Goal: Book appointment/travel/reservation: Book appointment/travel/reservation

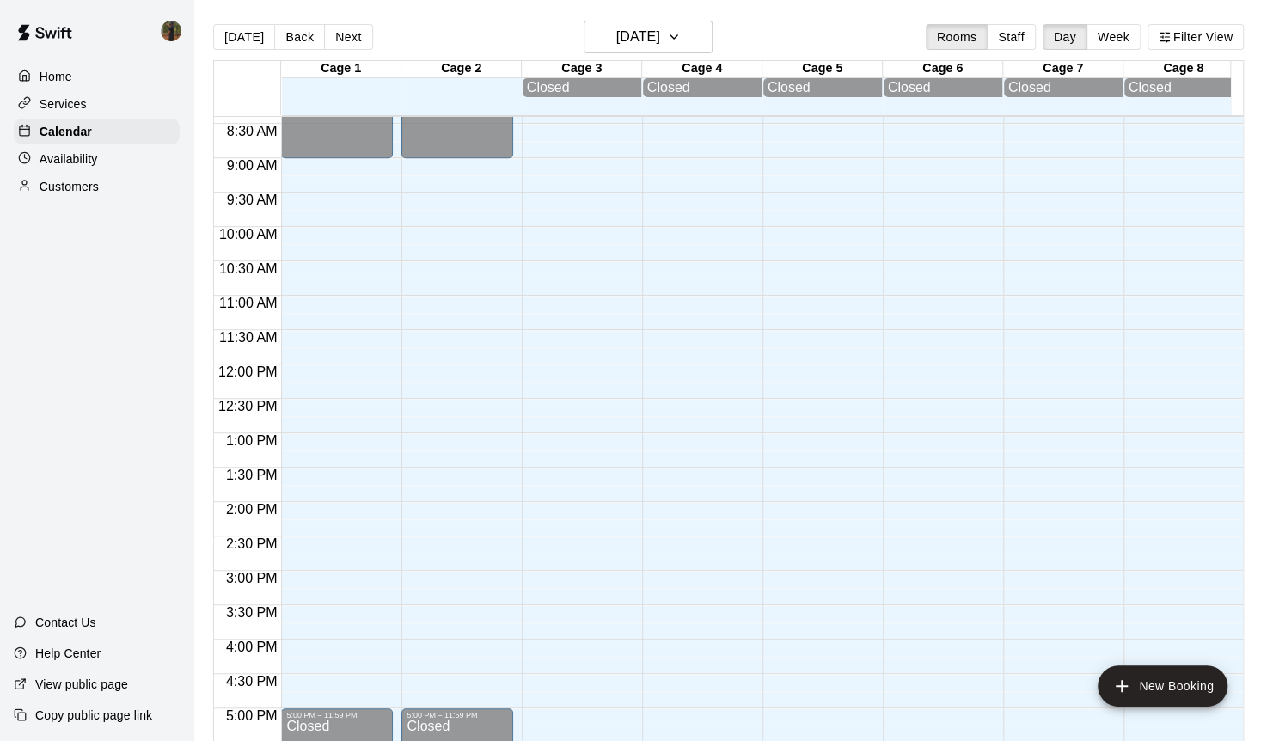
scroll to position [586, 0]
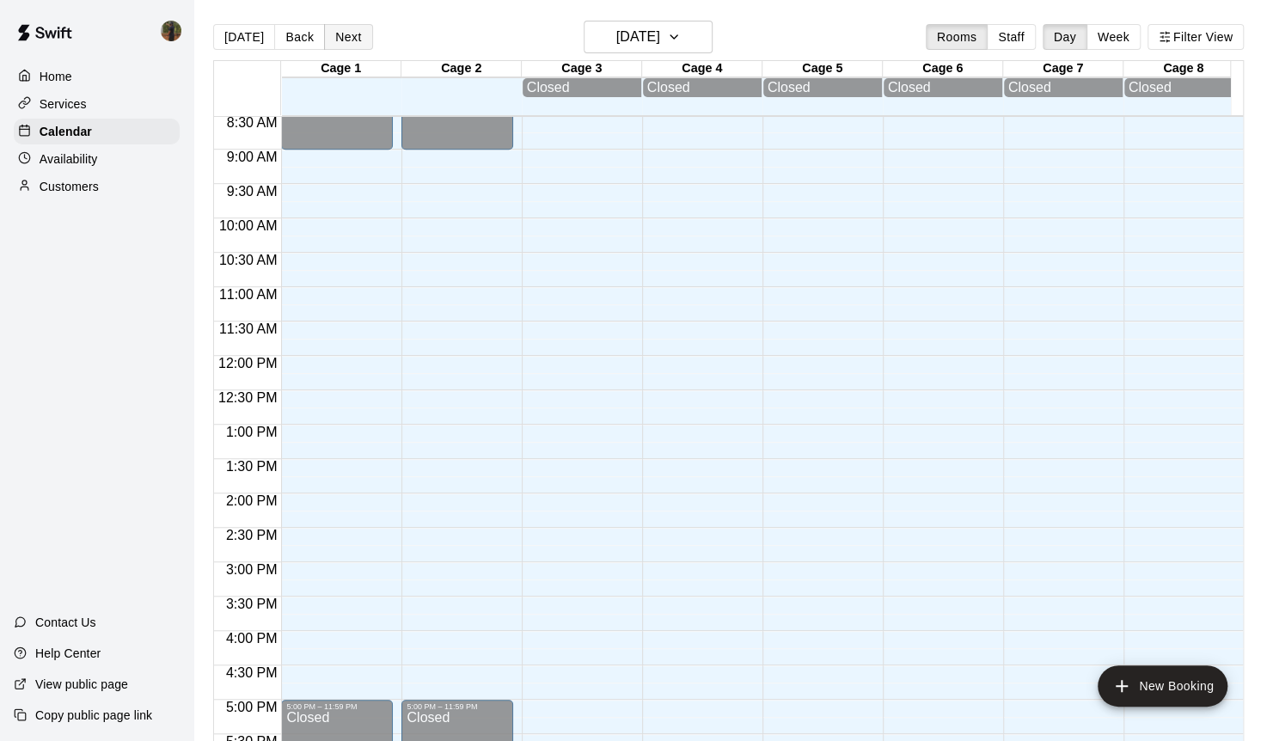
click at [340, 41] on button "Next" at bounding box center [348, 37] width 48 height 26
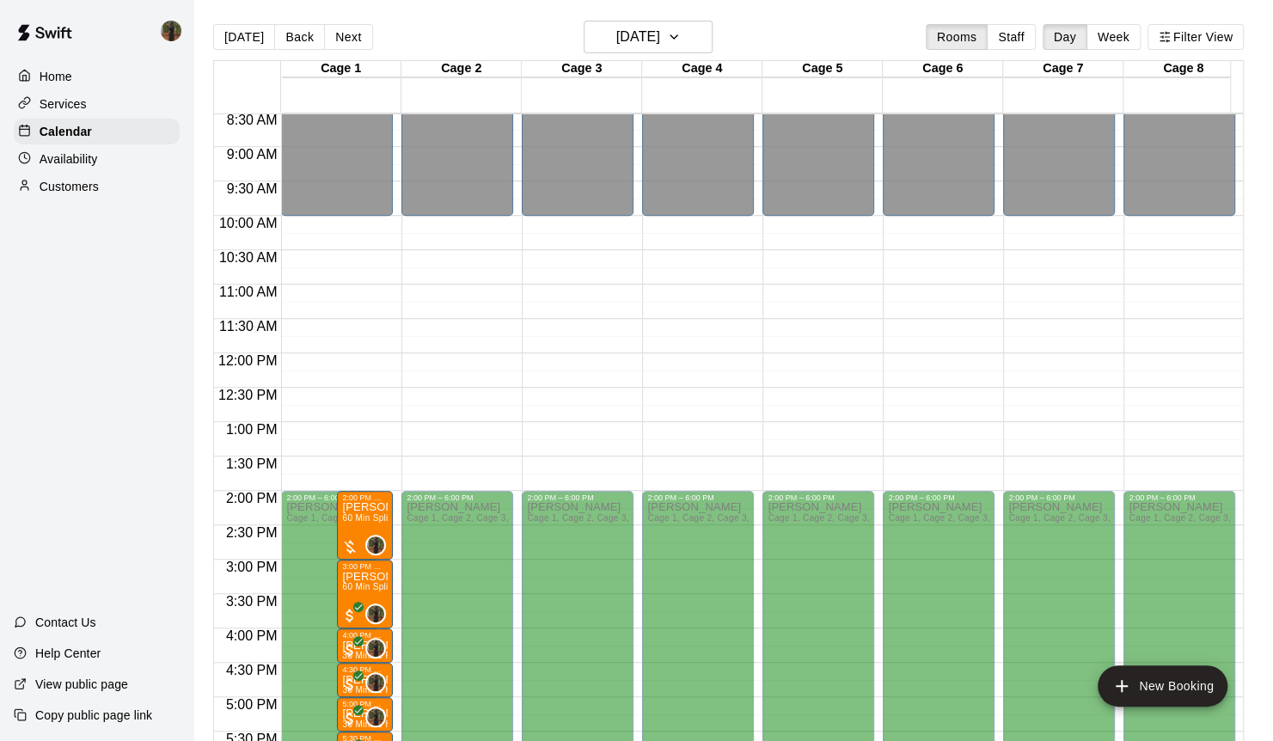
scroll to position [767, 0]
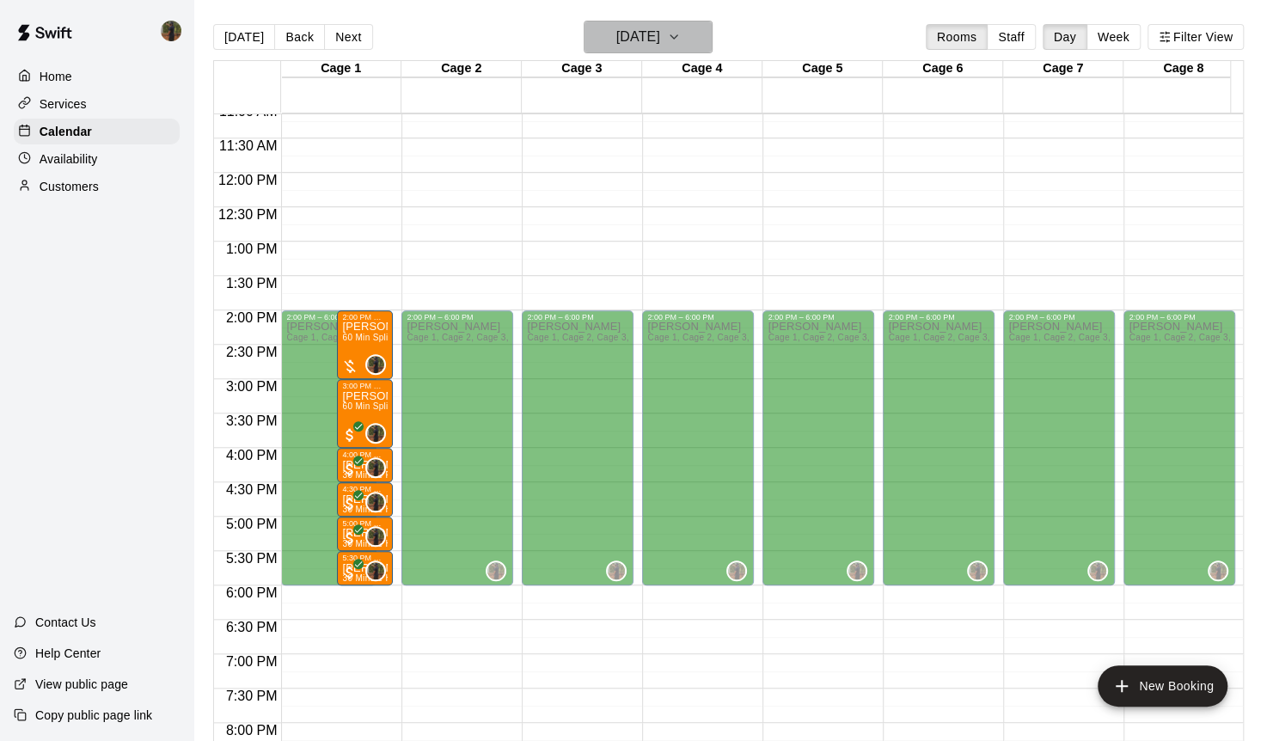
click at [713, 43] on button "Monday Aug 11" at bounding box center [648, 37] width 129 height 33
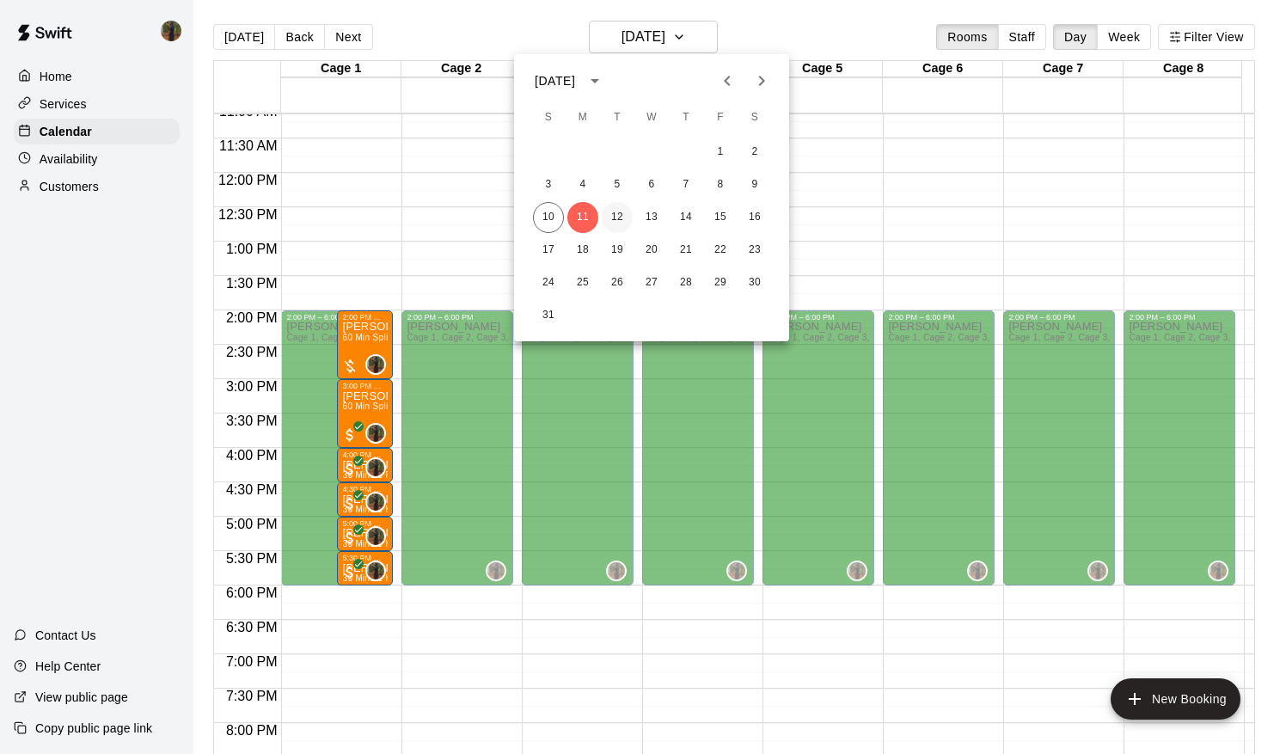
click at [615, 222] on button "12" at bounding box center [617, 217] width 31 height 31
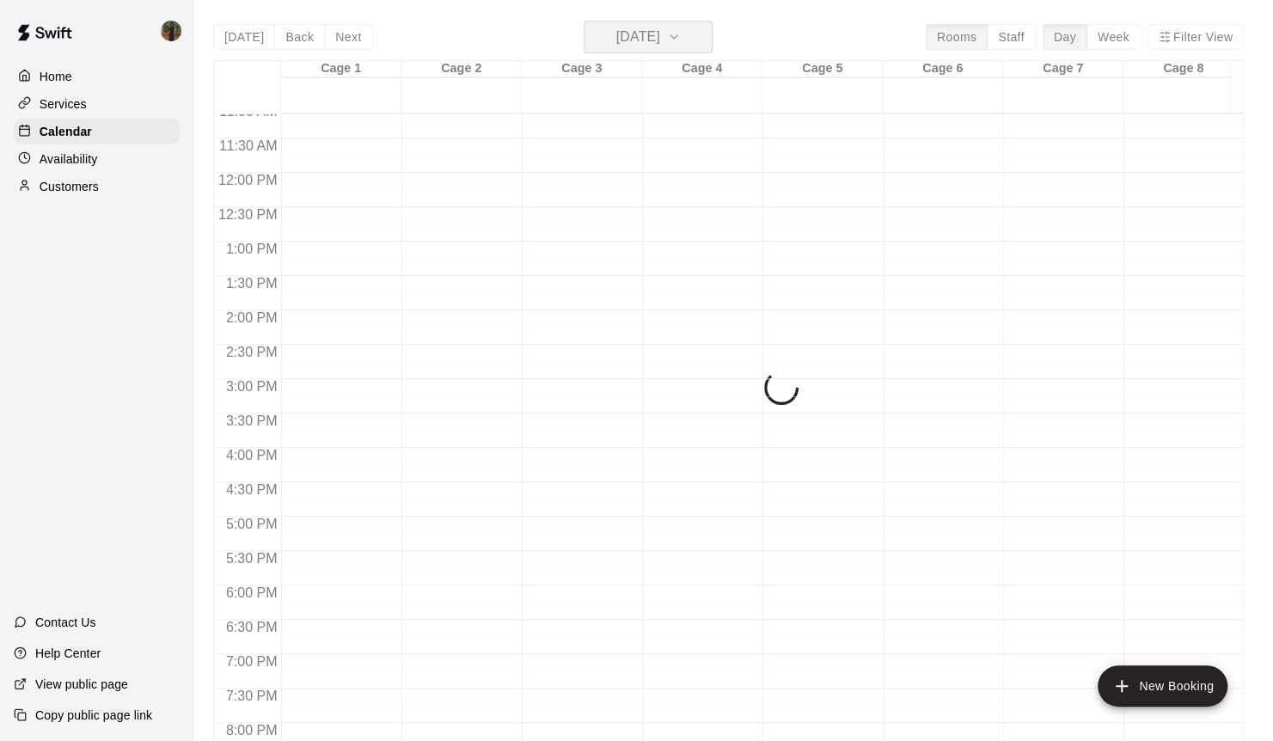
click at [677, 35] on icon "button" at bounding box center [673, 36] width 7 height 3
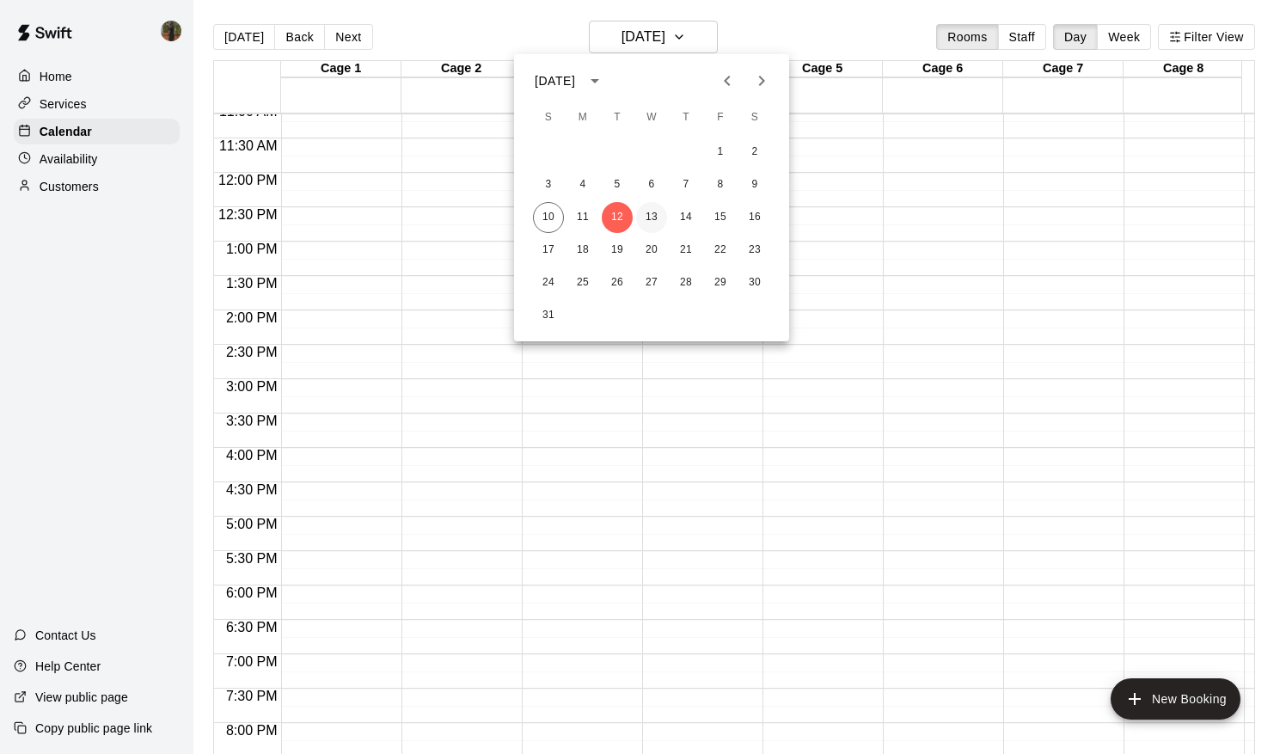
click at [655, 218] on button "13" at bounding box center [651, 217] width 31 height 31
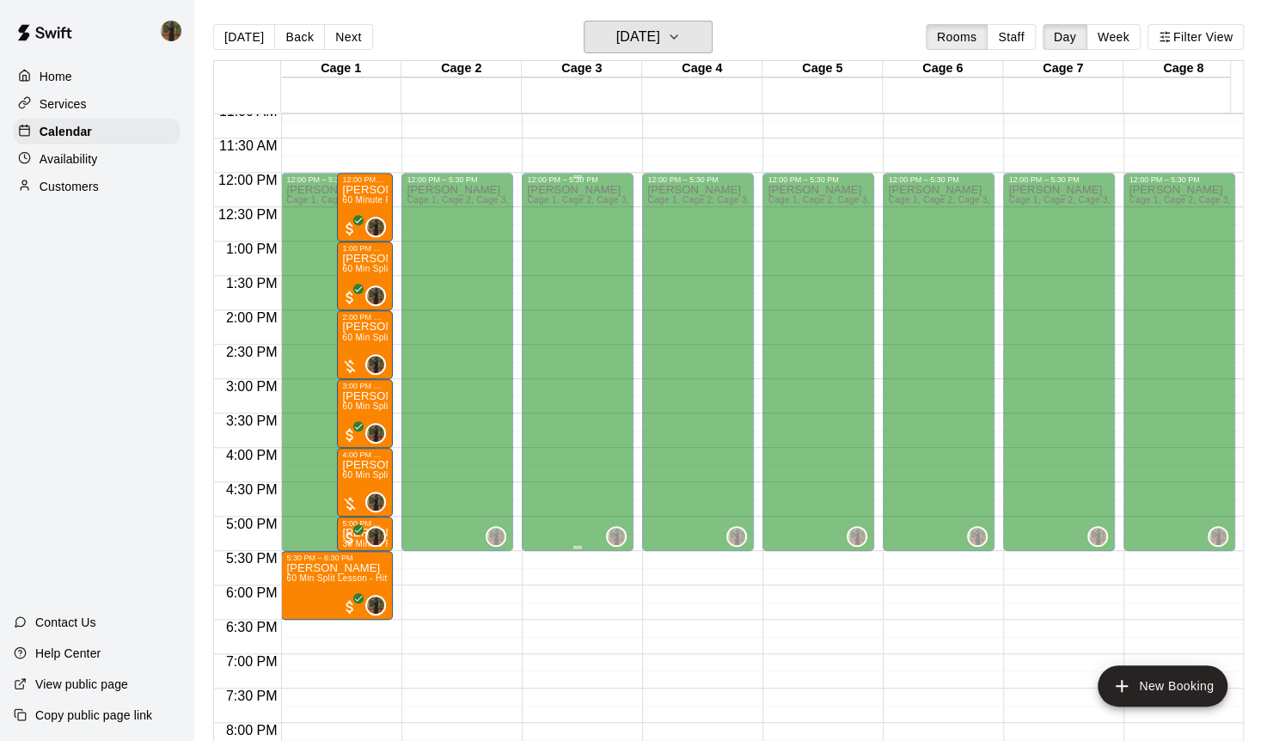
scroll to position [786, 0]
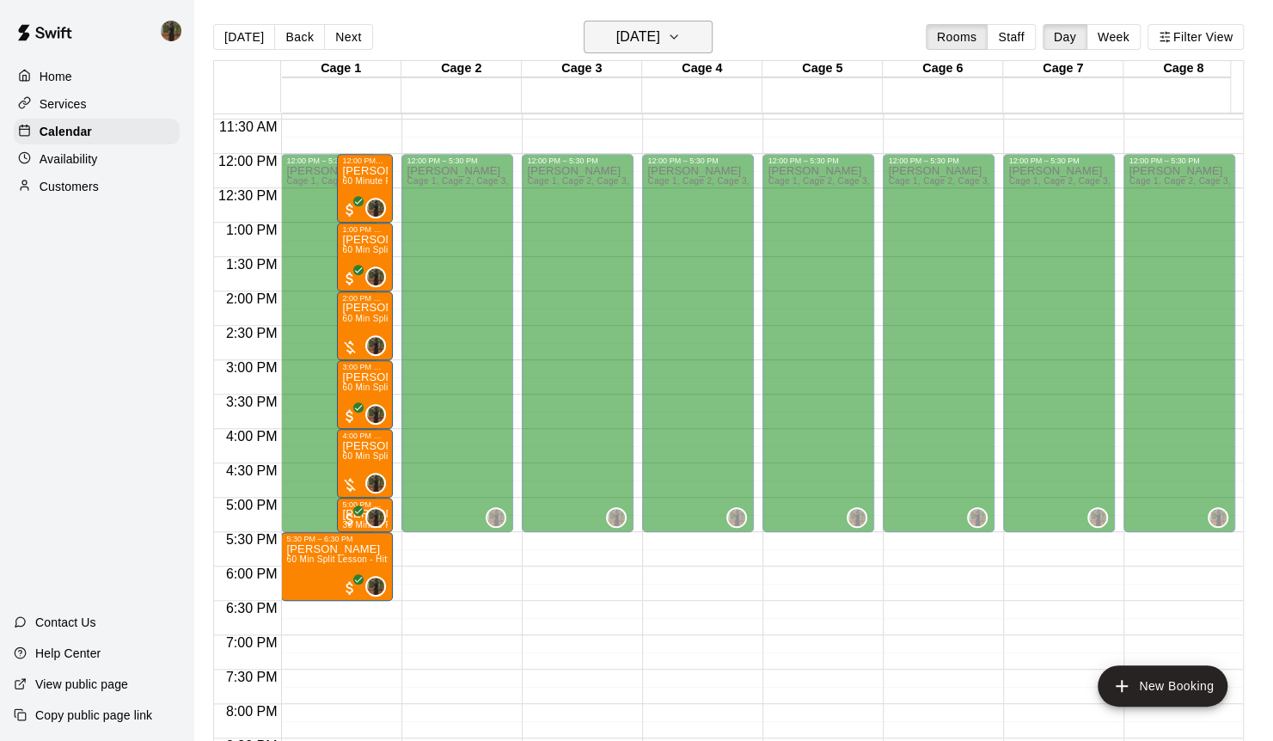
click at [681, 42] on icon "button" at bounding box center [674, 37] width 14 height 21
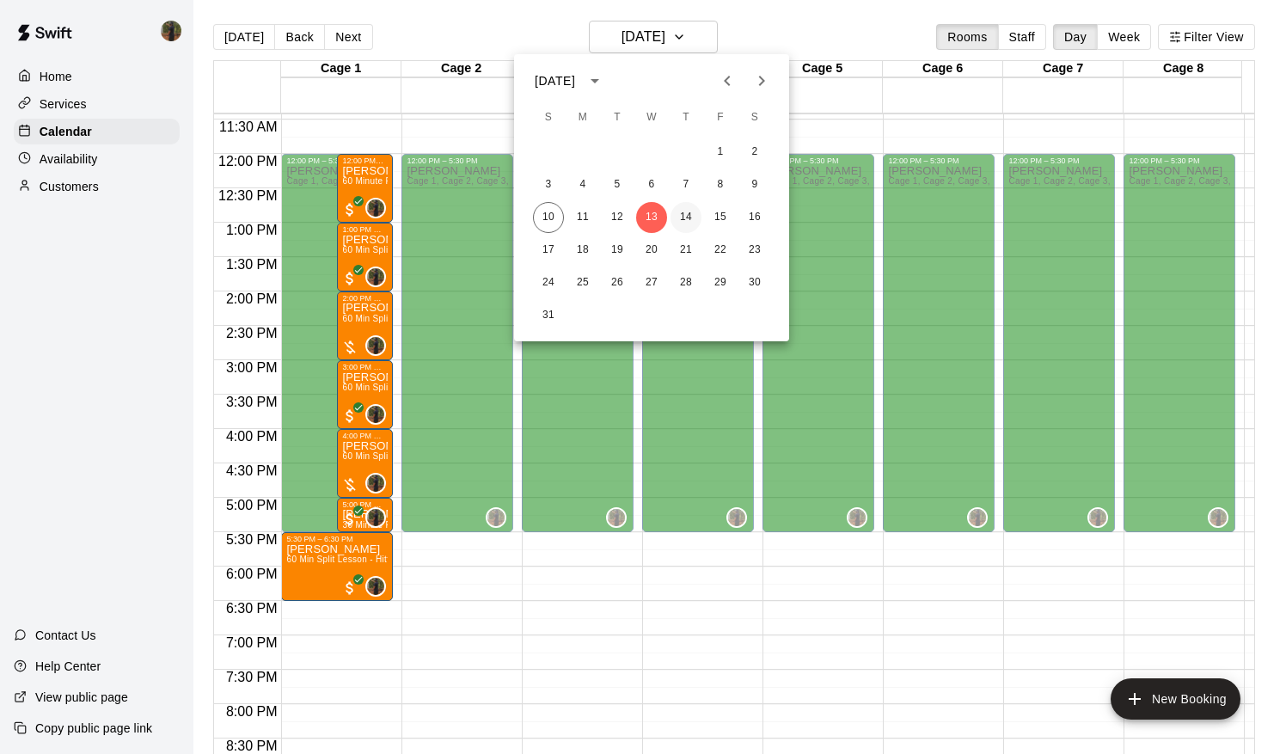
click at [695, 217] on button "14" at bounding box center [685, 217] width 31 height 31
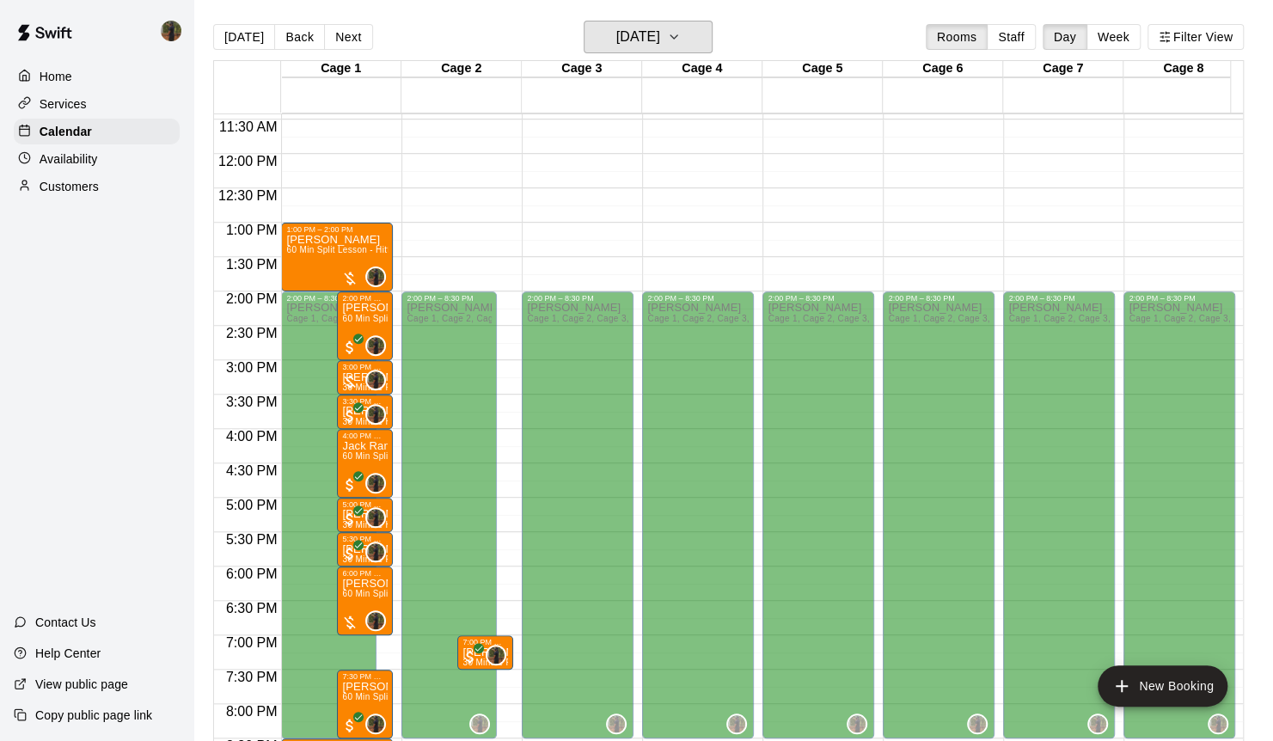
scroll to position [940, 0]
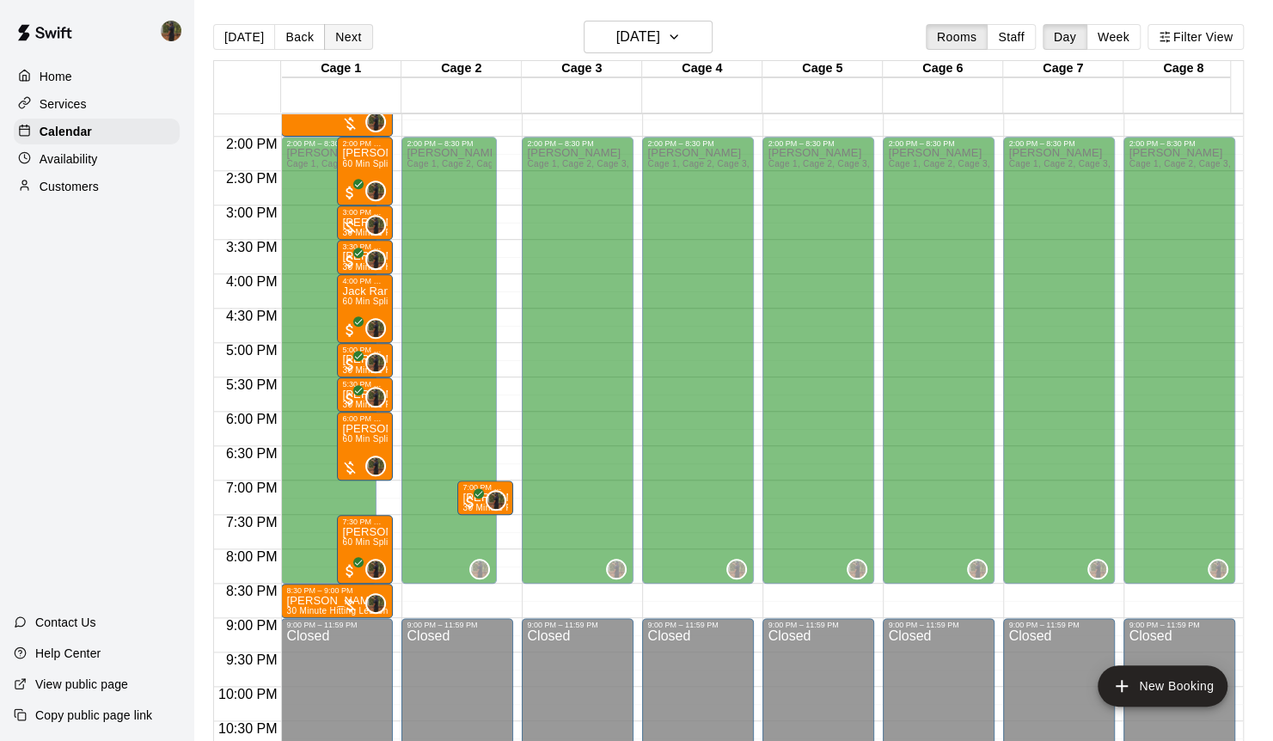
click at [337, 36] on button "Next" at bounding box center [348, 37] width 48 height 26
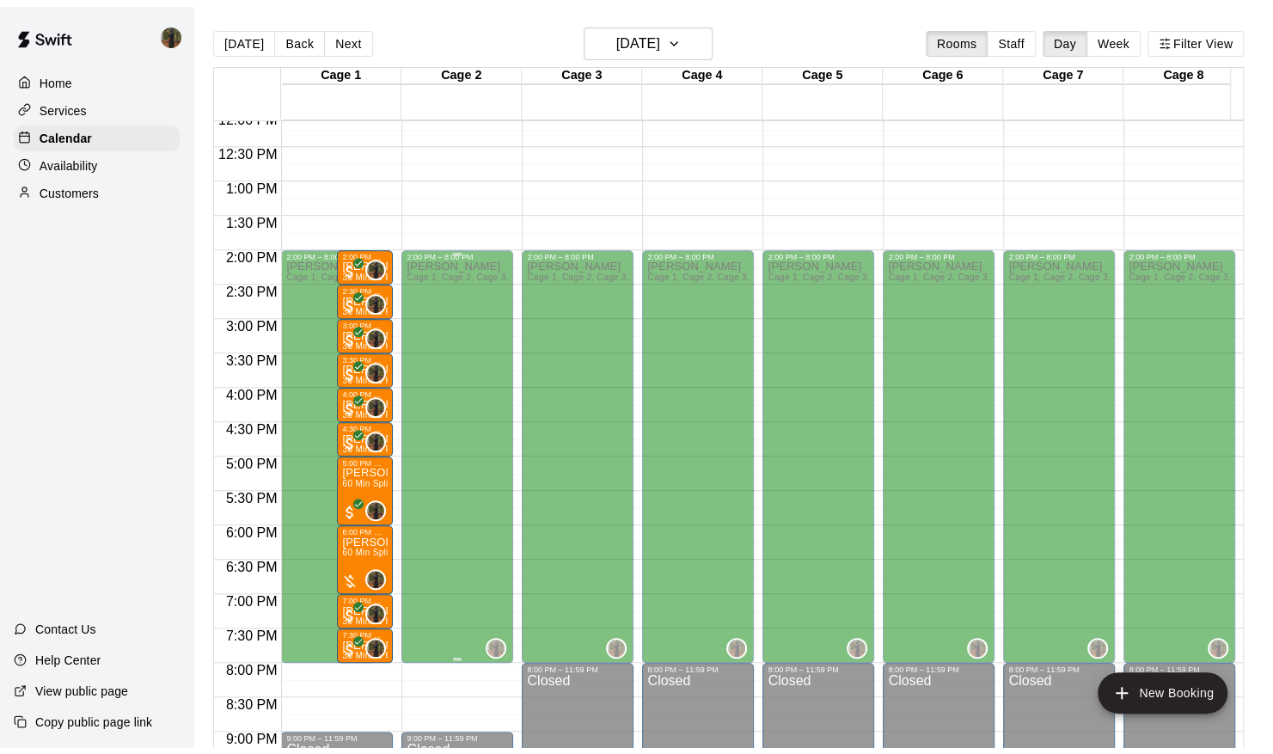
scroll to position [834, 0]
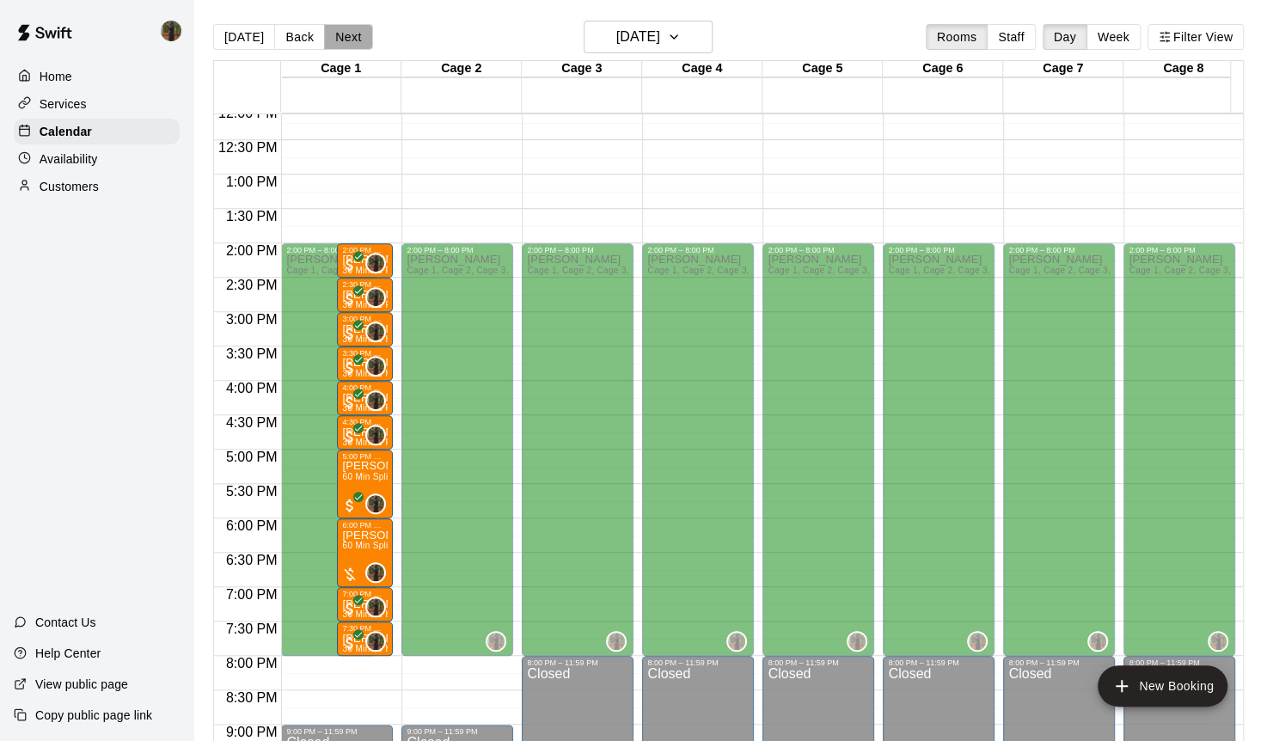
click at [324, 28] on button "Next" at bounding box center [348, 37] width 48 height 26
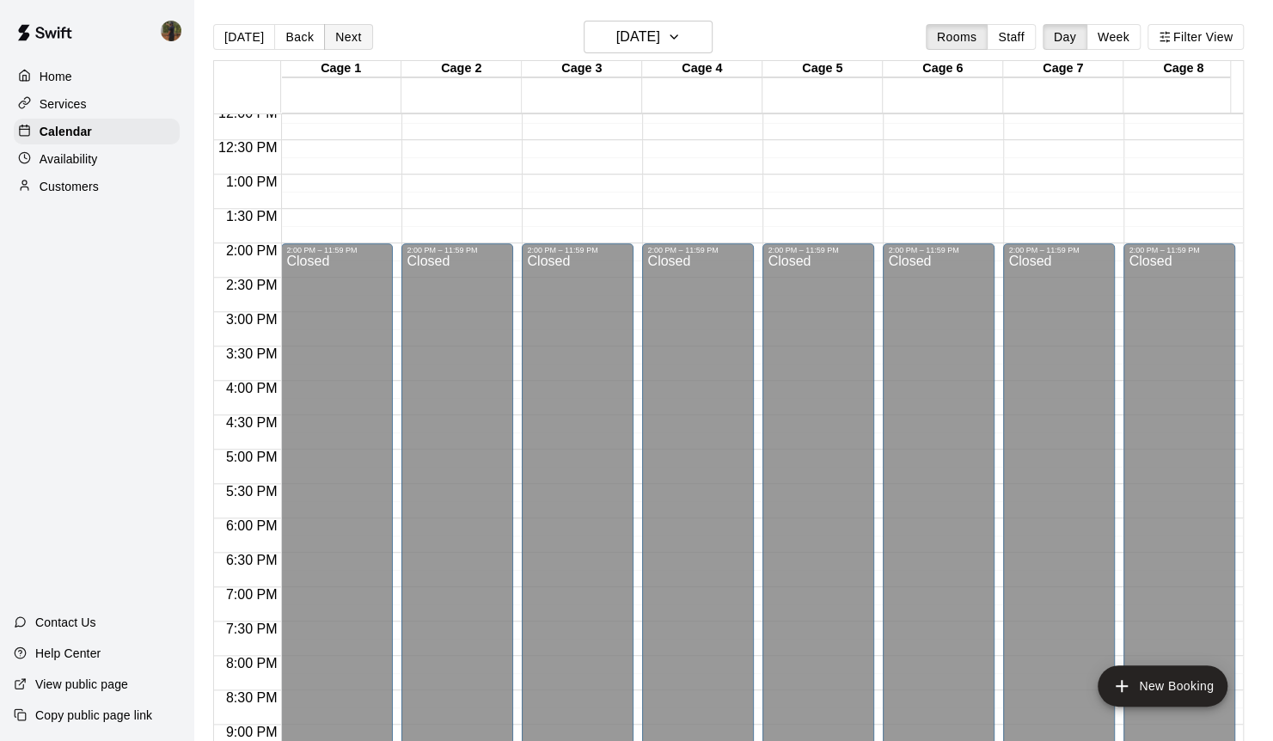
click at [336, 38] on button "Next" at bounding box center [348, 37] width 48 height 26
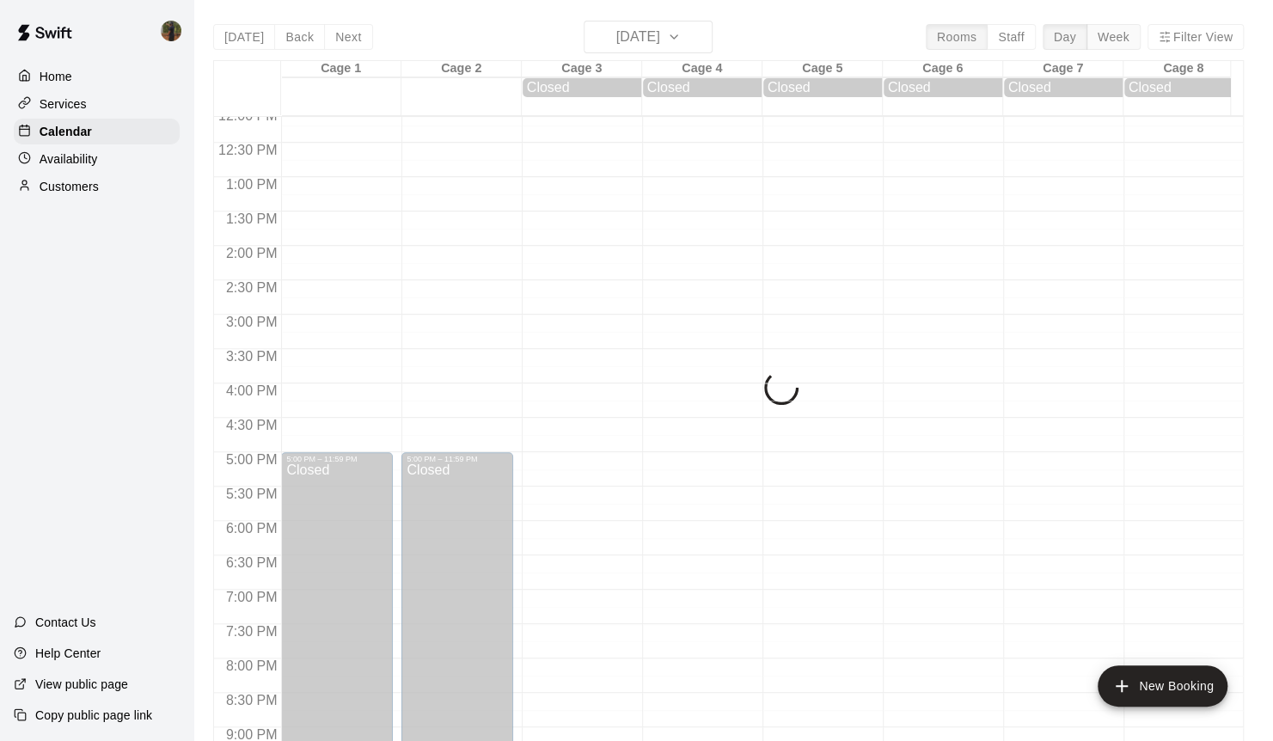
click at [1132, 29] on button "Week" at bounding box center [1113, 37] width 54 height 26
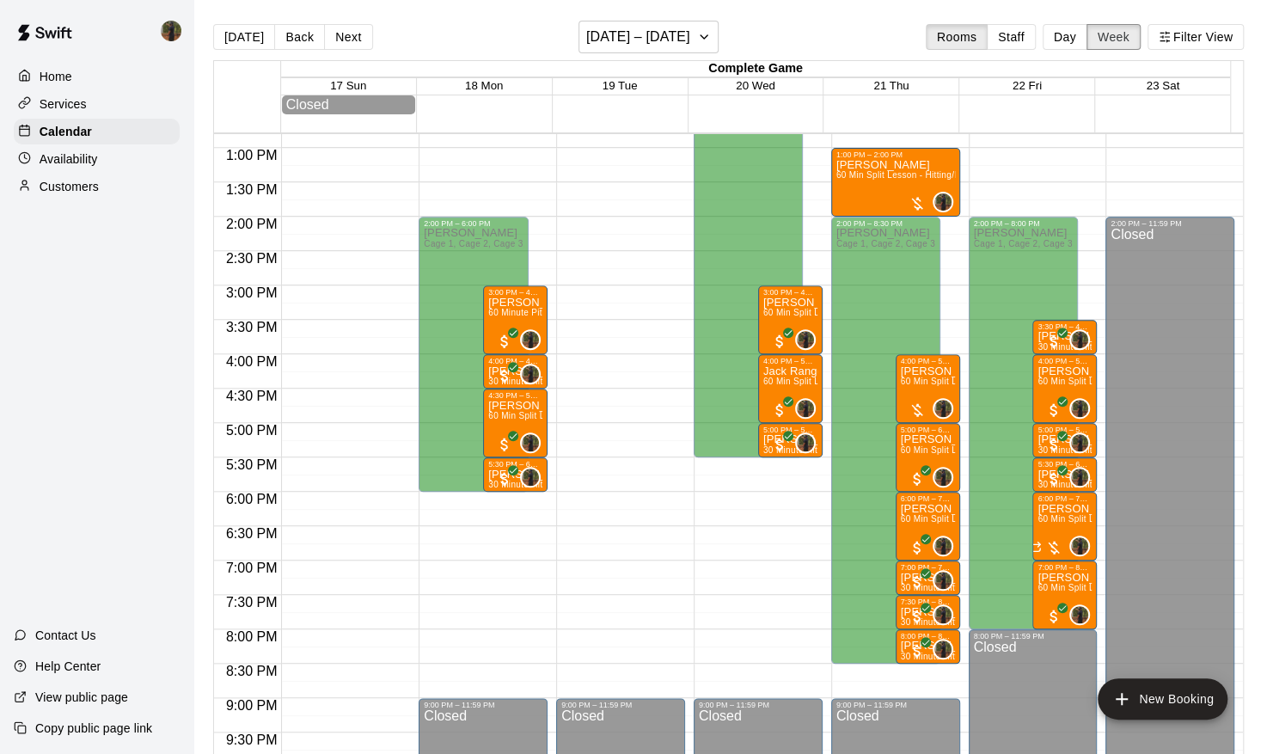
scroll to position [882, 0]
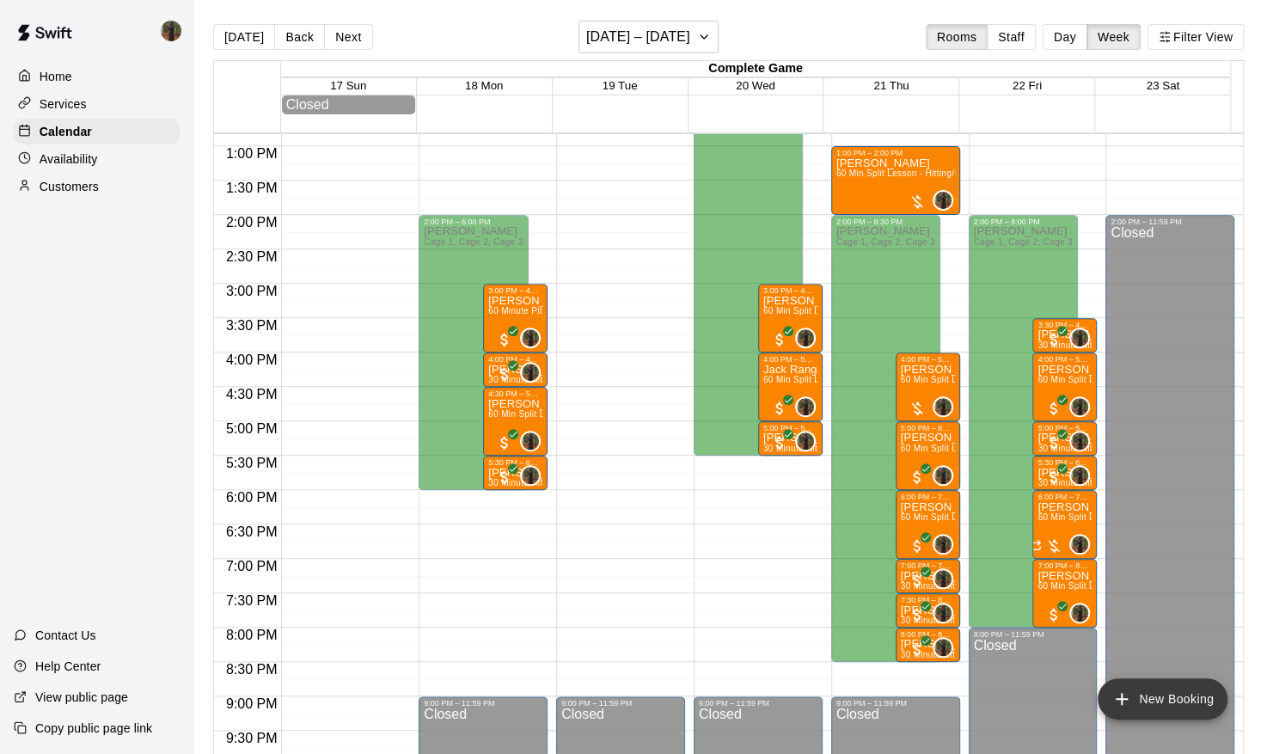
click at [1135, 703] on button "New Booking" at bounding box center [1163, 698] width 130 height 41
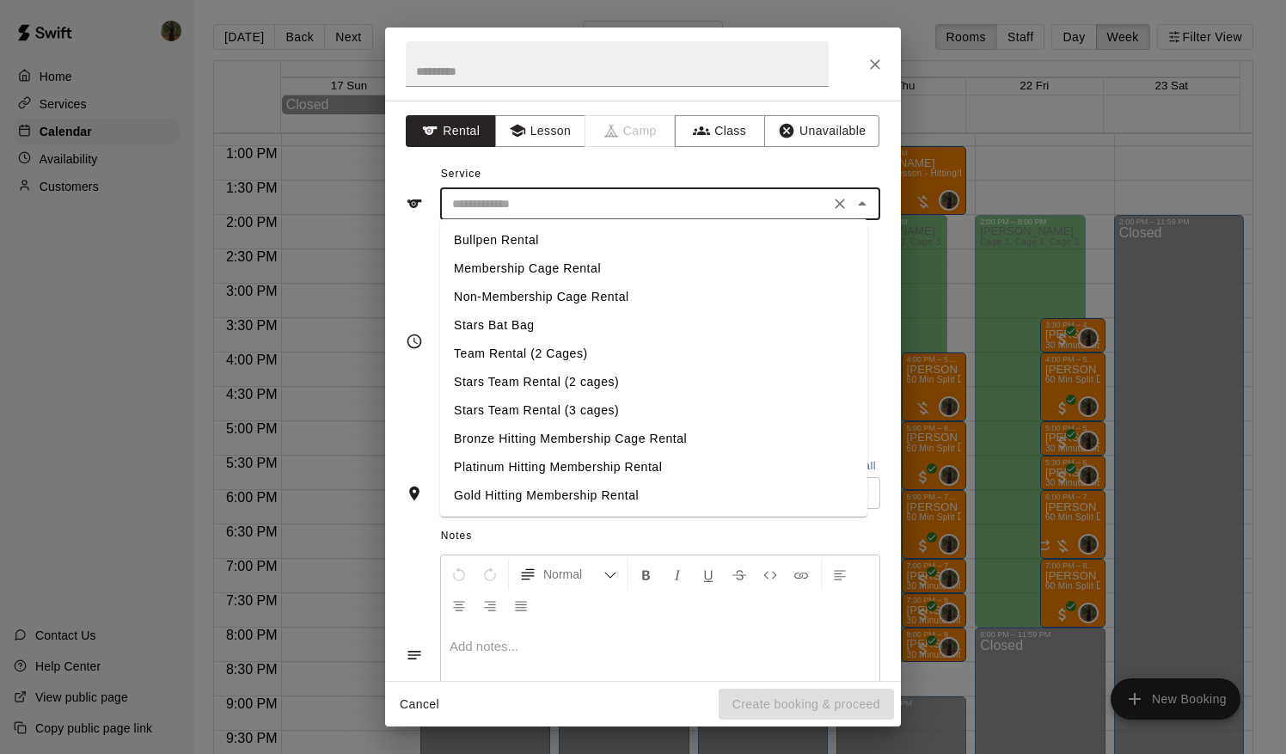
click at [553, 195] on input "text" at bounding box center [634, 203] width 379 height 21
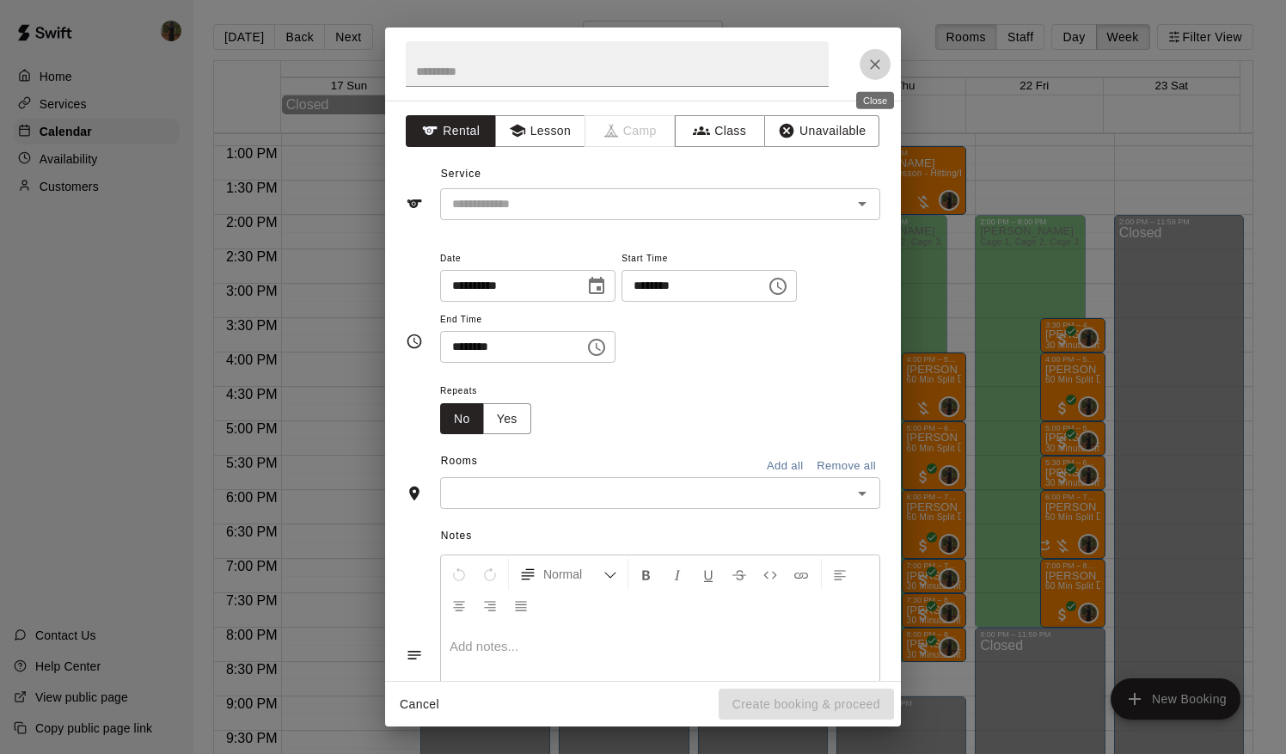
click at [879, 76] on button "Close" at bounding box center [875, 64] width 31 height 31
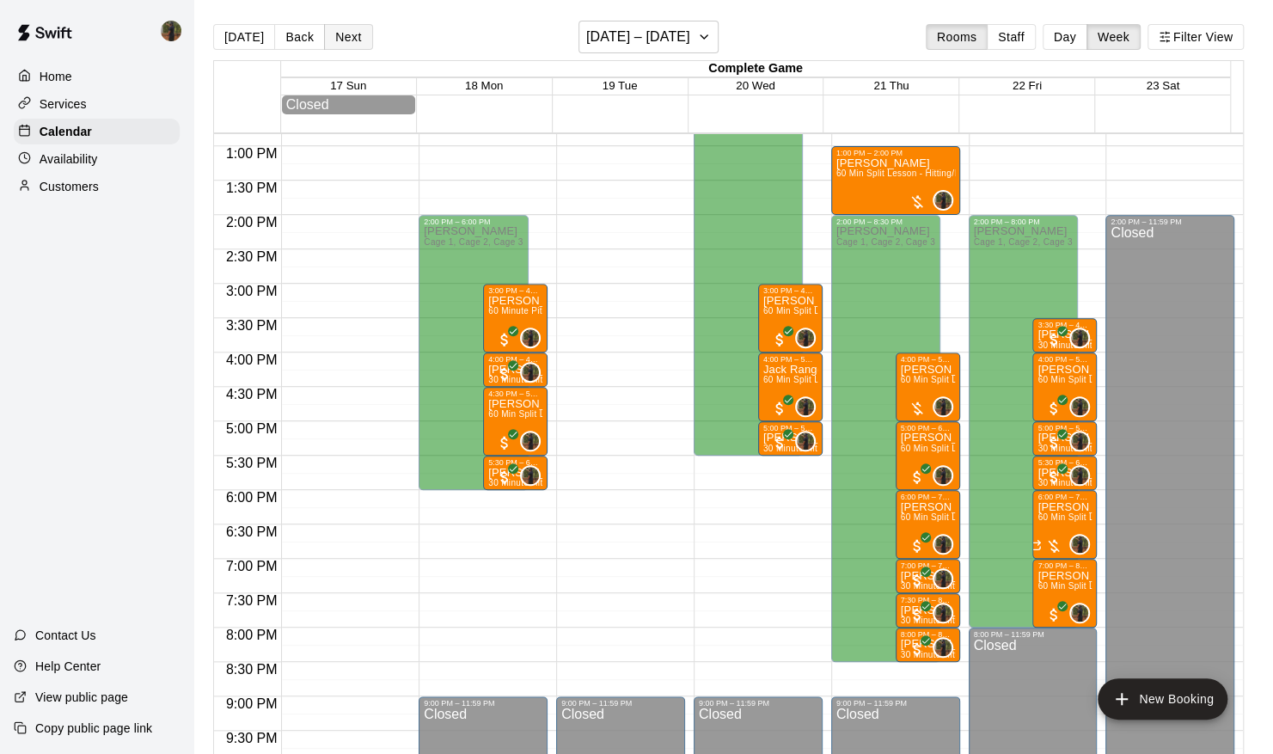
click at [344, 31] on button "Next" at bounding box center [348, 37] width 48 height 26
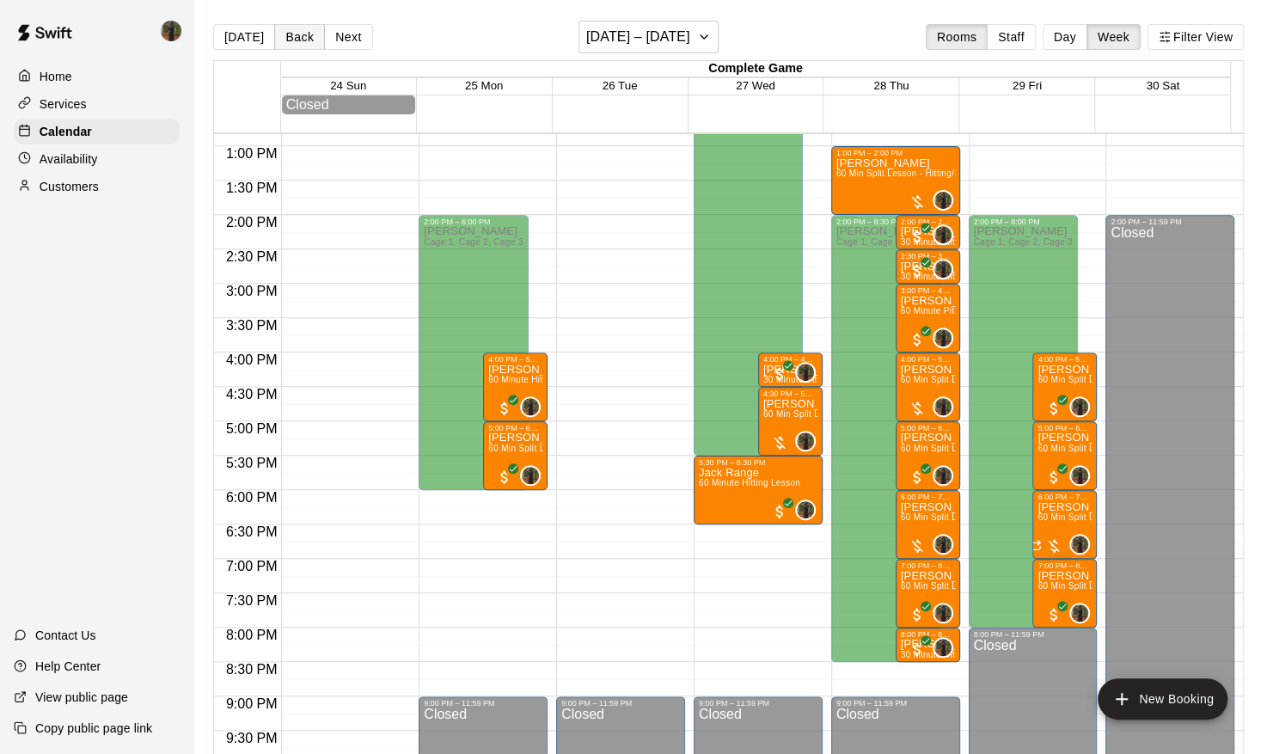
click at [294, 39] on button "Back" at bounding box center [299, 37] width 51 height 26
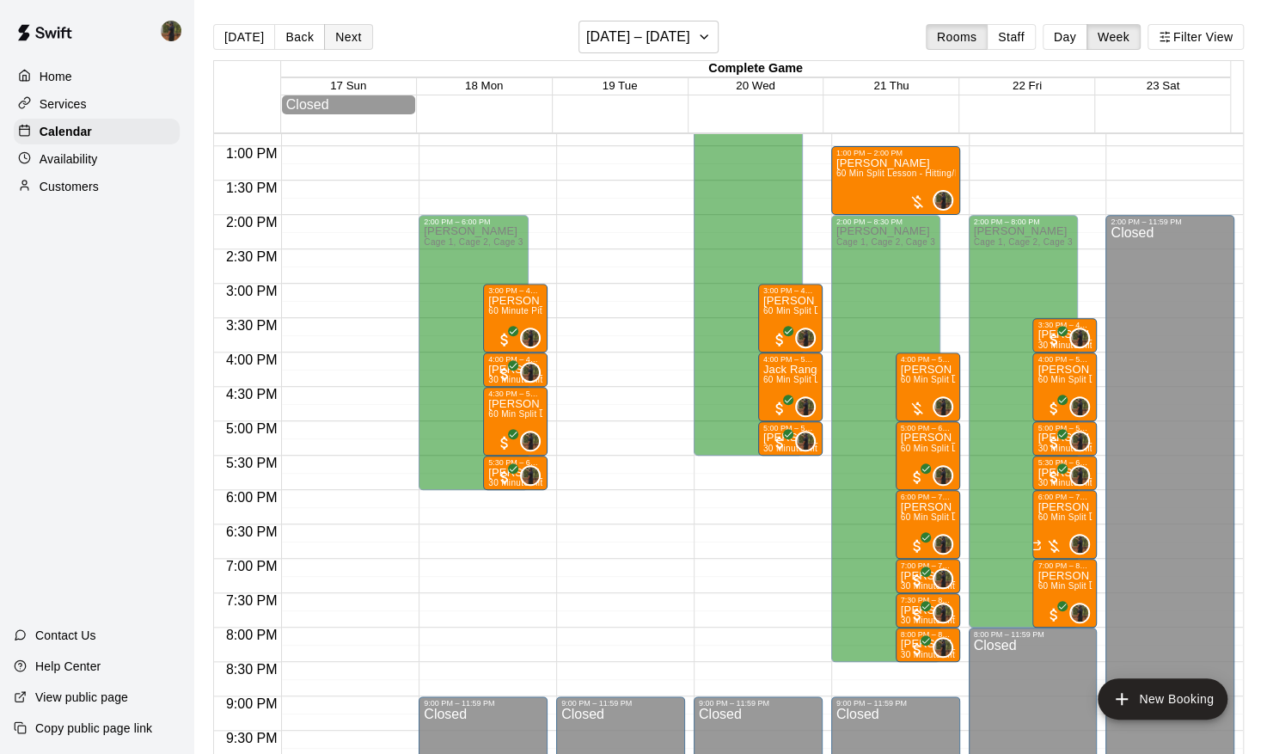
click at [340, 43] on button "Next" at bounding box center [348, 37] width 48 height 26
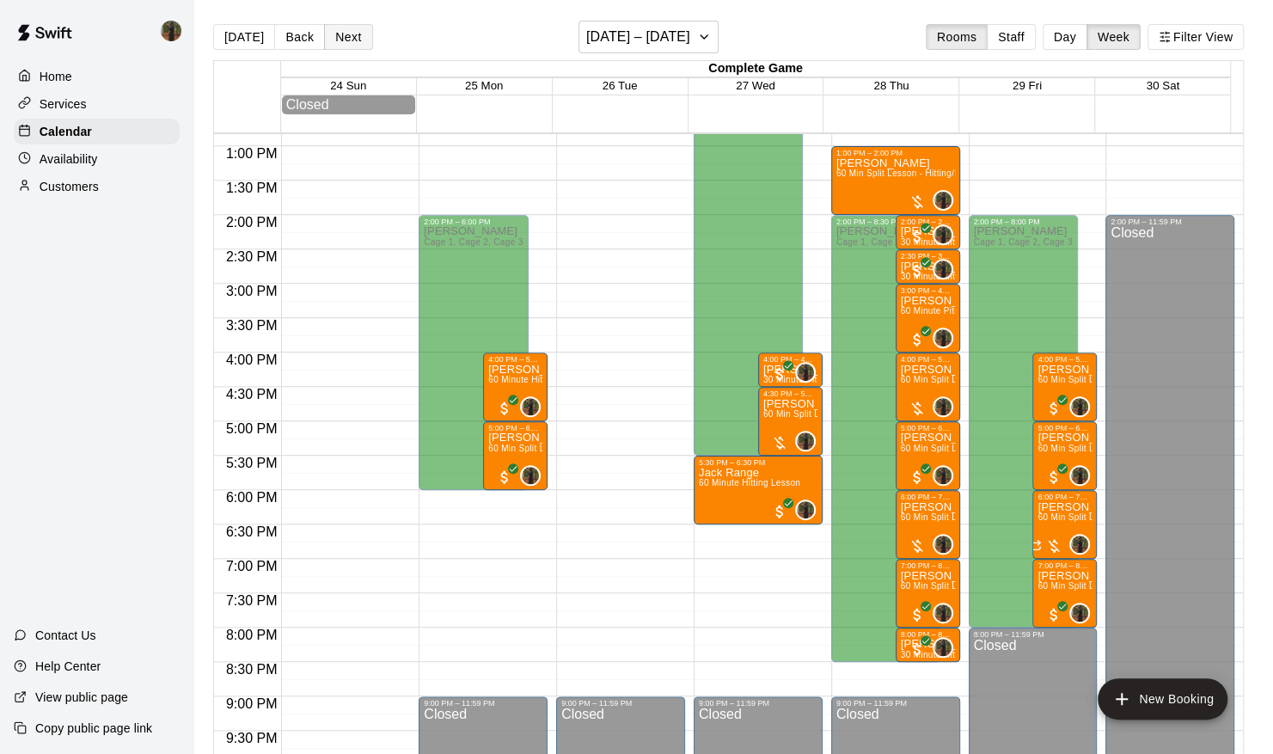
click at [340, 43] on button "Next" at bounding box center [348, 37] width 48 height 26
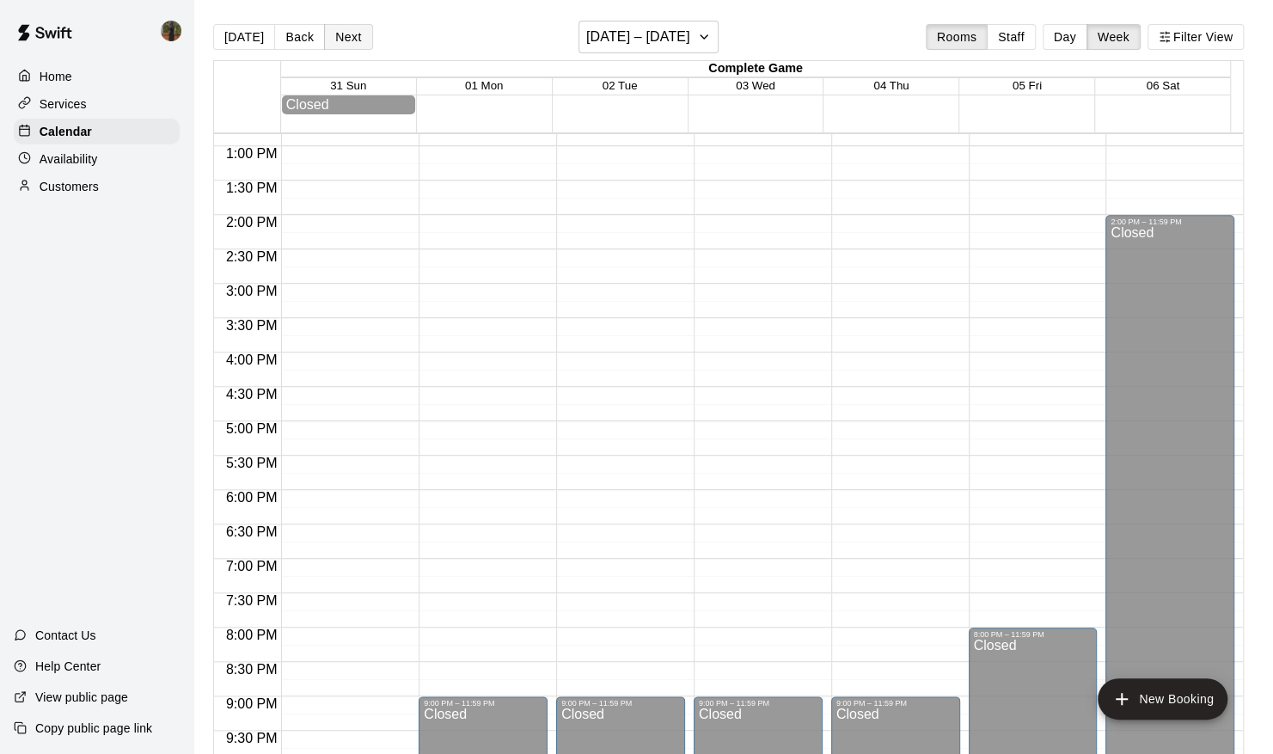
click at [340, 43] on button "Next" at bounding box center [348, 37] width 48 height 26
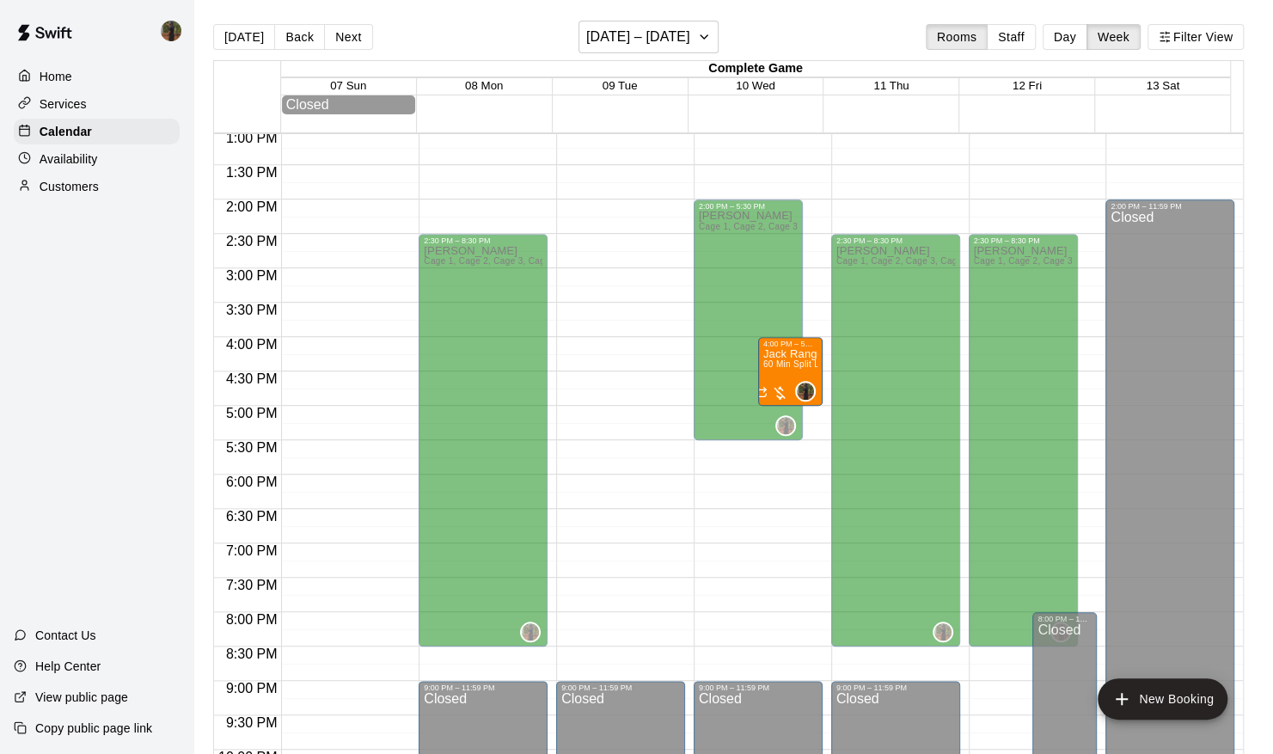
scroll to position [896, 0]
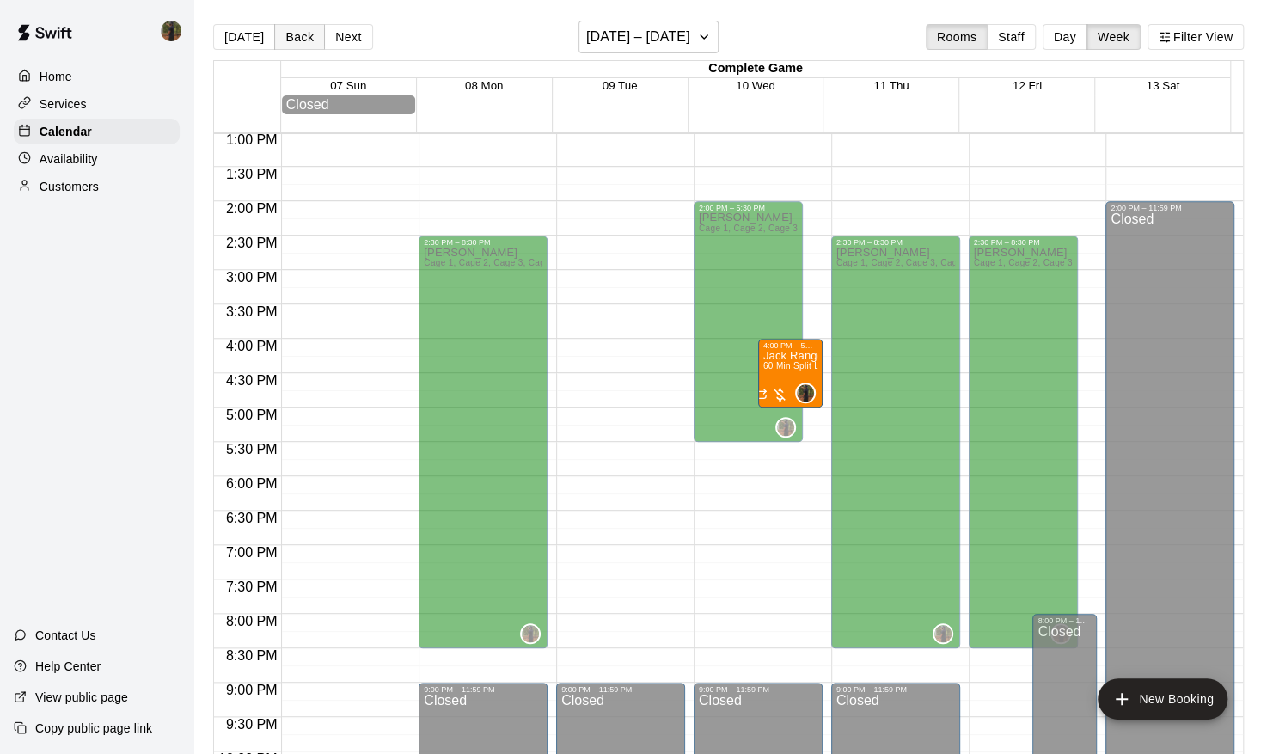
click at [303, 41] on button "Back" at bounding box center [299, 37] width 51 height 26
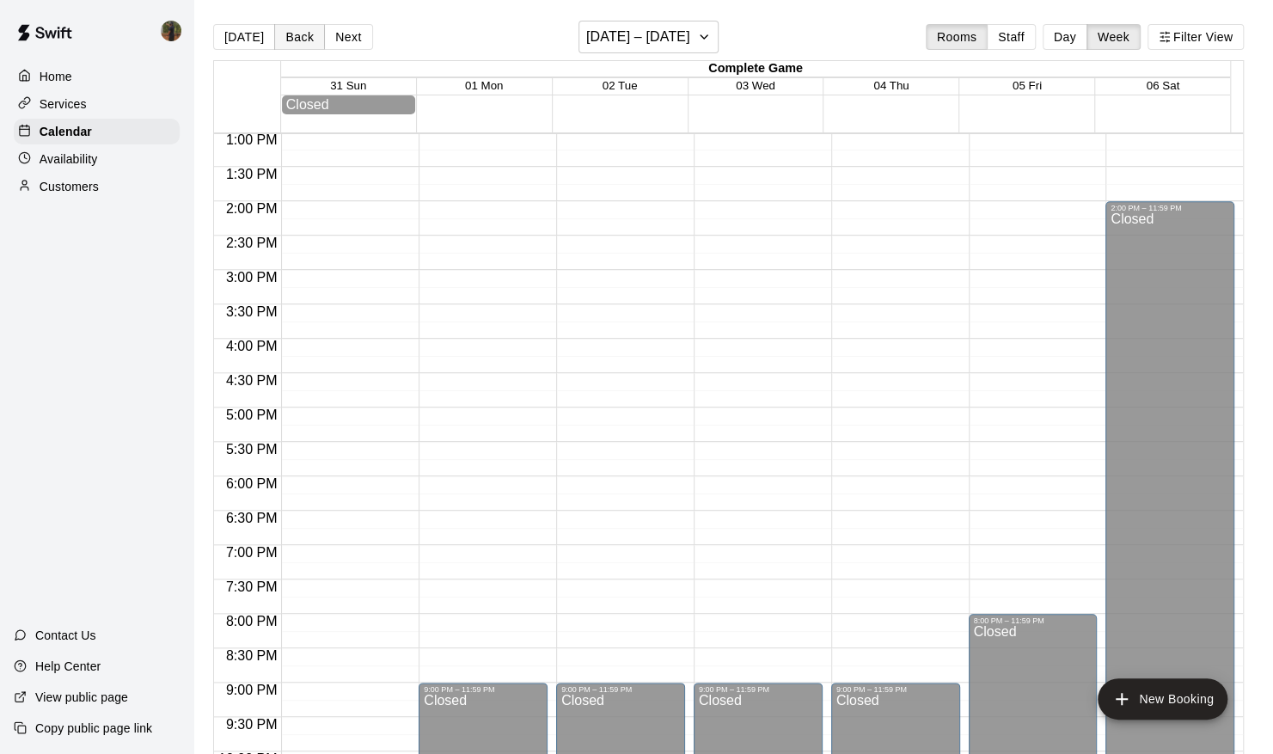
click at [303, 41] on button "Back" at bounding box center [299, 37] width 51 height 26
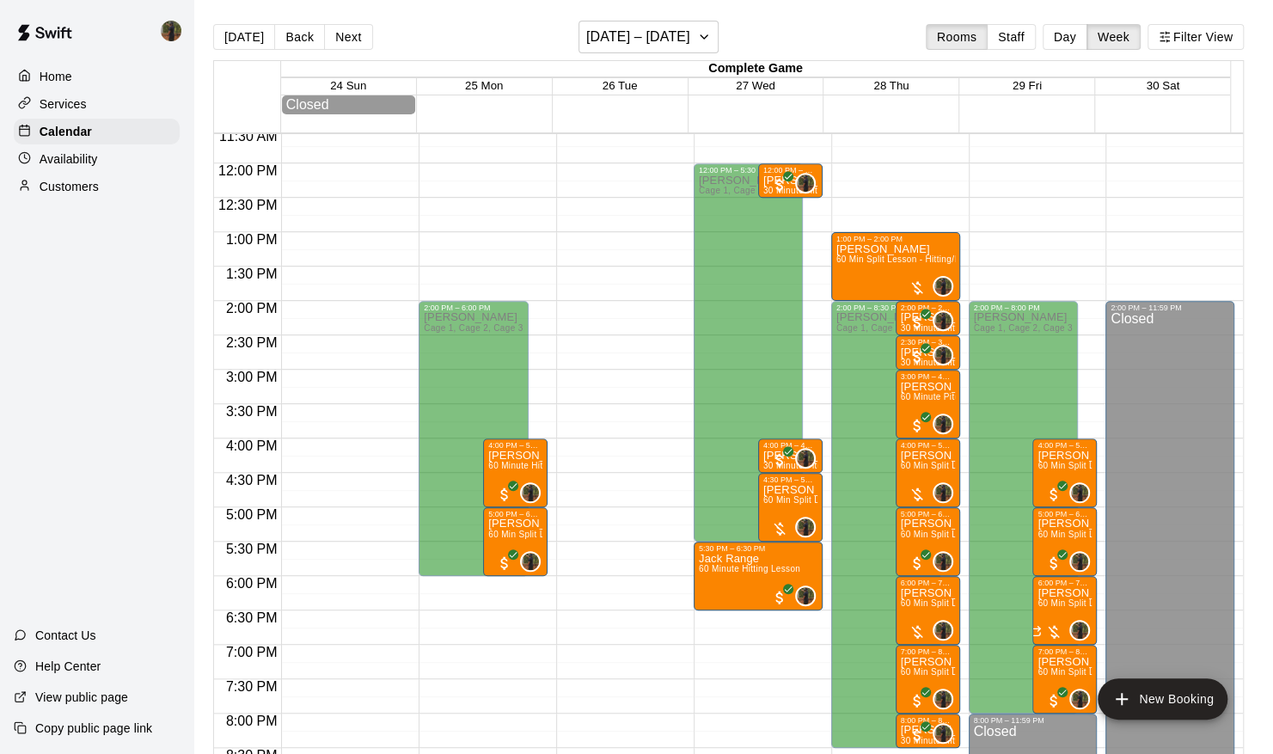
scroll to position [813, 0]
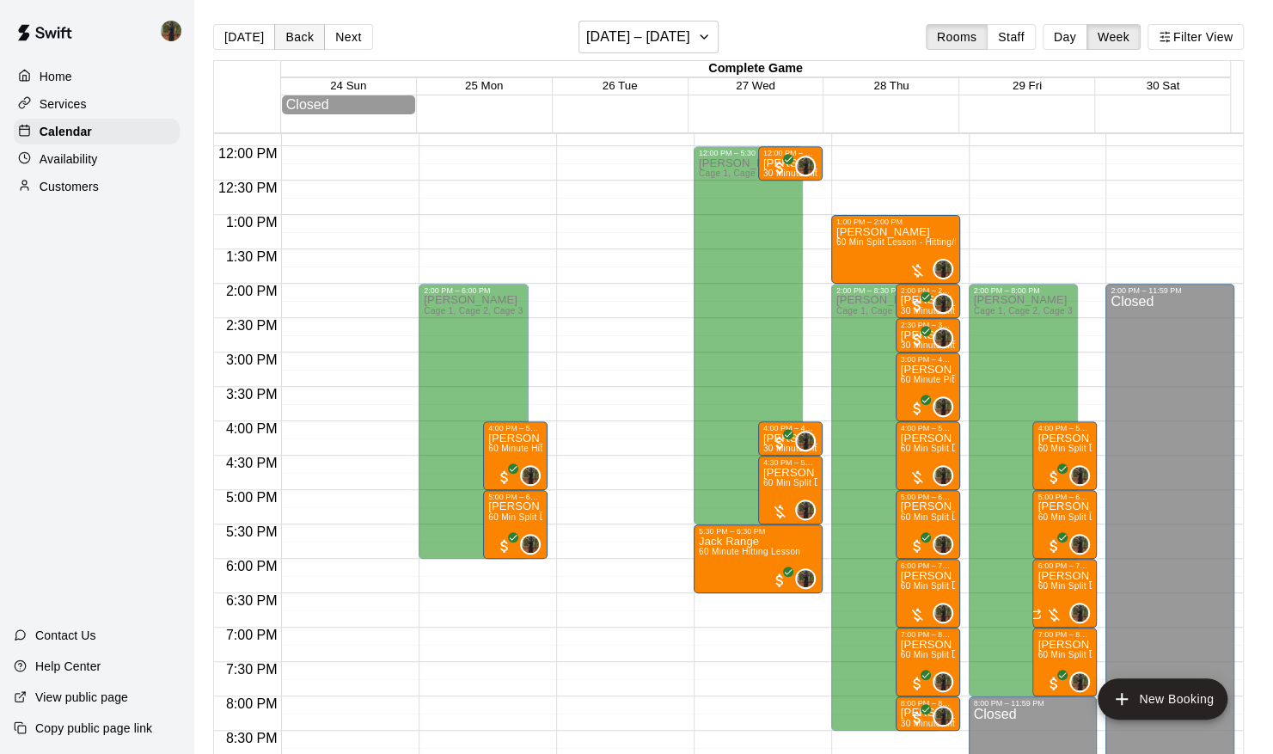
click at [285, 40] on button "Back" at bounding box center [299, 37] width 51 height 26
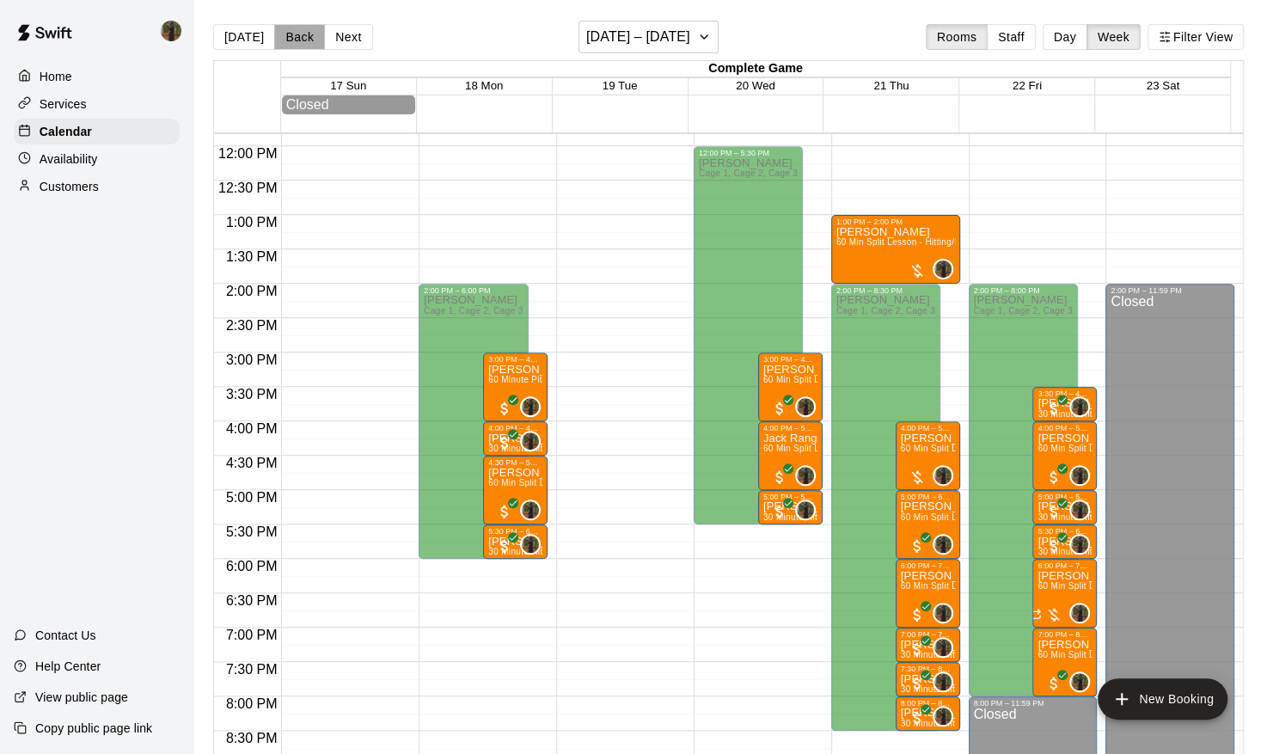
click at [285, 40] on button "Back" at bounding box center [299, 37] width 51 height 26
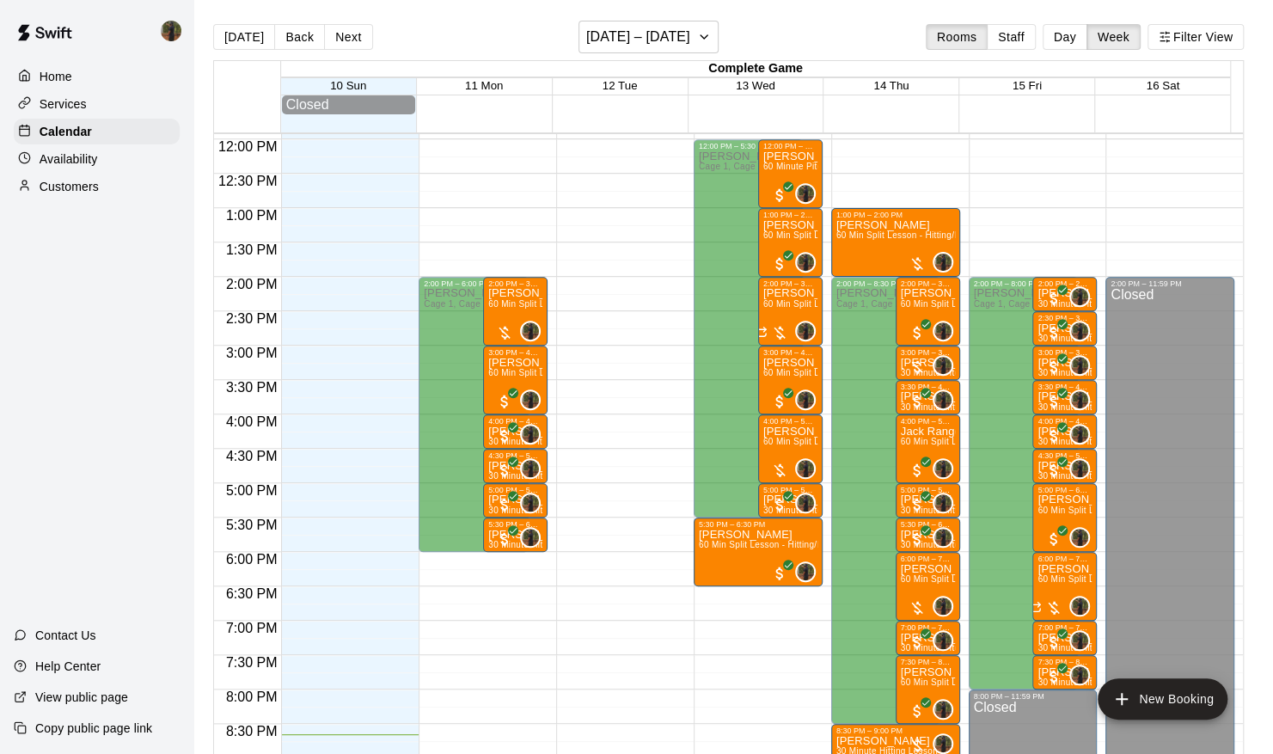
scroll to position [818, 0]
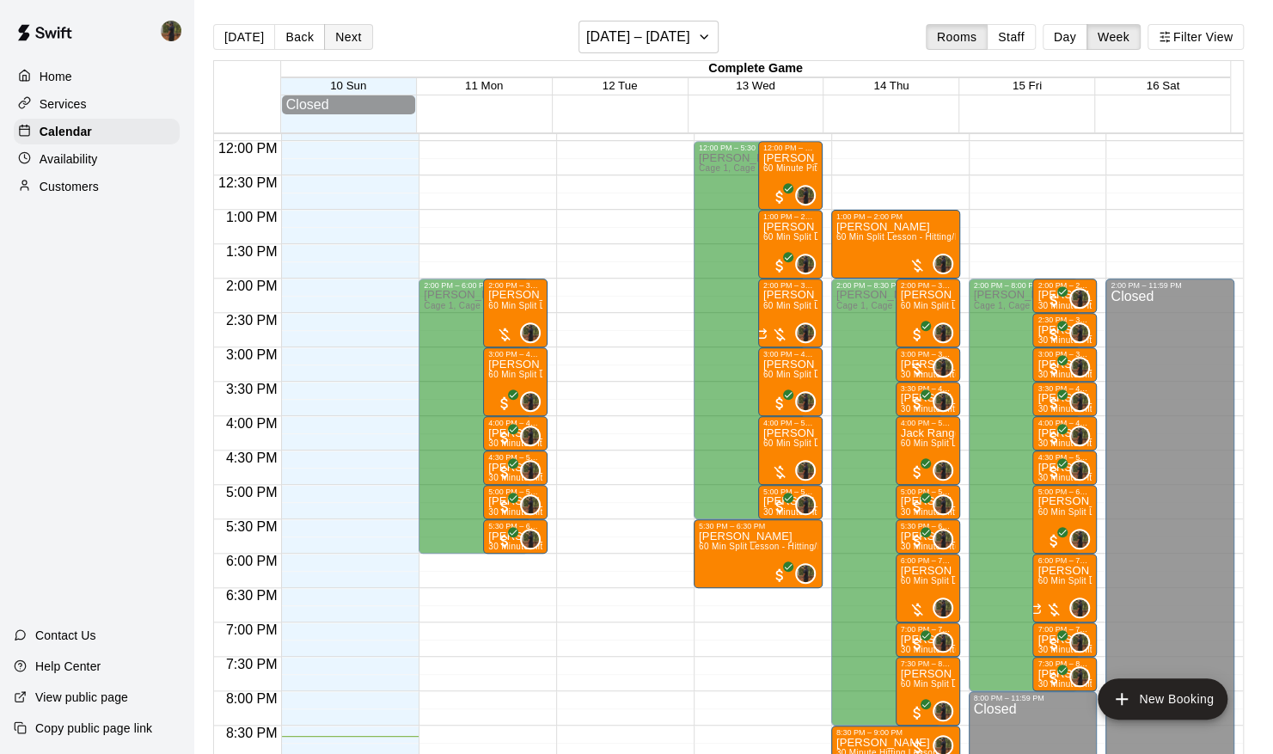
click at [340, 31] on button "Next" at bounding box center [348, 37] width 48 height 26
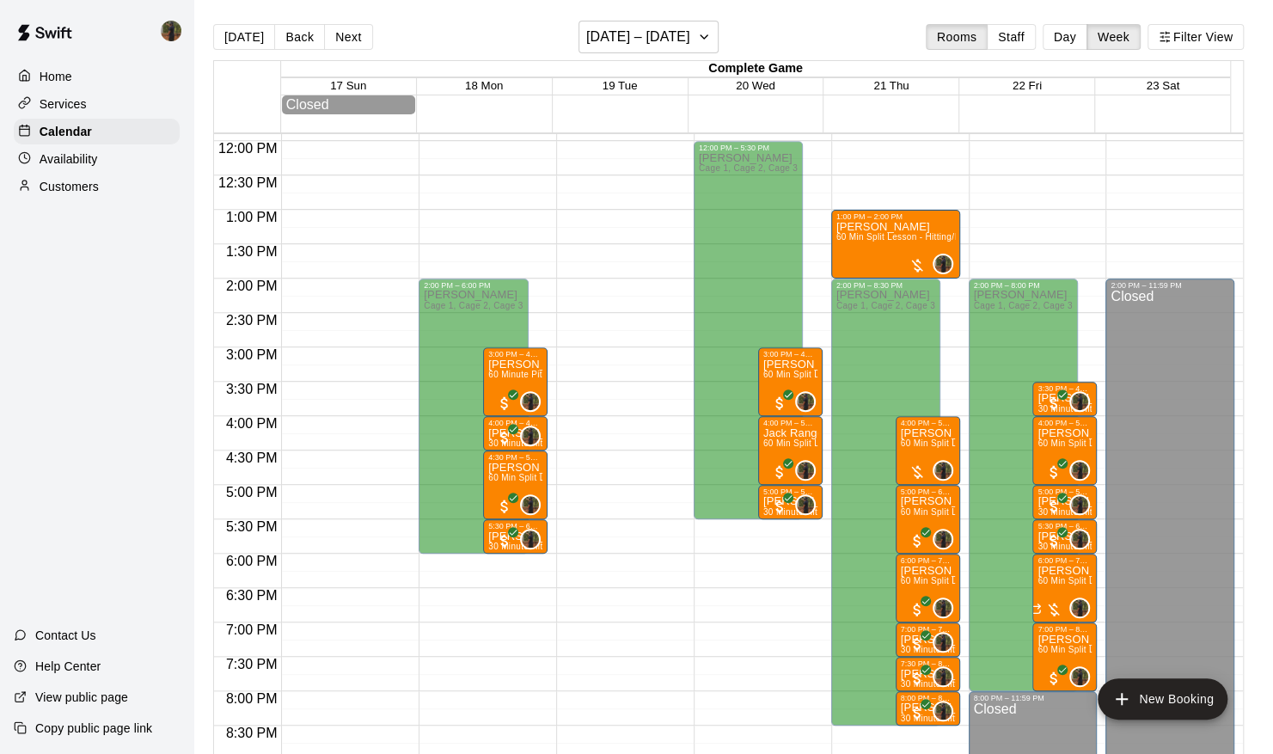
scroll to position [839, 0]
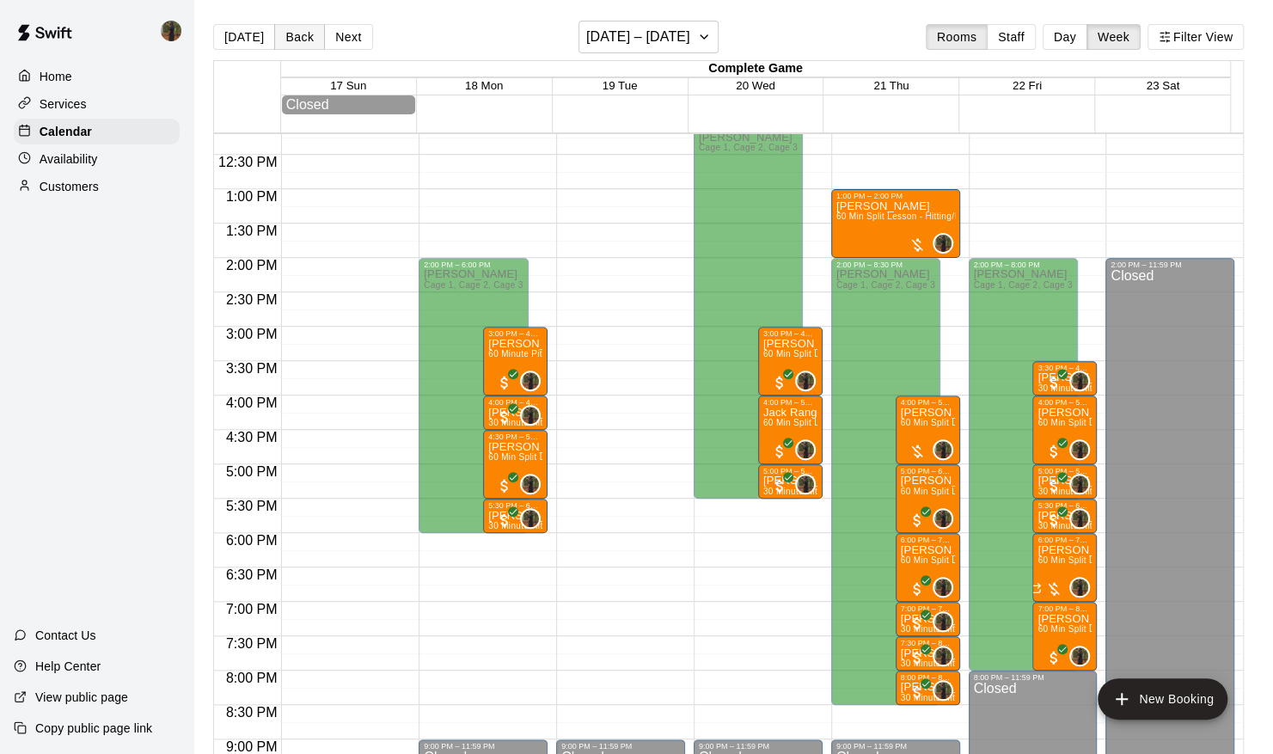
click at [281, 36] on button "Back" at bounding box center [299, 37] width 51 height 26
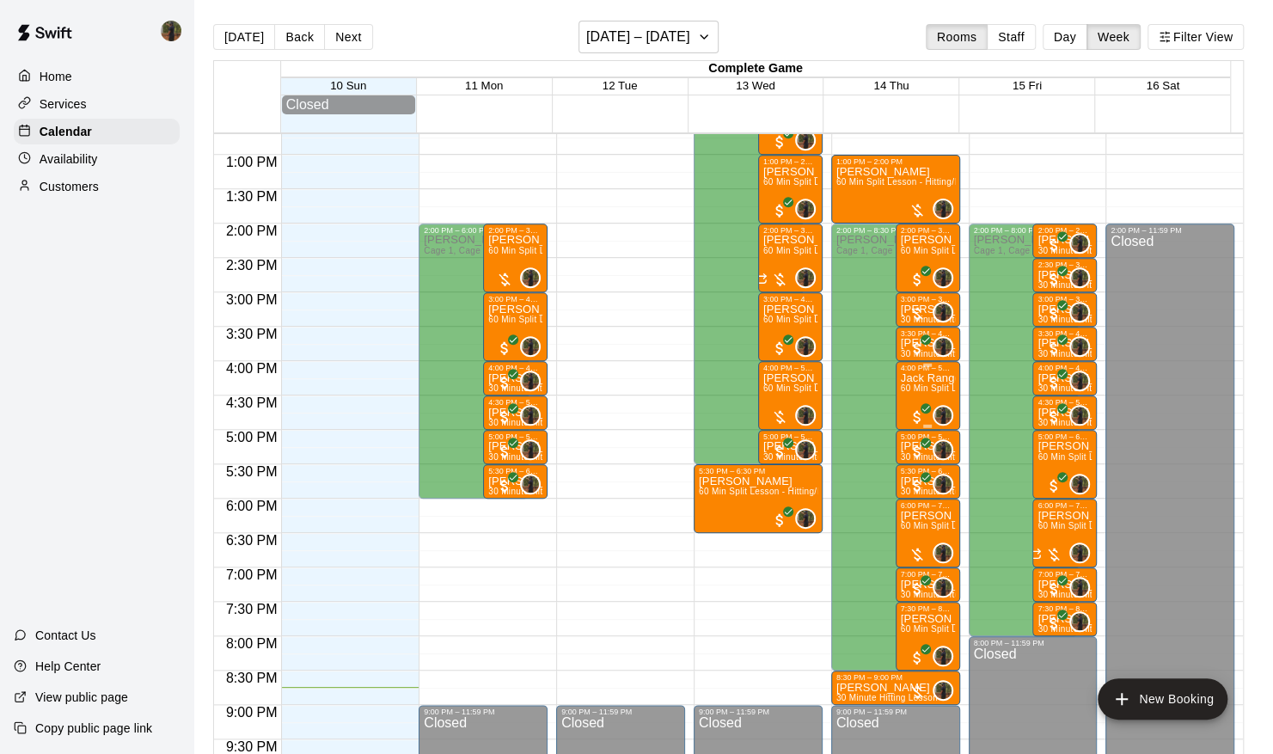
scroll to position [875, 0]
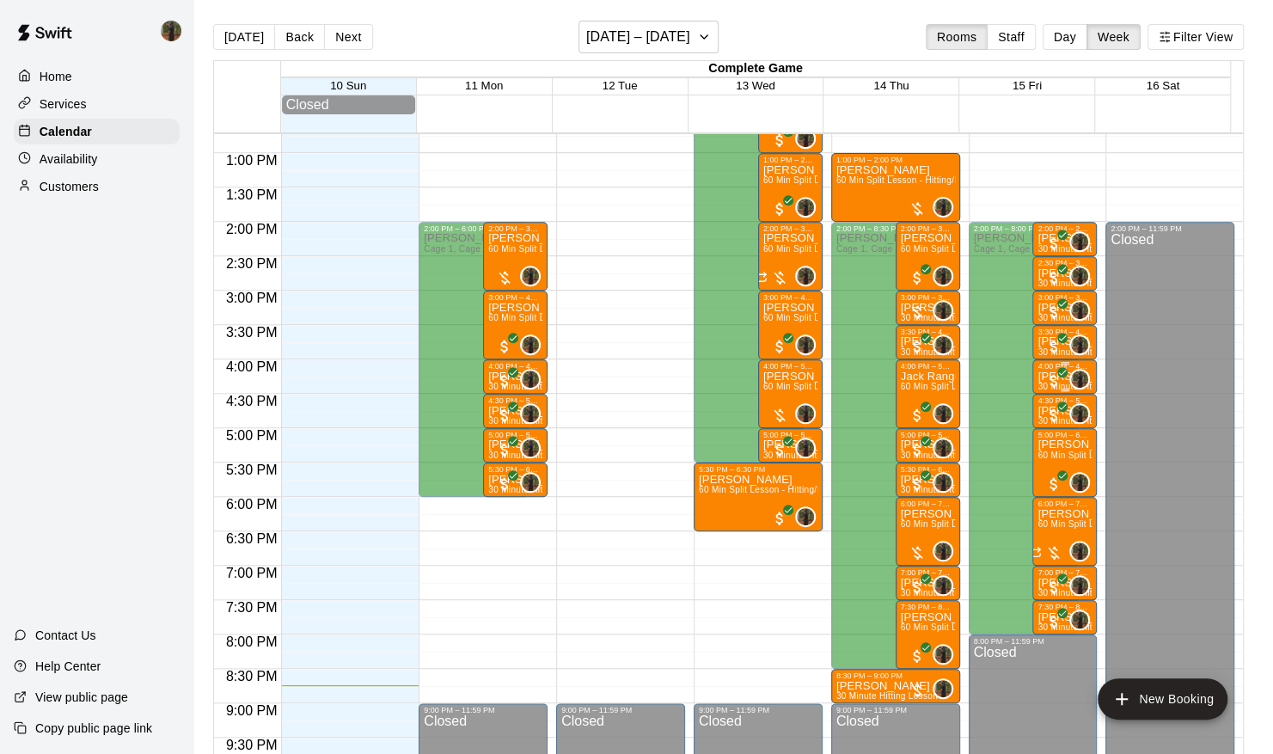
click at [1037, 391] on div at bounding box center [1064, 390] width 54 height 3
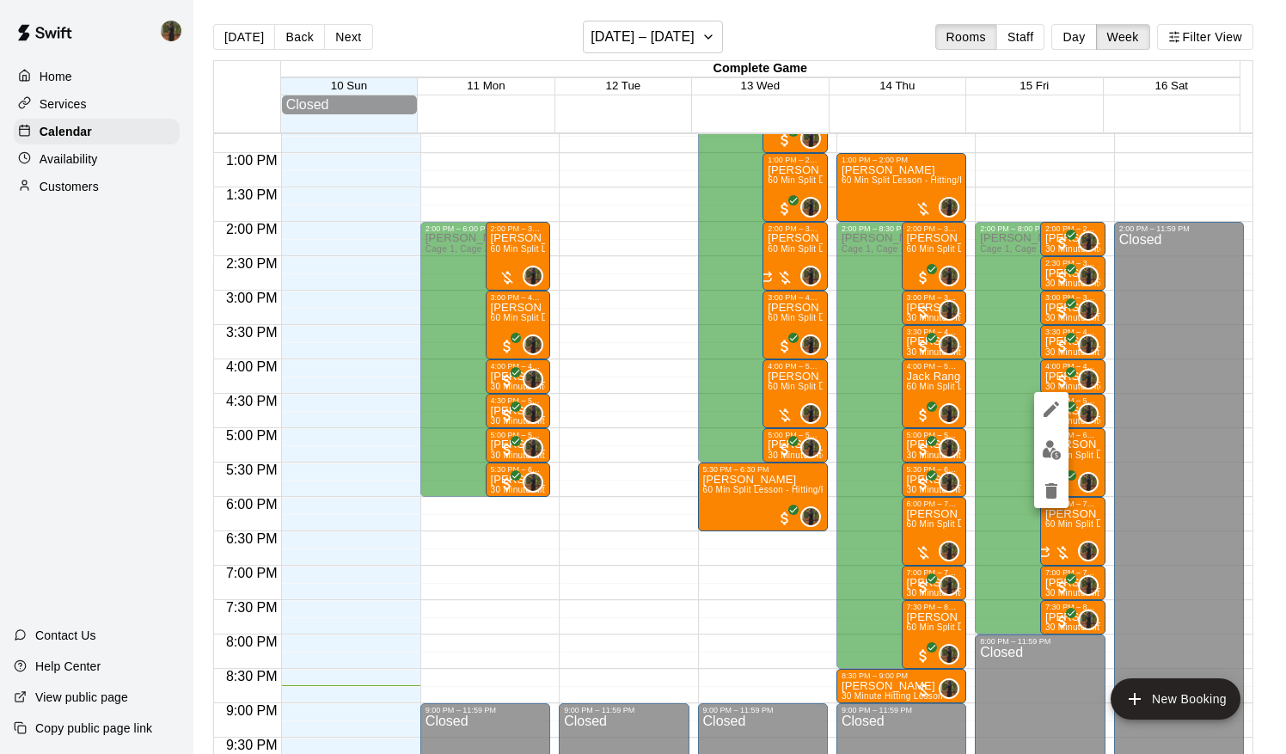
click at [330, 43] on div at bounding box center [643, 377] width 1286 height 754
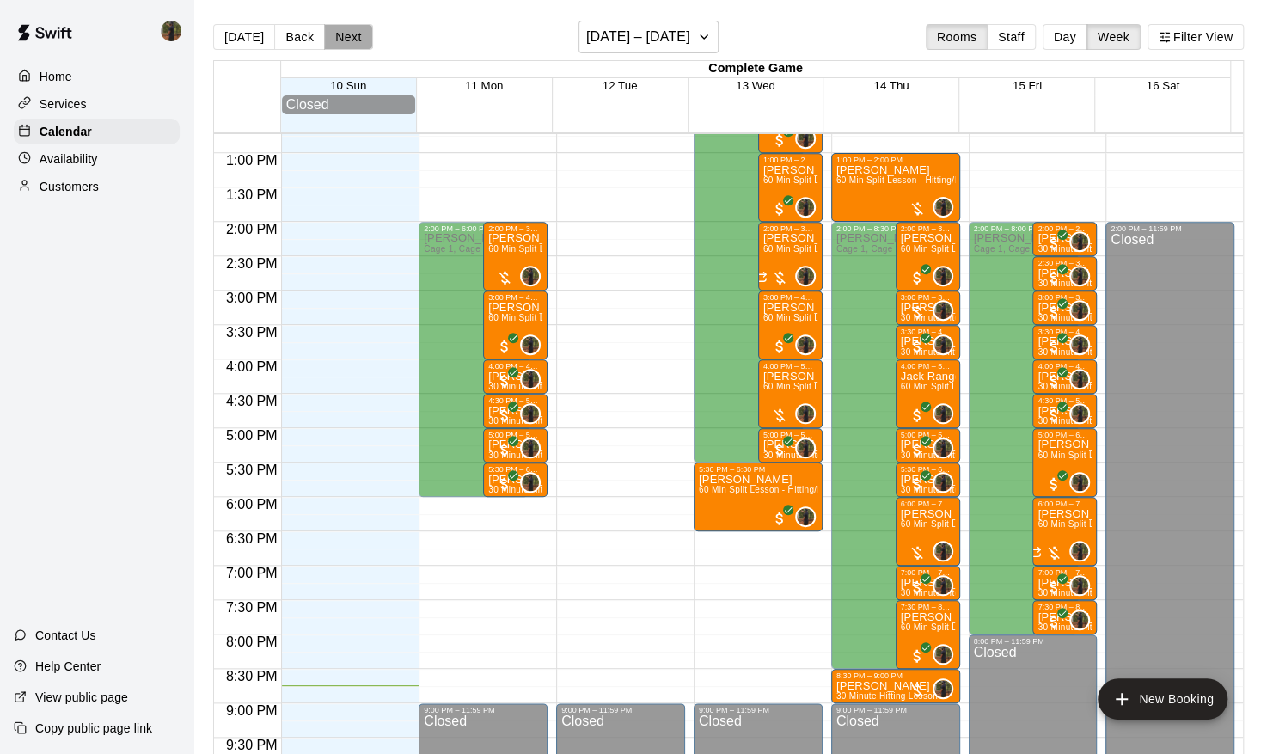
click at [339, 40] on button "Next" at bounding box center [348, 37] width 48 height 26
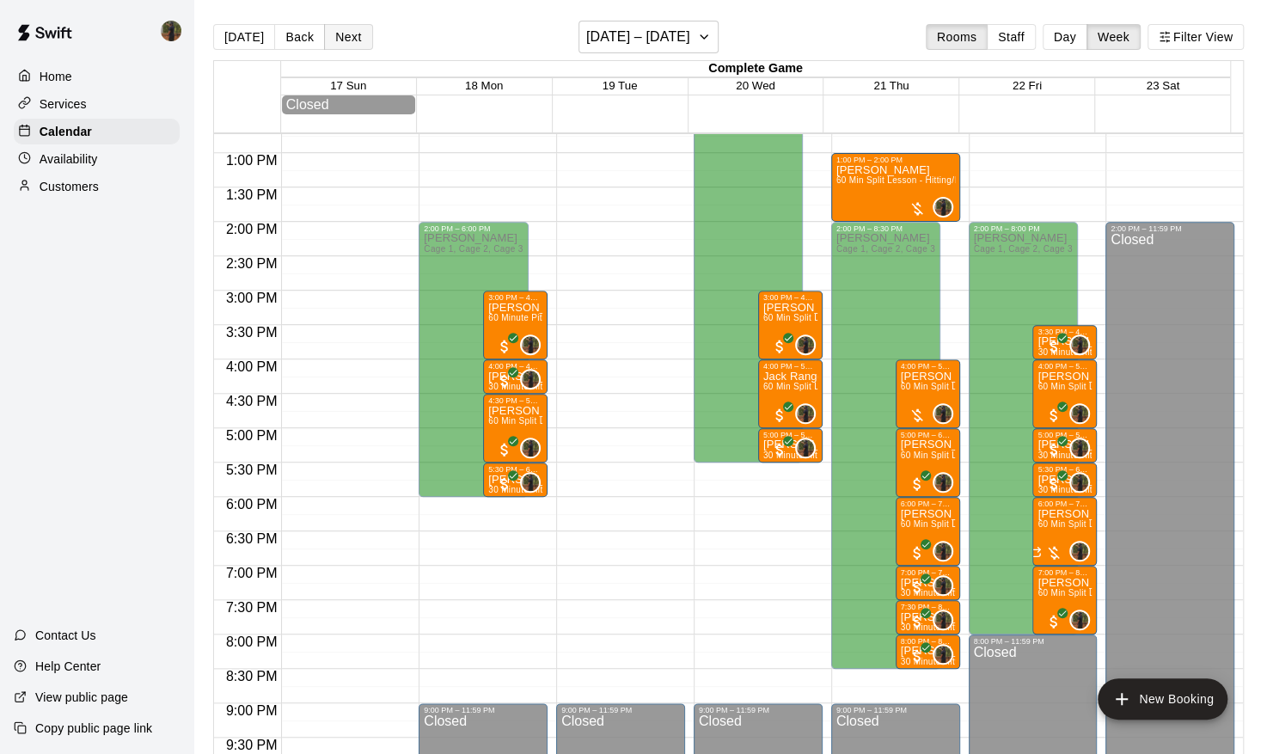
click at [327, 38] on button "Next" at bounding box center [348, 37] width 48 height 26
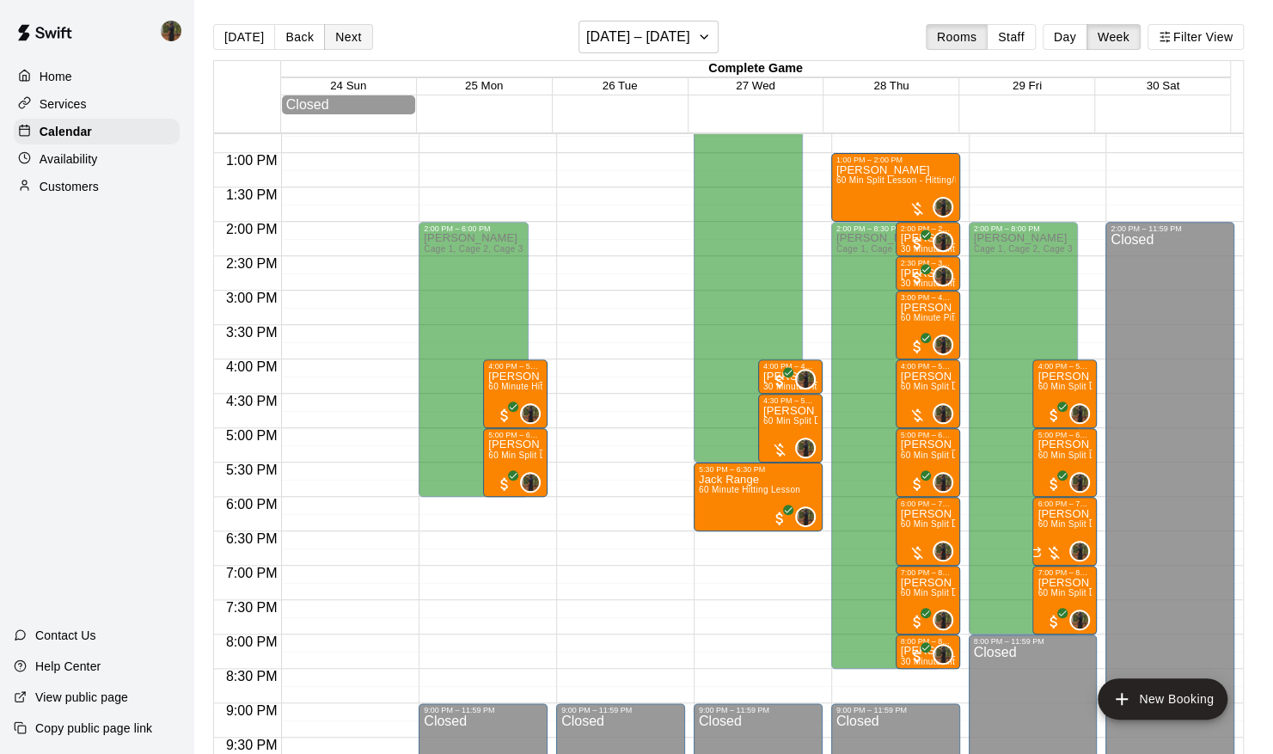
click at [327, 38] on button "Next" at bounding box center [348, 37] width 48 height 26
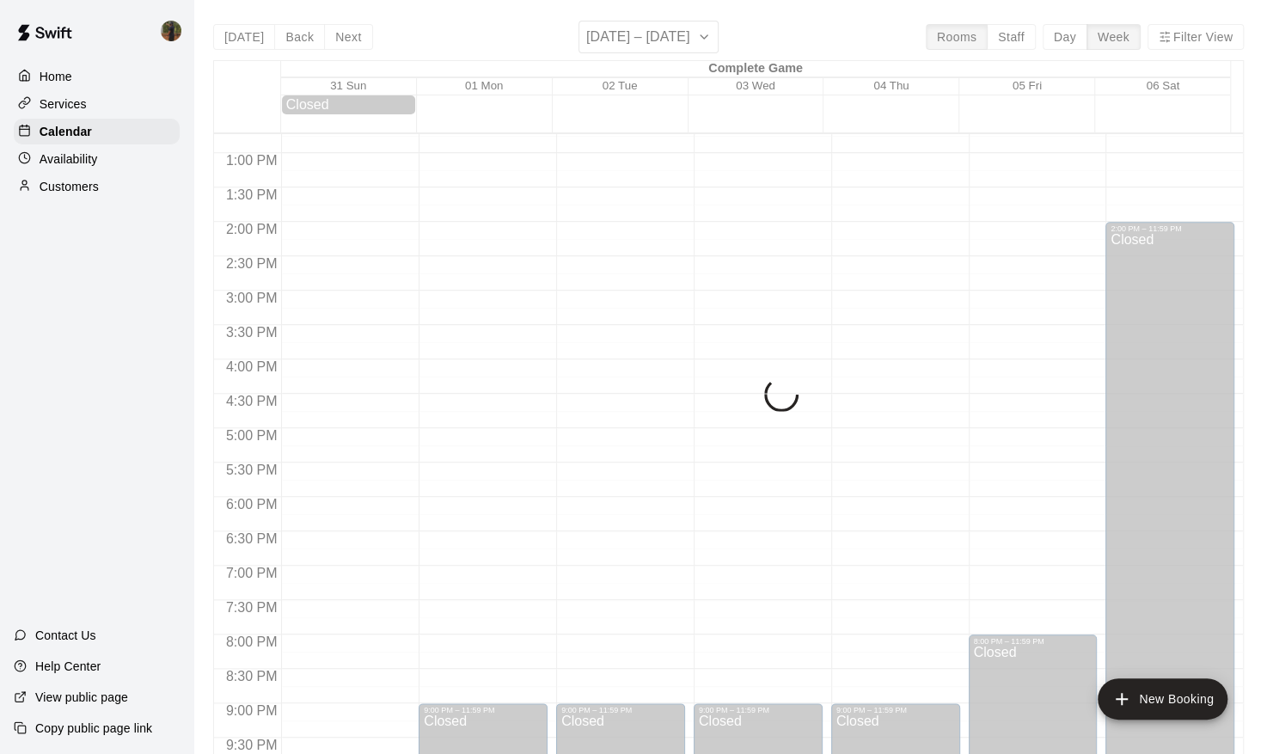
click at [291, 34] on button "Back" at bounding box center [299, 37] width 51 height 26
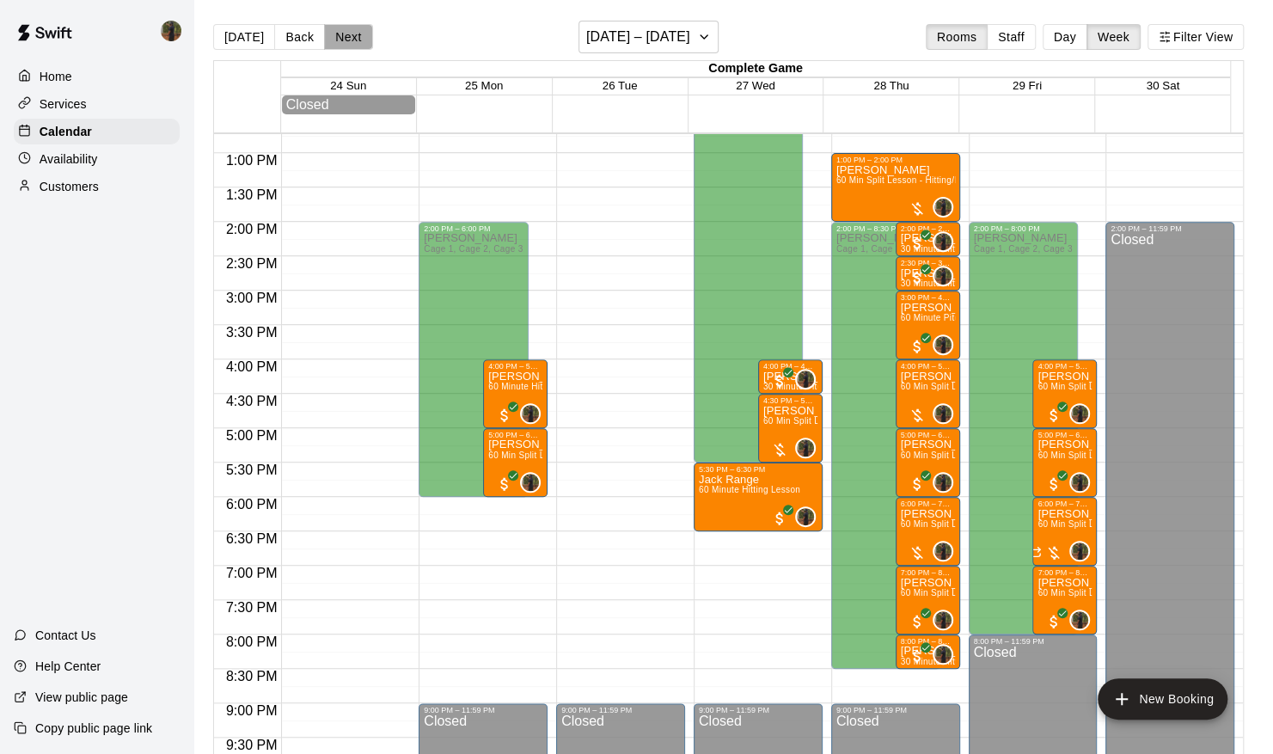
click at [341, 27] on button "Next" at bounding box center [348, 37] width 48 height 26
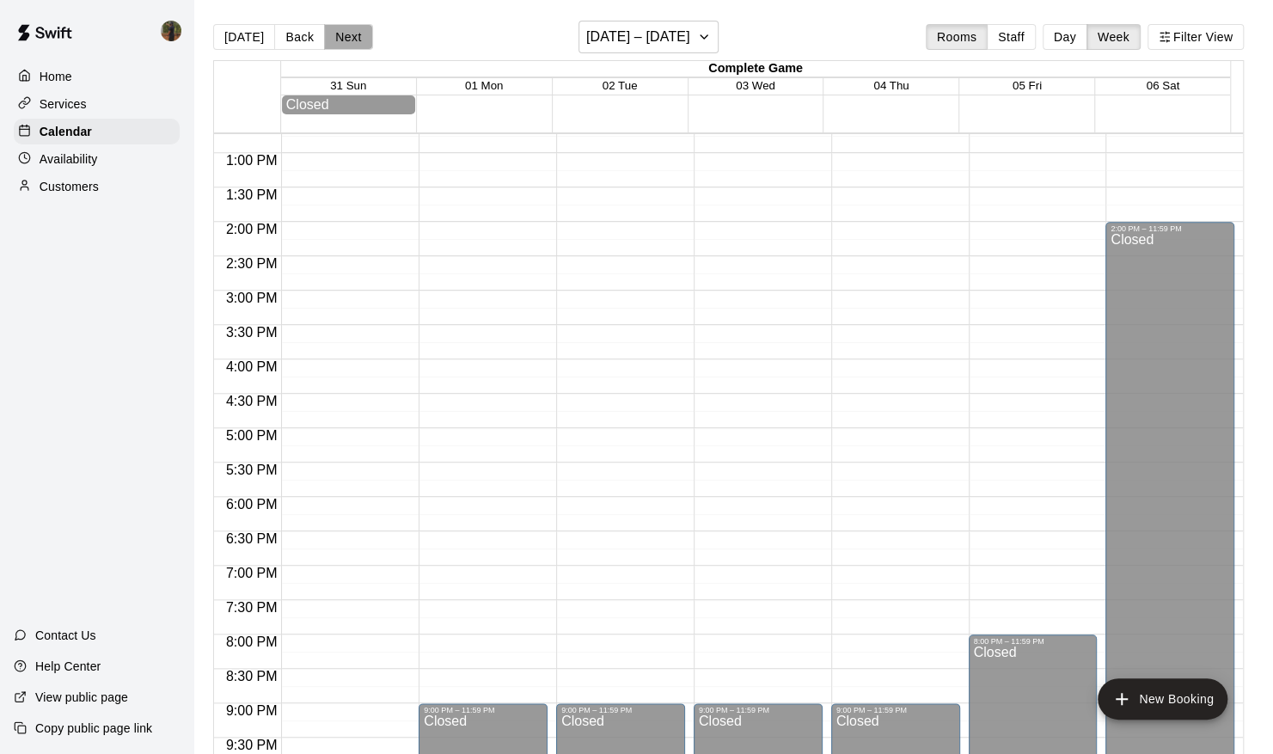
click at [340, 36] on button "Next" at bounding box center [348, 37] width 48 height 26
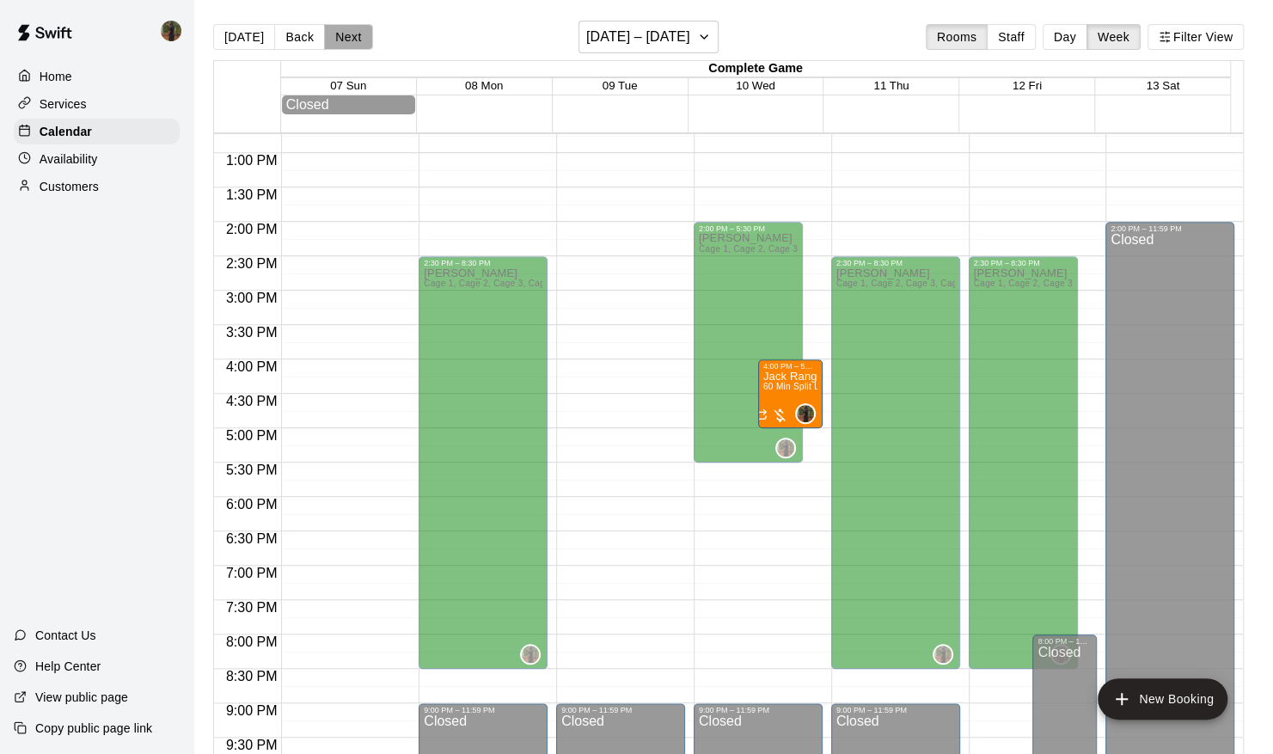
click at [355, 34] on button "Next" at bounding box center [348, 37] width 48 height 26
click at [347, 39] on button "Next" at bounding box center [348, 37] width 48 height 26
click at [280, 33] on button "Back" at bounding box center [299, 37] width 51 height 26
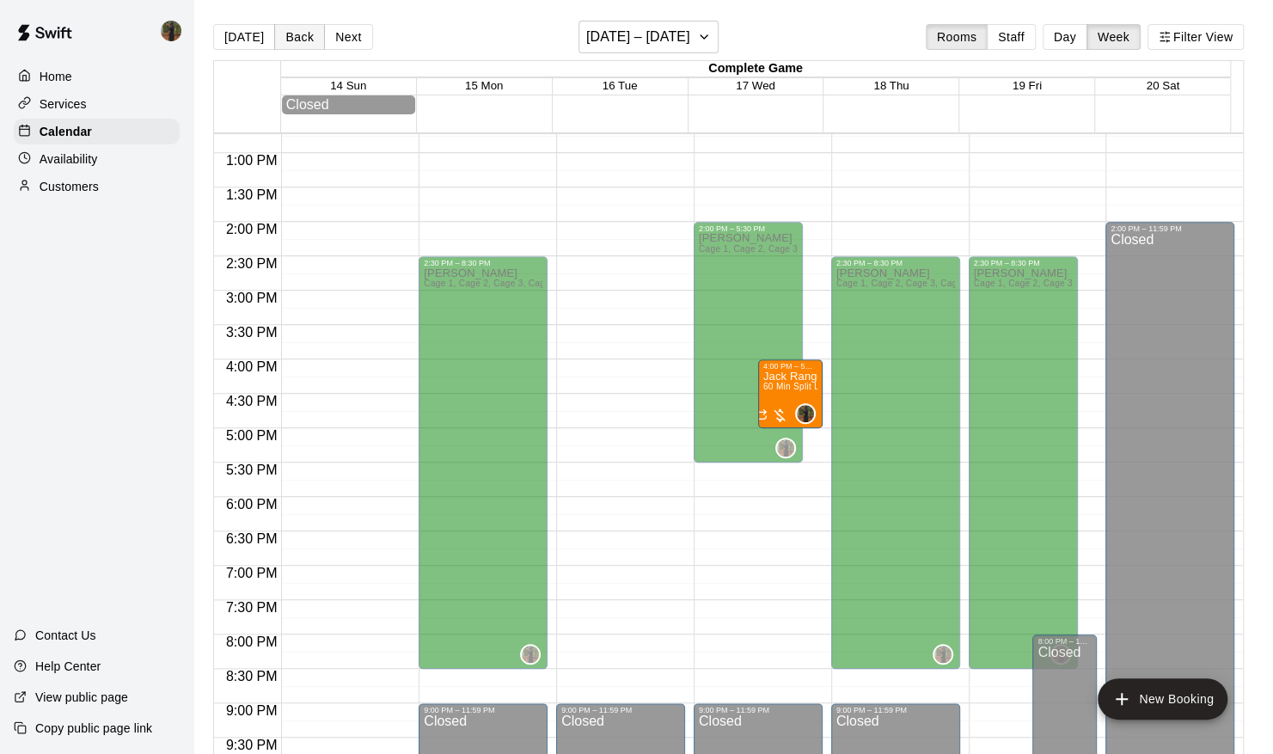
click at [280, 33] on button "Back" at bounding box center [299, 37] width 51 height 26
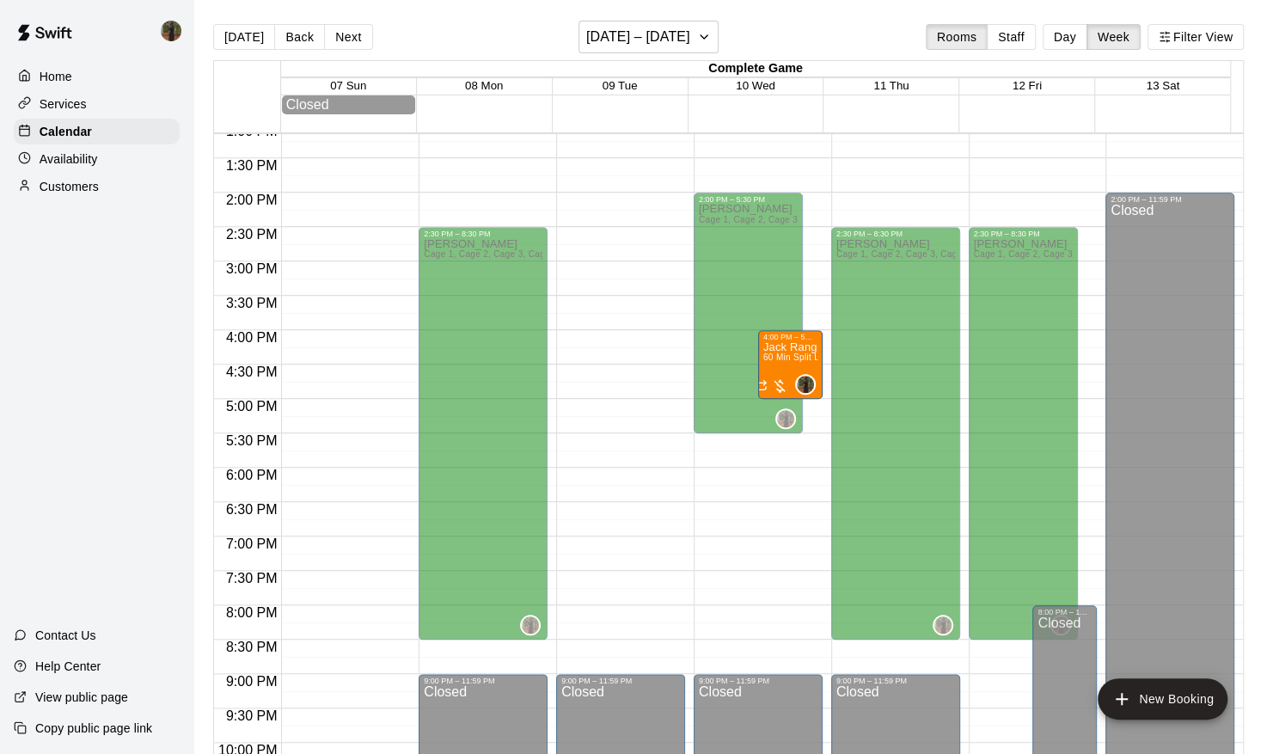
scroll to position [906, 0]
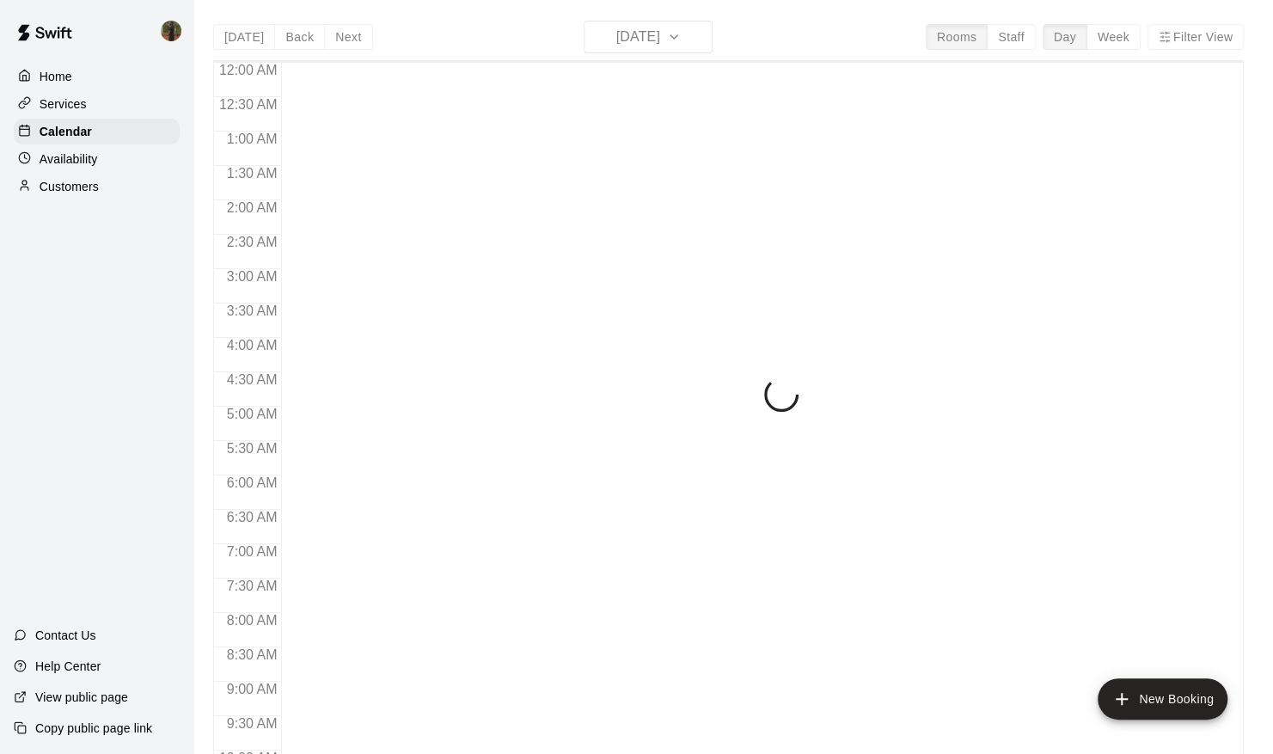
scroll to position [939, 0]
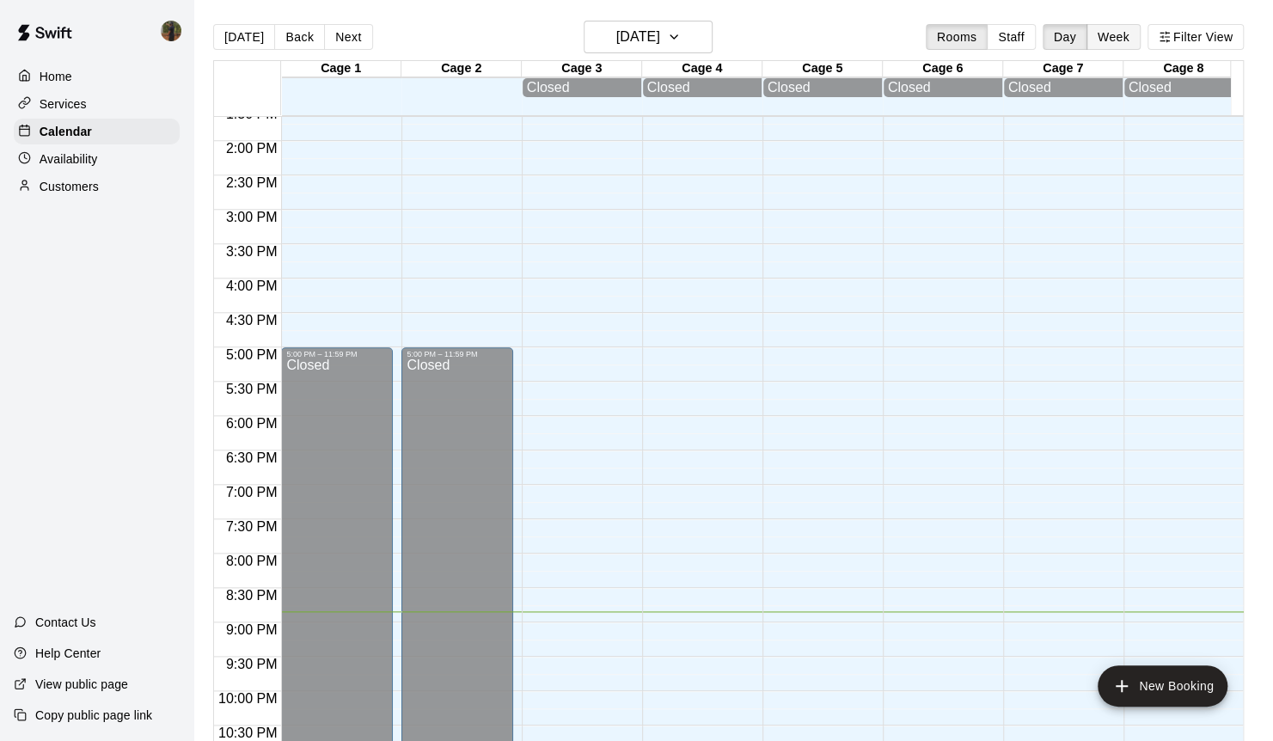
click at [1131, 38] on button "Week" at bounding box center [1113, 37] width 54 height 26
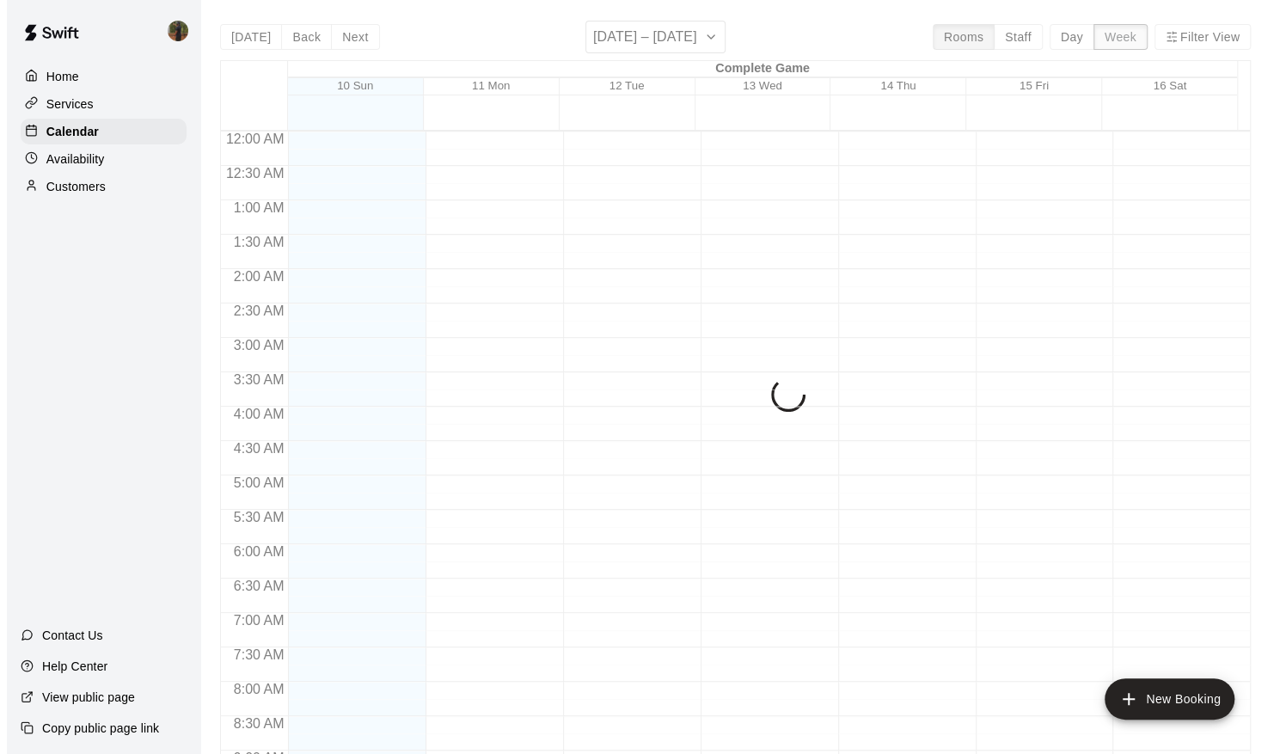
scroll to position [1007, 0]
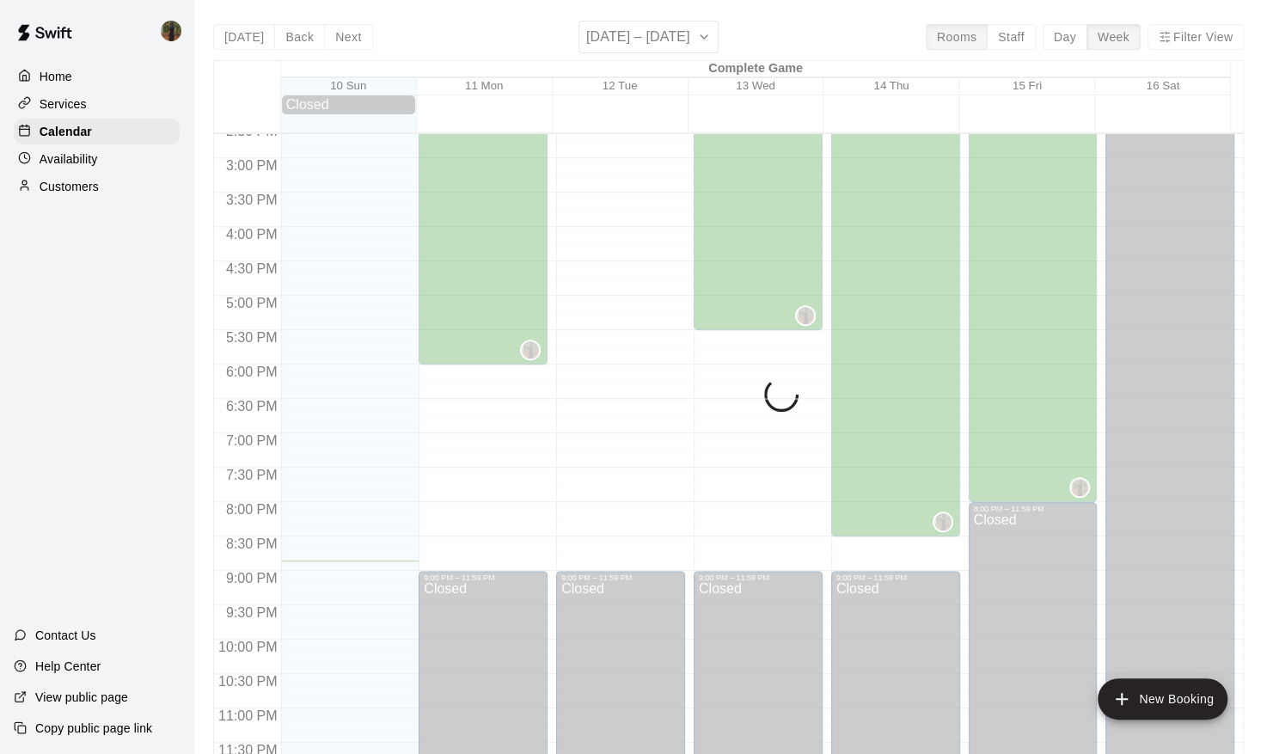
click at [704, 43] on div "[DATE] Back Next [DATE] – [DATE] Rooms Staff Day Week Filter View Complete Game…" at bounding box center [728, 398] width 1031 height 754
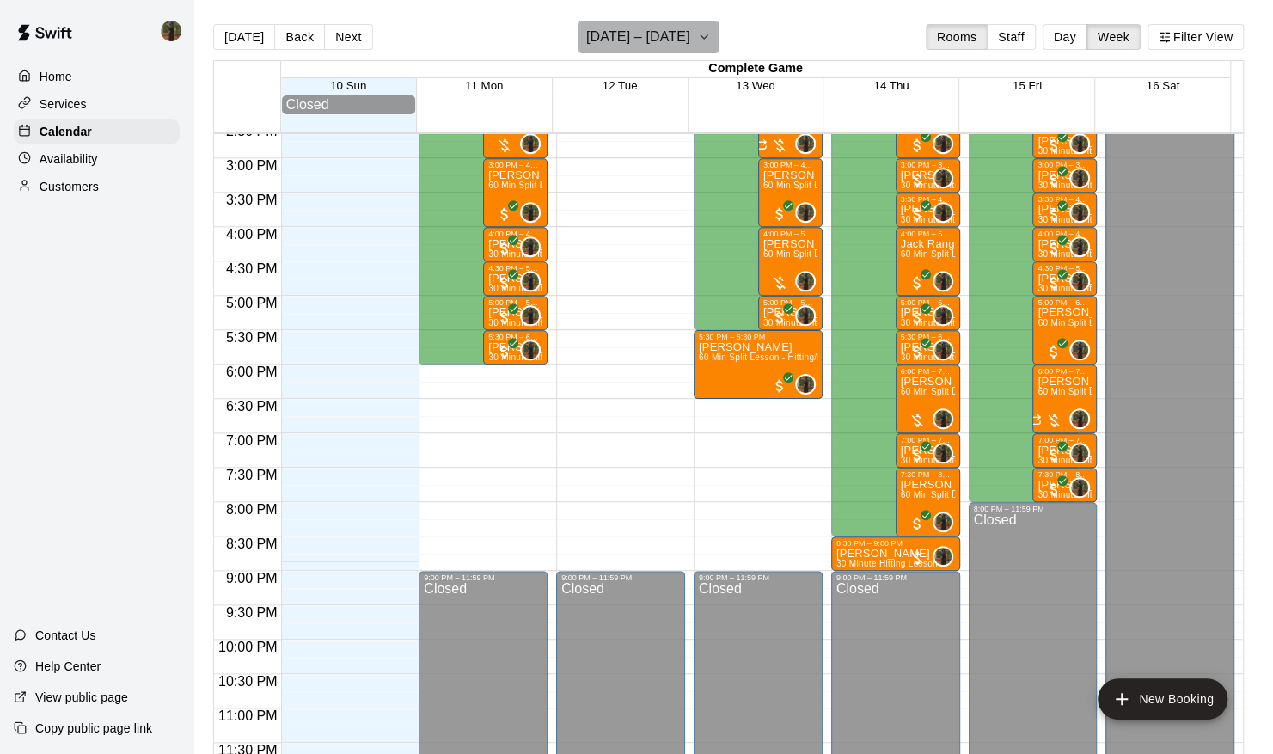
click at [704, 43] on icon "button" at bounding box center [704, 37] width 14 height 21
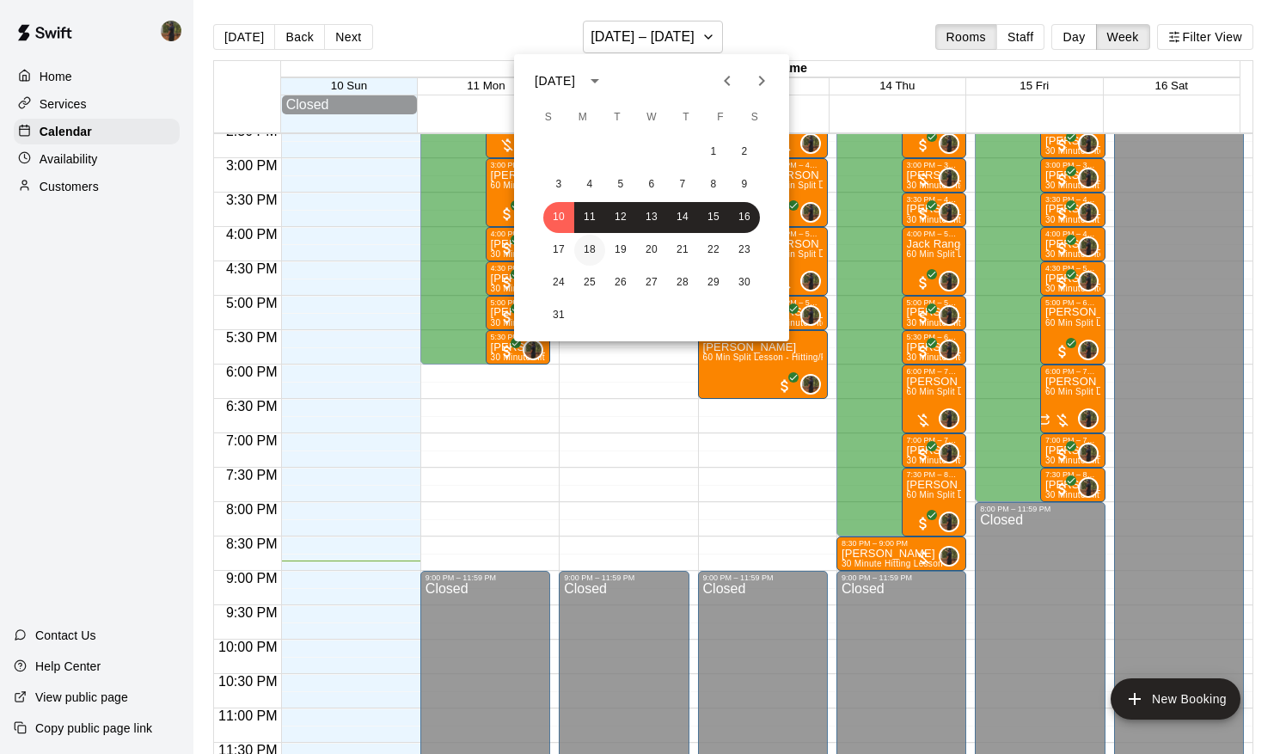
click at [591, 252] on button "18" at bounding box center [589, 250] width 31 height 31
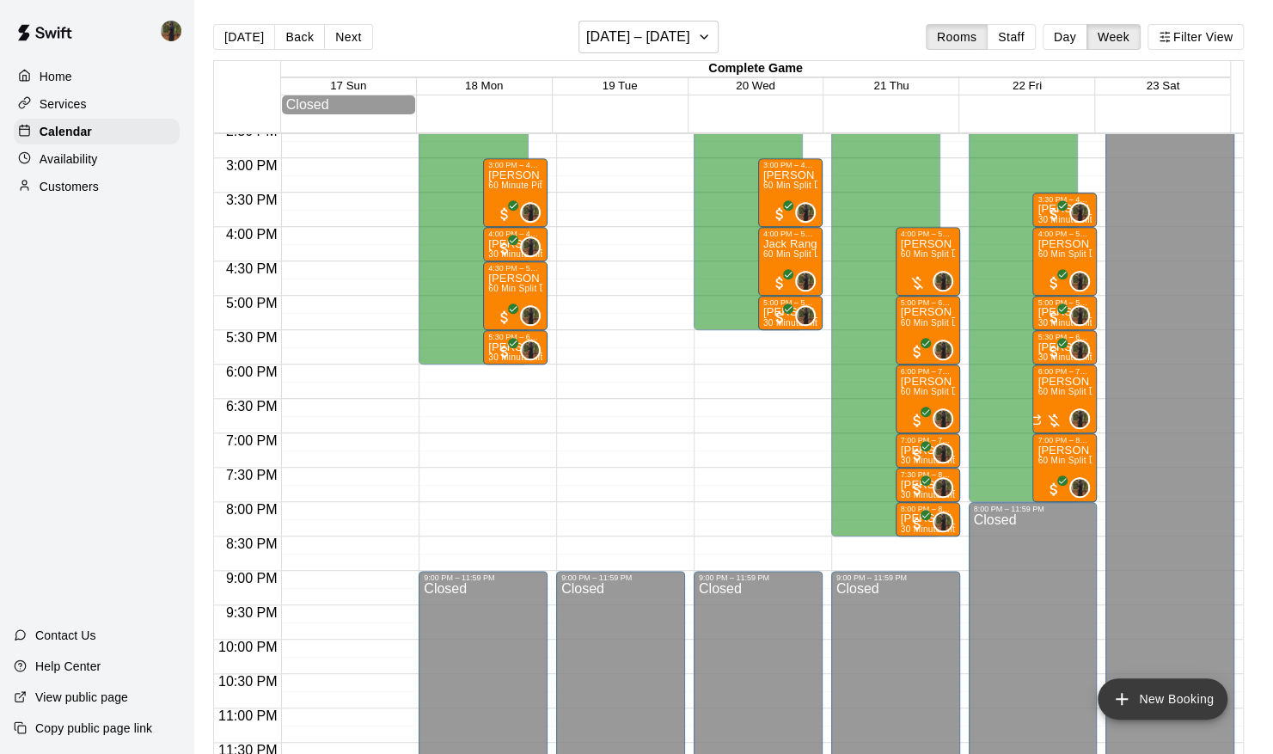
click at [1125, 695] on icon "add" at bounding box center [1121, 698] width 21 height 21
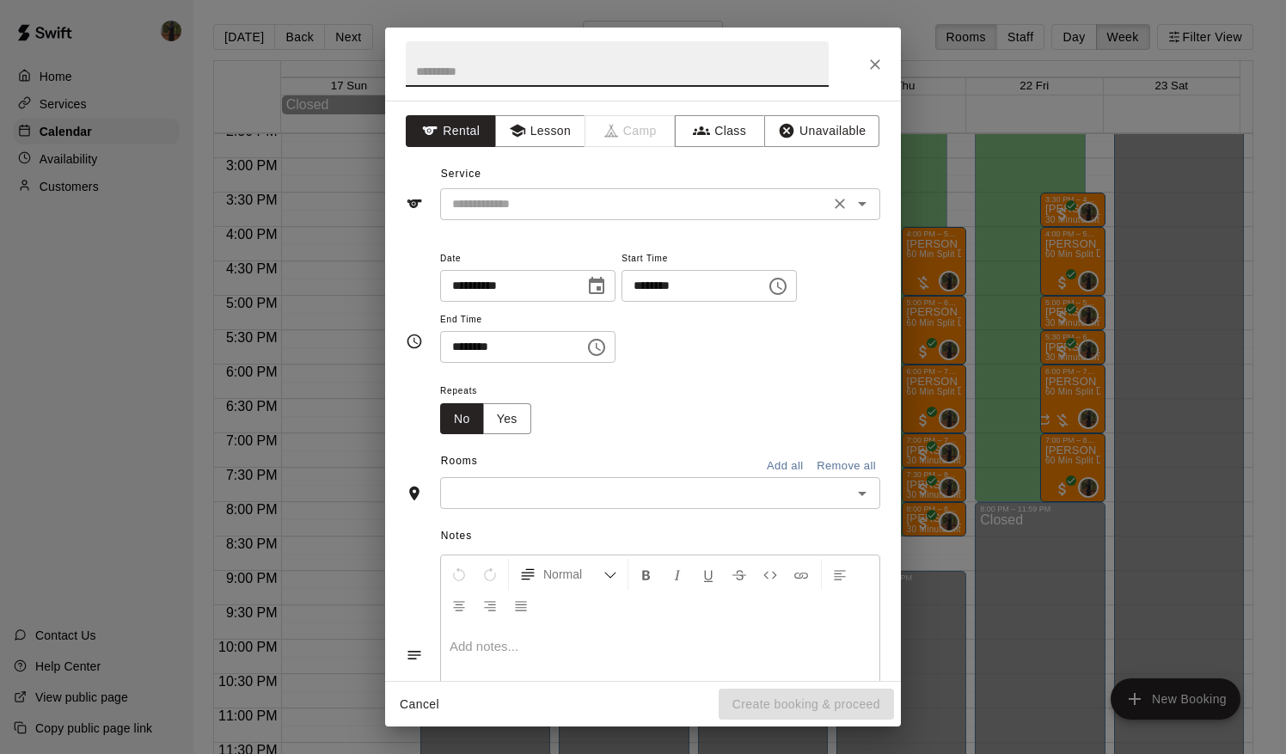
click at [524, 202] on input "text" at bounding box center [634, 203] width 379 height 21
click at [531, 128] on button "Lesson" at bounding box center [540, 131] width 90 height 32
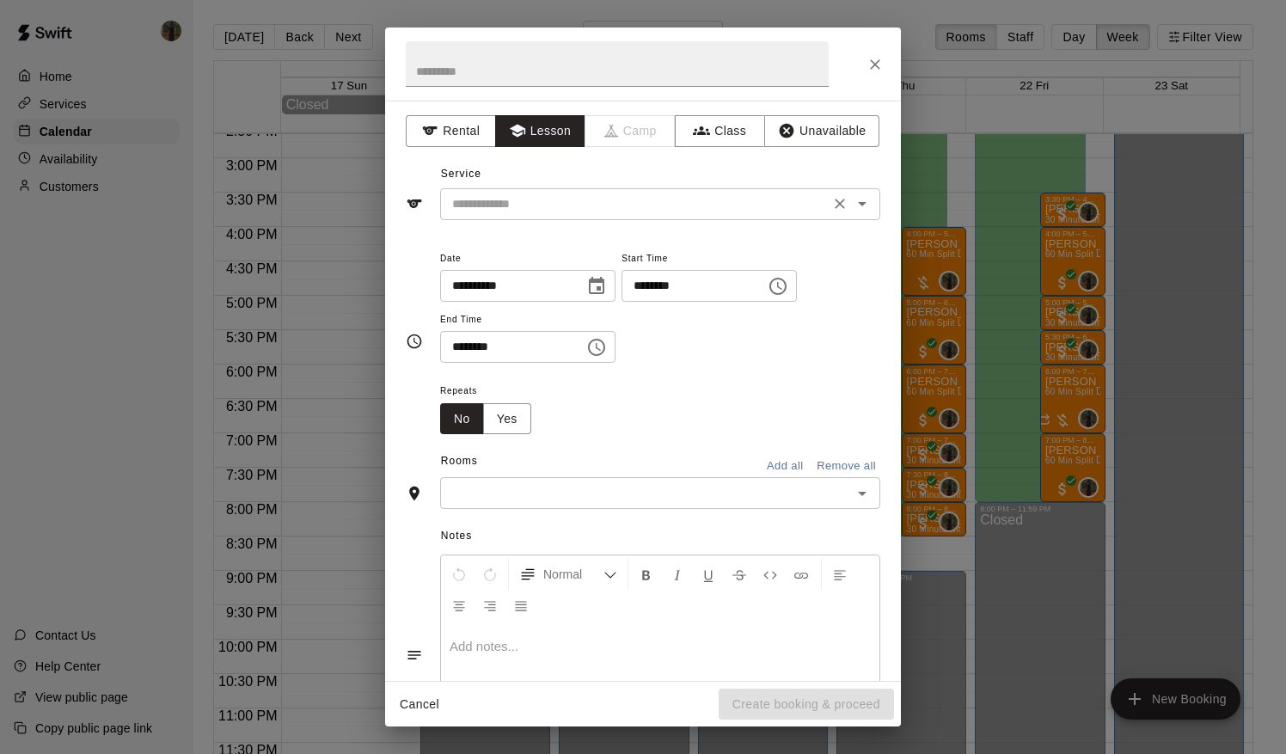
click at [562, 188] on div "​" at bounding box center [660, 204] width 440 height 32
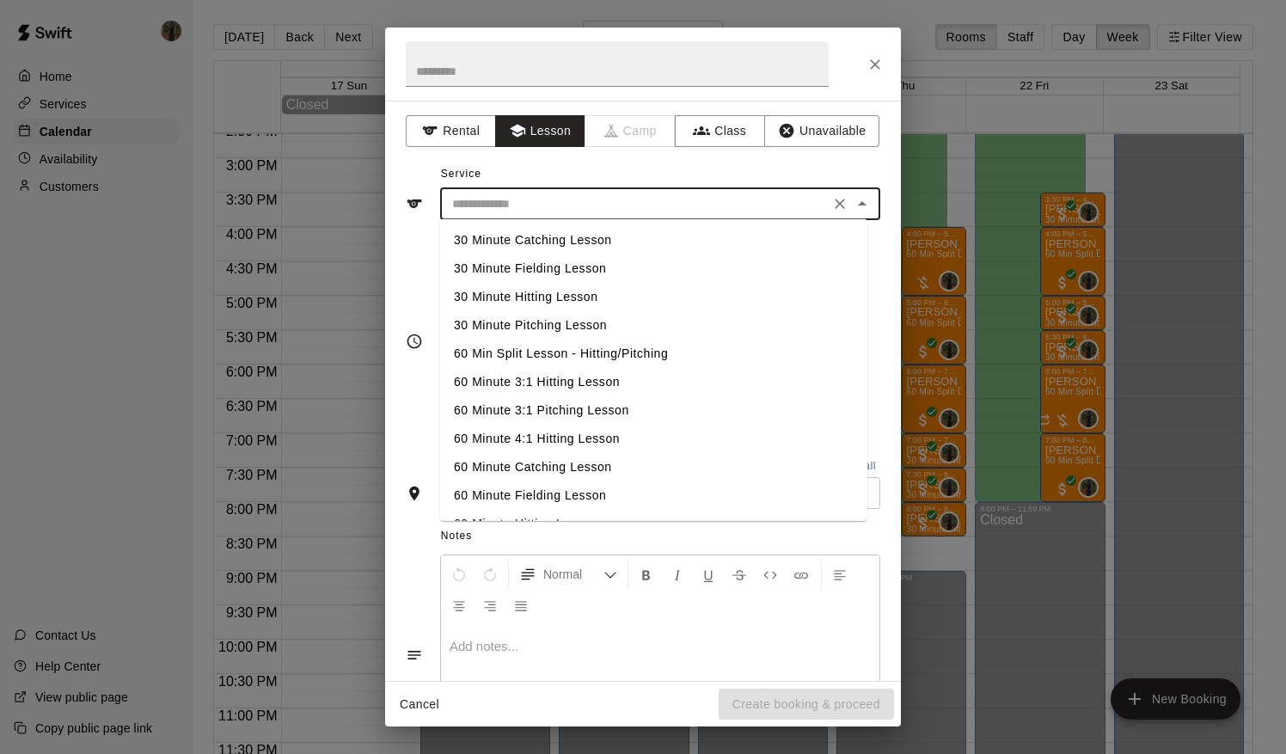
click at [608, 352] on li "60 Min Split Lesson - Hitting/Pitching" at bounding box center [653, 354] width 427 height 28
type input "**********"
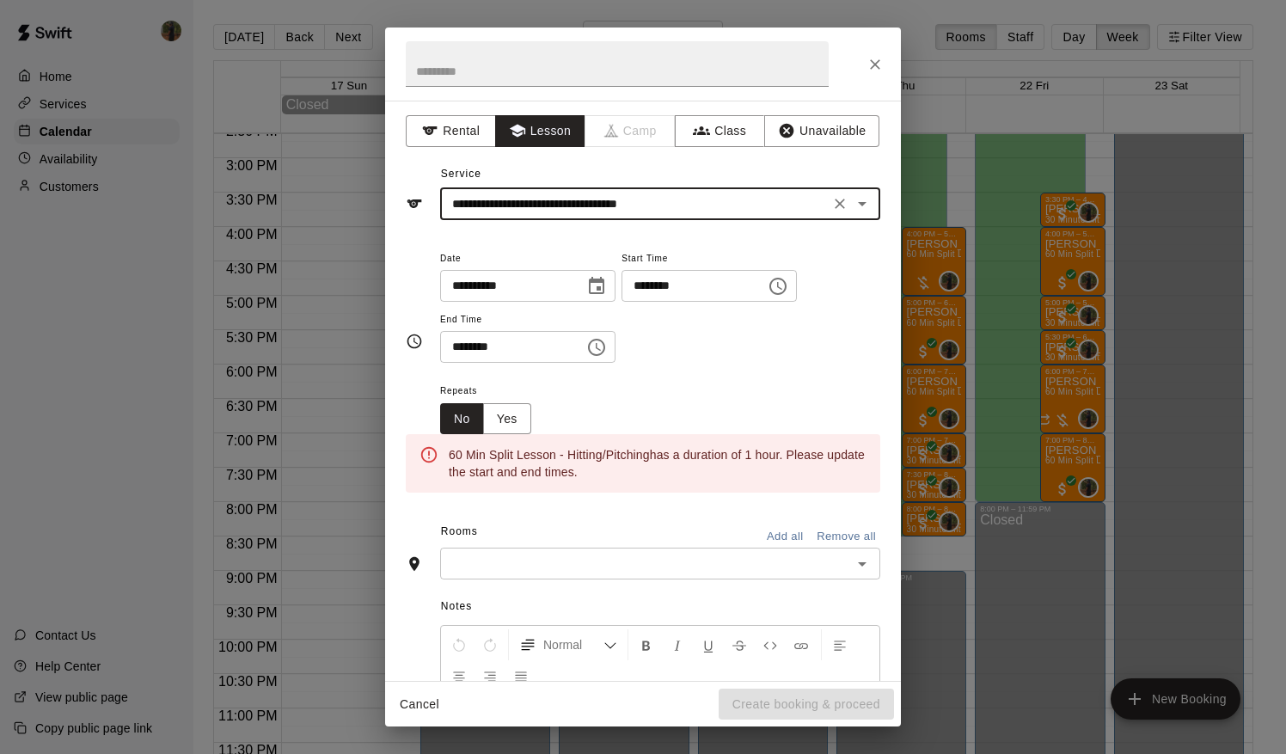
click at [603, 293] on icon "Choose date, selected date is Aug 18, 2025" at bounding box center [596, 286] width 21 height 21
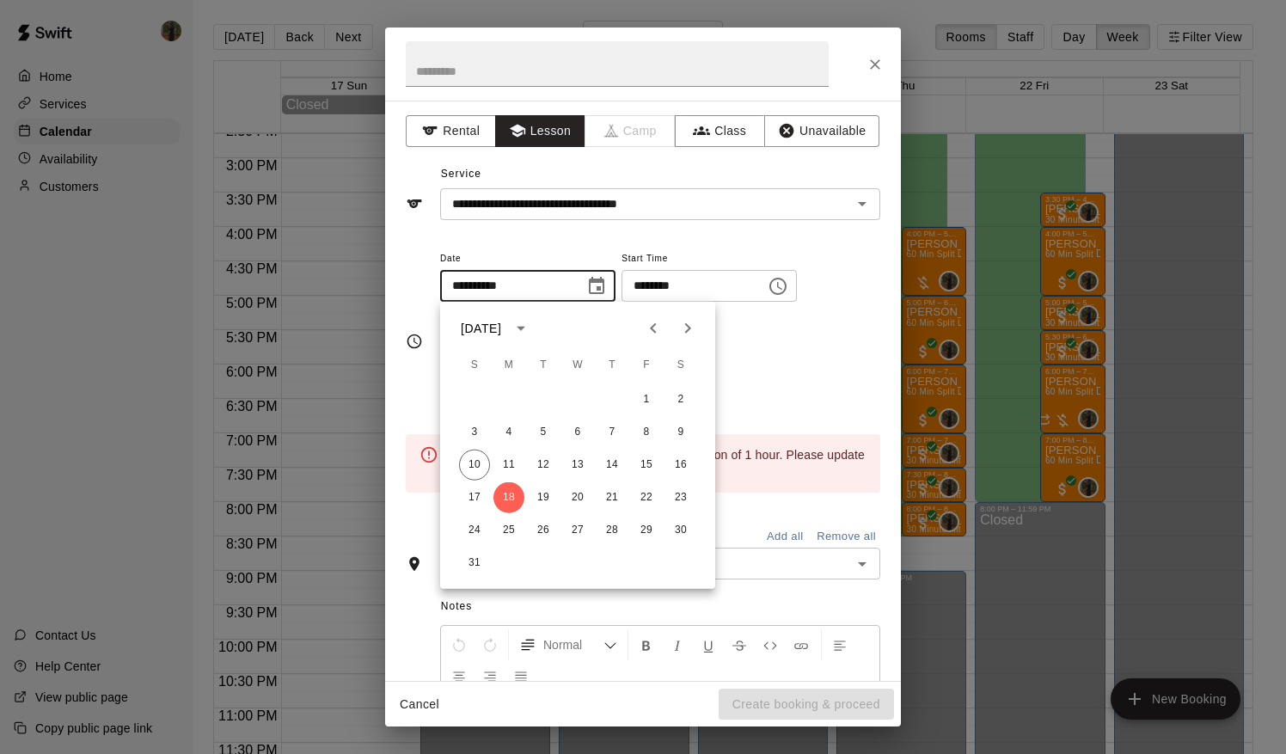
click at [767, 353] on div "**********" at bounding box center [660, 306] width 440 height 116
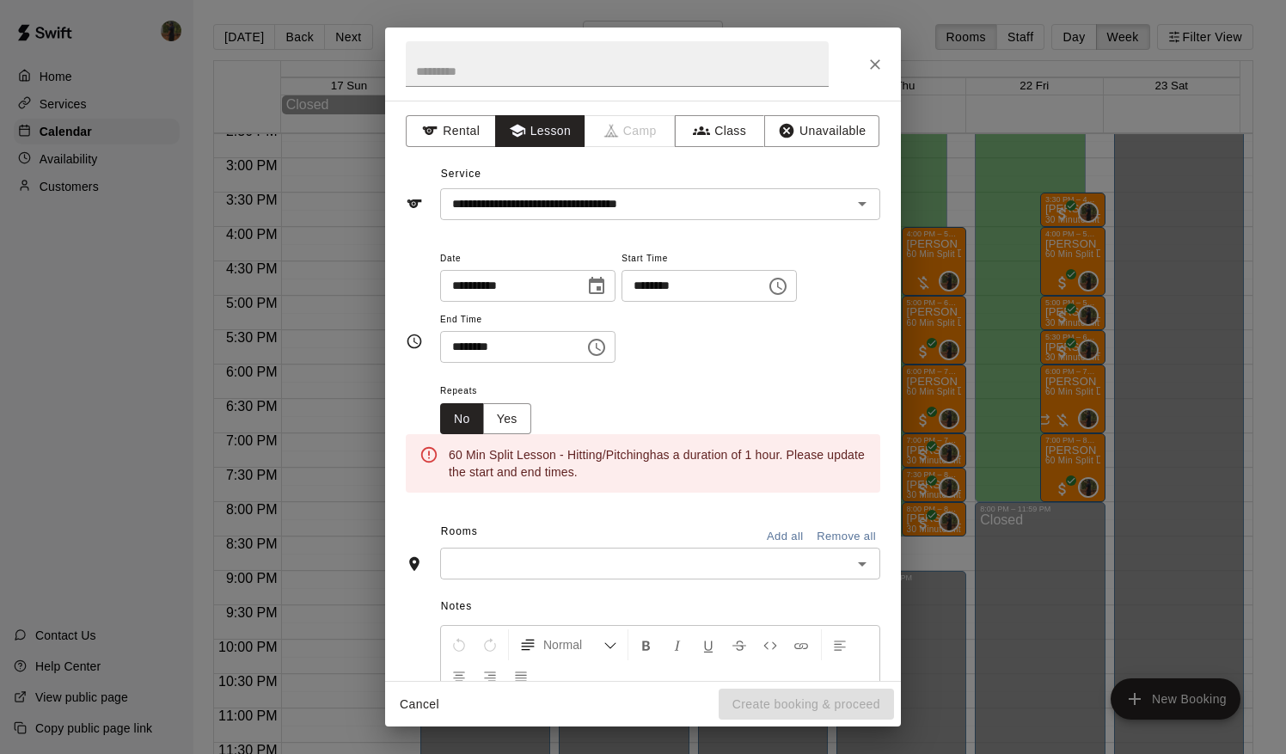
click at [786, 284] on icon "Choose time, selected time is 8:00 PM" at bounding box center [777, 286] width 17 height 17
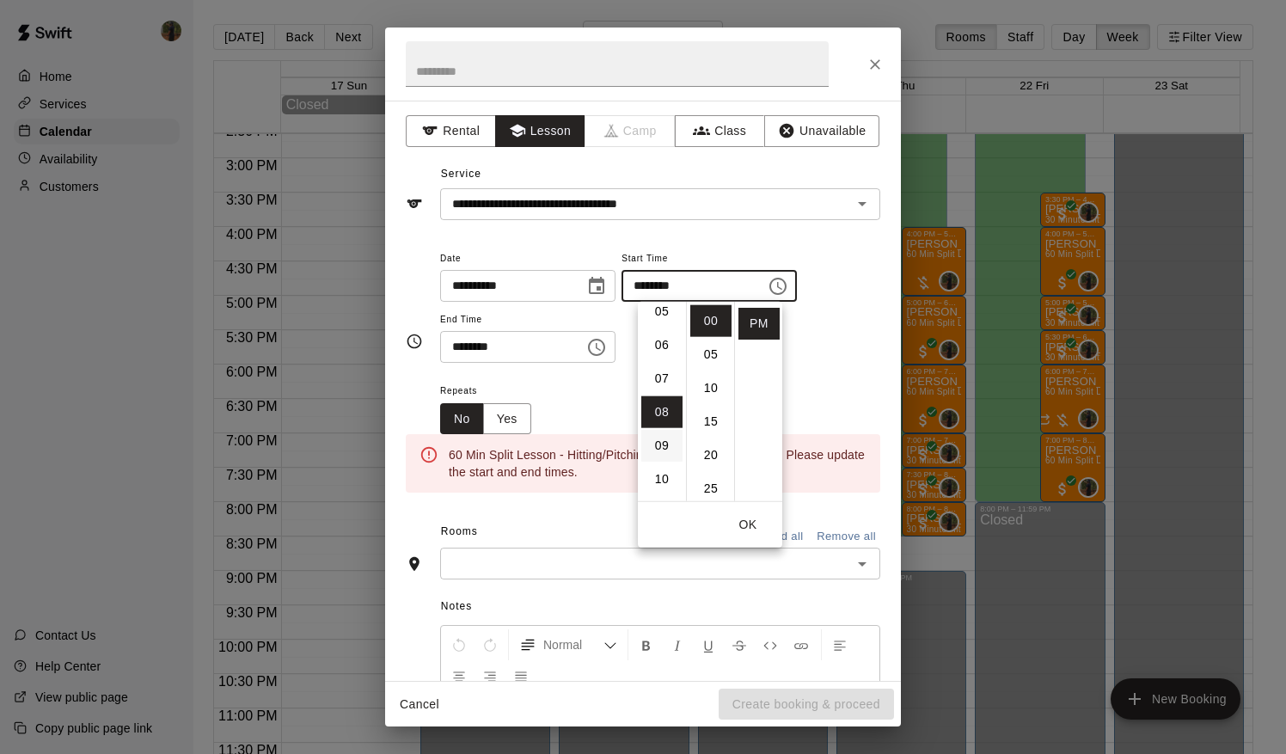
scroll to position [176, 0]
click at [662, 352] on li "06" at bounding box center [661, 346] width 41 height 32
type input "********"
click at [607, 339] on icon "Choose time, selected time is 8:30 PM" at bounding box center [596, 347] width 21 height 21
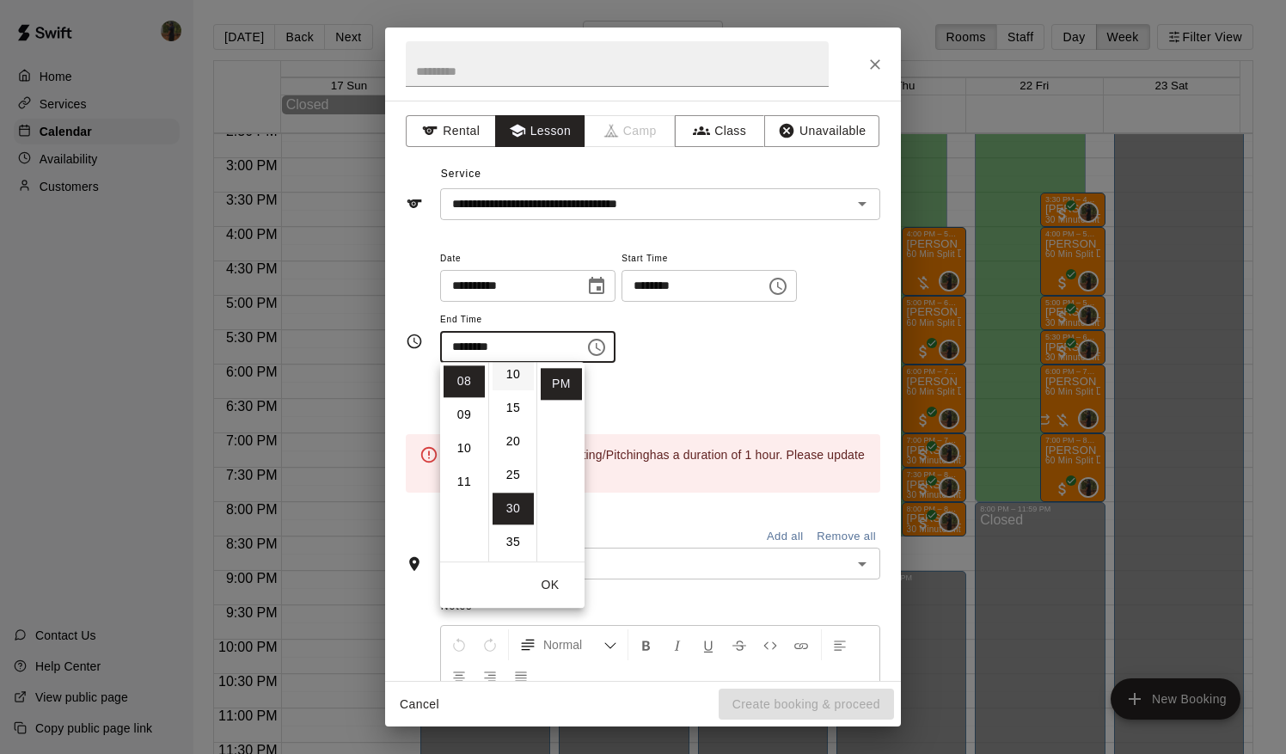
scroll to position [0, 0]
click at [512, 384] on li "00" at bounding box center [513, 381] width 41 height 32
click at [463, 390] on li "07" at bounding box center [464, 392] width 41 height 32
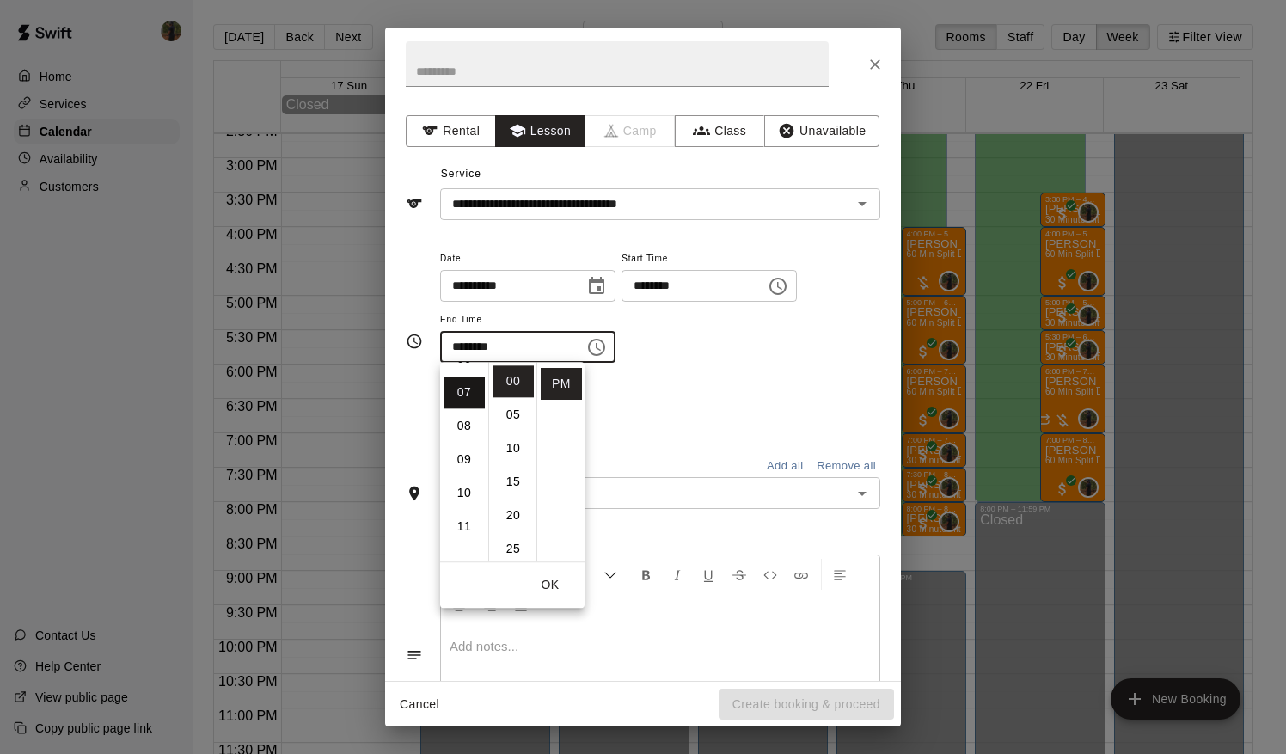
type input "********"
click at [742, 380] on div "Repeats No Yes" at bounding box center [660, 407] width 440 height 54
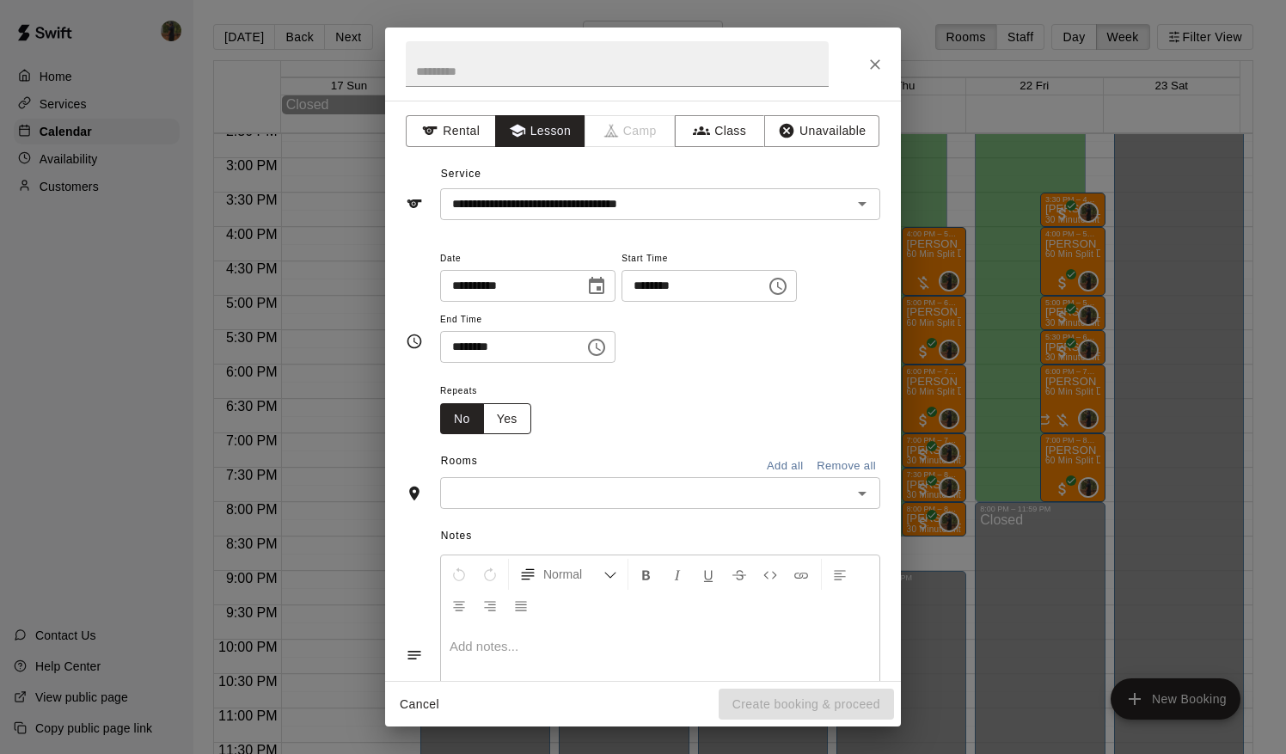
click at [499, 415] on button "Yes" at bounding box center [507, 419] width 48 height 32
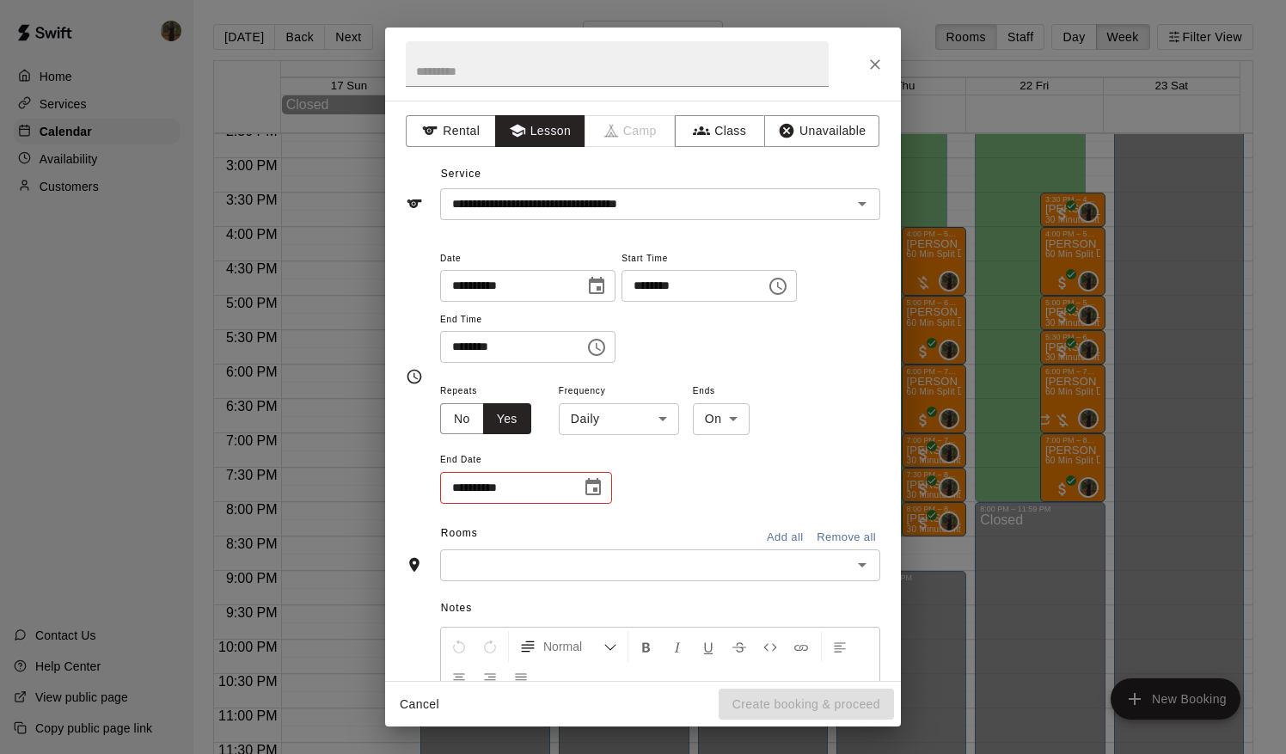
click at [605, 492] on button "Choose date" at bounding box center [593, 487] width 34 height 34
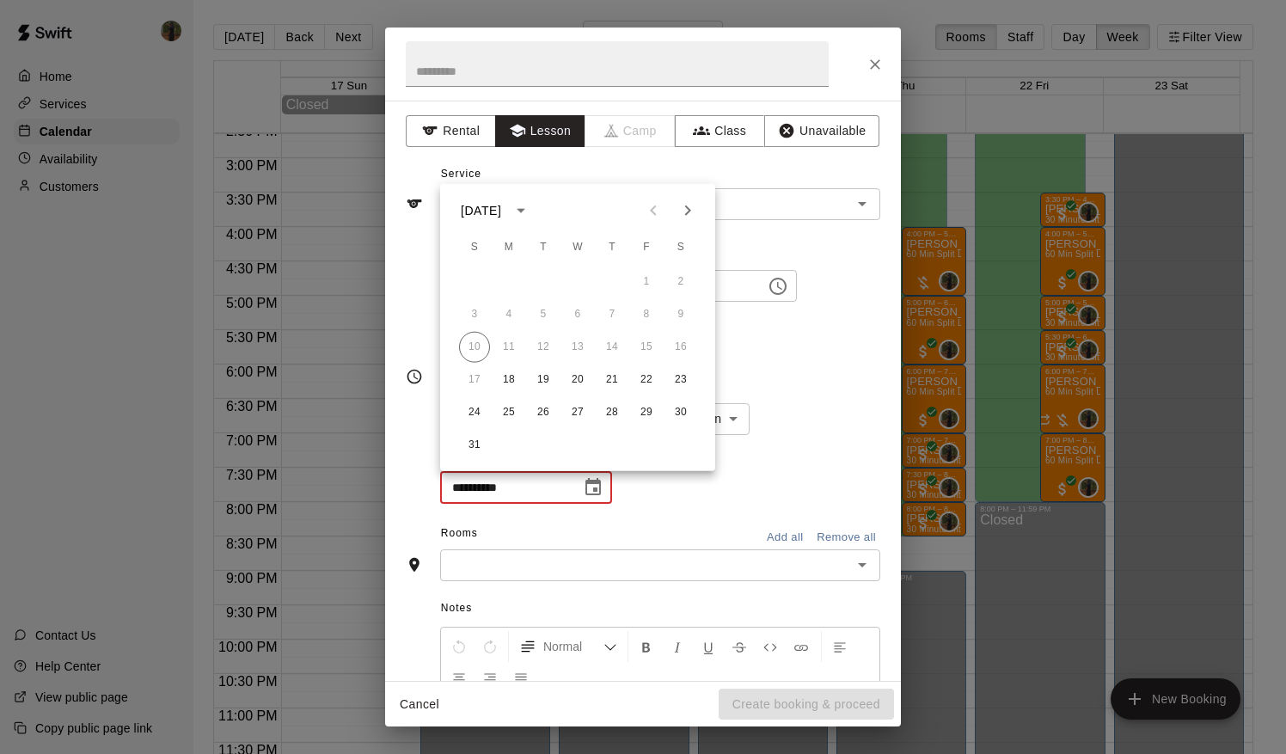
click at [691, 211] on icon "Next month" at bounding box center [687, 210] width 21 height 21
click at [510, 408] on button "29" at bounding box center [508, 412] width 31 height 31
type input "**********"
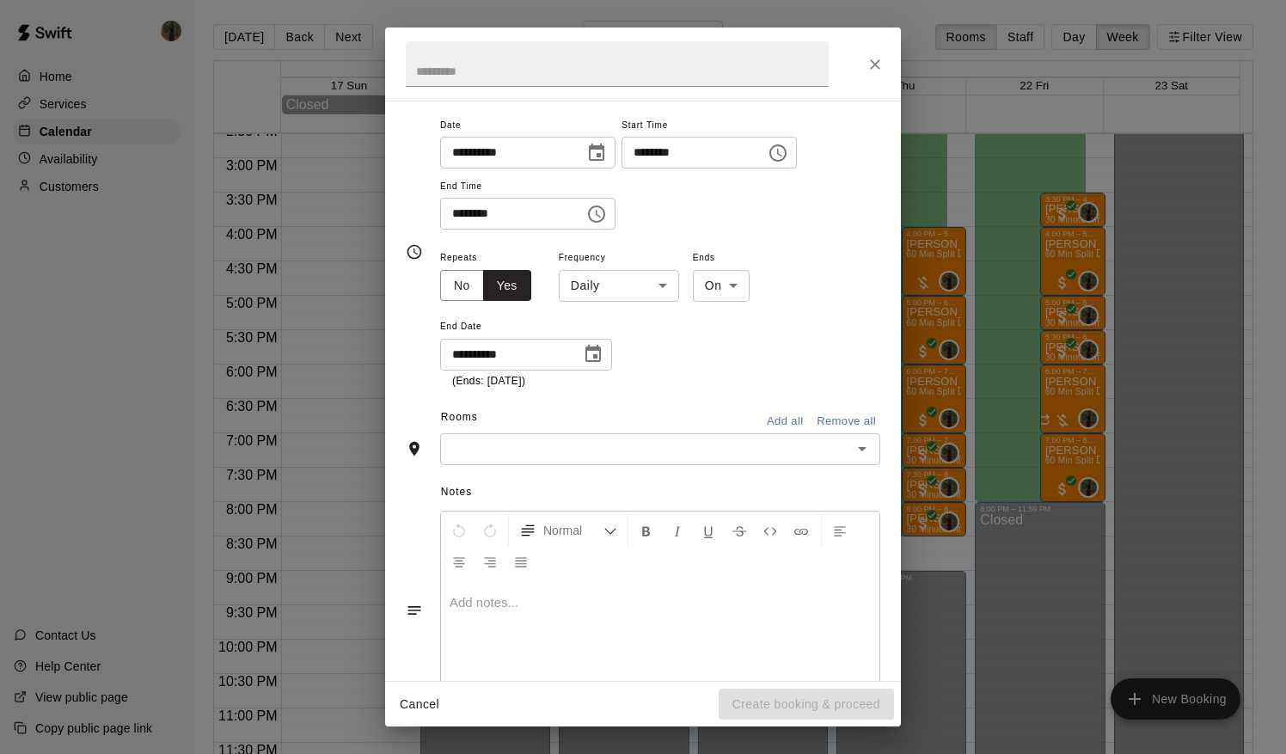
scroll to position [139, 0]
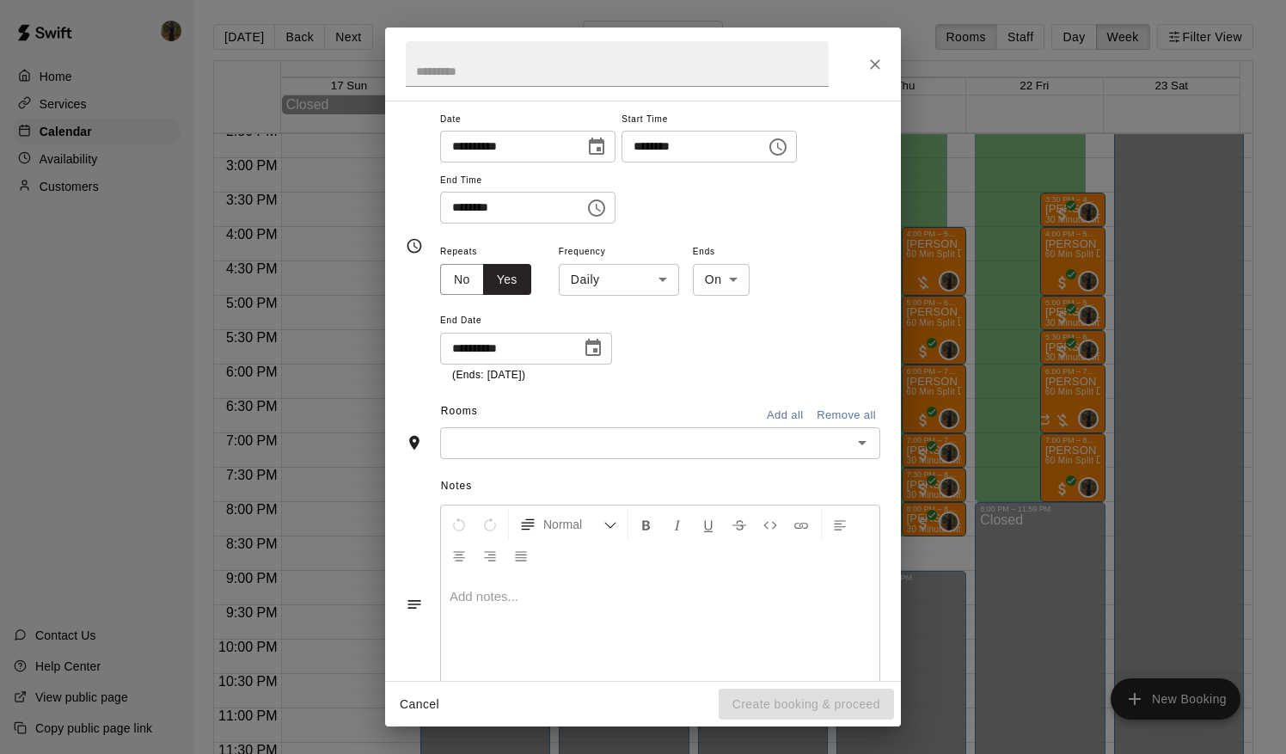
click at [750, 444] on input "text" at bounding box center [645, 442] width 401 height 21
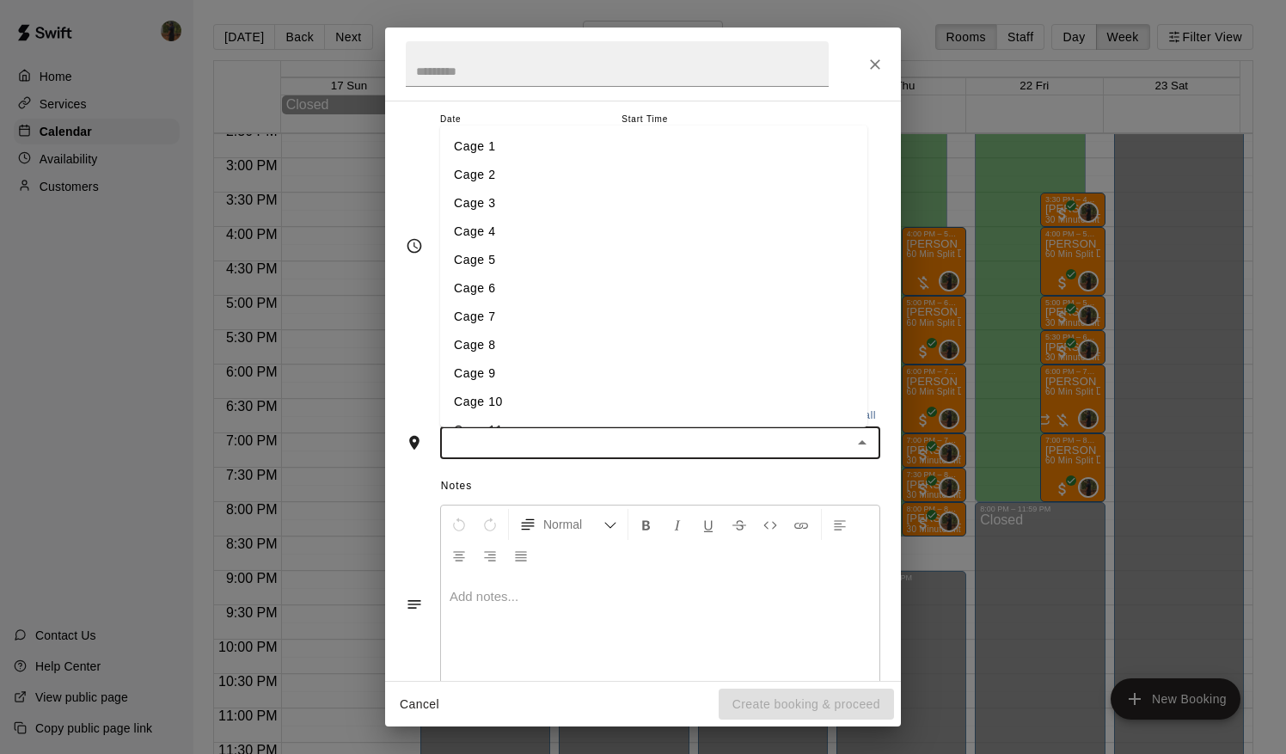
click at [484, 143] on li "Cage 1" at bounding box center [653, 146] width 427 height 28
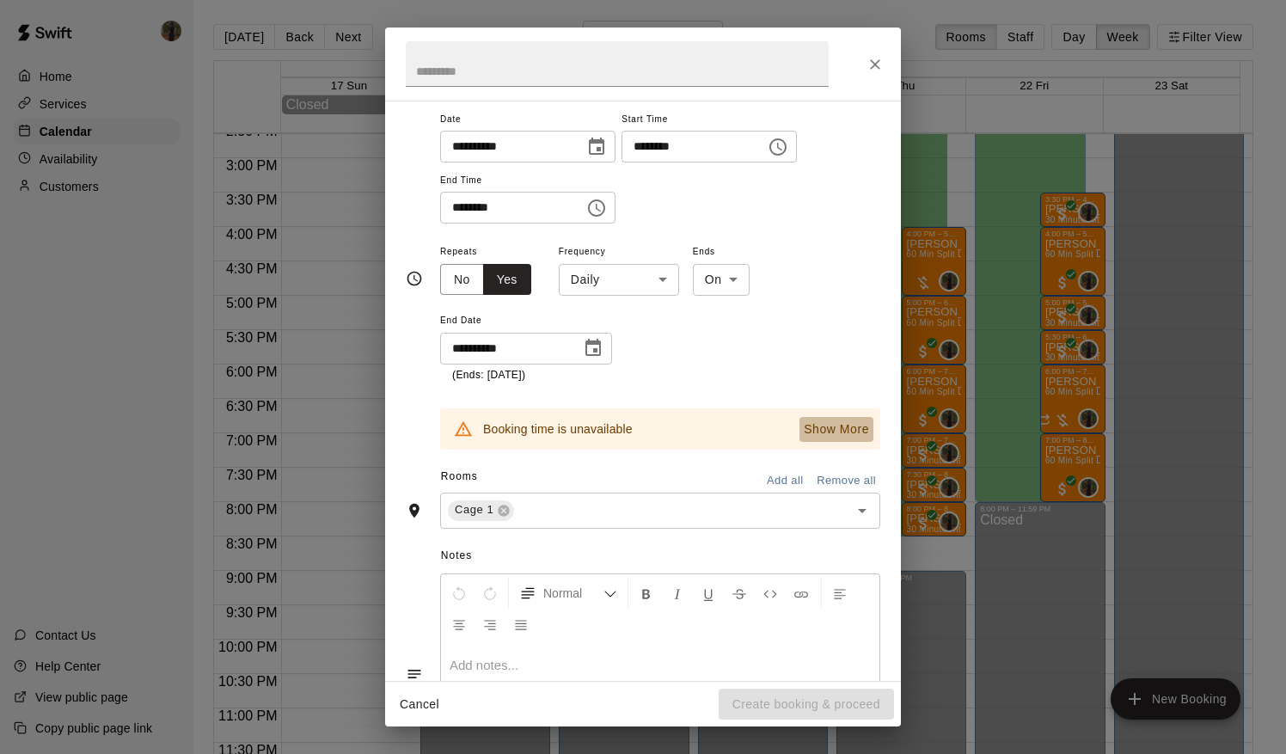
click at [823, 439] on button "Show More" at bounding box center [836, 429] width 74 height 25
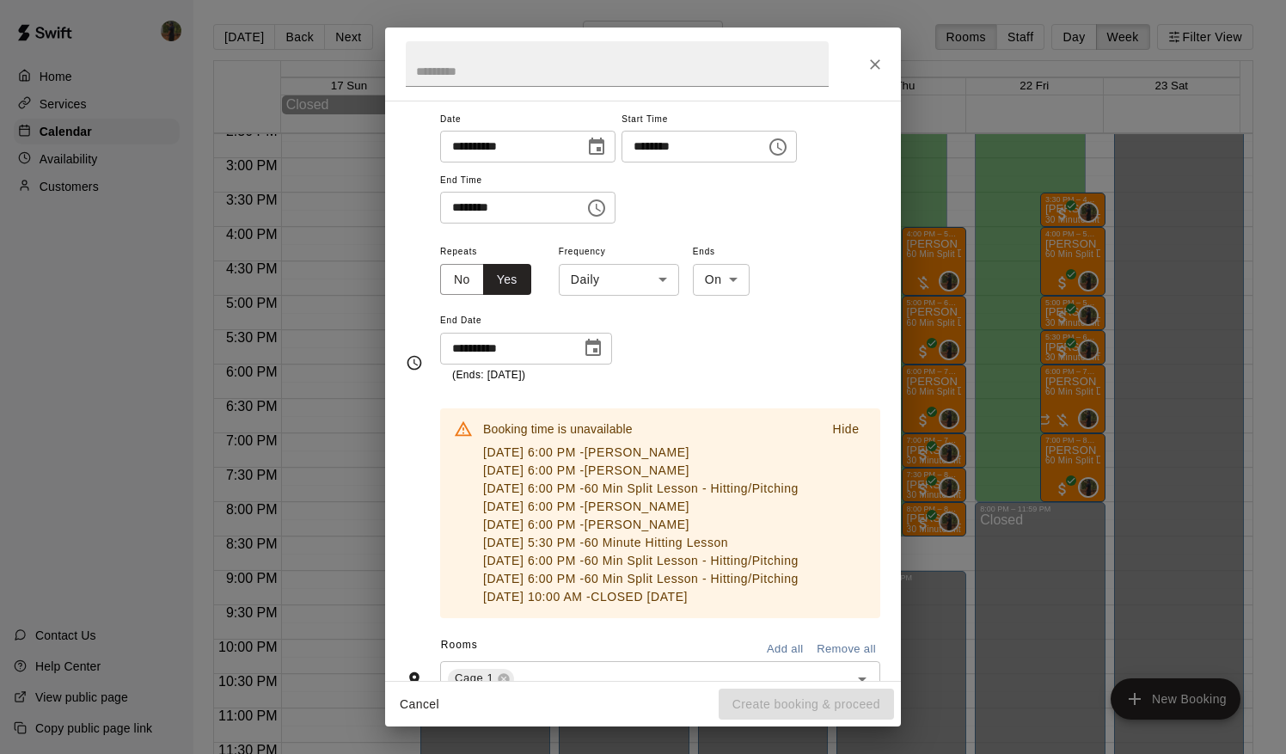
click at [839, 432] on p "Hide" at bounding box center [845, 429] width 27 height 18
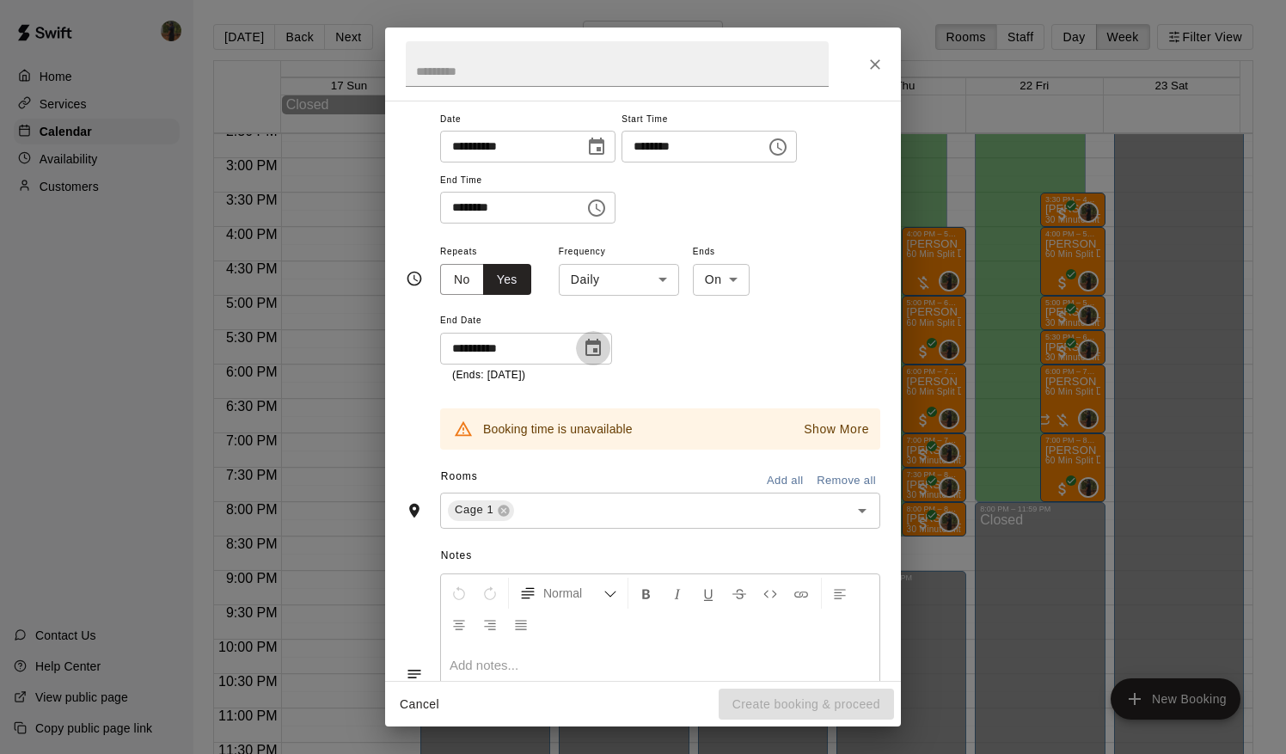
click at [605, 346] on button "Choose date, selected date is Sep 29, 2025" at bounding box center [593, 348] width 34 height 34
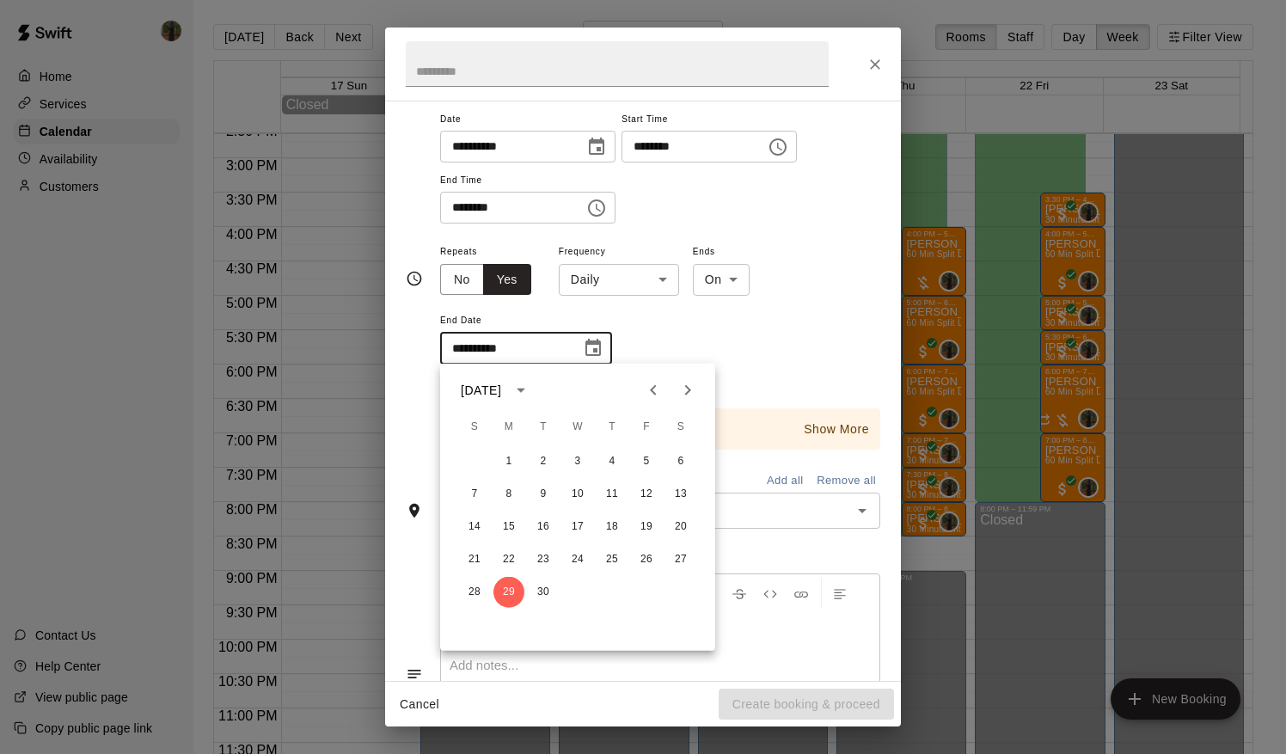
click at [674, 363] on div "**********" at bounding box center [660, 312] width 440 height 143
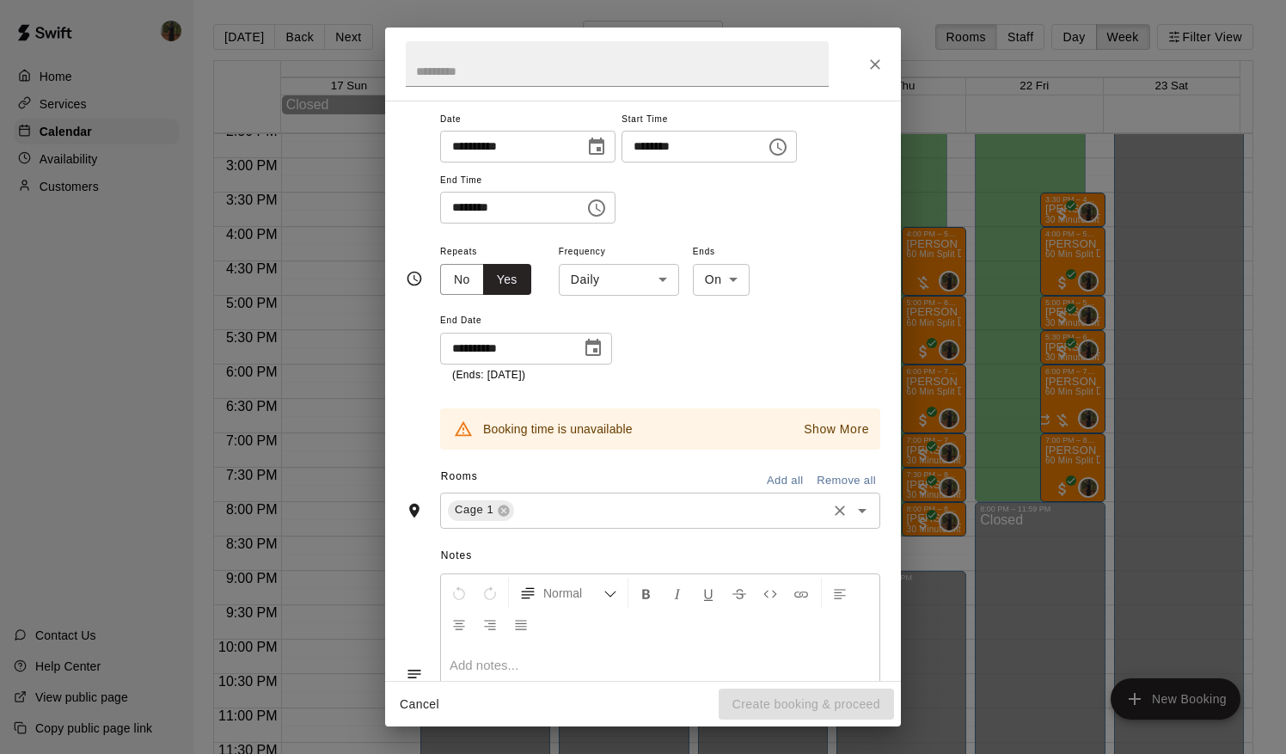
click at [835, 511] on icon "Clear" at bounding box center [840, 510] width 10 height 10
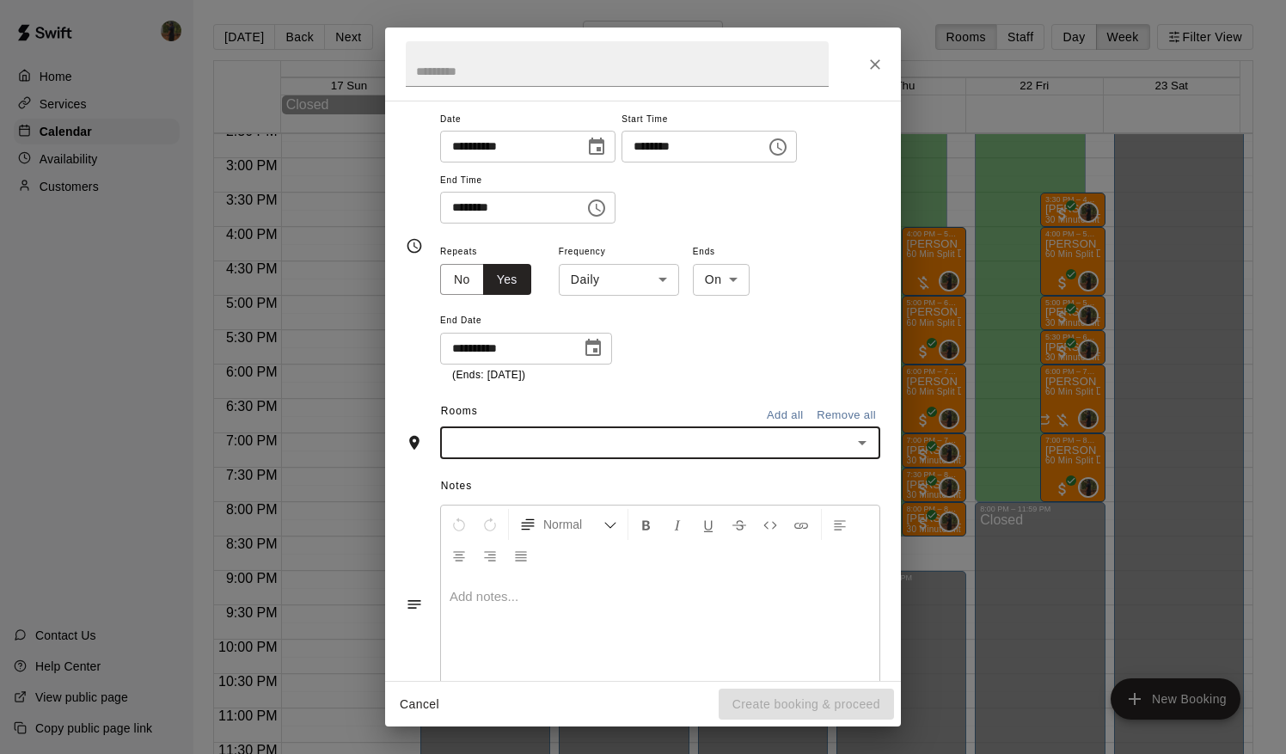
click at [856, 442] on icon "Open" at bounding box center [862, 442] width 21 height 21
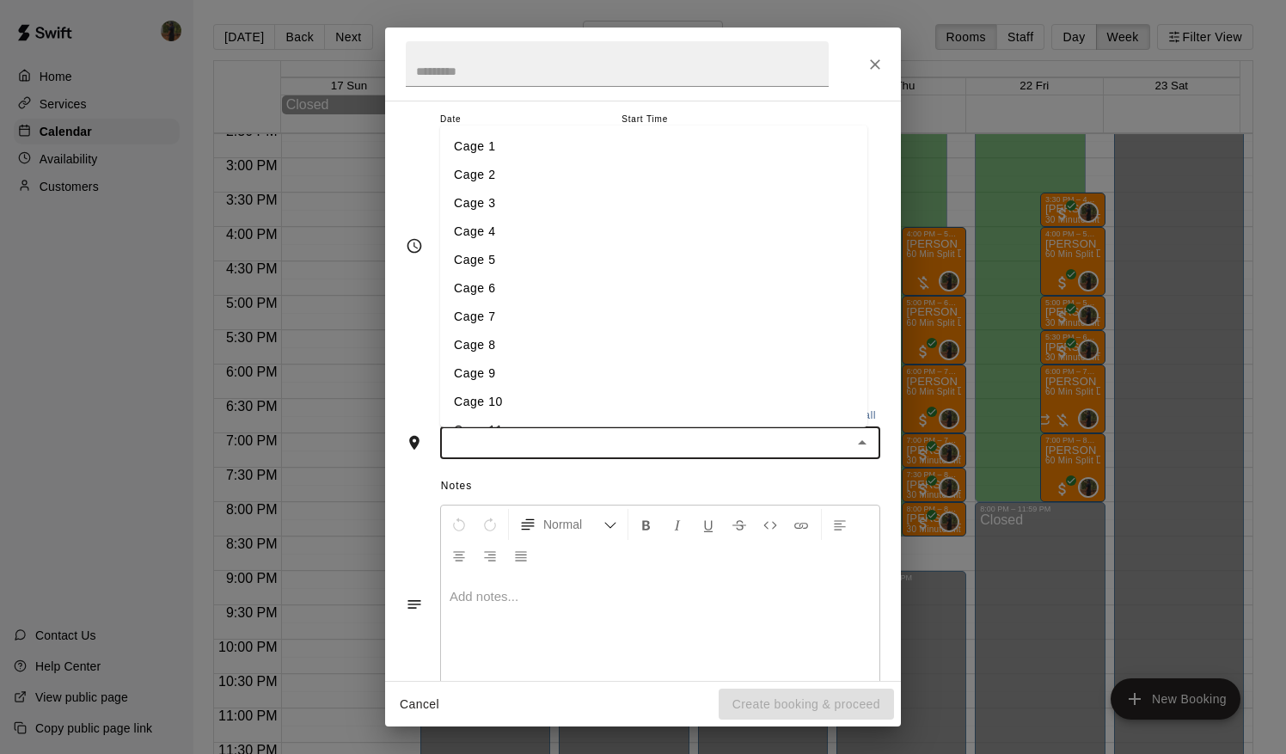
click at [487, 167] on li "Cage 2" at bounding box center [653, 175] width 427 height 28
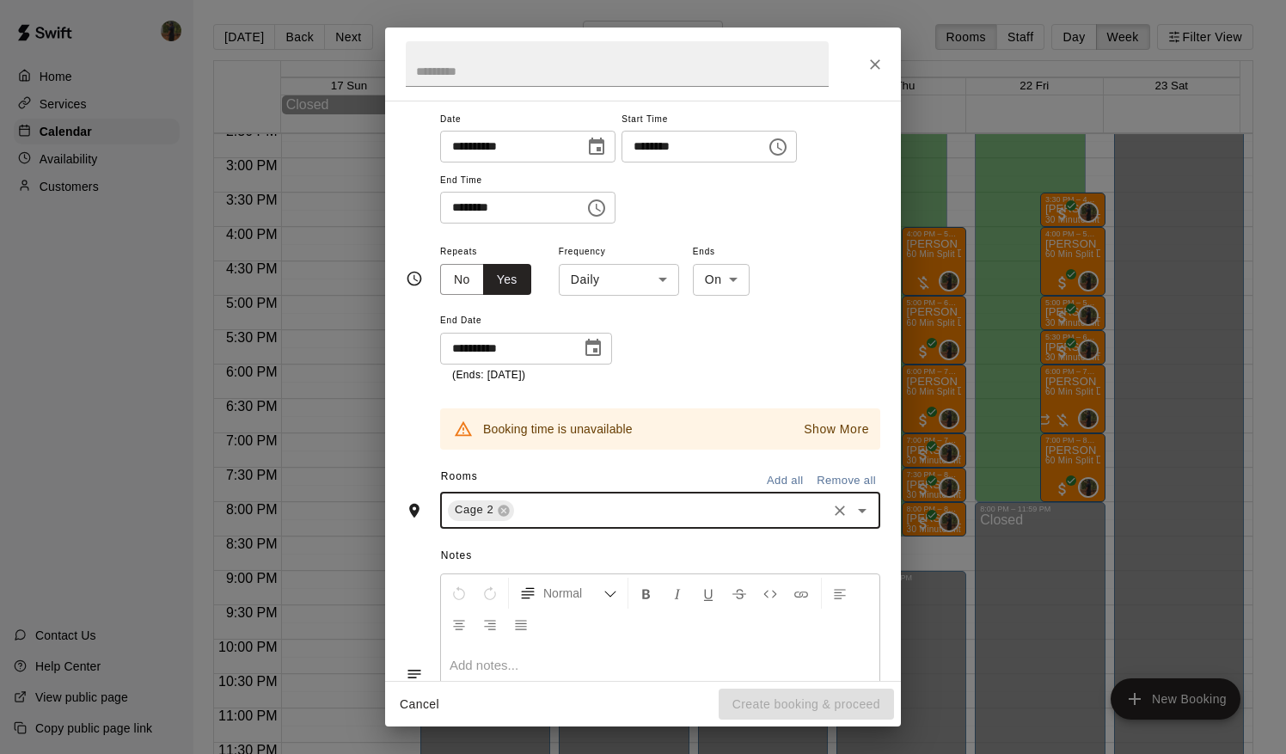
click at [826, 434] on p "Show More" at bounding box center [836, 429] width 65 height 18
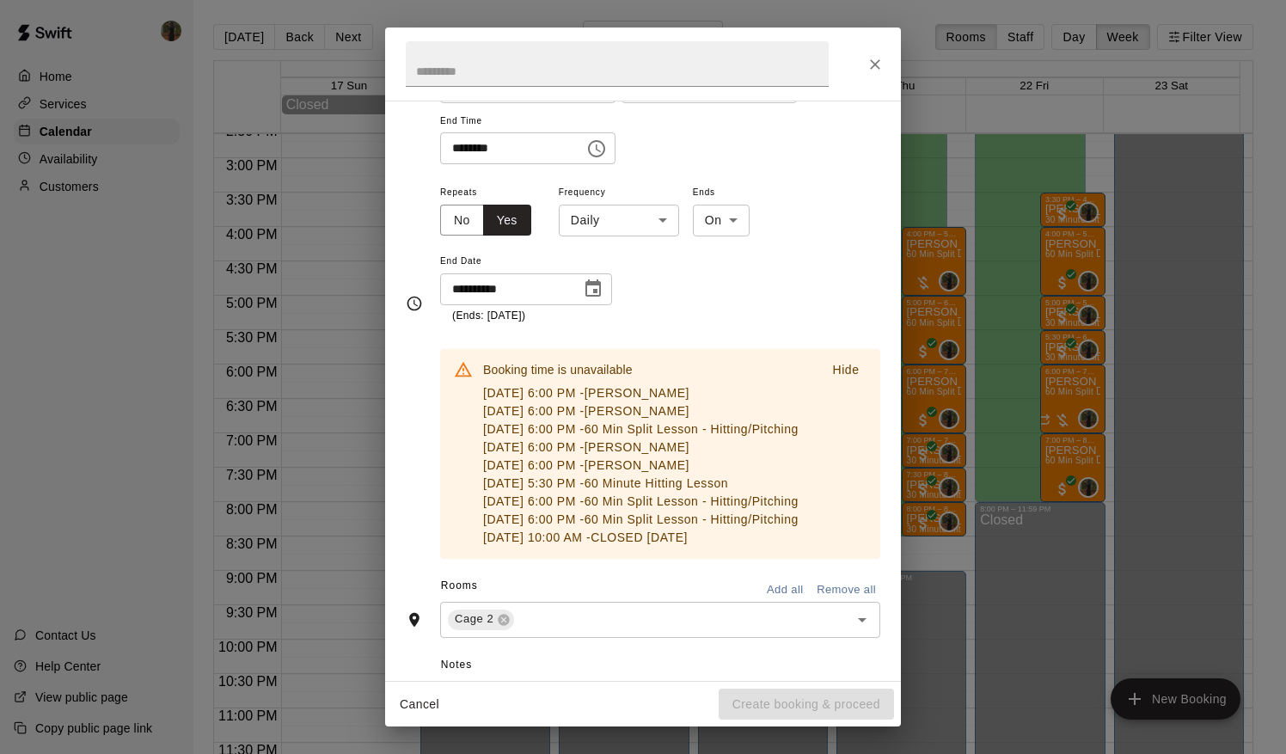
scroll to position [199, 0]
click at [840, 370] on p "Hide" at bounding box center [845, 369] width 27 height 18
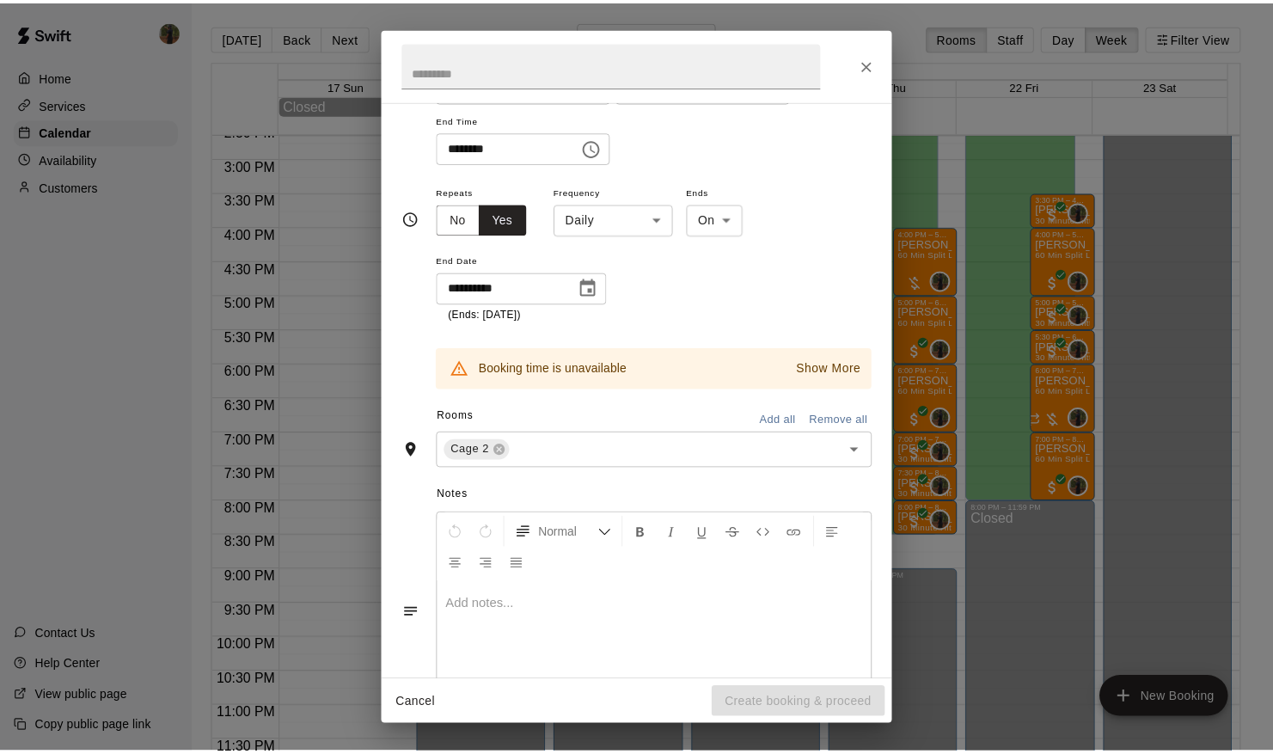
scroll to position [88, 0]
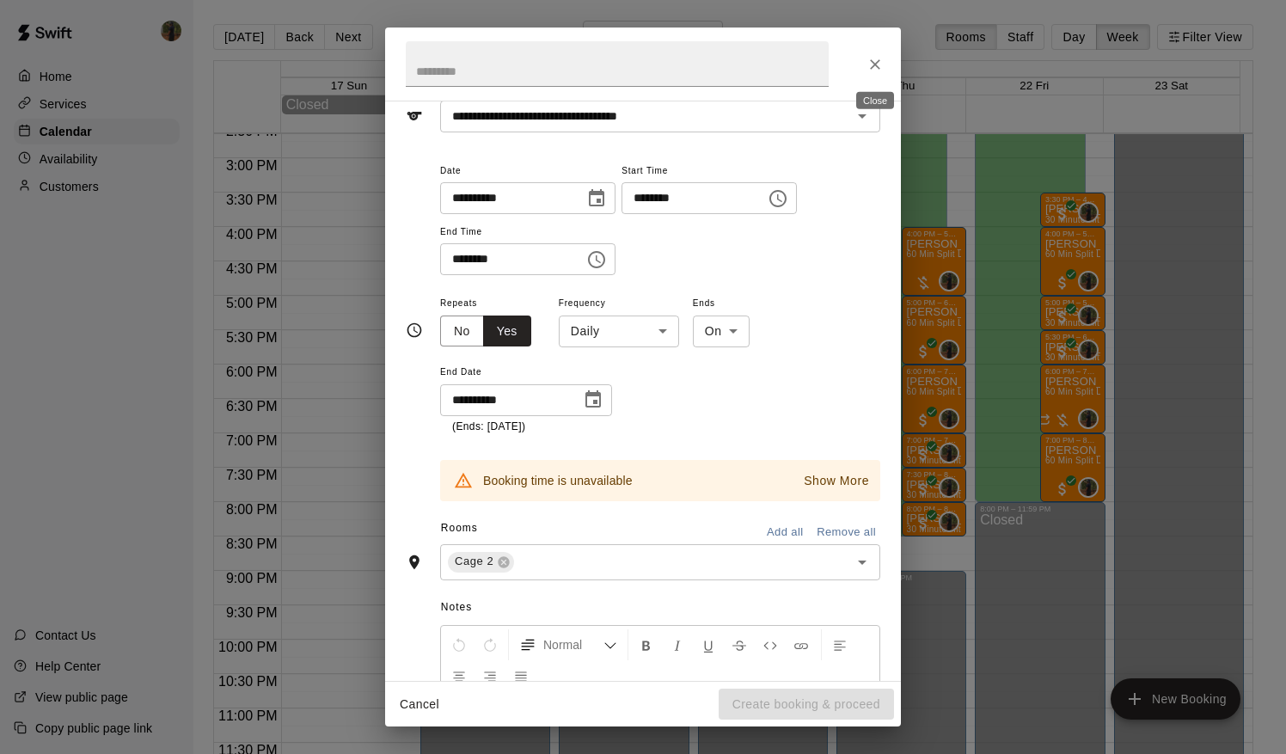
click at [866, 70] on icon "Close" at bounding box center [874, 64] width 17 height 17
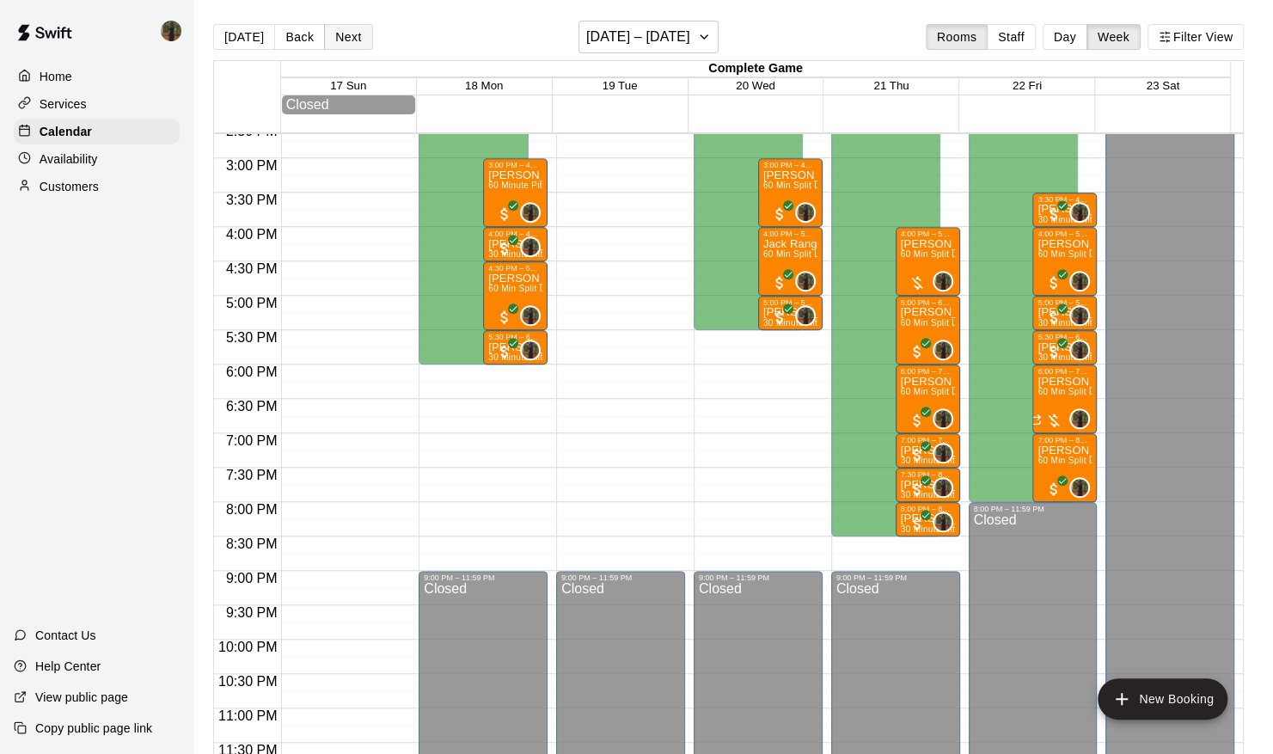
click at [340, 41] on button "Next" at bounding box center [348, 37] width 48 height 26
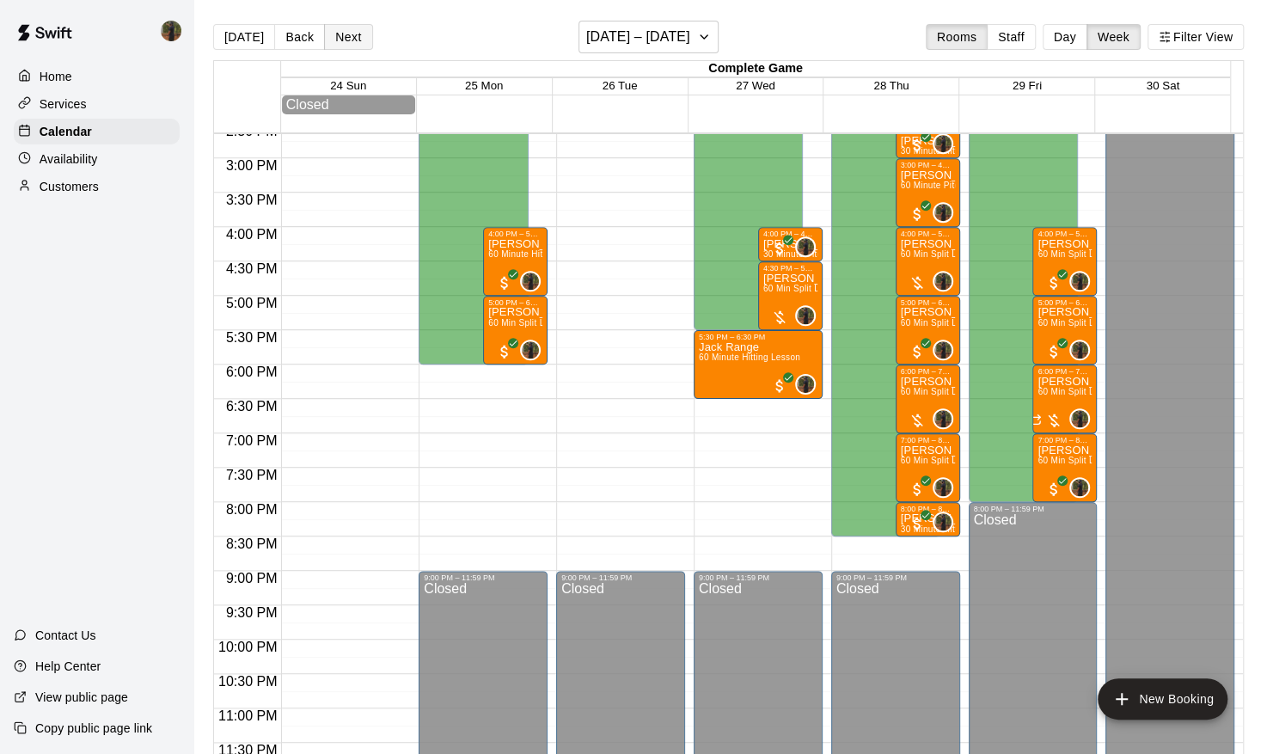
click at [340, 41] on button "Next" at bounding box center [348, 37] width 48 height 26
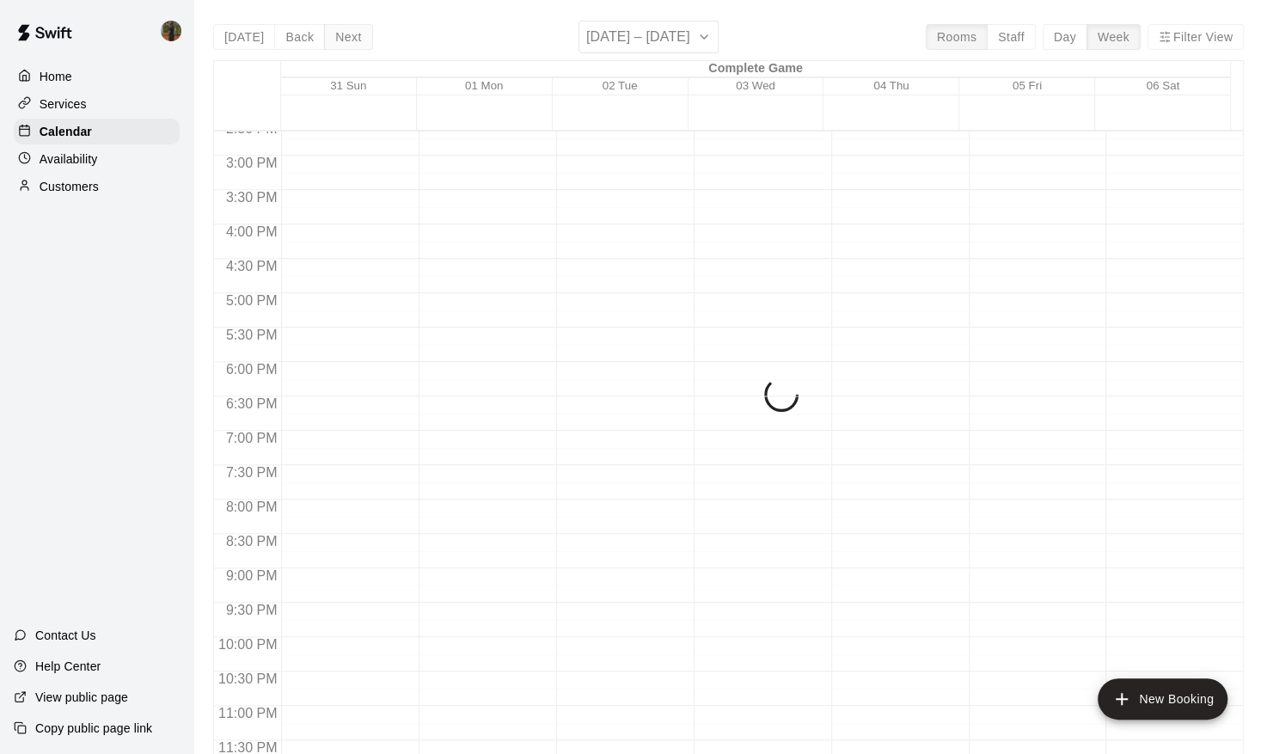
click at [340, 41] on div "[DATE] Back Next [DATE] – [DATE] Rooms Staff Day Week Filter View Complete Game…" at bounding box center [728, 398] width 1031 height 754
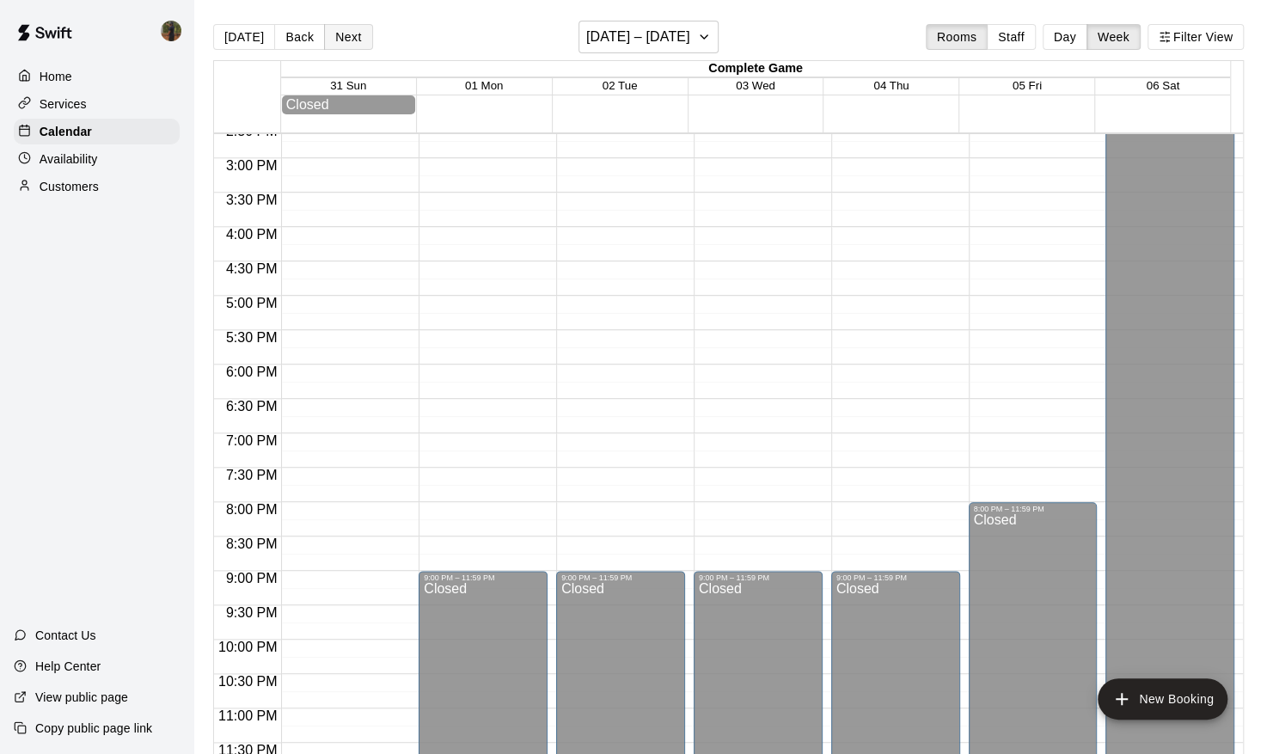
click at [340, 41] on button "Next" at bounding box center [348, 37] width 48 height 26
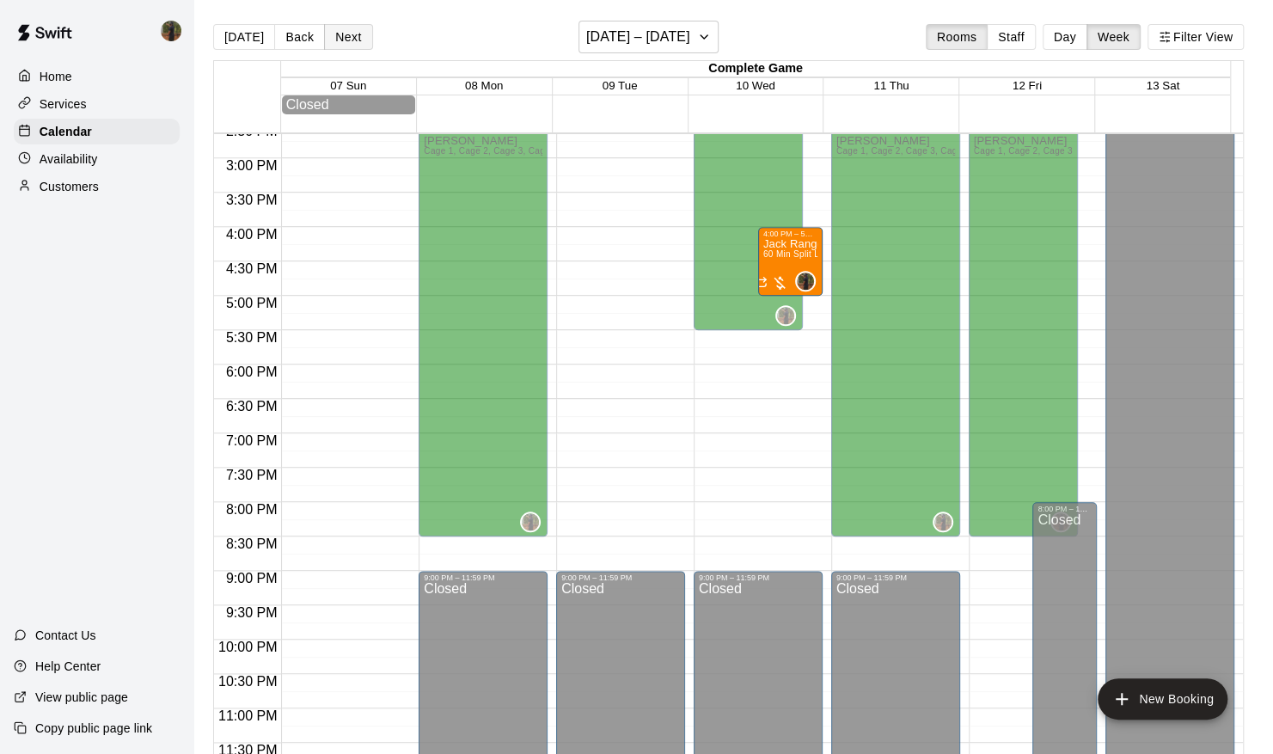
click at [340, 41] on button "Next" at bounding box center [348, 37] width 48 height 26
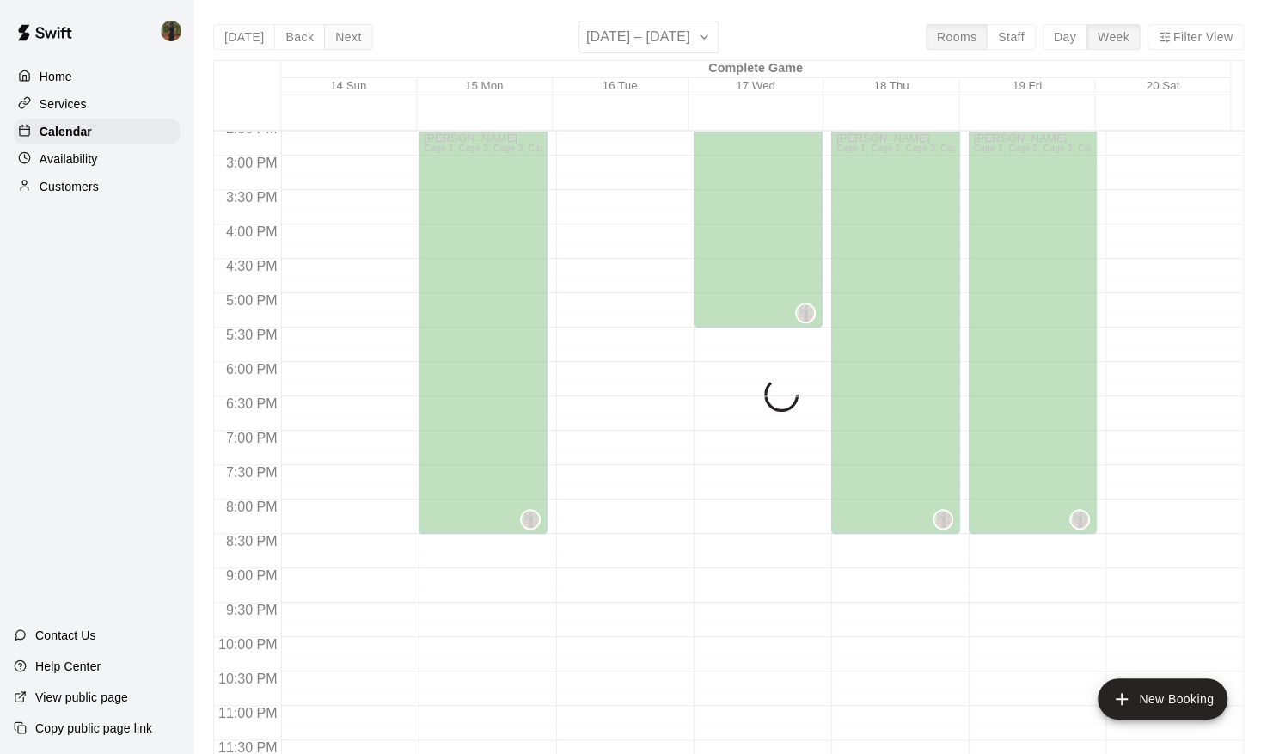
click at [340, 41] on div "[DATE] Back Next [DATE] – [DATE] Rooms Staff Day Week Filter View Complete Game…" at bounding box center [728, 398] width 1031 height 754
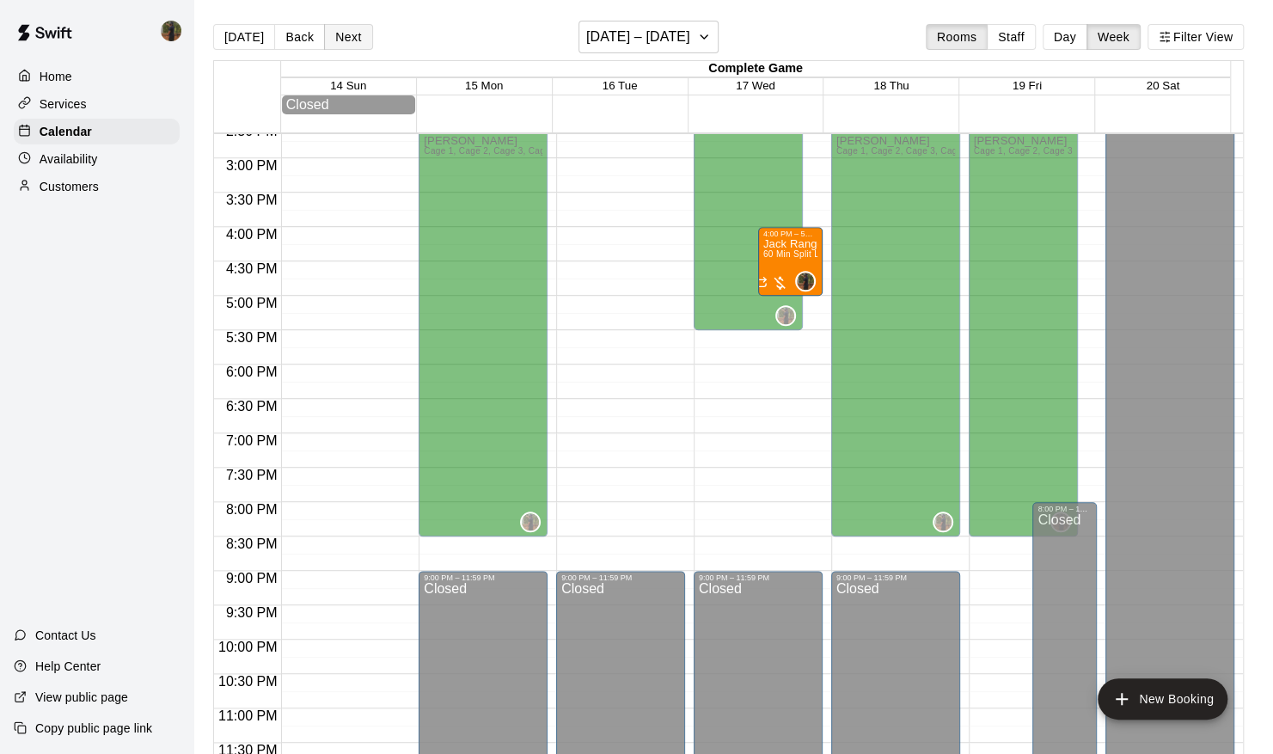
click at [340, 41] on button "Next" at bounding box center [348, 37] width 48 height 26
click at [1212, 29] on button "Filter View" at bounding box center [1195, 37] width 96 height 26
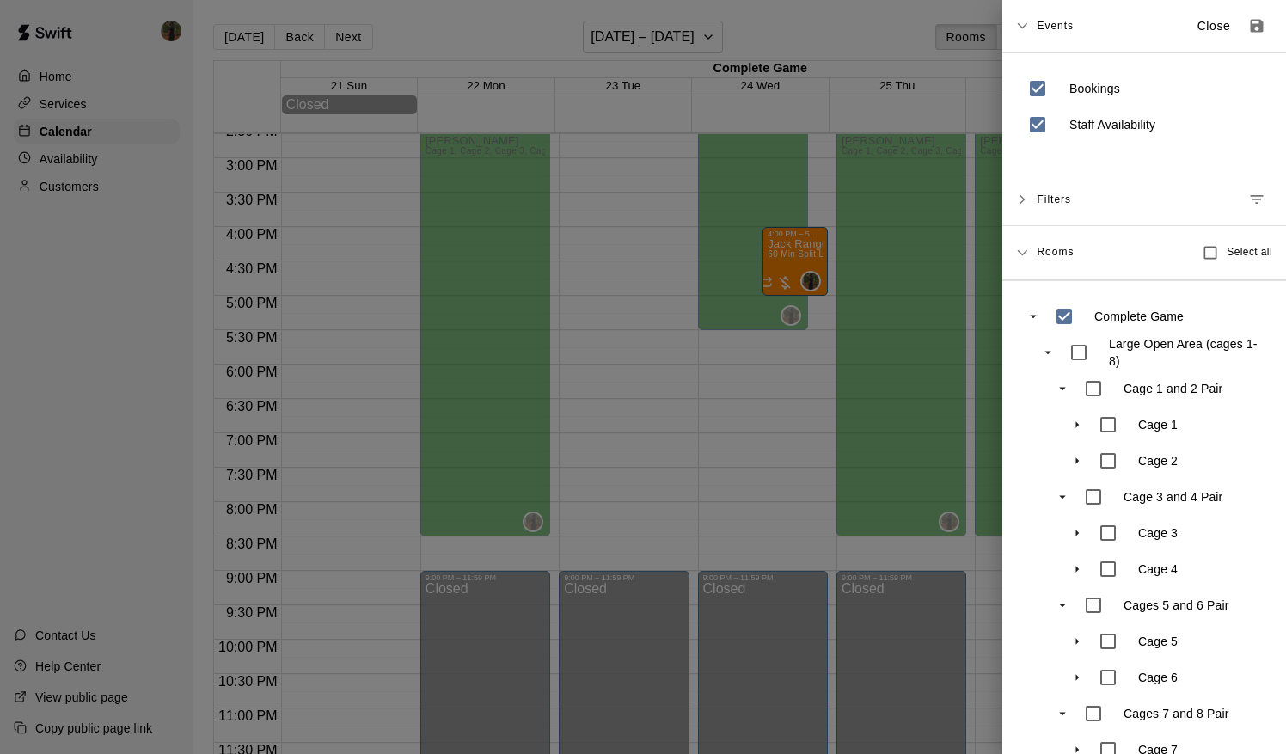
click at [1039, 205] on span "Filters" at bounding box center [1054, 199] width 34 height 31
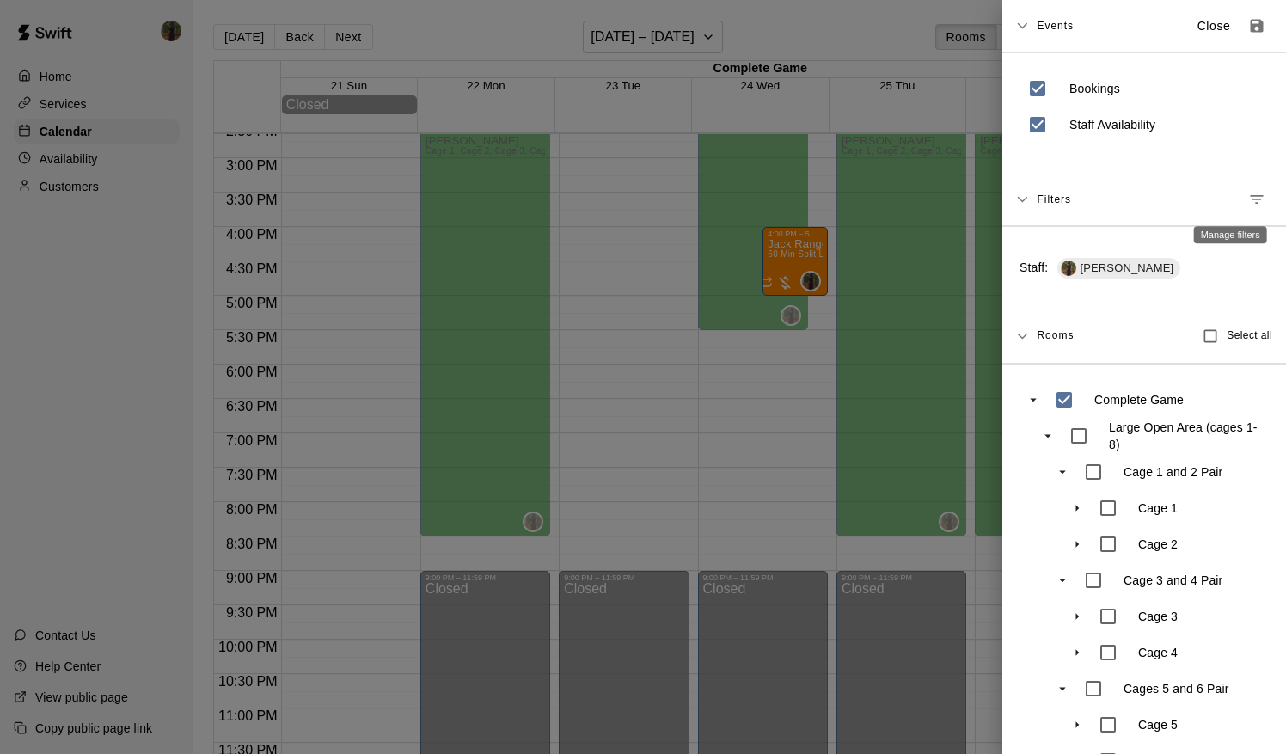
click at [1248, 205] on icon "Manage filters" at bounding box center [1256, 199] width 17 height 17
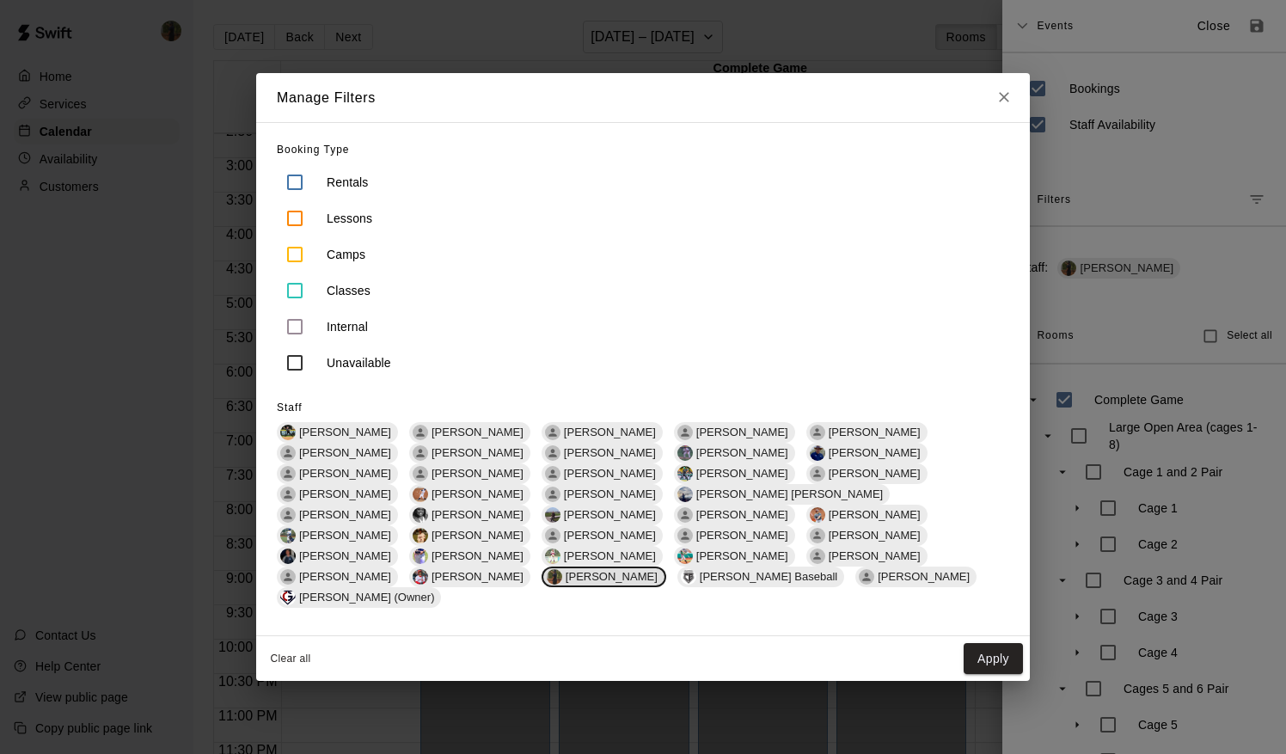
click at [562, 569] on img at bounding box center [554, 576] width 15 height 15
click at [997, 643] on button "Apply" at bounding box center [993, 659] width 59 height 32
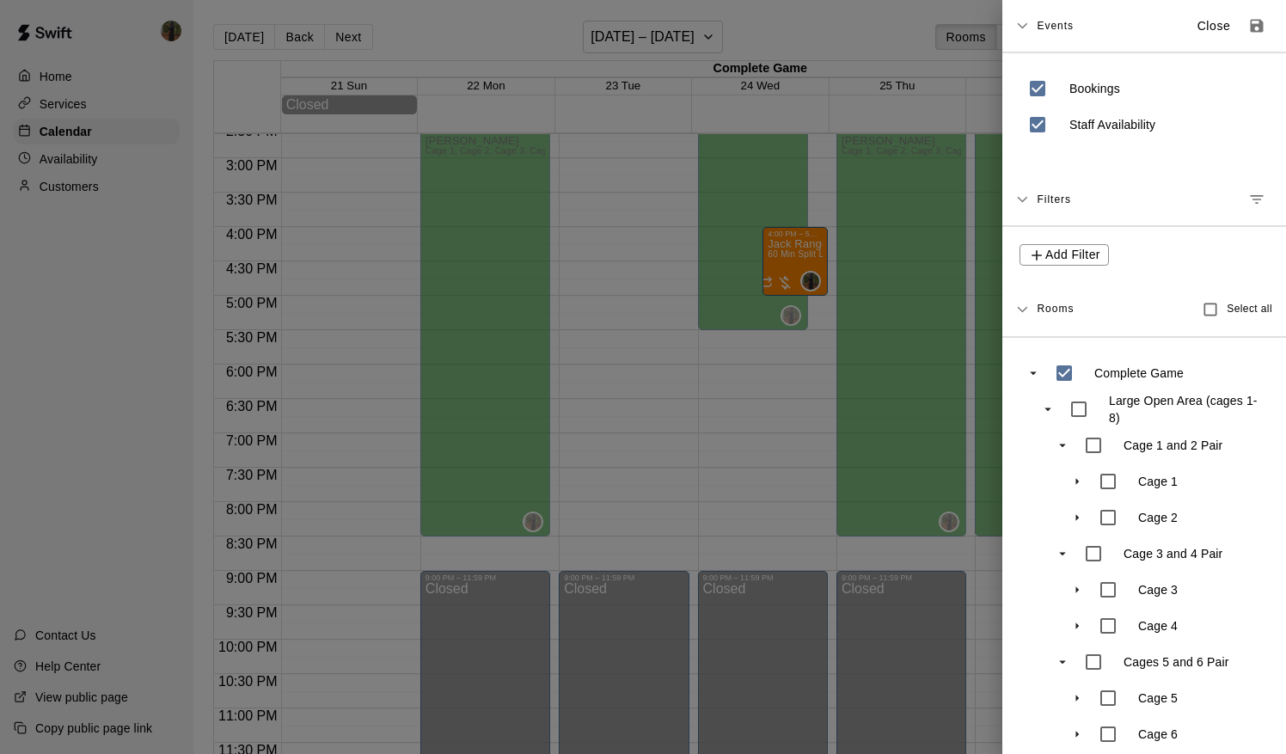
click at [682, 428] on div at bounding box center [643, 377] width 1286 height 754
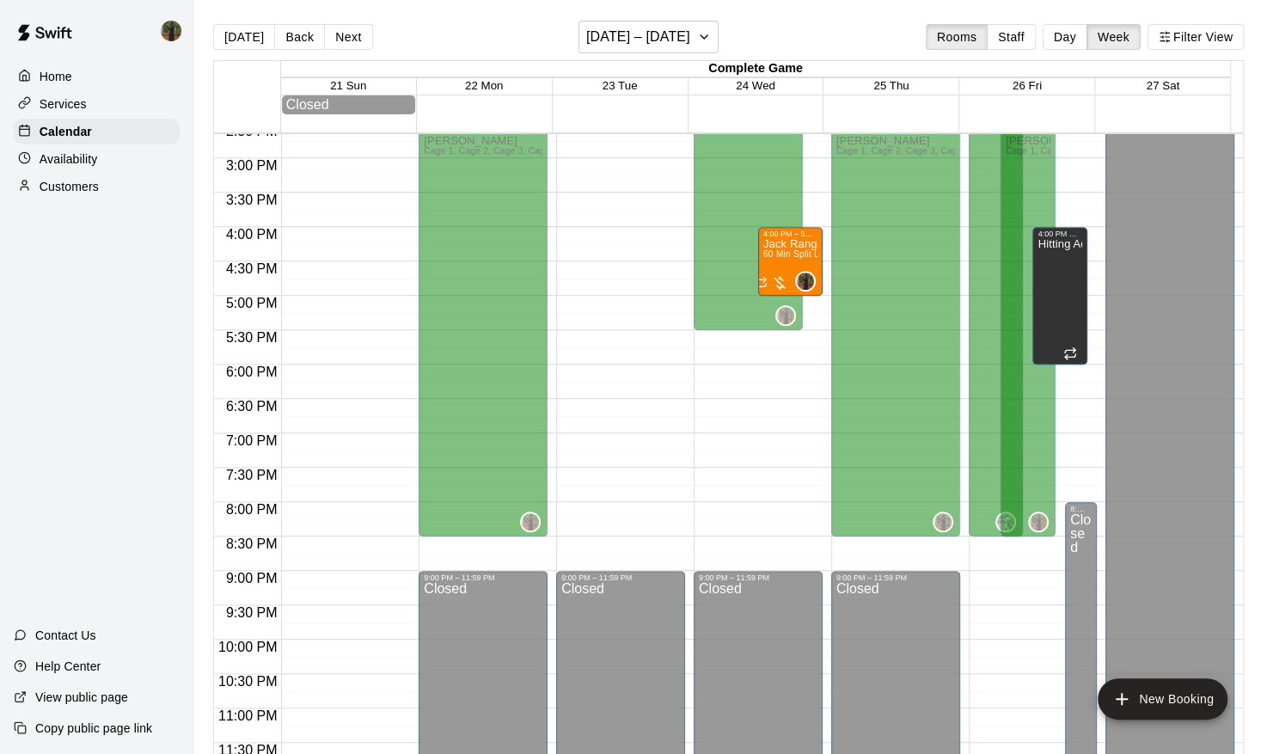
scroll to position [894, 0]
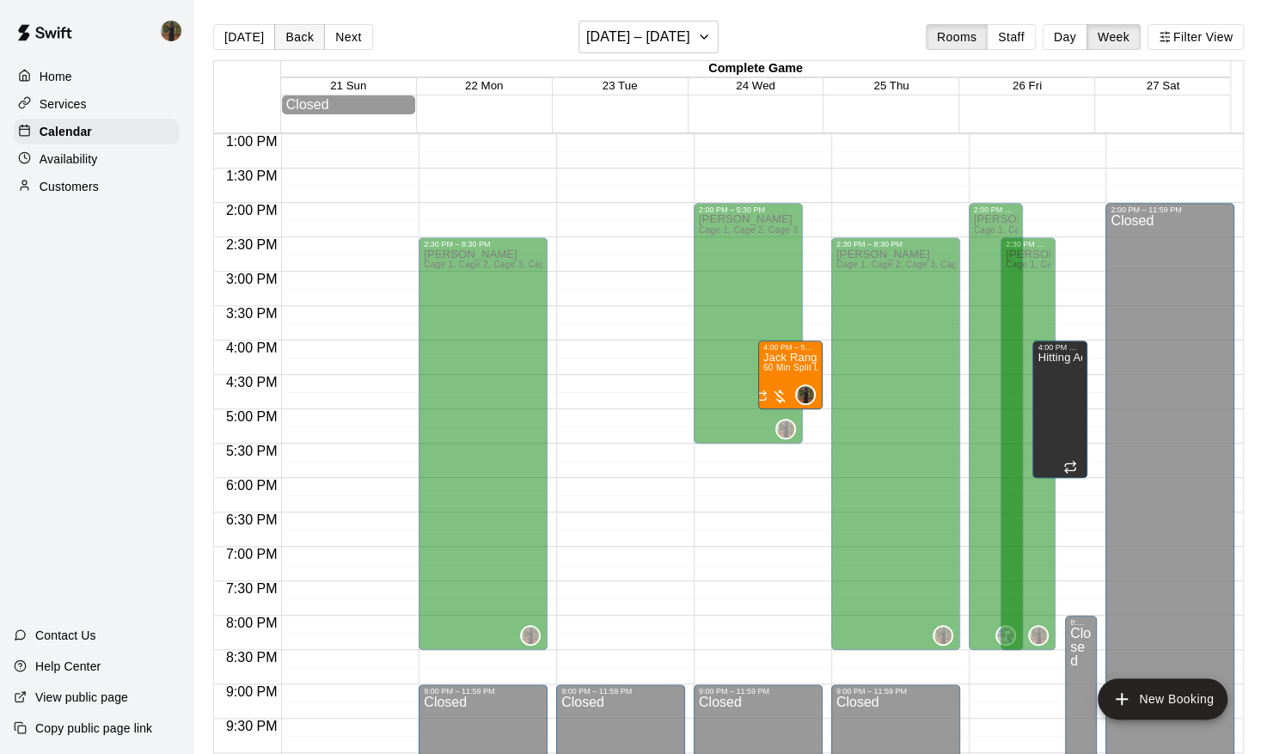
click at [292, 43] on button "Back" at bounding box center [299, 37] width 51 height 26
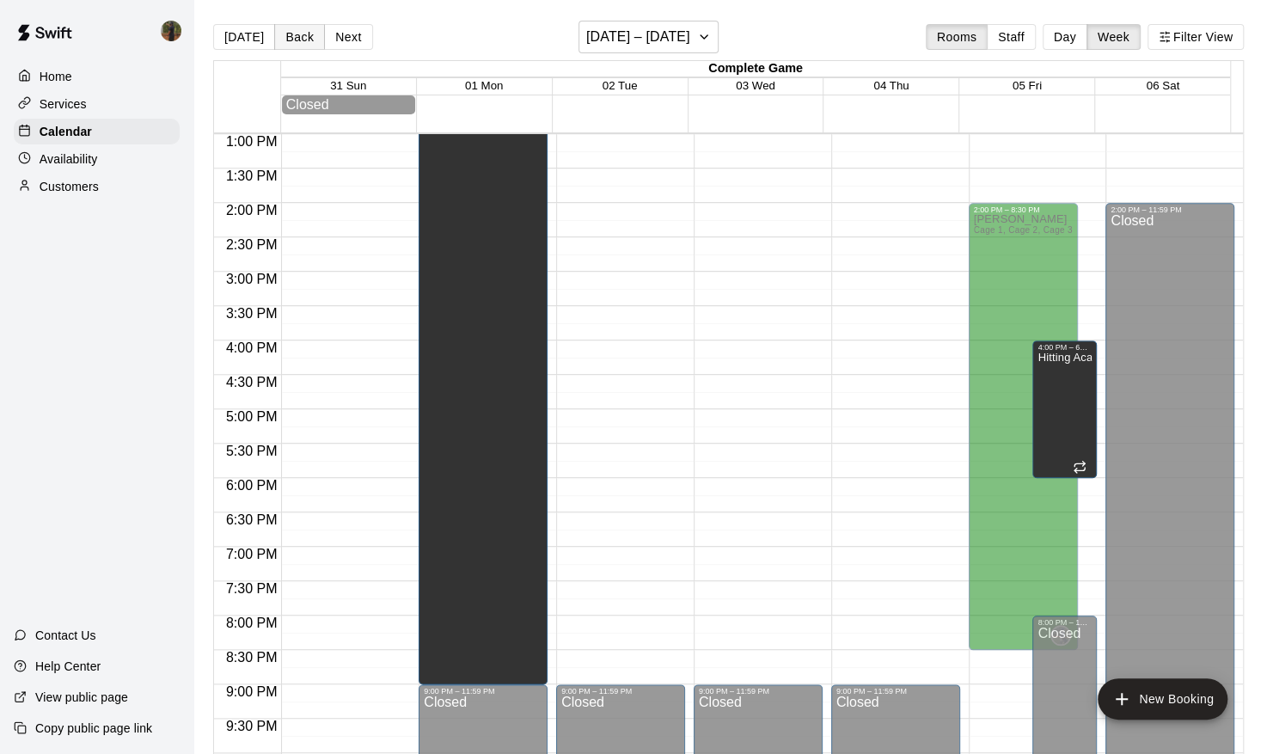
click at [294, 40] on button "Back" at bounding box center [299, 37] width 51 height 26
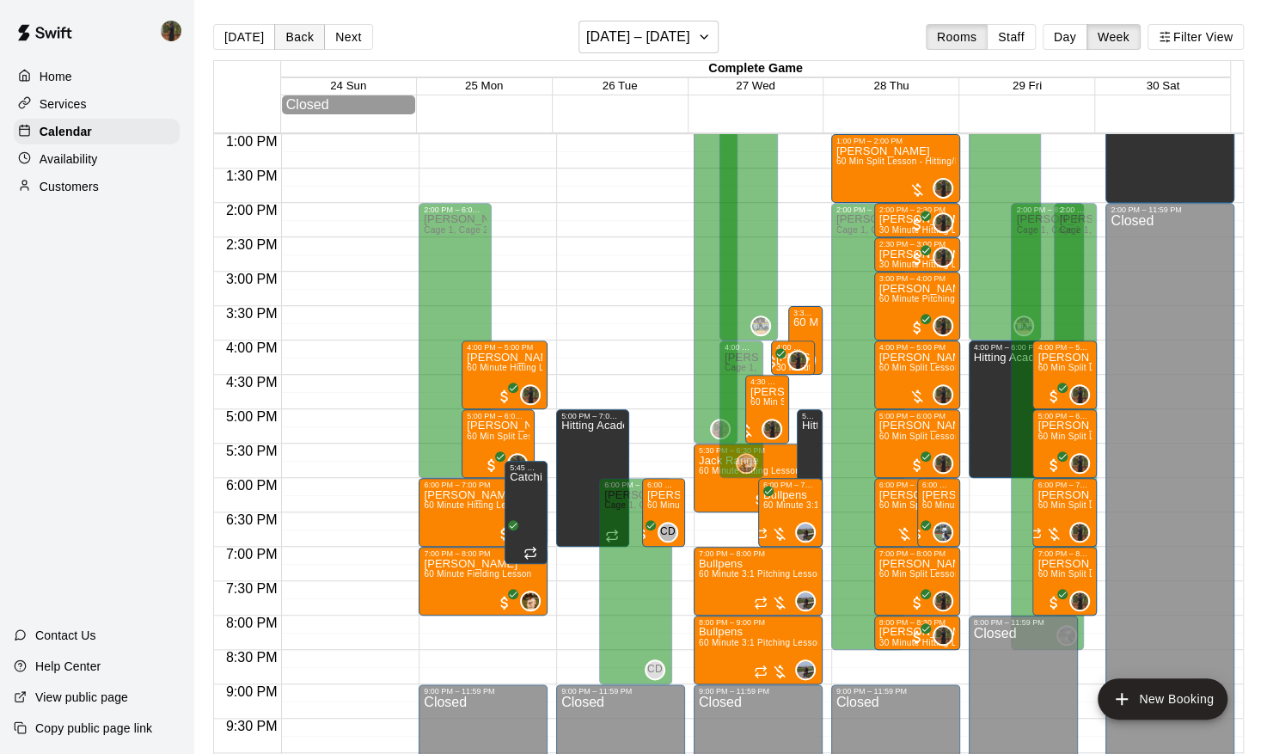
click at [294, 40] on button "Back" at bounding box center [299, 37] width 51 height 26
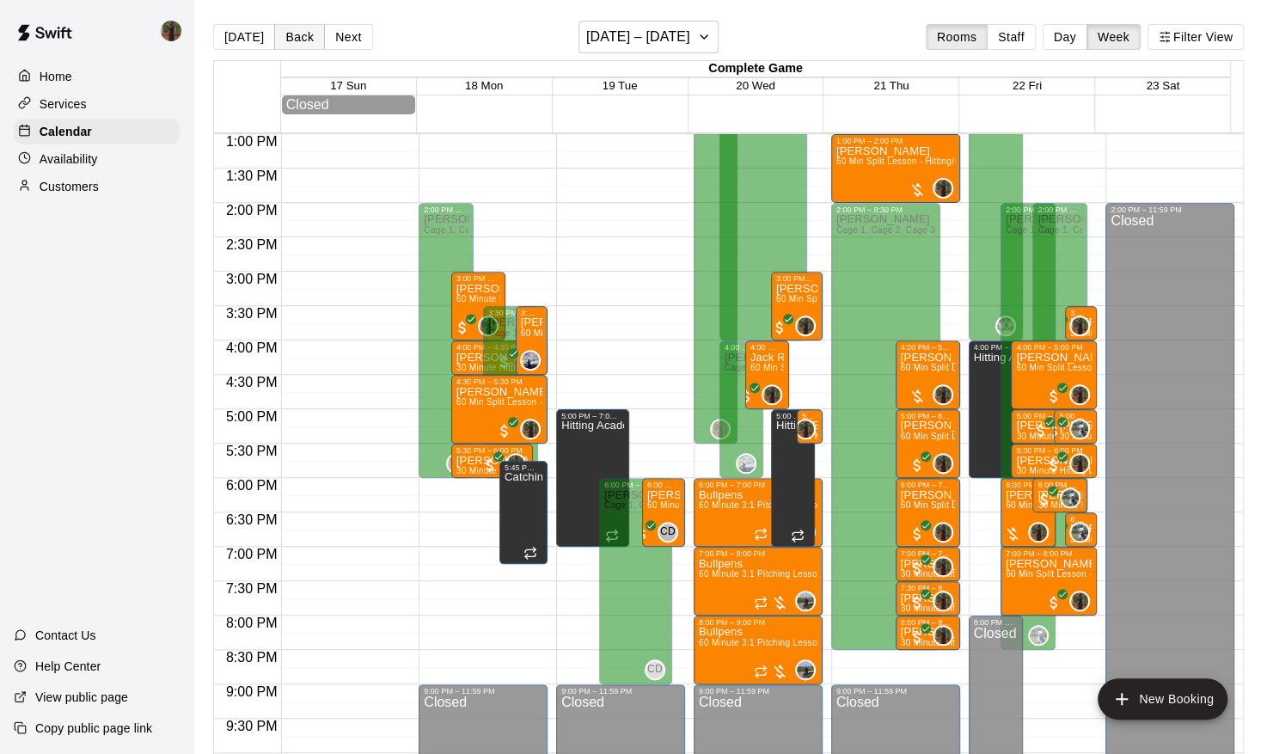
click at [294, 40] on button "Back" at bounding box center [299, 37] width 51 height 26
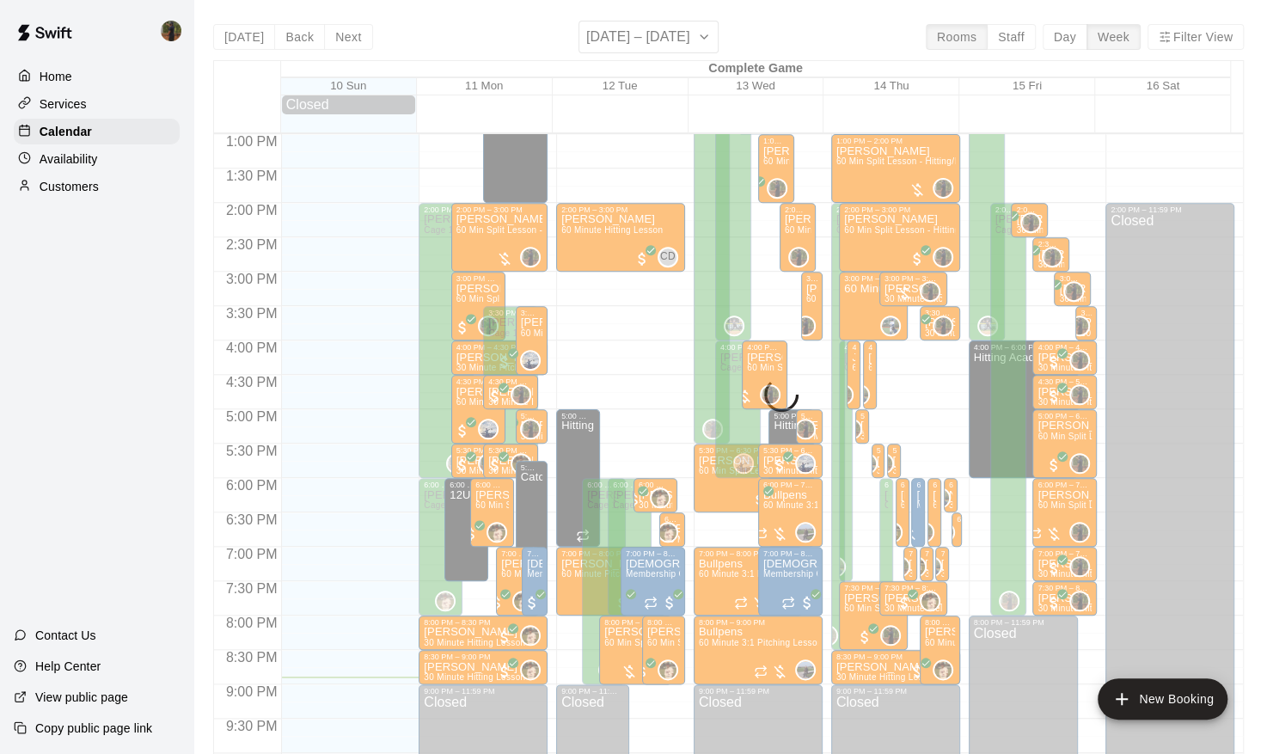
click at [344, 46] on button "Next" at bounding box center [348, 37] width 48 height 26
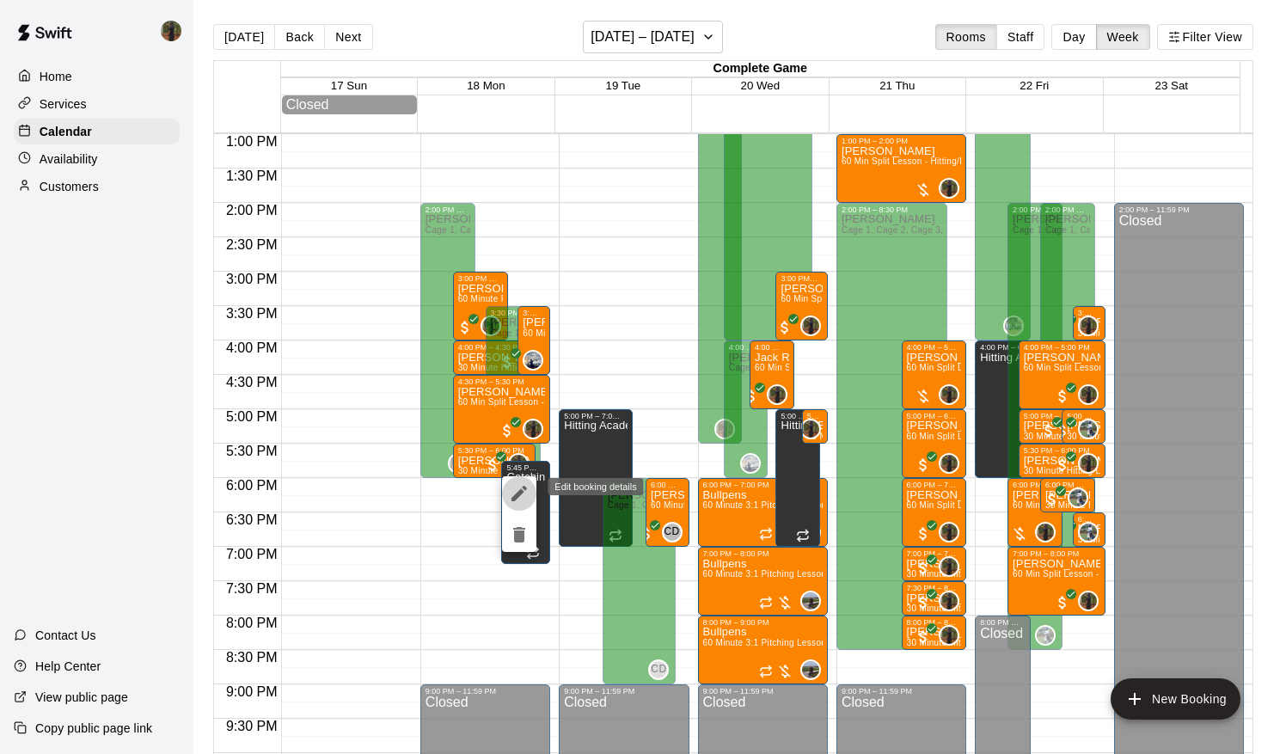
click at [529, 502] on icon "edit" at bounding box center [519, 493] width 21 height 21
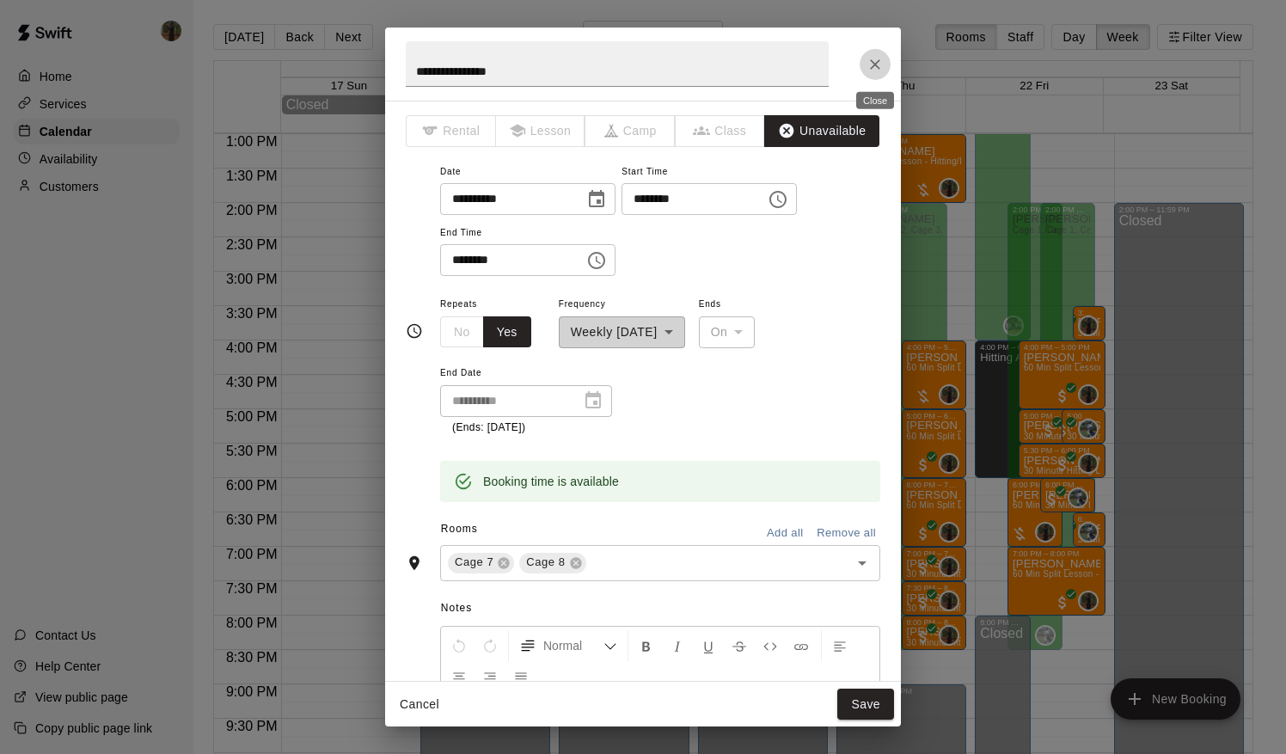
click at [880, 67] on icon "Close" at bounding box center [874, 64] width 17 height 17
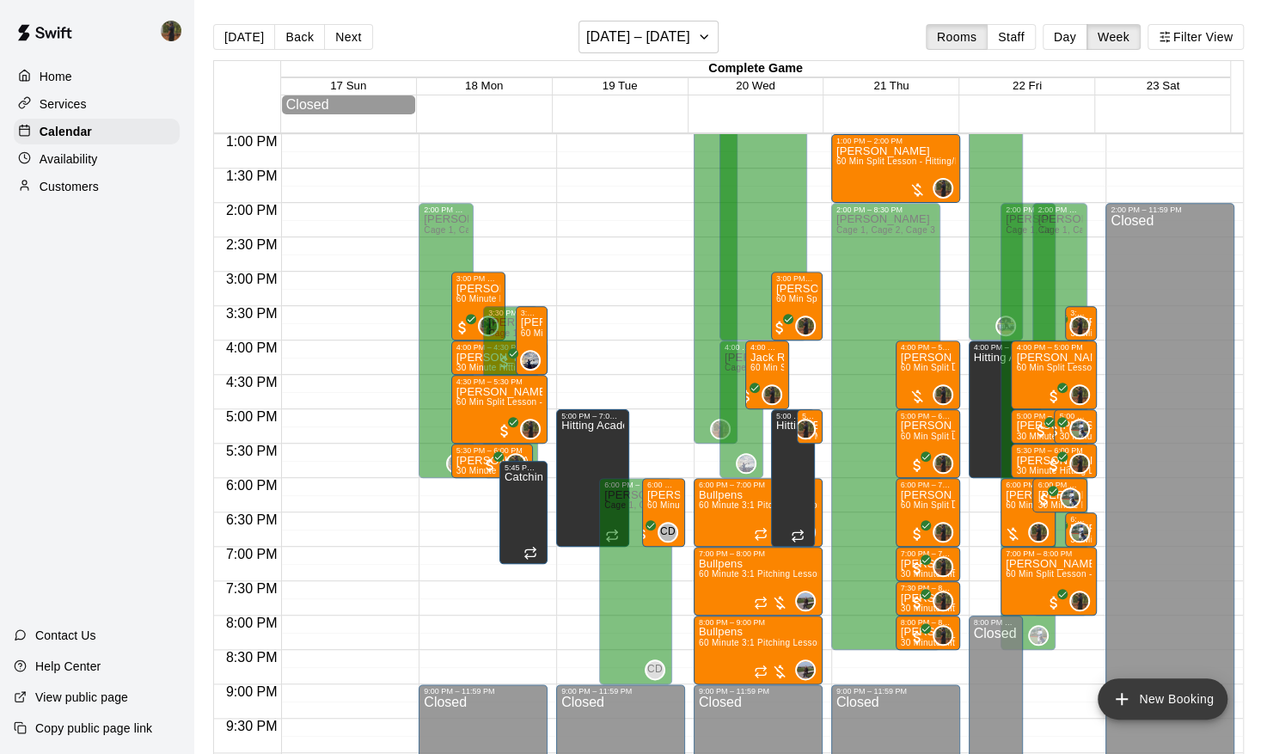
click at [1125, 697] on icon "add" at bounding box center [1121, 698] width 21 height 21
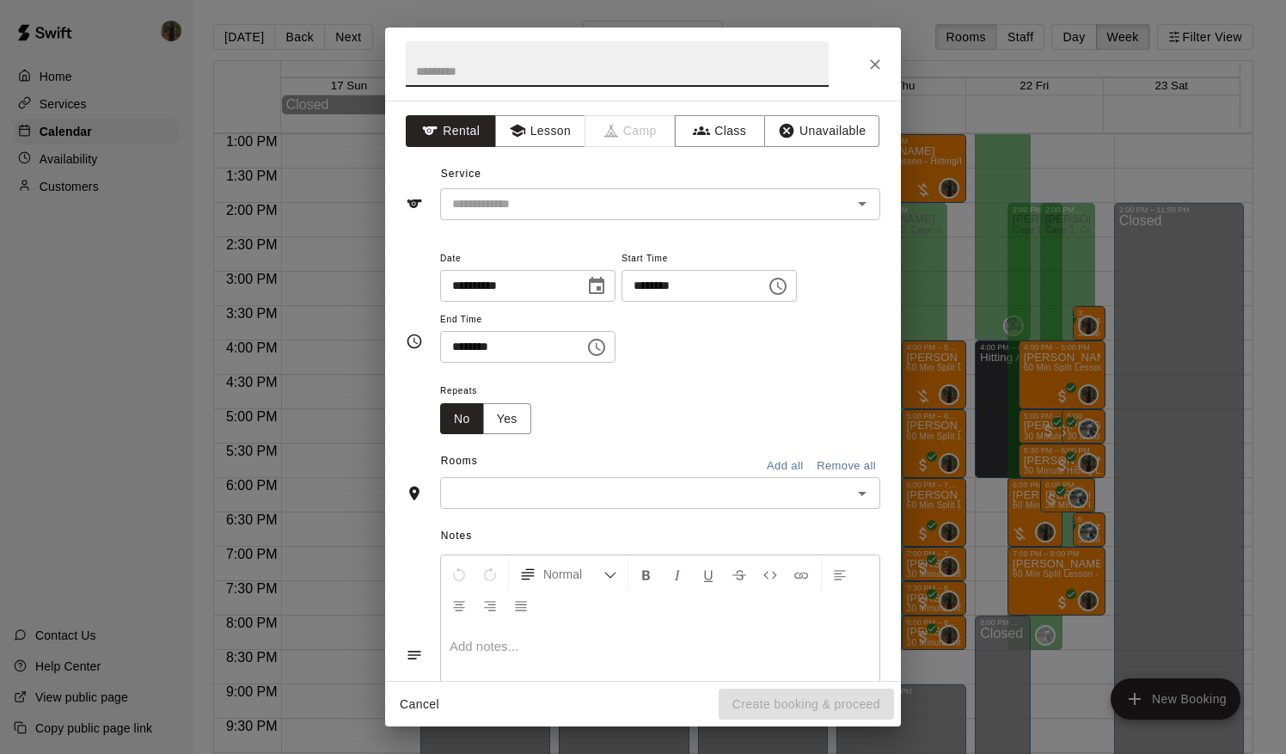
click at [654, 284] on input "********" at bounding box center [687, 286] width 132 height 32
type input "********"
click at [476, 351] on input "********" at bounding box center [506, 347] width 132 height 32
click at [444, 351] on input "********" at bounding box center [506, 347] width 132 height 32
type input "********"
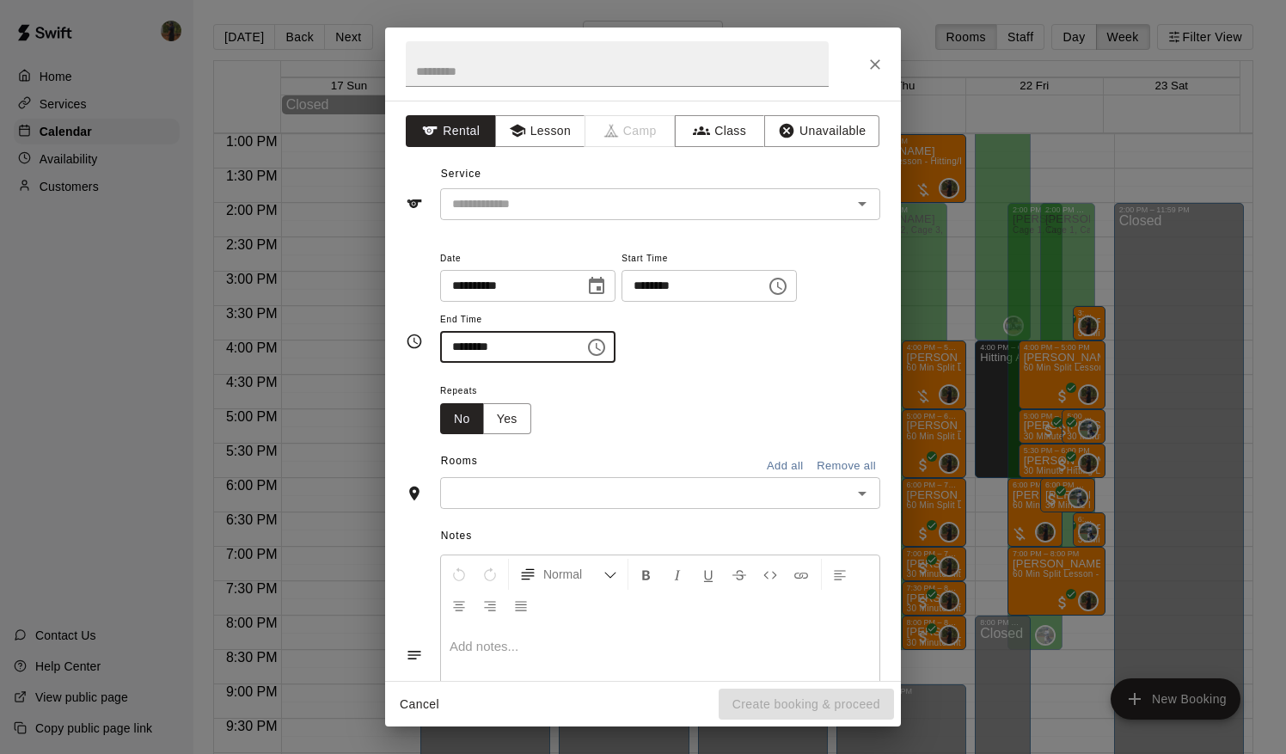
click at [753, 501] on input "text" at bounding box center [645, 492] width 401 height 21
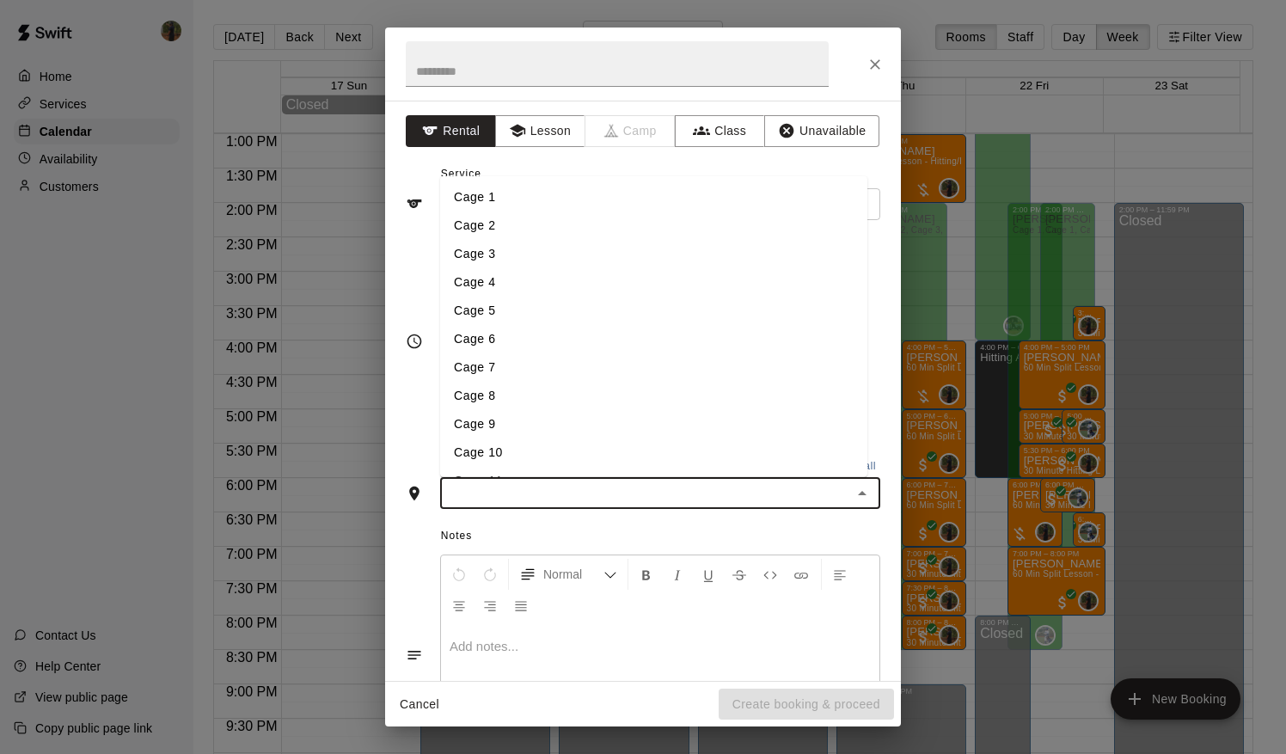
click at [496, 195] on li "Cage 1" at bounding box center [653, 196] width 427 height 28
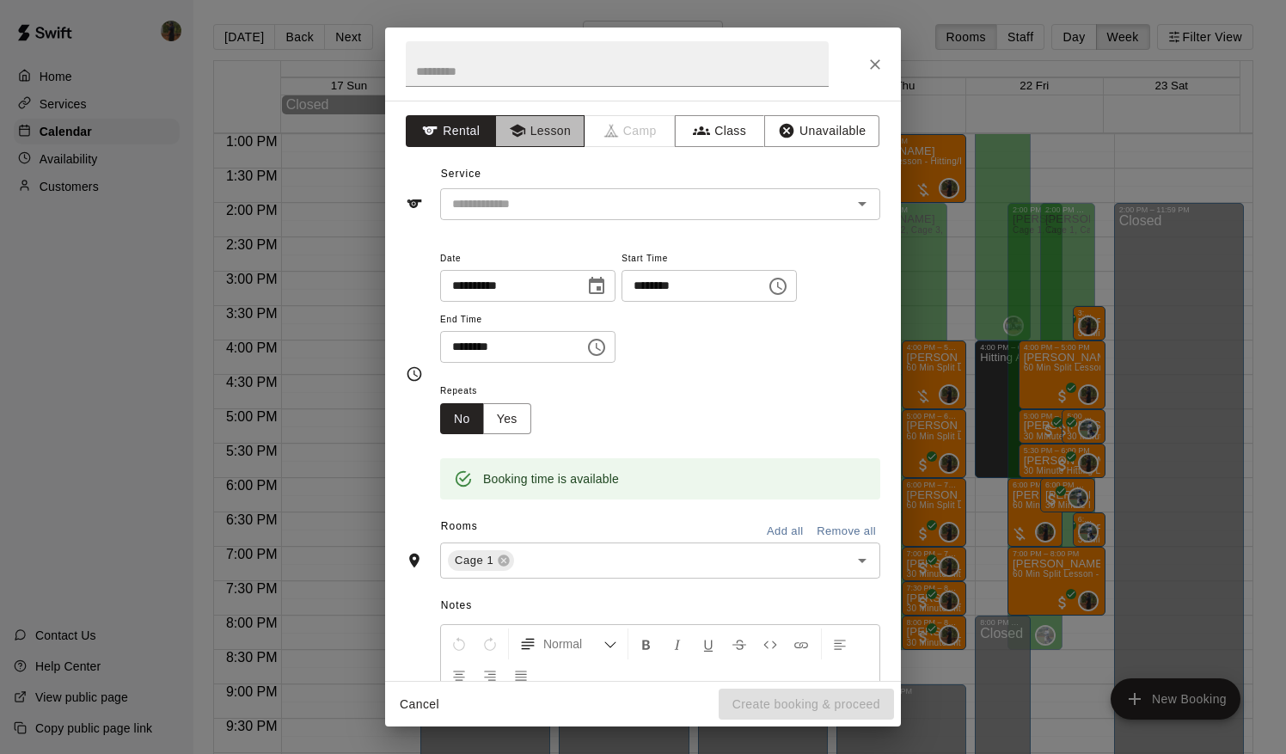
click at [552, 138] on button "Lesson" at bounding box center [540, 131] width 90 height 32
click at [554, 201] on input "text" at bounding box center [634, 203] width 379 height 21
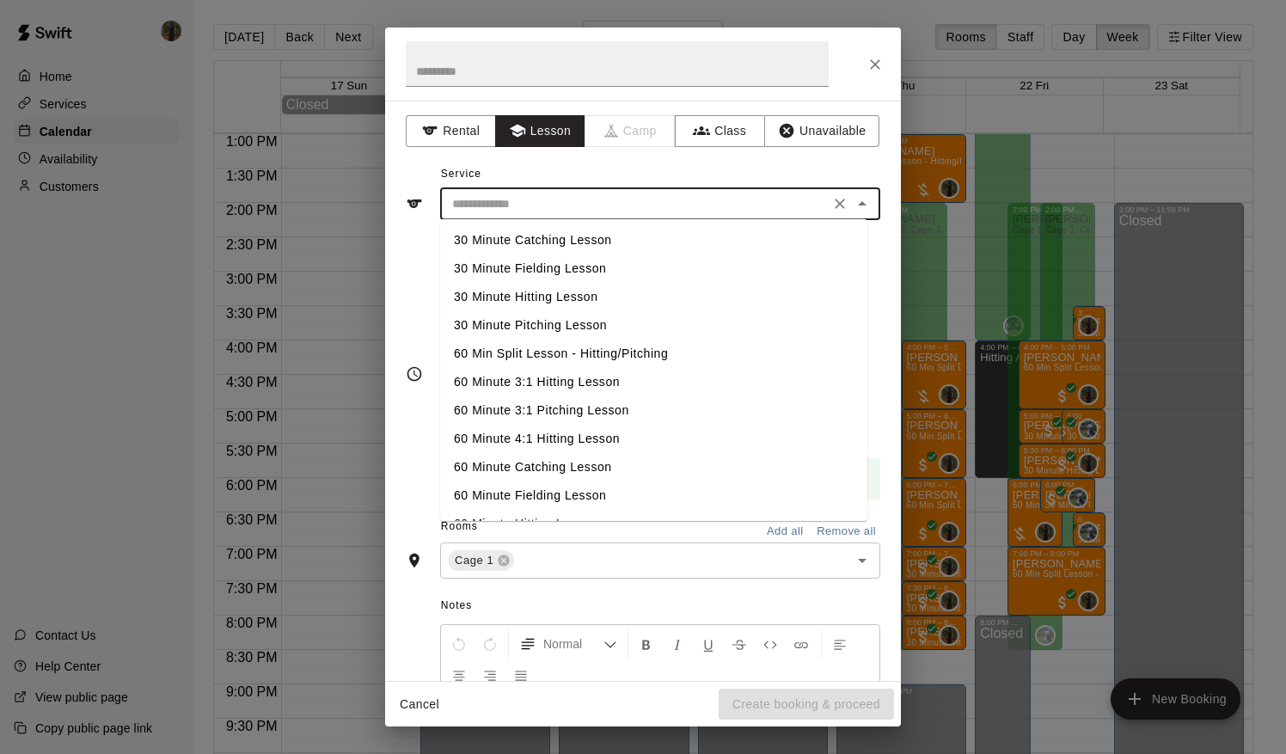
click at [591, 347] on li "60 Min Split Lesson - Hitting/Pitching" at bounding box center [653, 354] width 427 height 28
type input "**********"
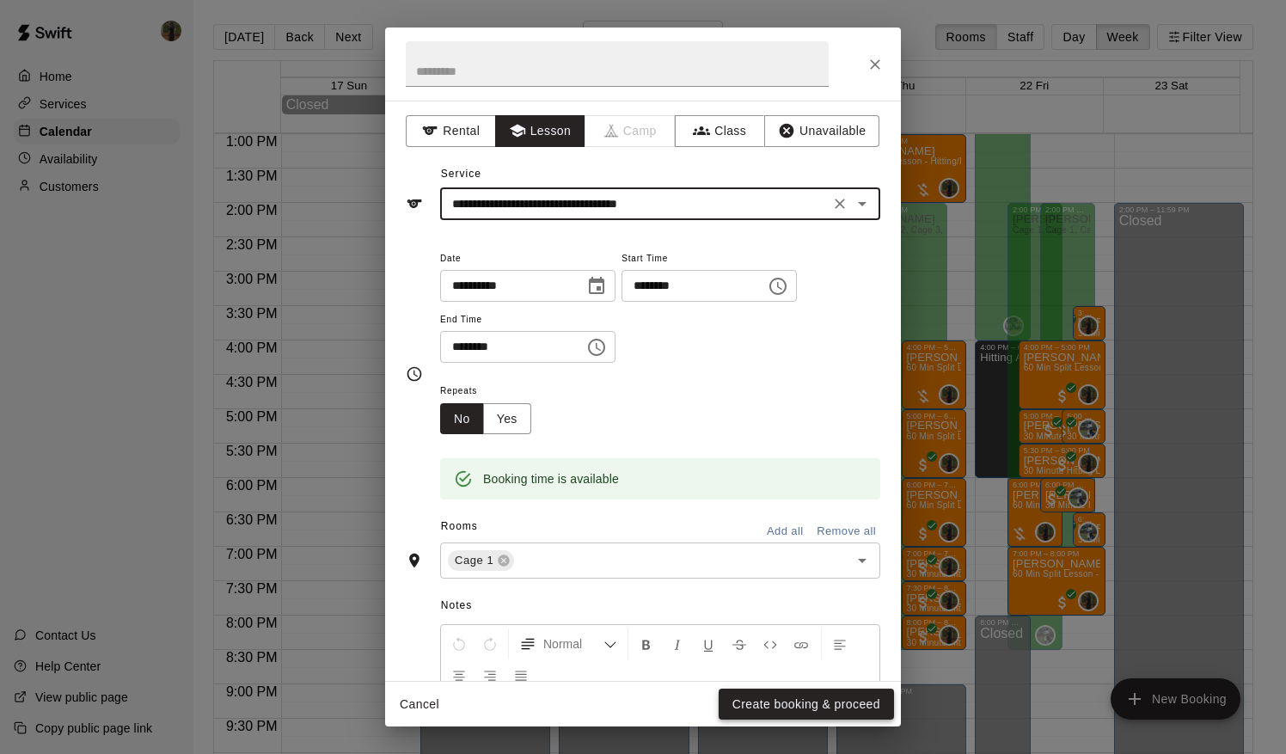
click at [806, 703] on button "Create booking & proceed" at bounding box center [806, 704] width 175 height 32
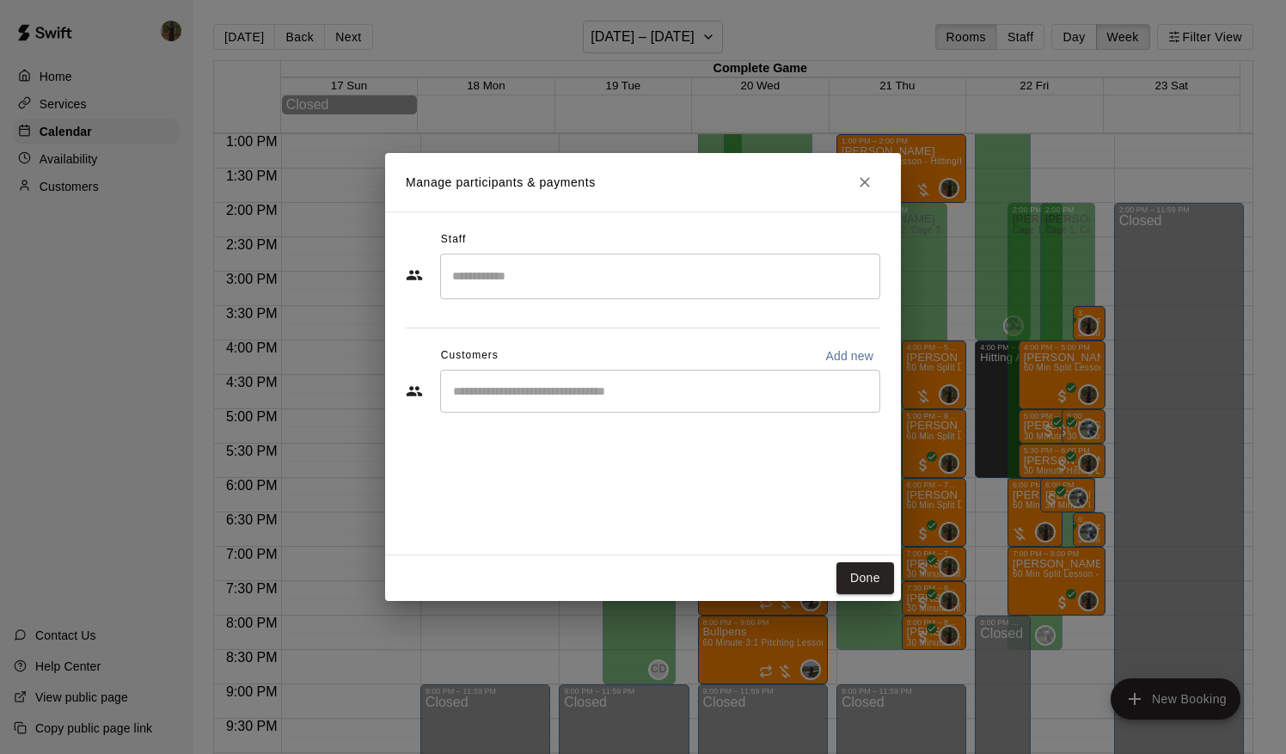
click at [543, 287] on input "Search staff" at bounding box center [660, 276] width 425 height 30
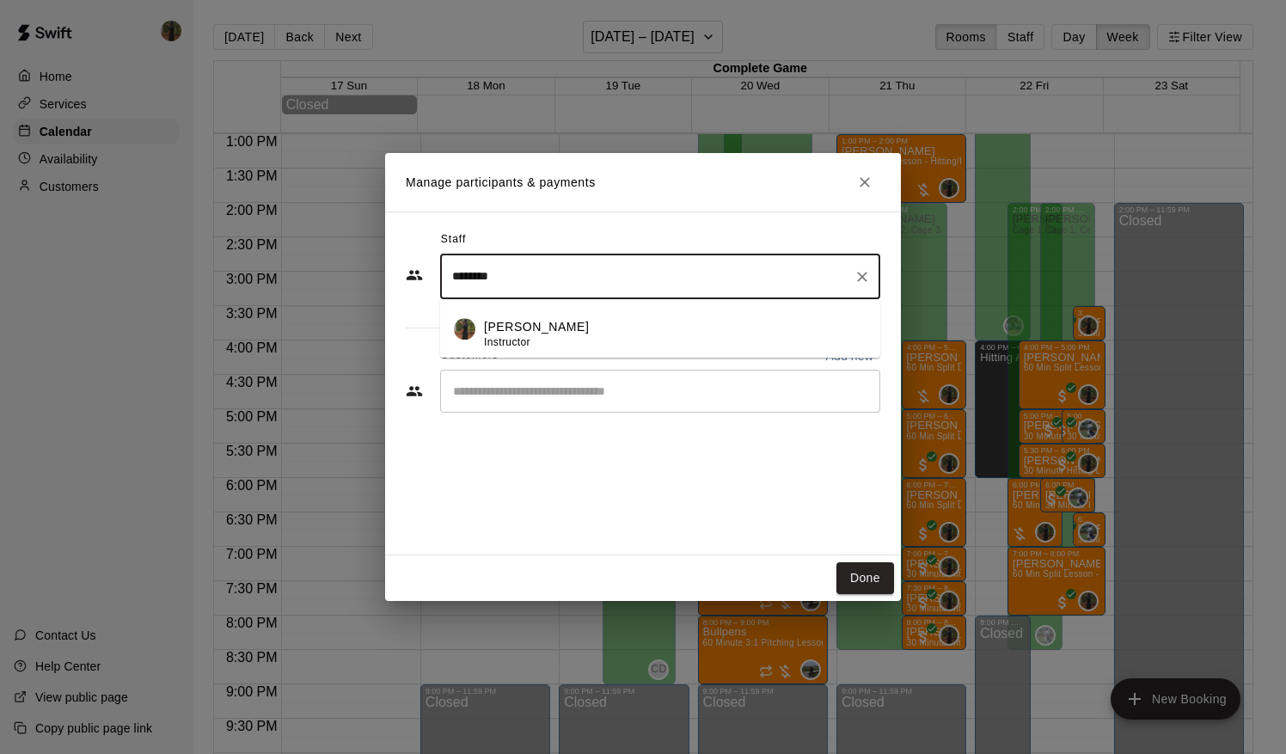
click at [511, 320] on p "[PERSON_NAME]" at bounding box center [536, 327] width 105 height 18
type input "********"
click at [505, 395] on input "Start typing to search customers..." at bounding box center [660, 390] width 425 height 17
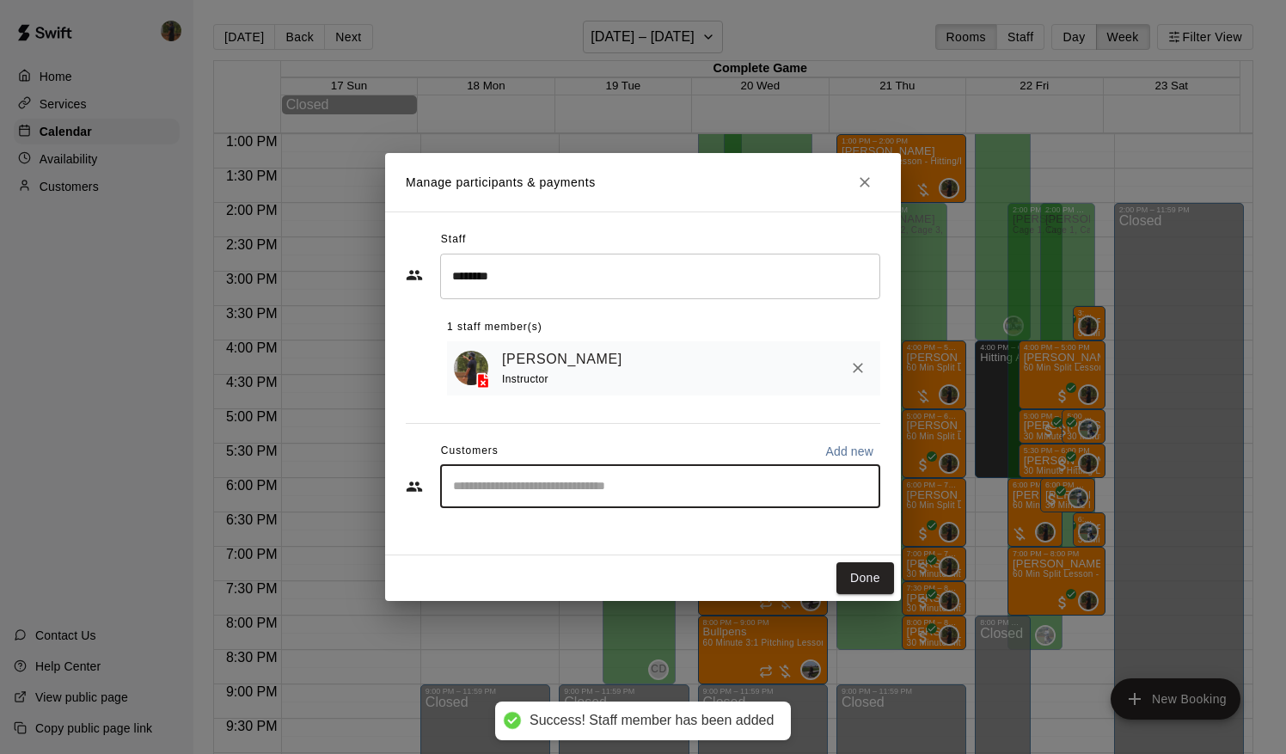
click at [528, 477] on div "​" at bounding box center [660, 486] width 440 height 43
type input "****"
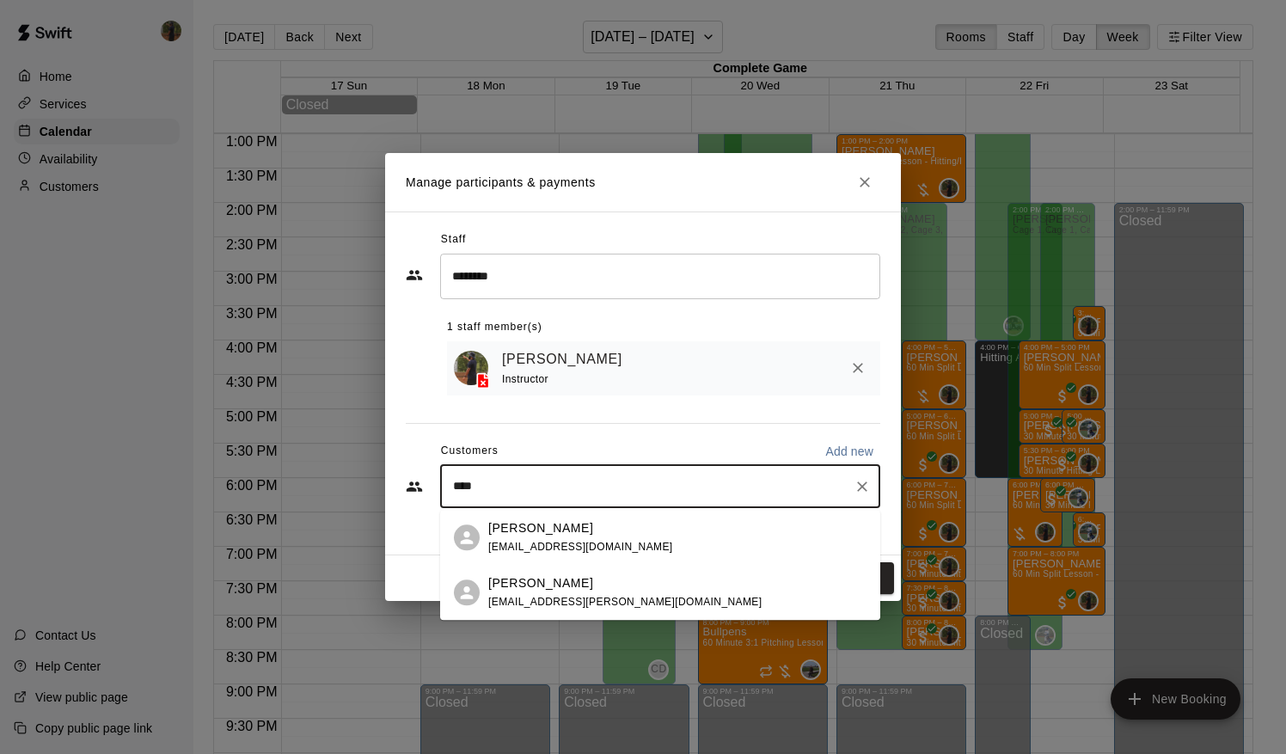
click at [540, 581] on p "[PERSON_NAME]" at bounding box center [540, 583] width 105 height 18
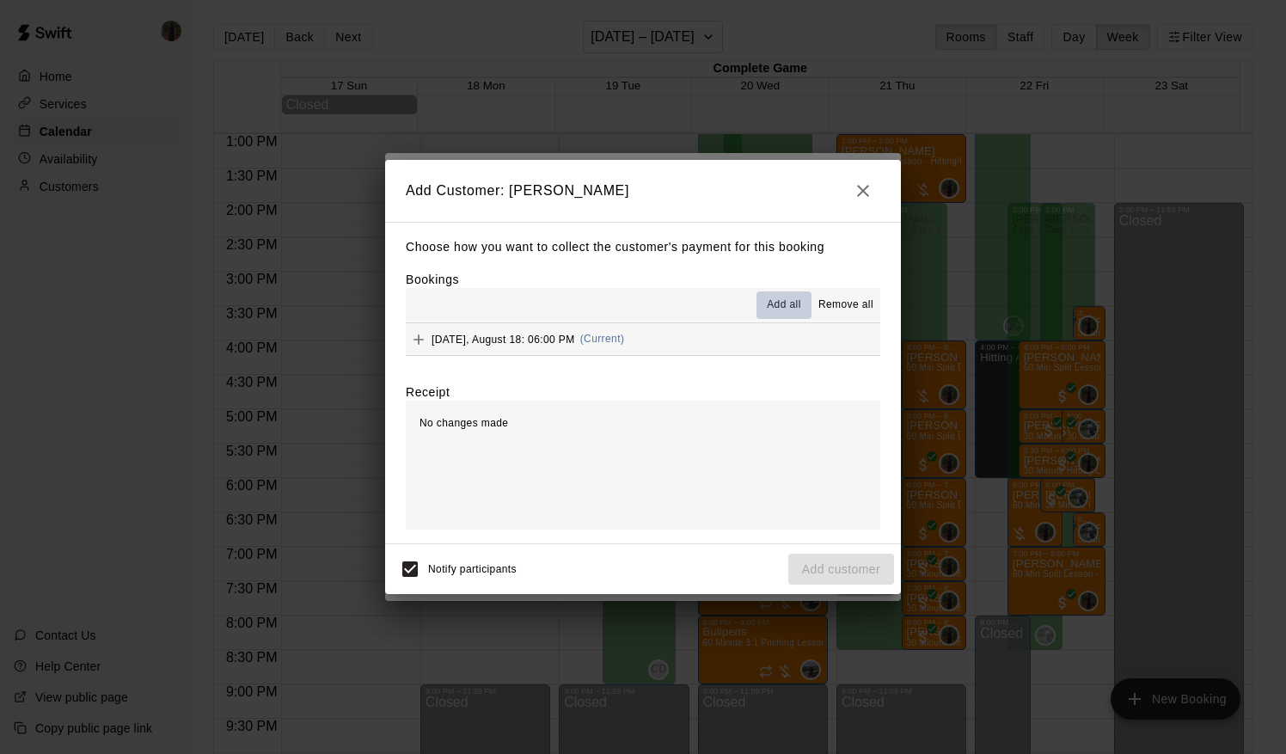
click at [787, 301] on span "Add all" at bounding box center [784, 305] width 34 height 17
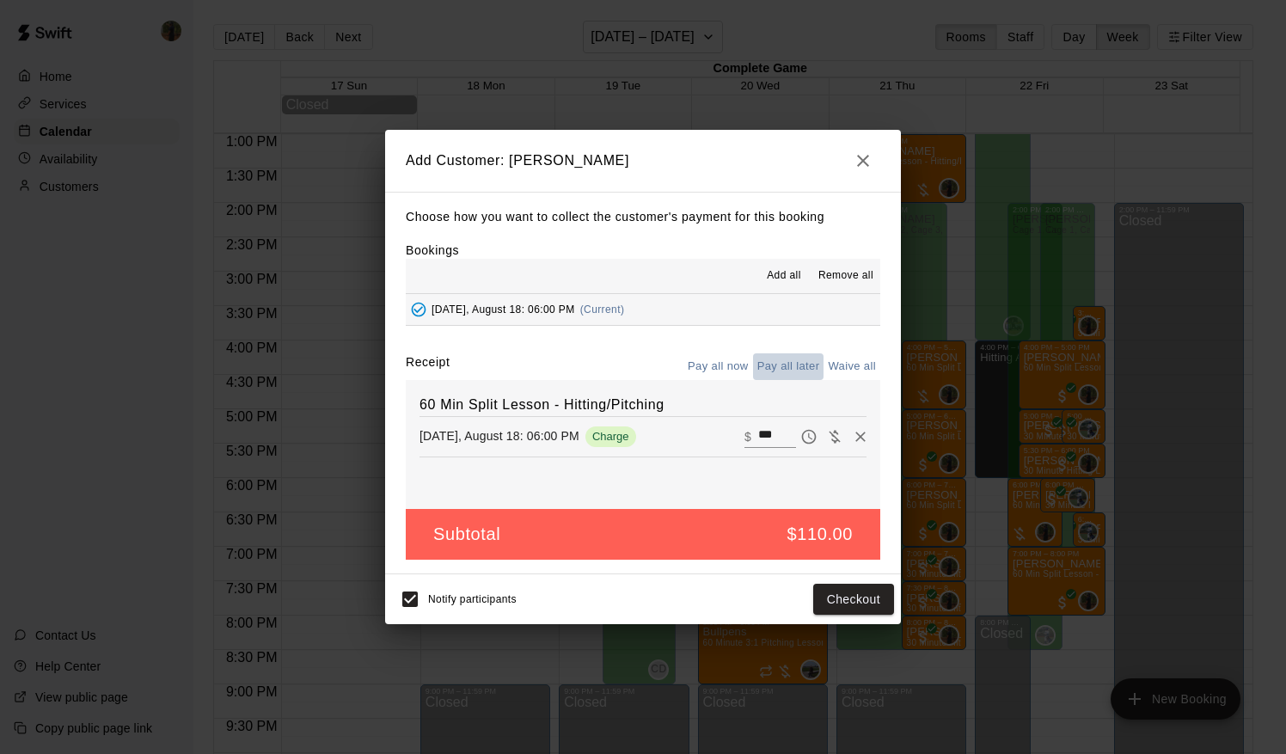
click at [791, 364] on button "Pay all later" at bounding box center [788, 366] width 71 height 27
click at [841, 593] on button "Add customer" at bounding box center [841, 600] width 106 height 32
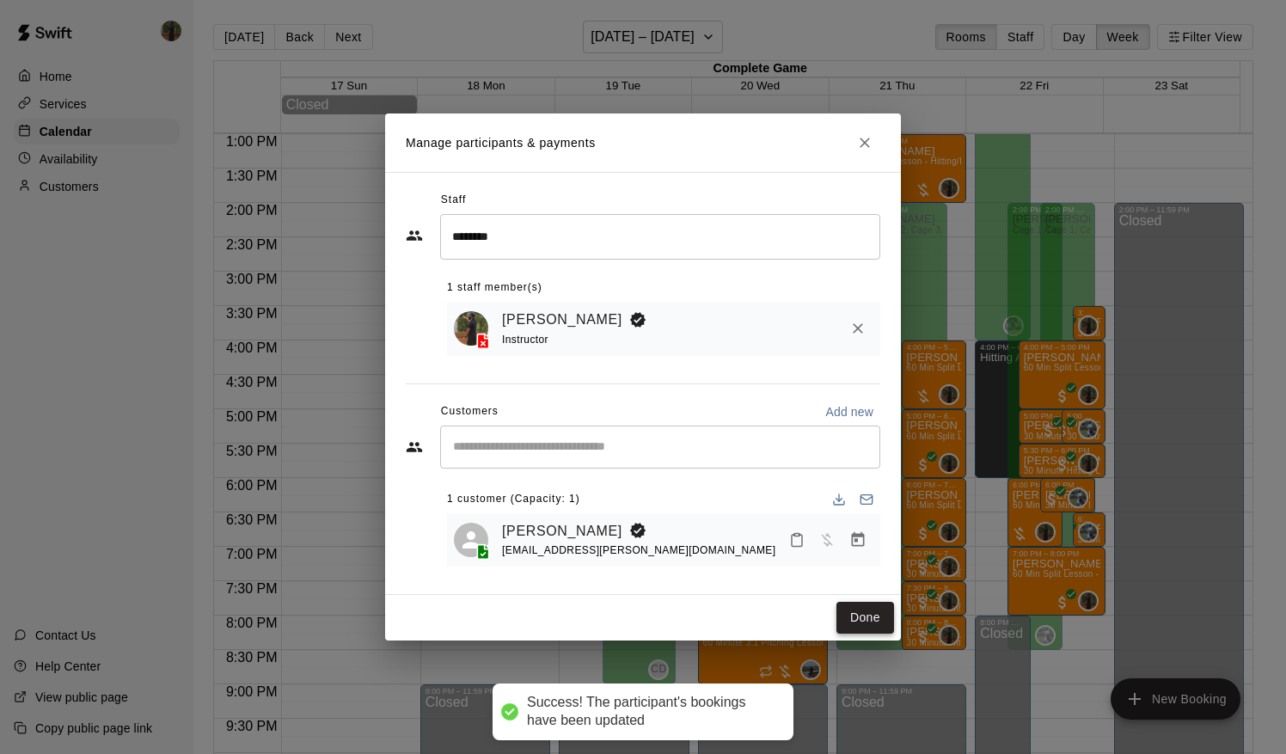
click at [846, 617] on button "Done" at bounding box center [865, 618] width 58 height 32
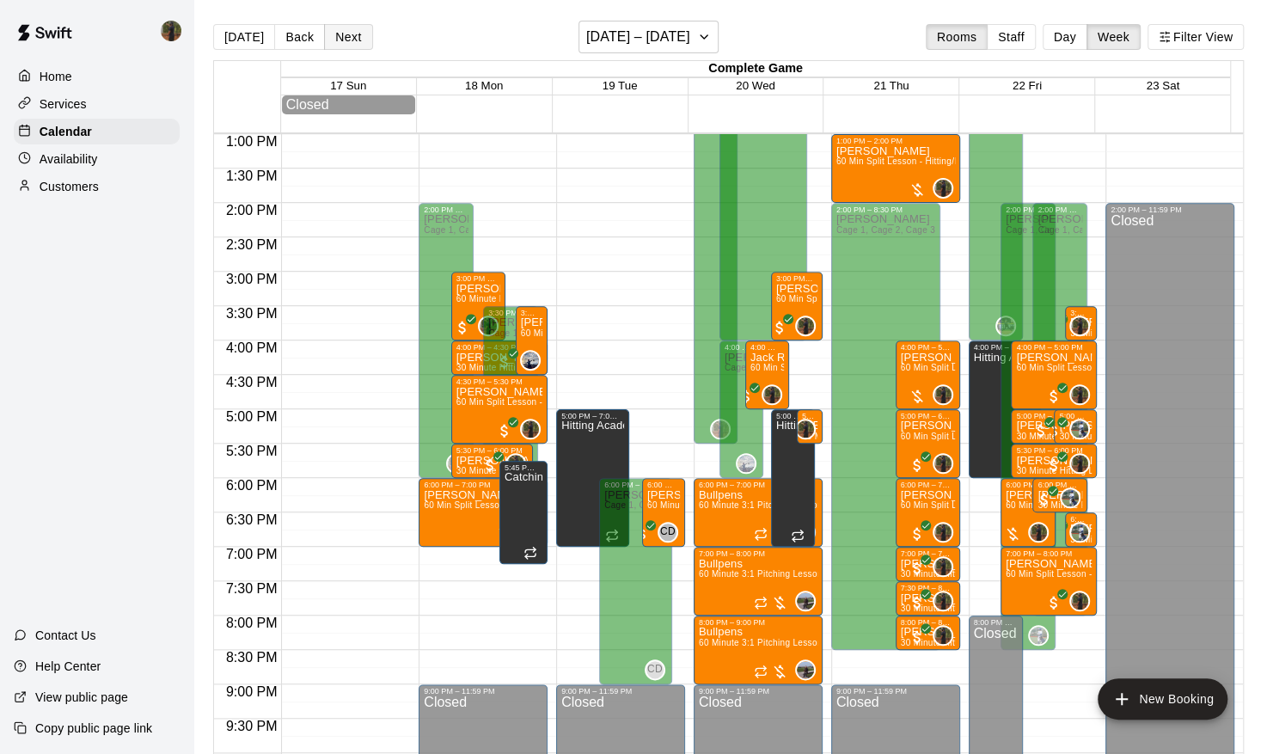
click at [336, 35] on button "Next" at bounding box center [348, 37] width 48 height 26
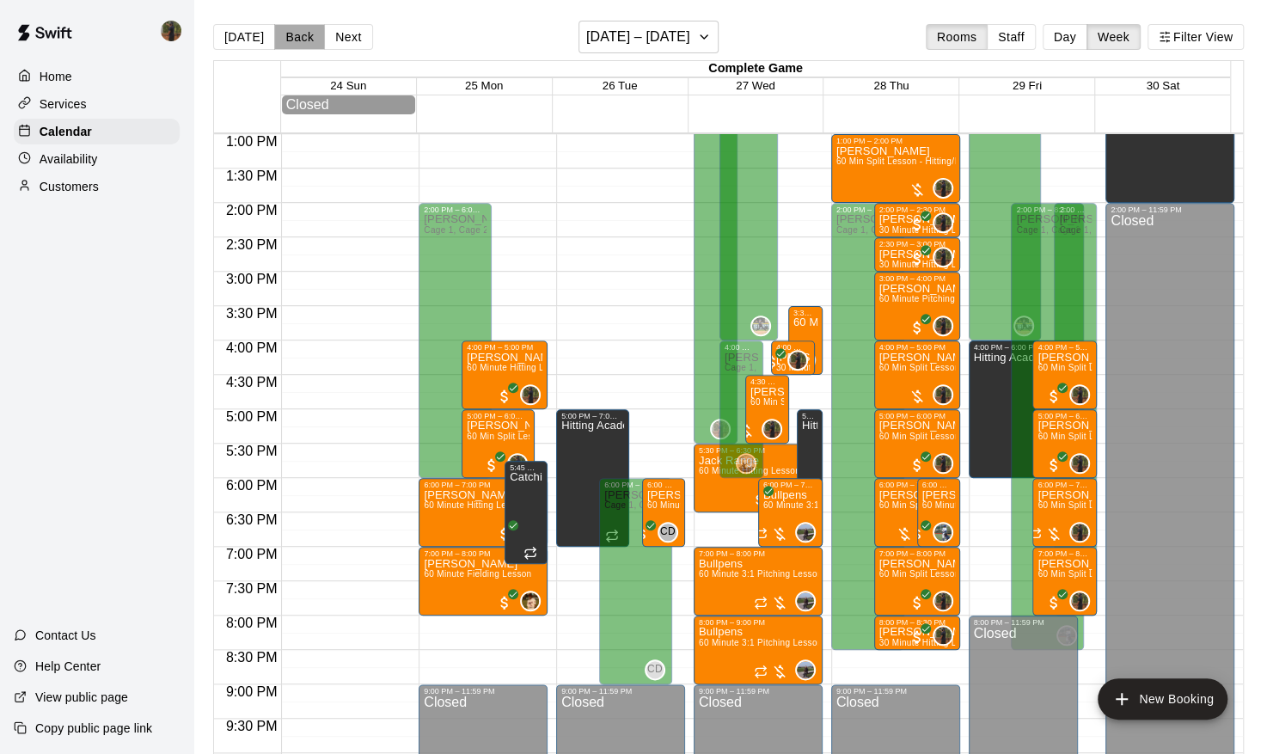
click at [297, 34] on button "Back" at bounding box center [299, 37] width 51 height 26
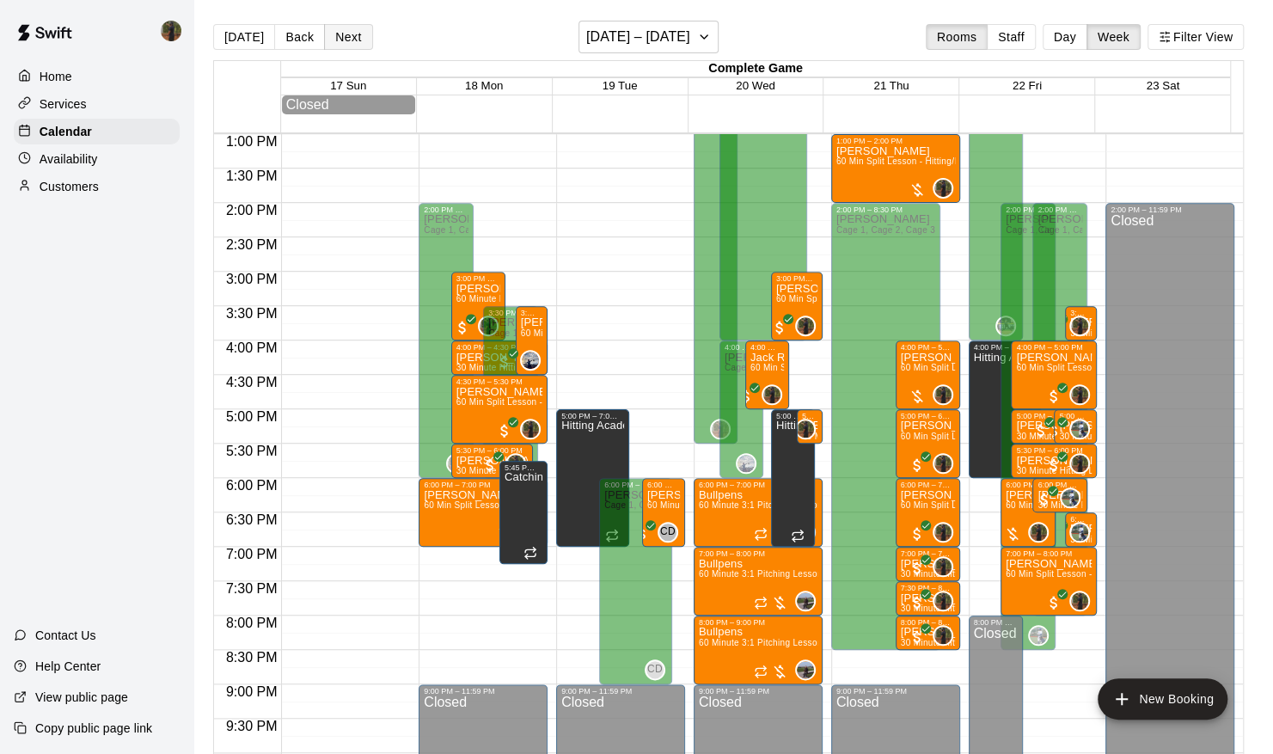
click at [347, 34] on button "Next" at bounding box center [348, 37] width 48 height 26
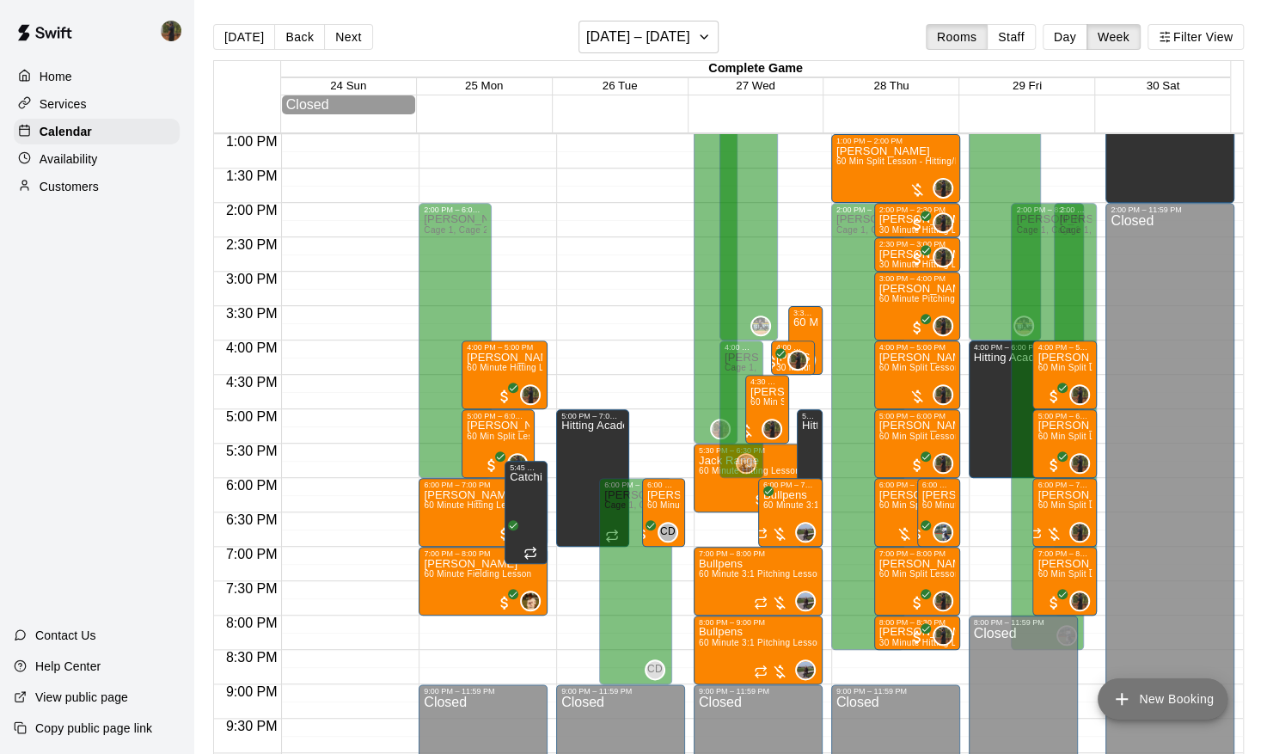
click at [1111, 687] on button "New Booking" at bounding box center [1163, 698] width 130 height 41
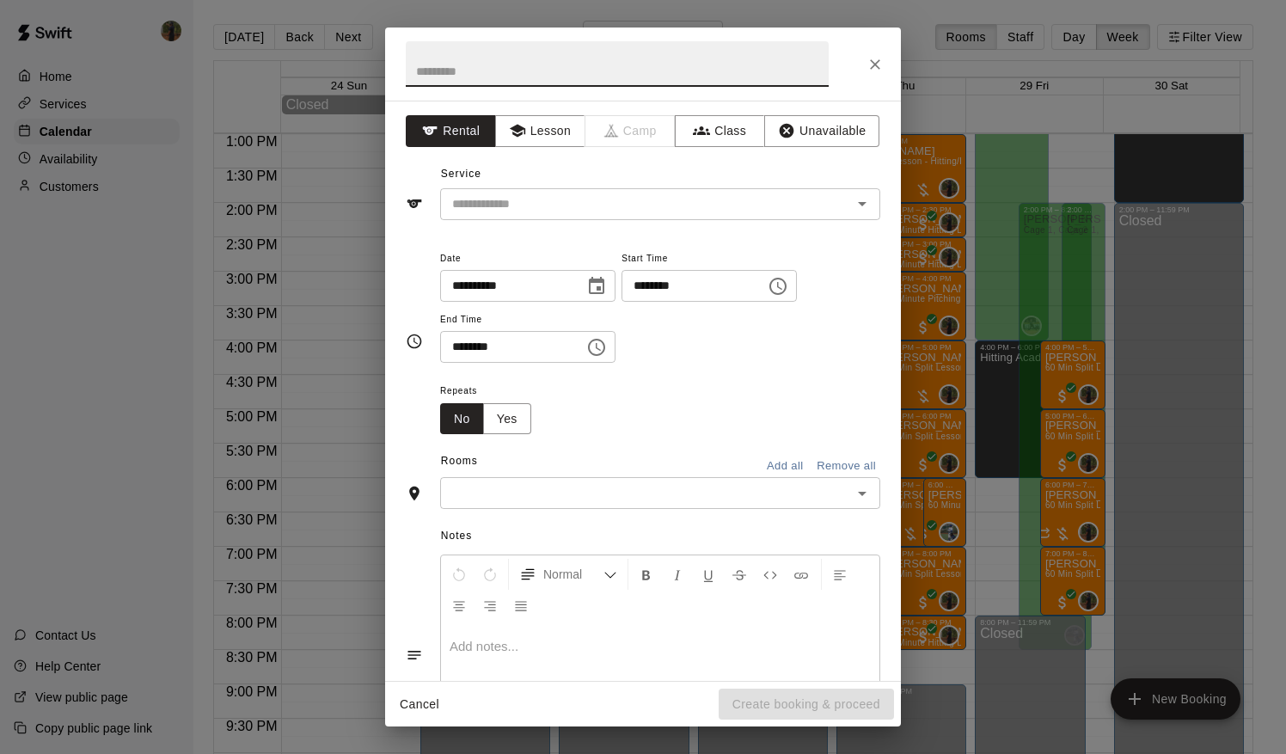
click at [604, 285] on icon "Choose date, selected date is Aug 25, 2025" at bounding box center [596, 285] width 15 height 17
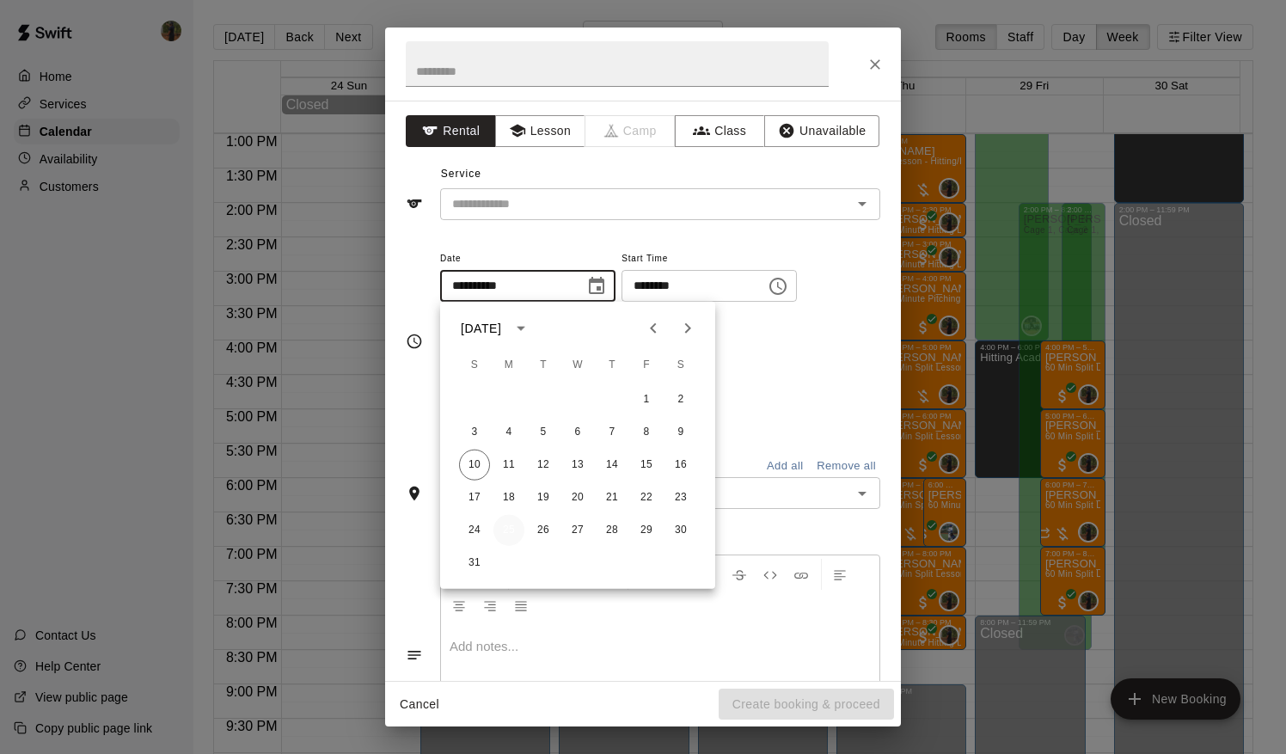
click at [507, 531] on button "25" at bounding box center [508, 530] width 31 height 31
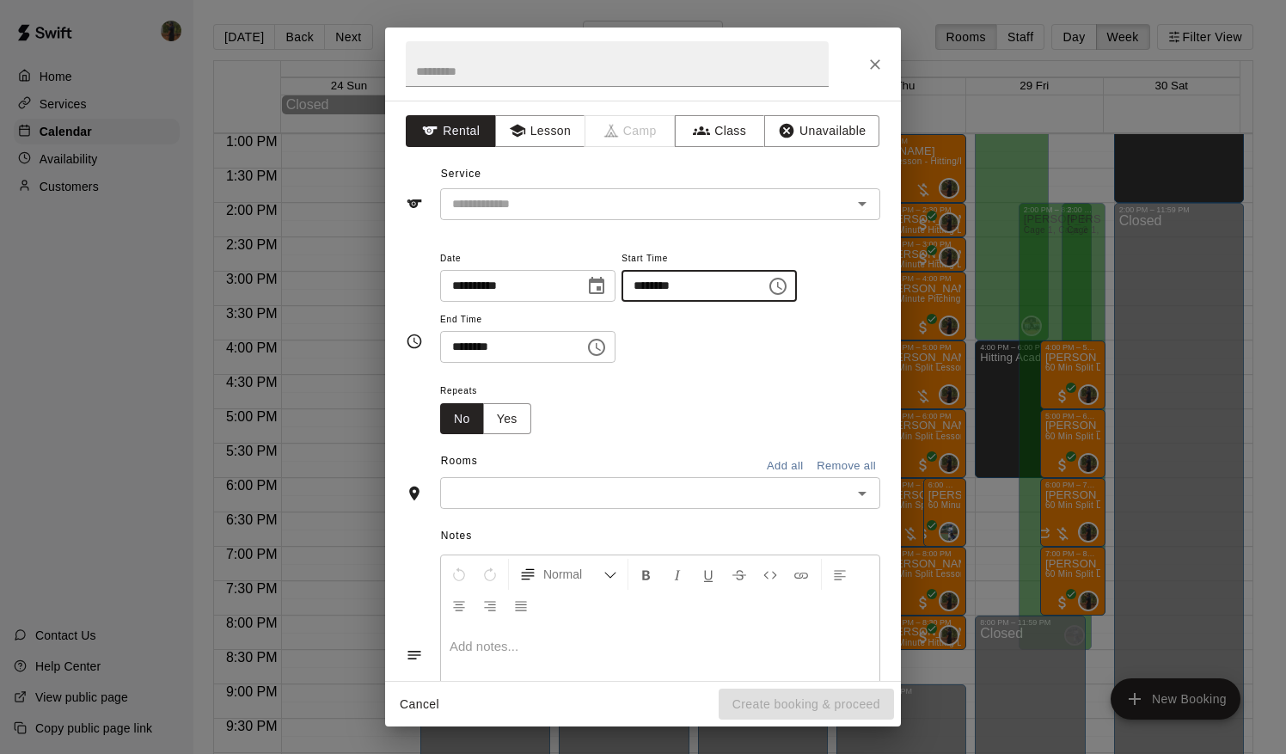
click at [653, 280] on input "********" at bounding box center [687, 286] width 132 height 32
type input "********"
click at [462, 352] on input "********" at bounding box center [506, 347] width 132 height 32
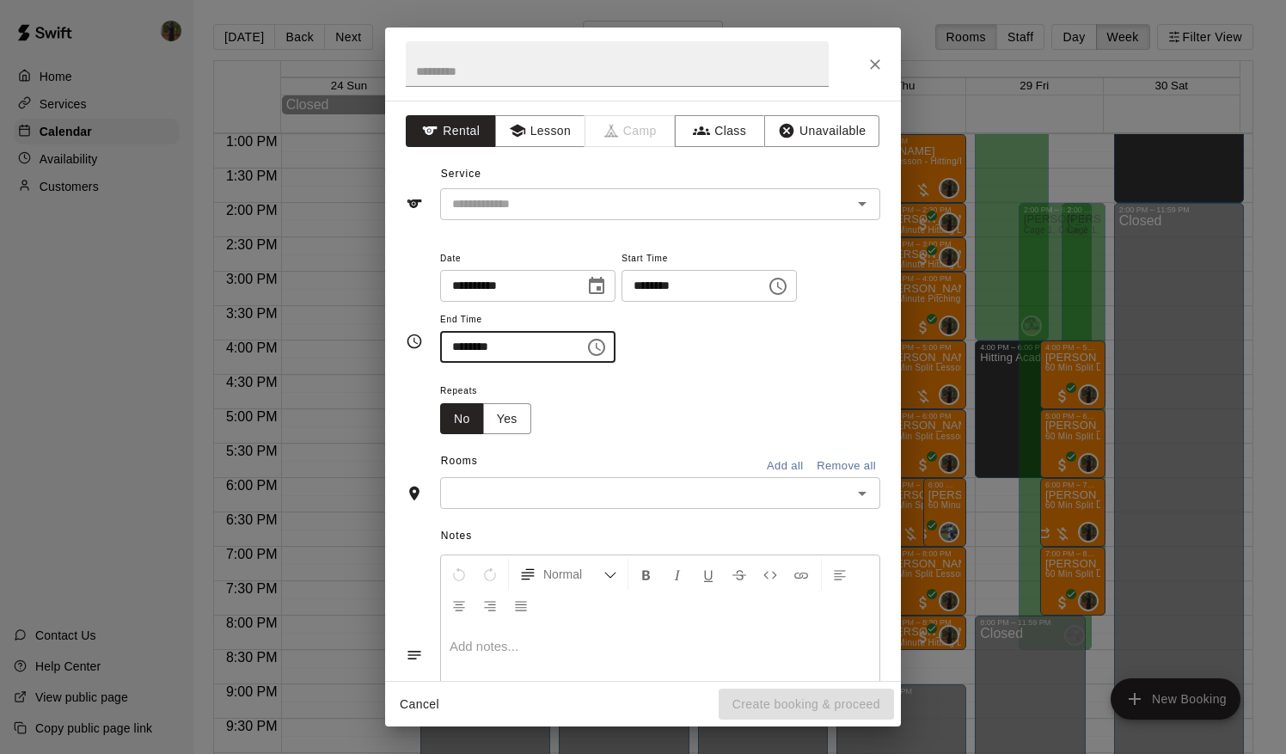
type input "********"
click at [562, 489] on input "text" at bounding box center [645, 492] width 401 height 21
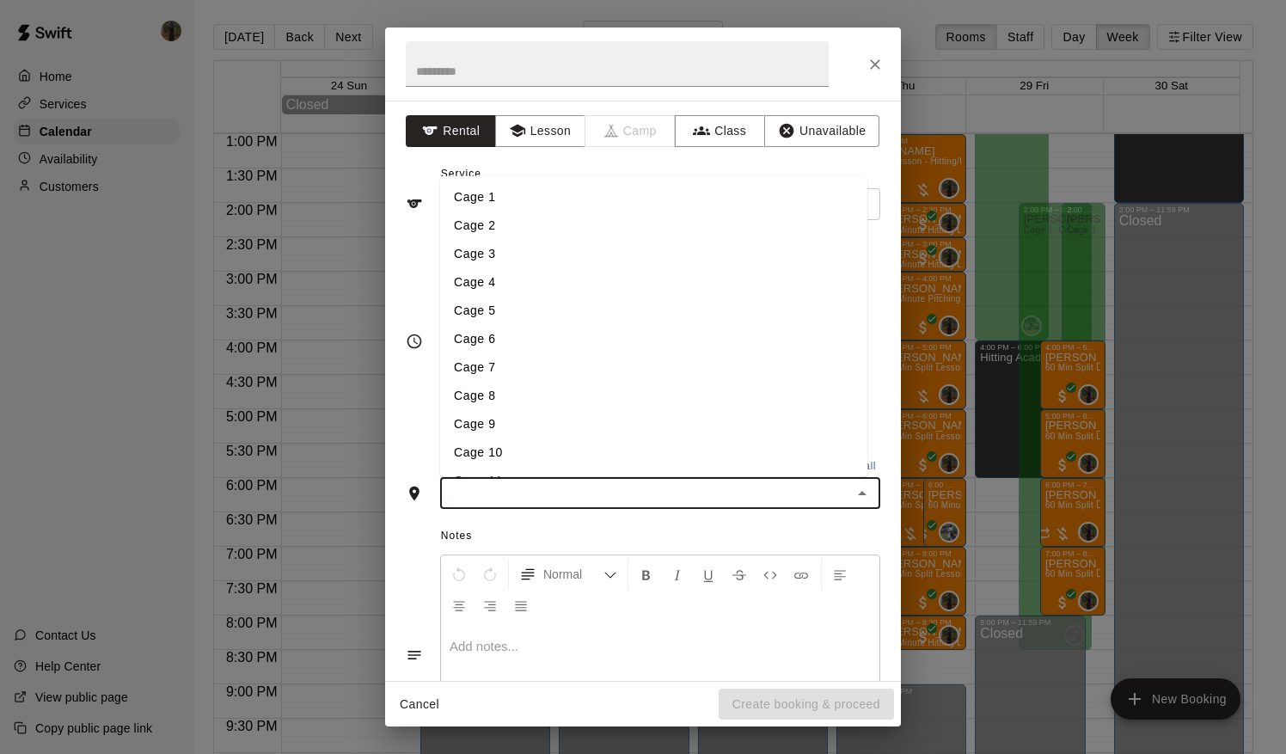
click at [487, 198] on li "Cage 1" at bounding box center [653, 196] width 427 height 28
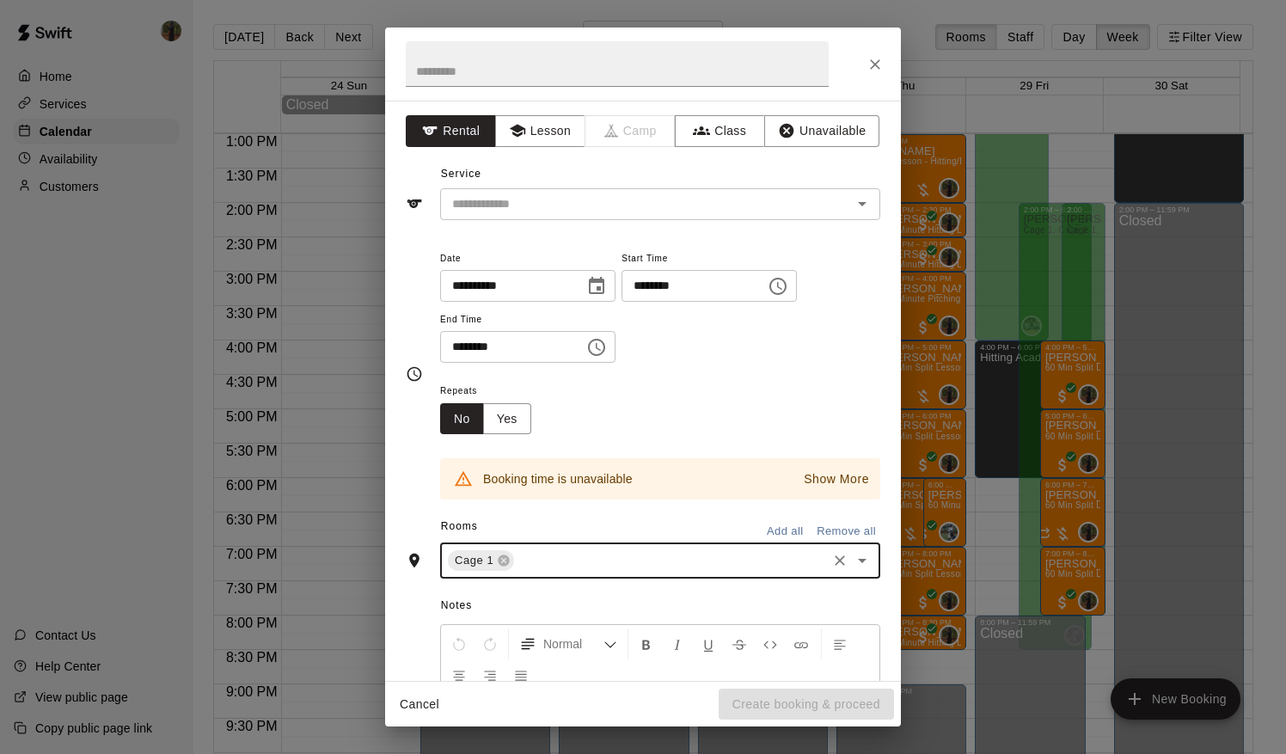
click at [804, 476] on p "Show More" at bounding box center [836, 479] width 65 height 18
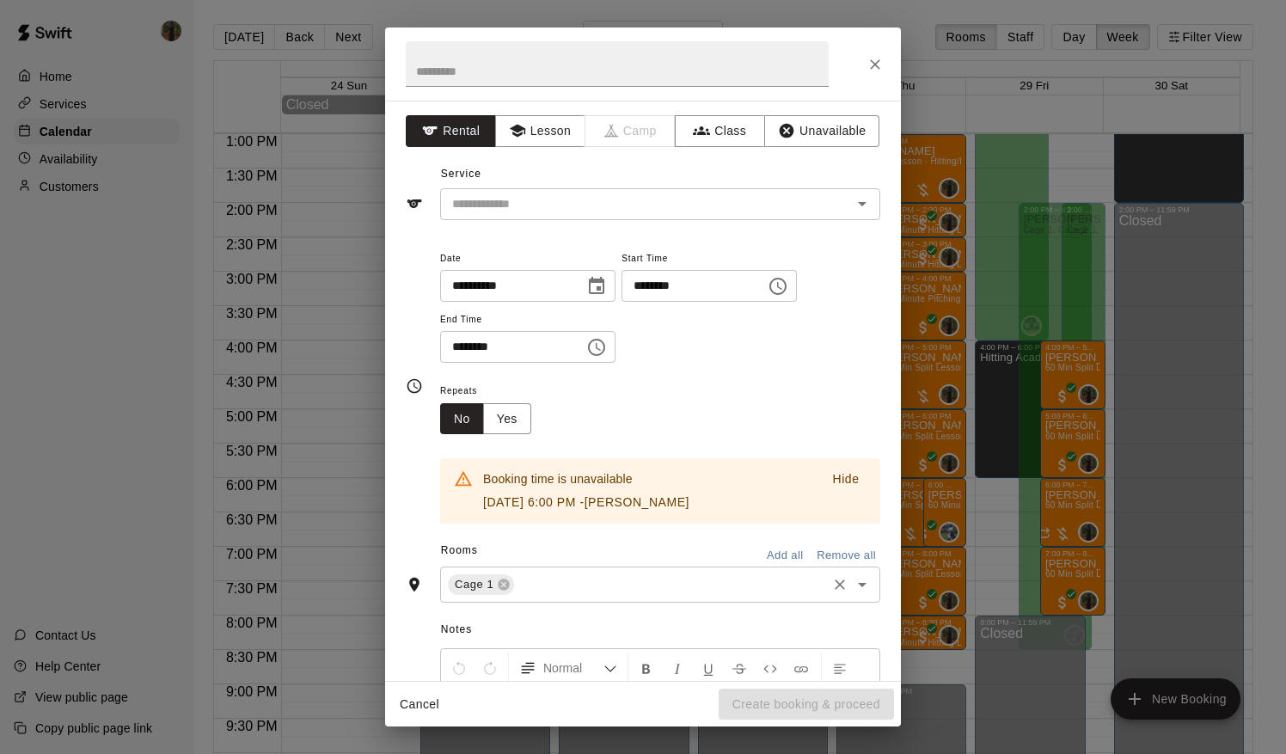
click at [852, 584] on icon "Open" at bounding box center [862, 584] width 21 height 21
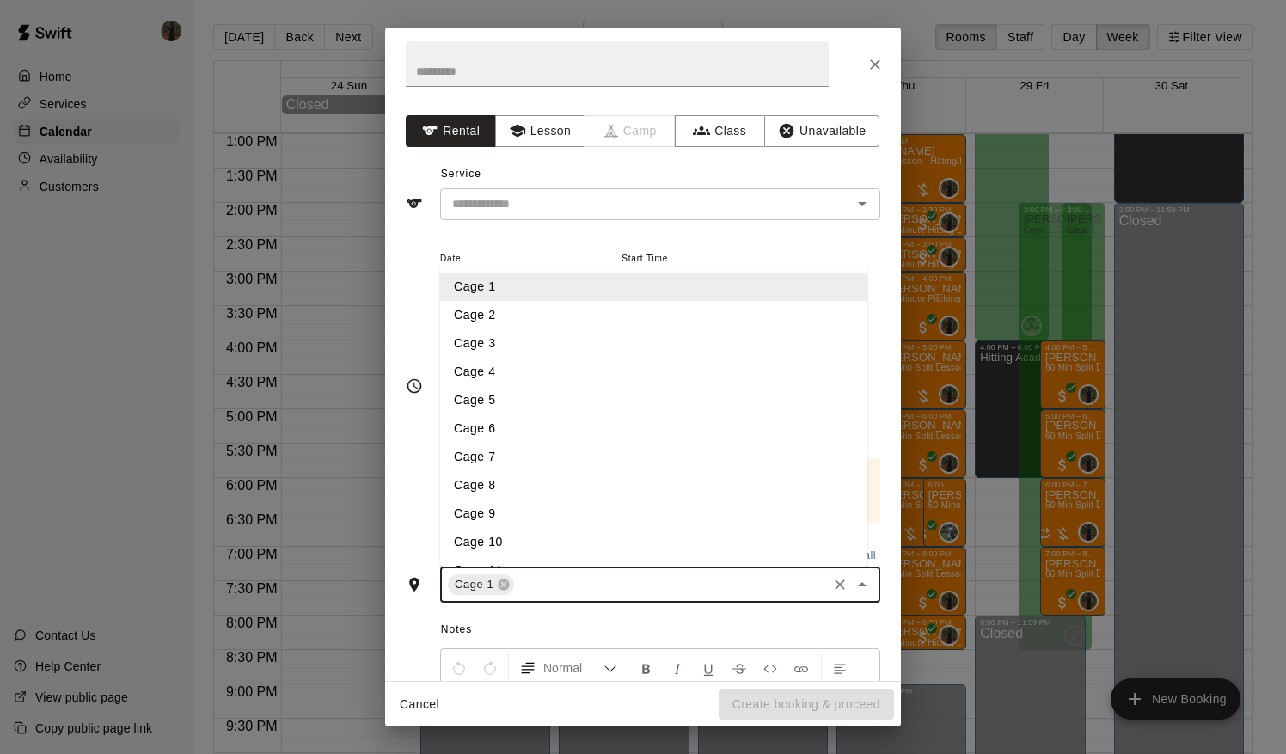
click at [549, 317] on li "Cage 2" at bounding box center [653, 315] width 427 height 28
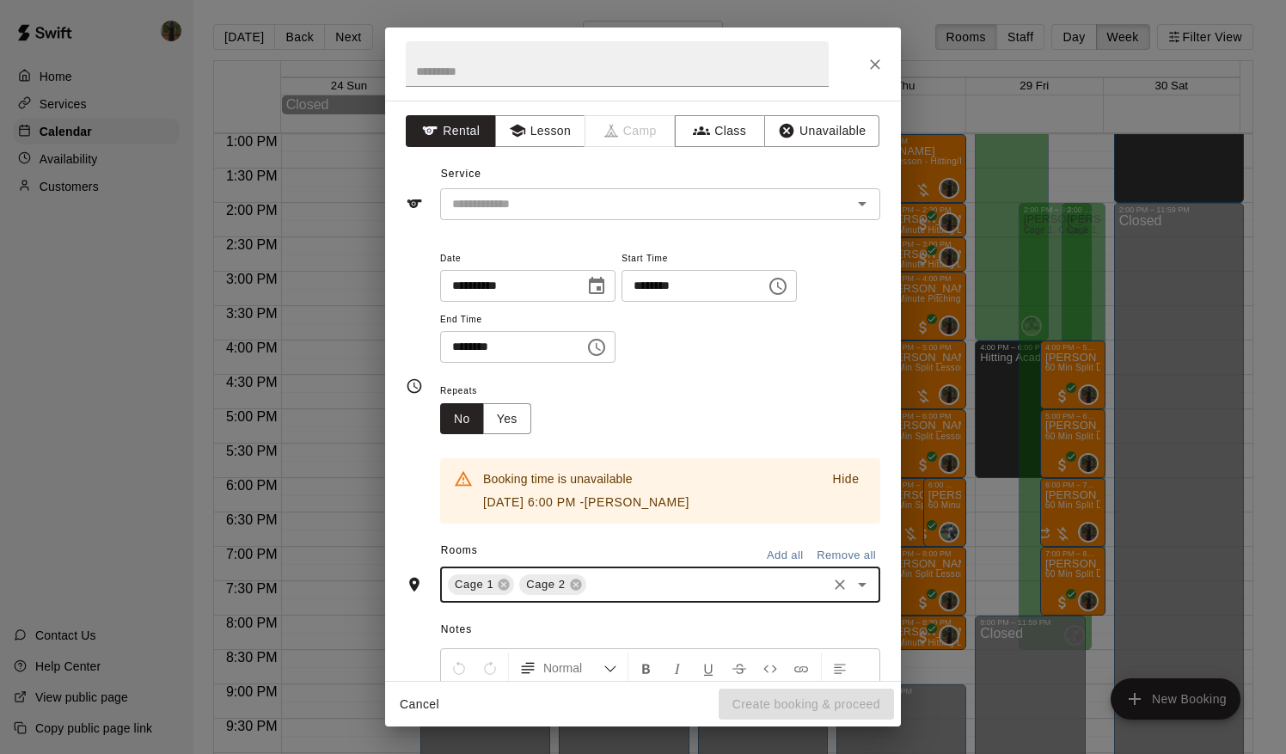
click at [499, 591] on div "Cage 1" at bounding box center [481, 584] width 66 height 21
click at [500, 584] on icon at bounding box center [504, 585] width 14 height 14
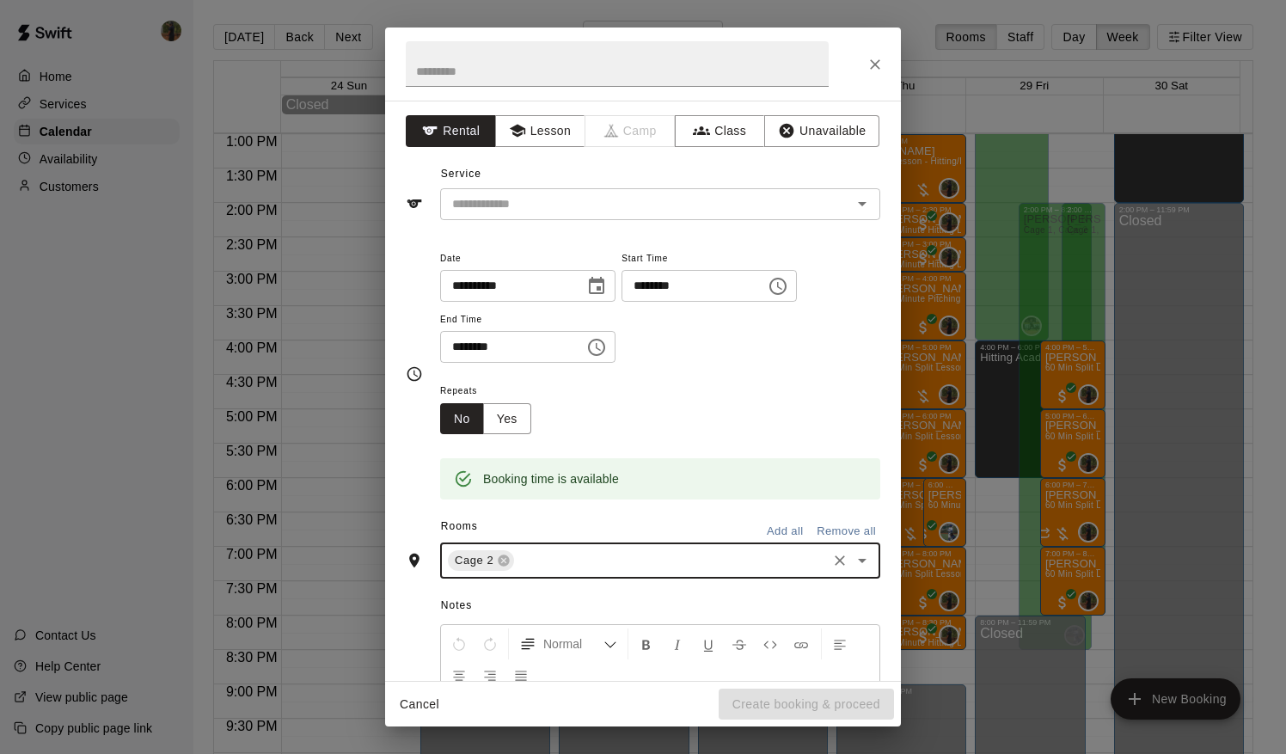
click at [543, 147] on div "**********" at bounding box center [643, 391] width 516 height 580
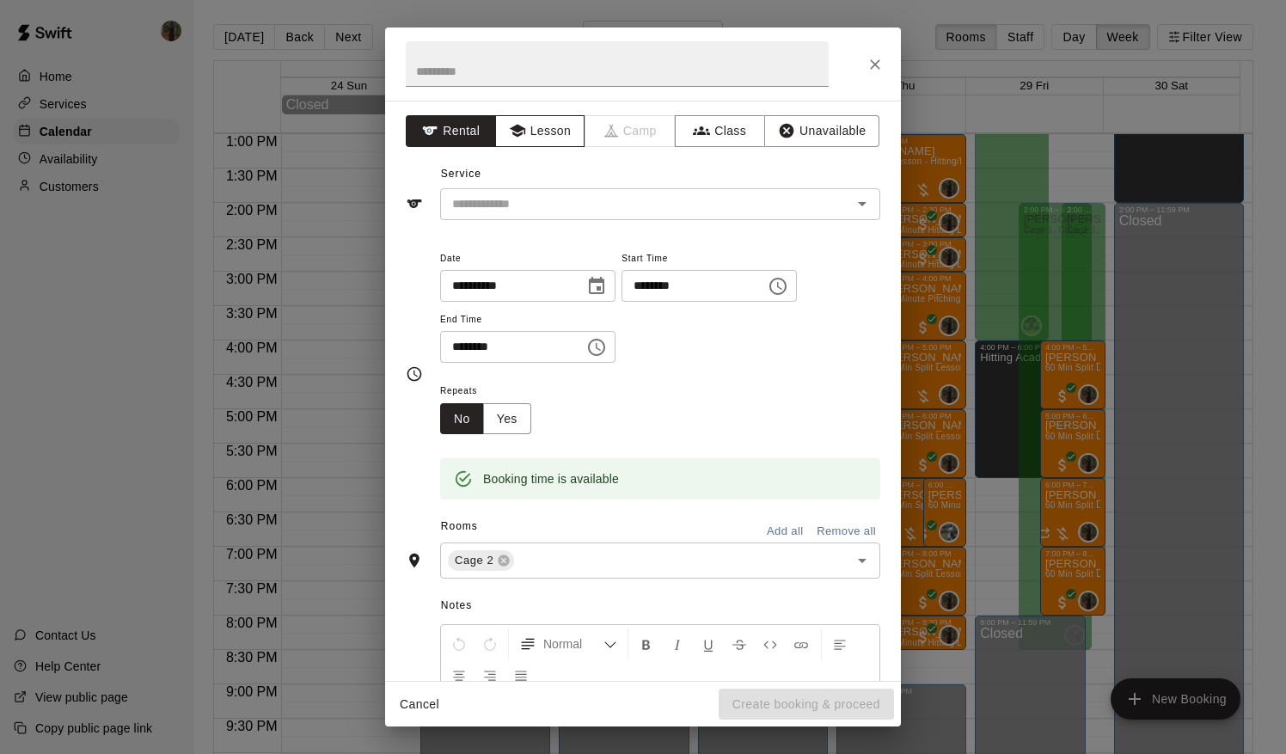
click at [543, 134] on button "Lesson" at bounding box center [540, 131] width 90 height 32
click at [584, 211] on input "text" at bounding box center [634, 203] width 379 height 21
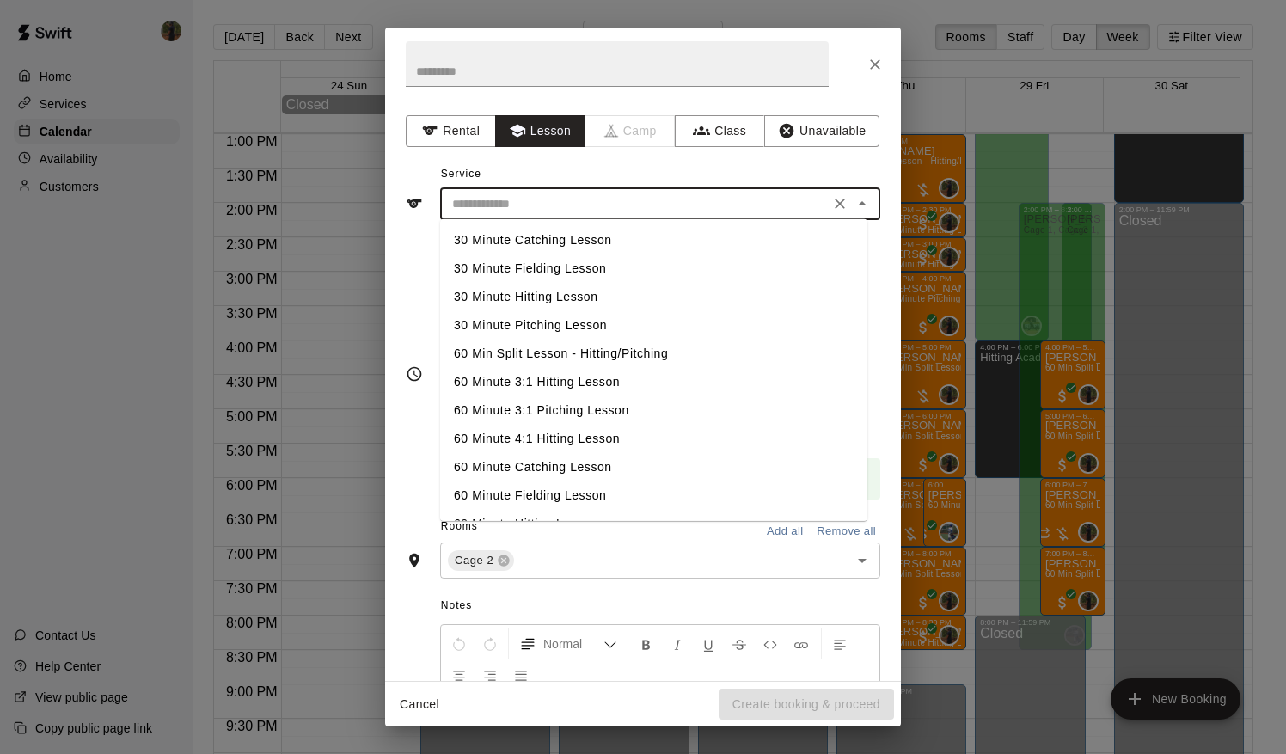
click at [603, 346] on li "60 Min Split Lesson - Hitting/Pitching" at bounding box center [653, 354] width 427 height 28
type input "**********"
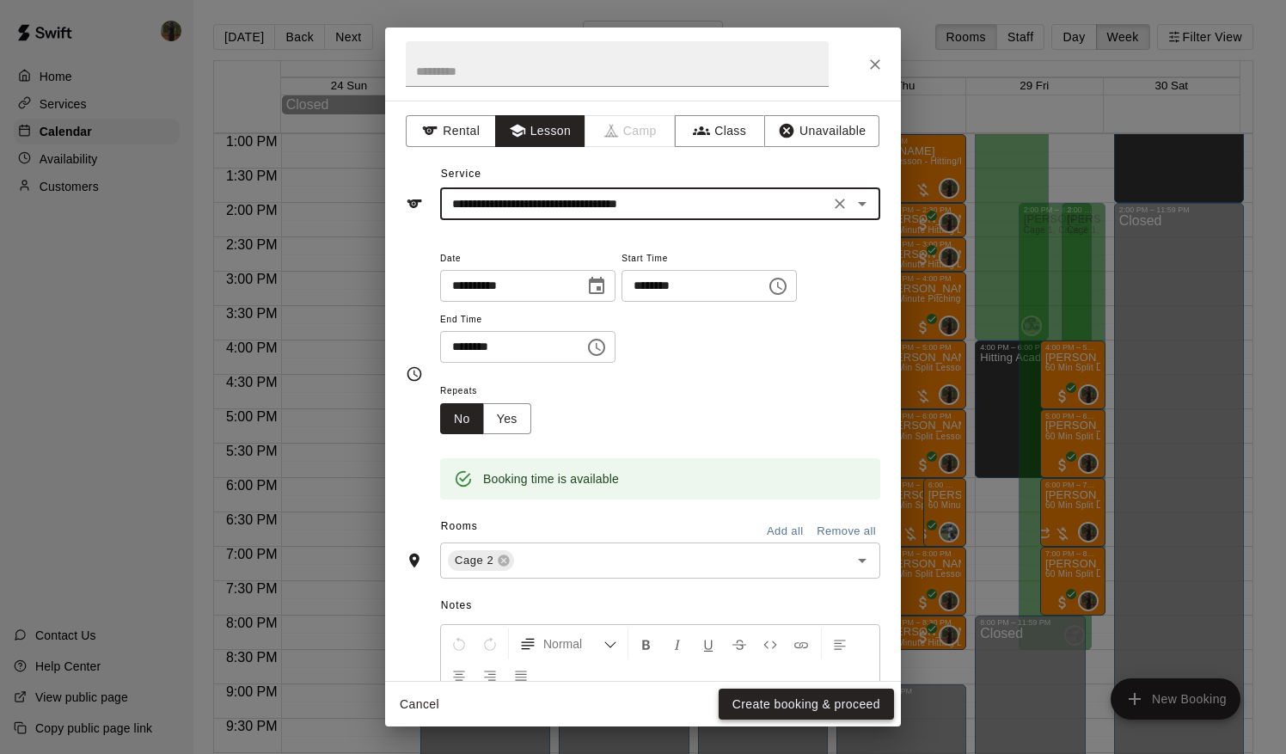
click at [780, 707] on button "Create booking & proceed" at bounding box center [806, 704] width 175 height 32
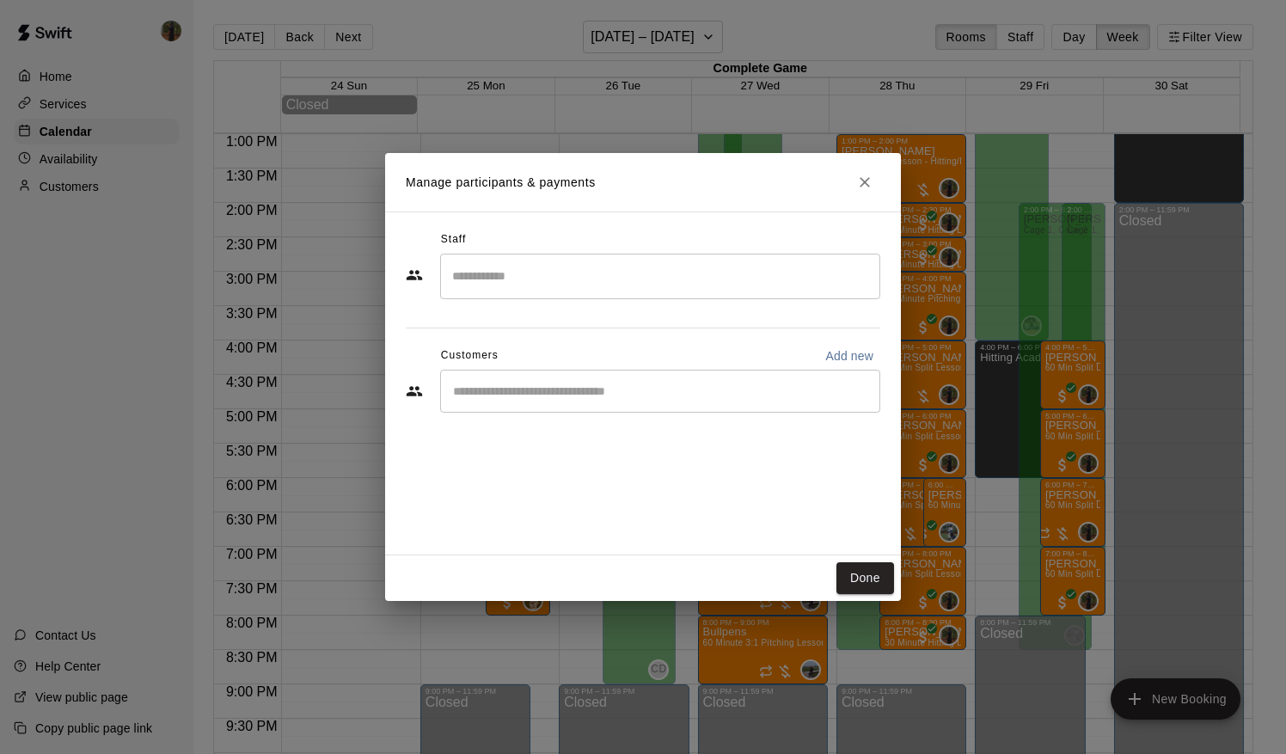
click at [557, 392] on input "Start typing to search customers..." at bounding box center [660, 390] width 425 height 17
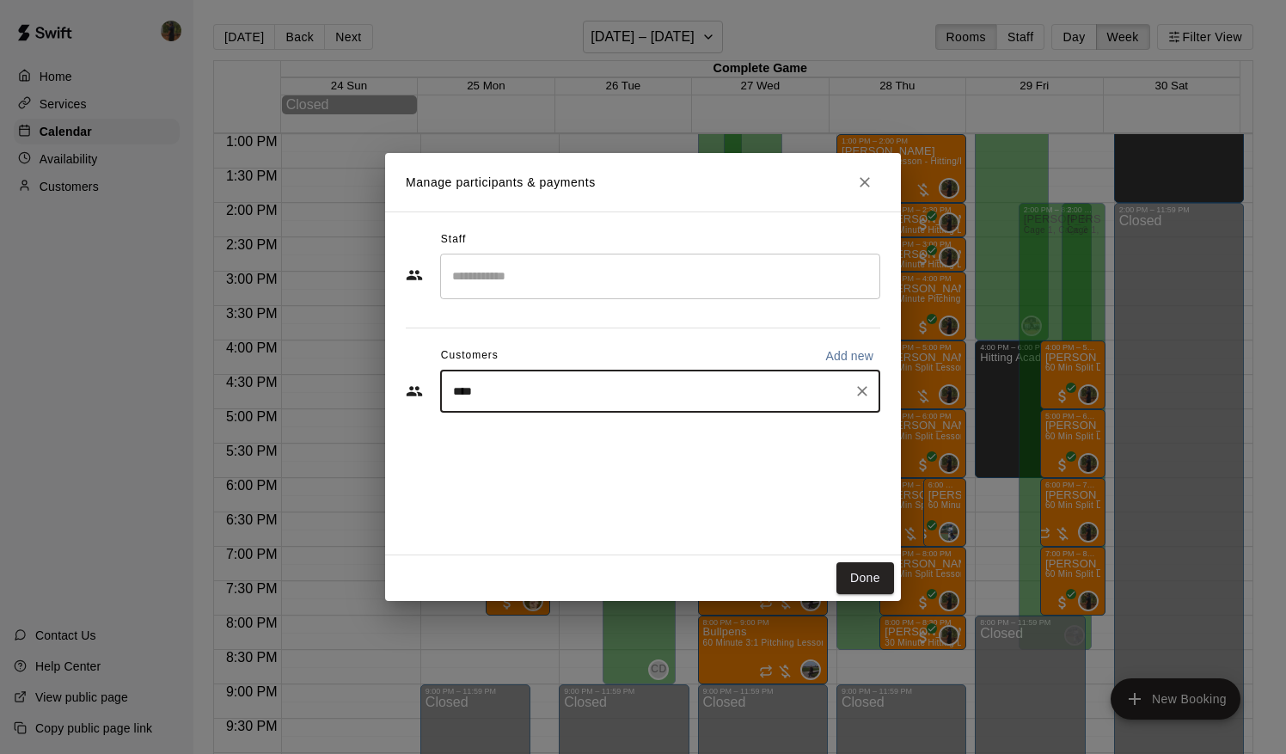
type input "*****"
click at [519, 454] on span "[EMAIL_ADDRESS][PERSON_NAME][DOMAIN_NAME]" at bounding box center [624, 450] width 273 height 12
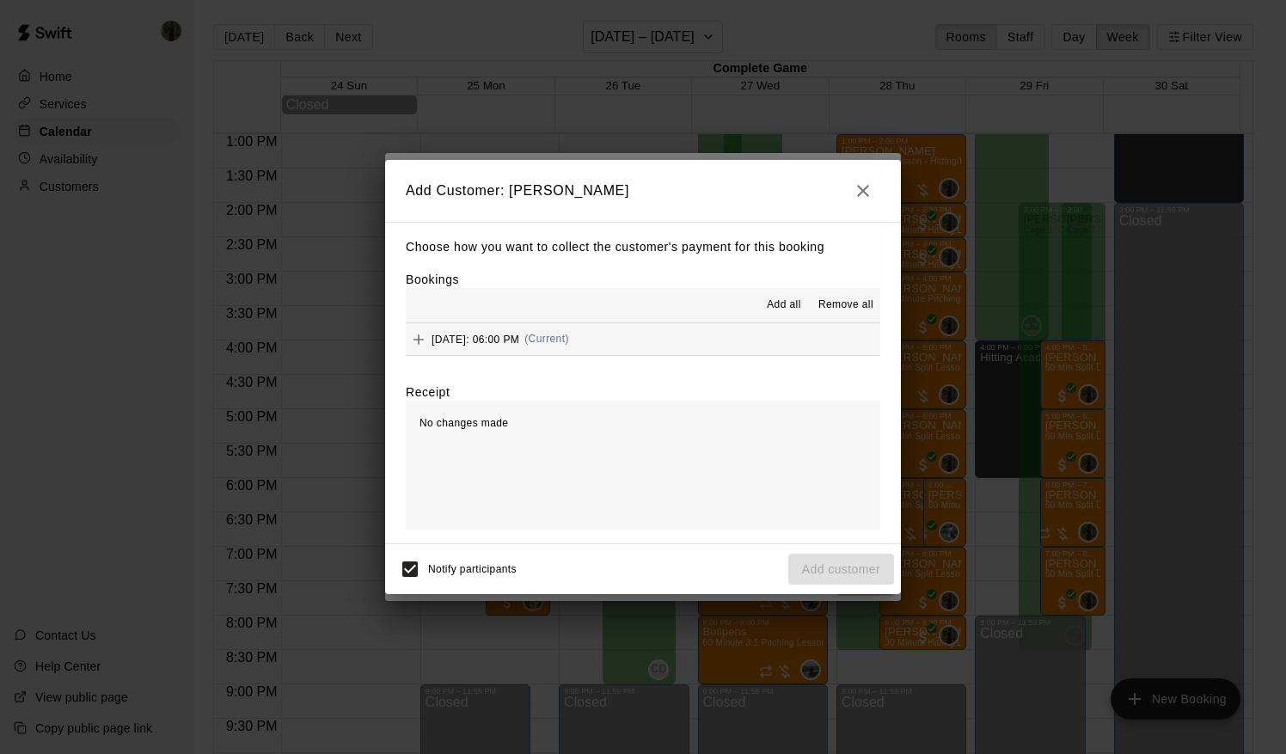
click at [780, 303] on span "Add all" at bounding box center [784, 305] width 34 height 17
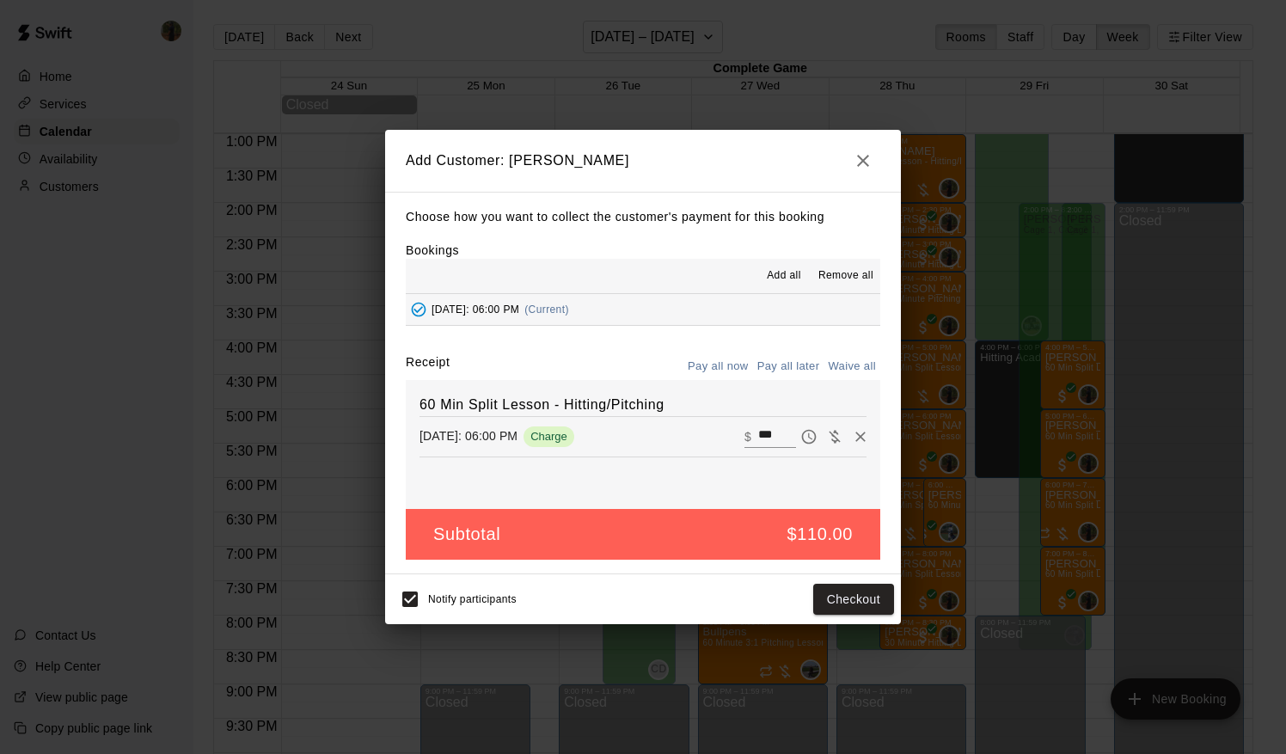
click at [795, 370] on button "Pay all later" at bounding box center [788, 366] width 71 height 27
click at [842, 593] on button "Add customer" at bounding box center [841, 600] width 106 height 32
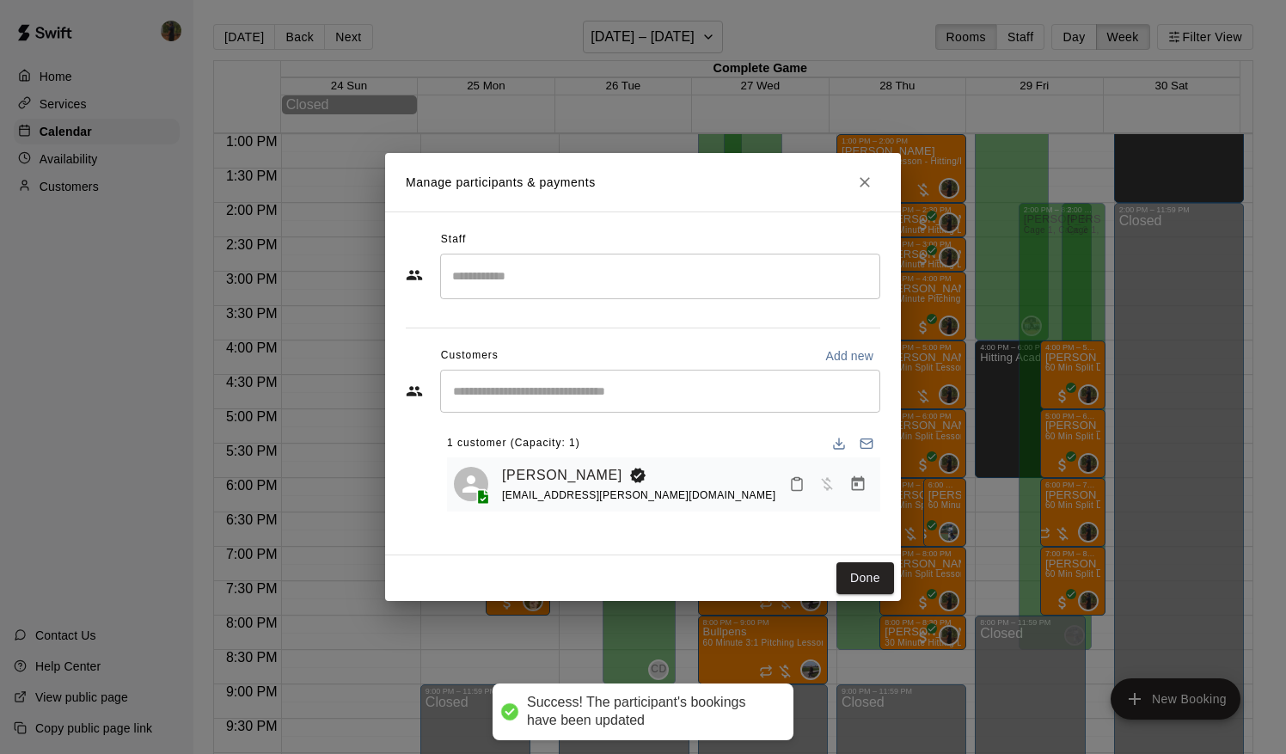
click at [480, 267] on input "Search staff" at bounding box center [660, 276] width 425 height 30
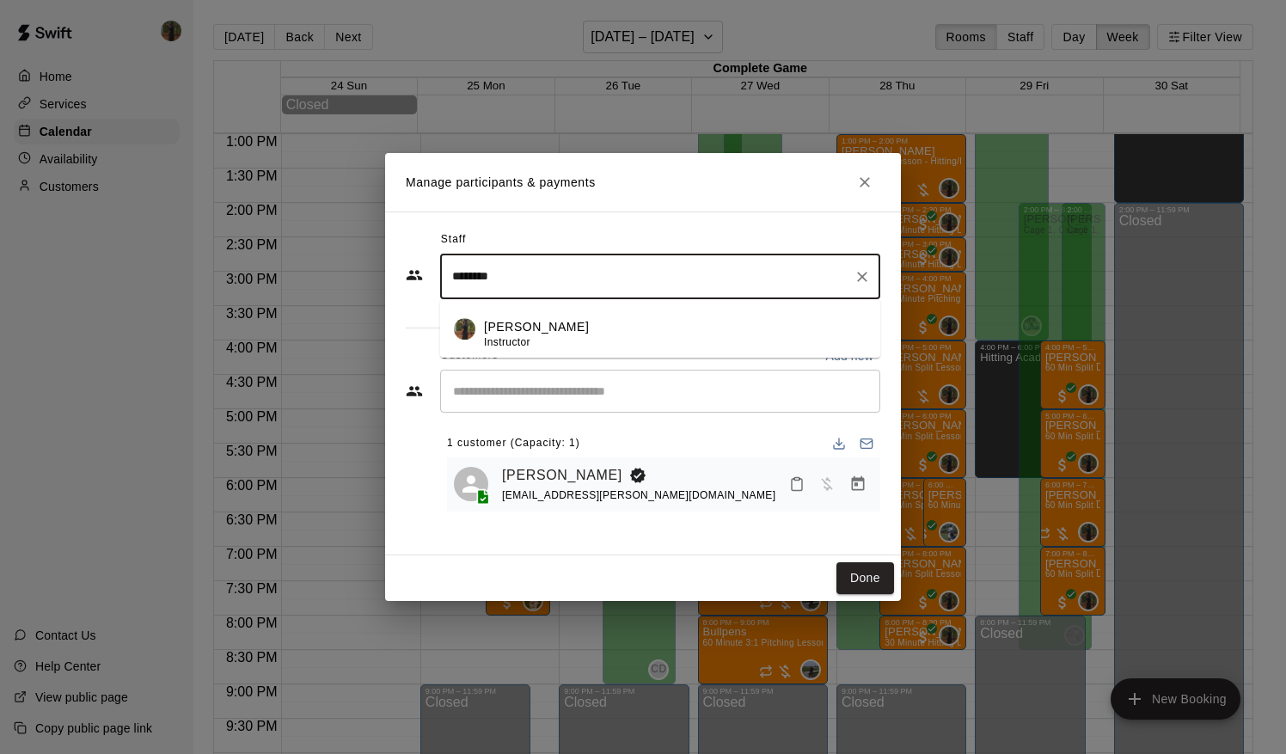
click at [490, 337] on span "Instructor" at bounding box center [507, 342] width 46 height 12
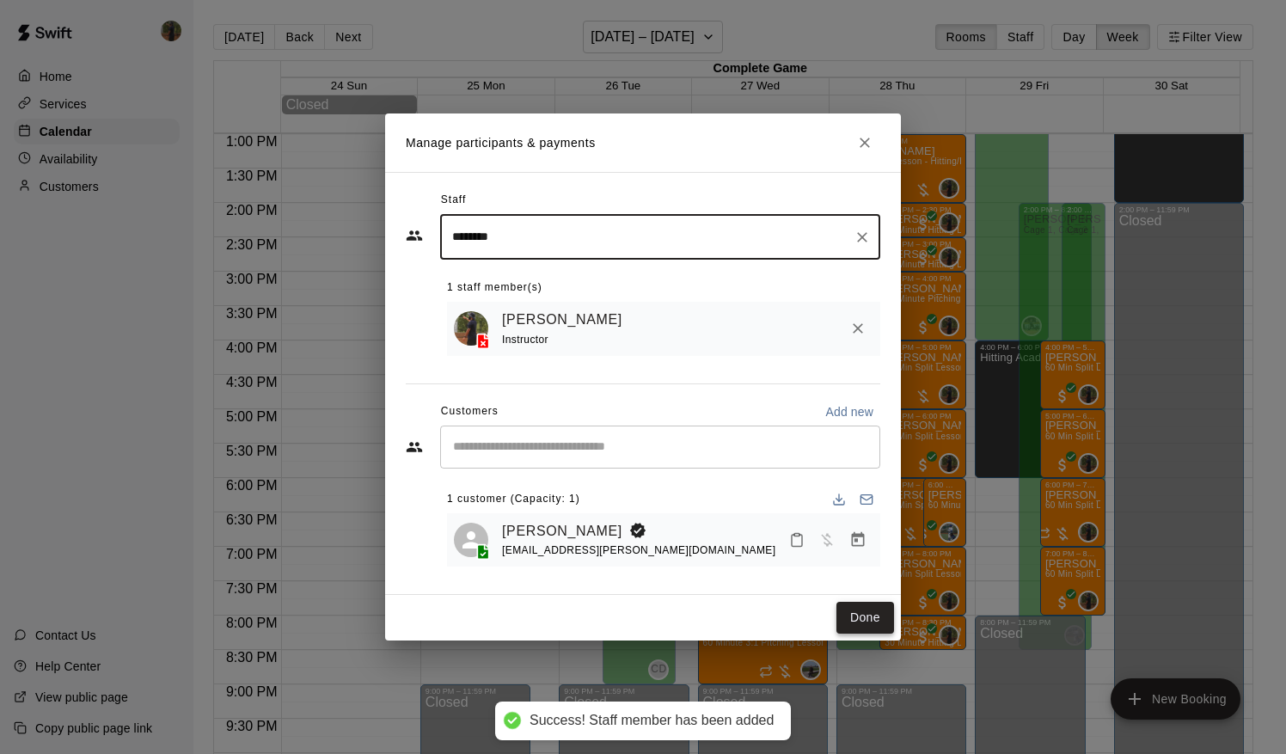
type input "********"
click at [860, 606] on button "Done" at bounding box center [865, 618] width 58 height 32
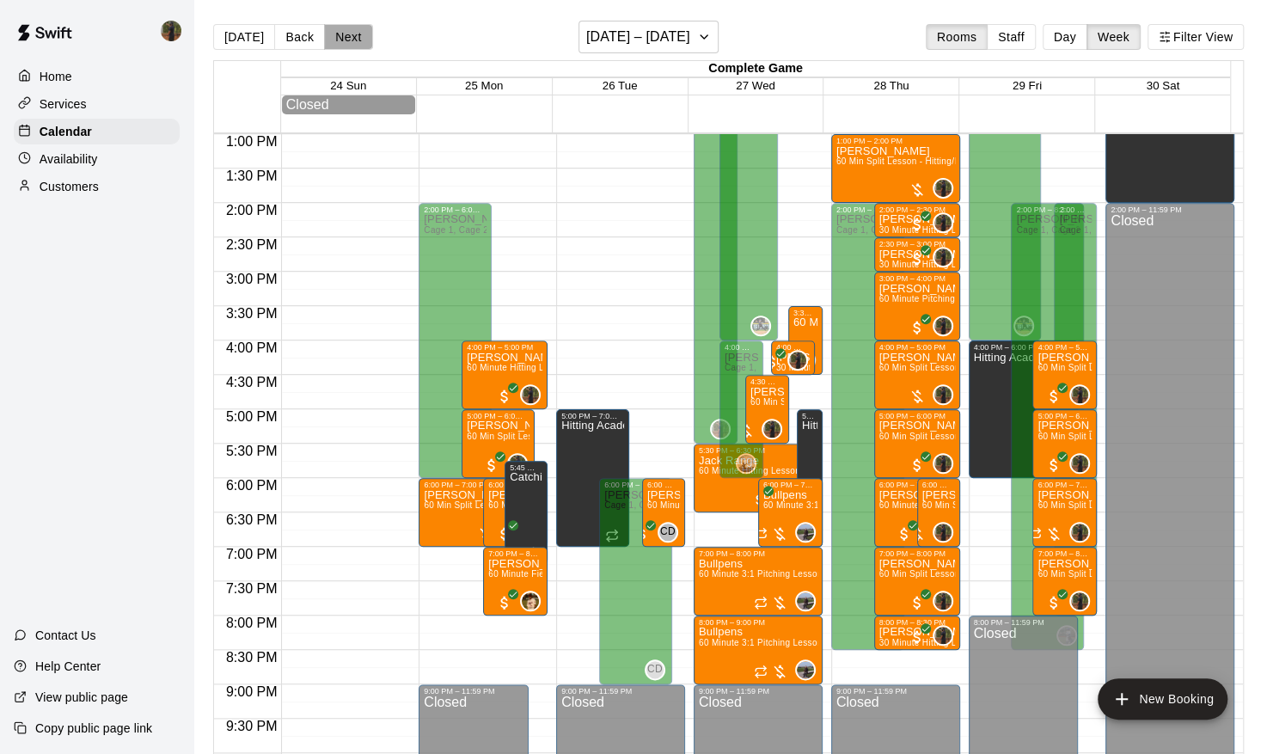
click at [347, 30] on button "Next" at bounding box center [348, 37] width 48 height 26
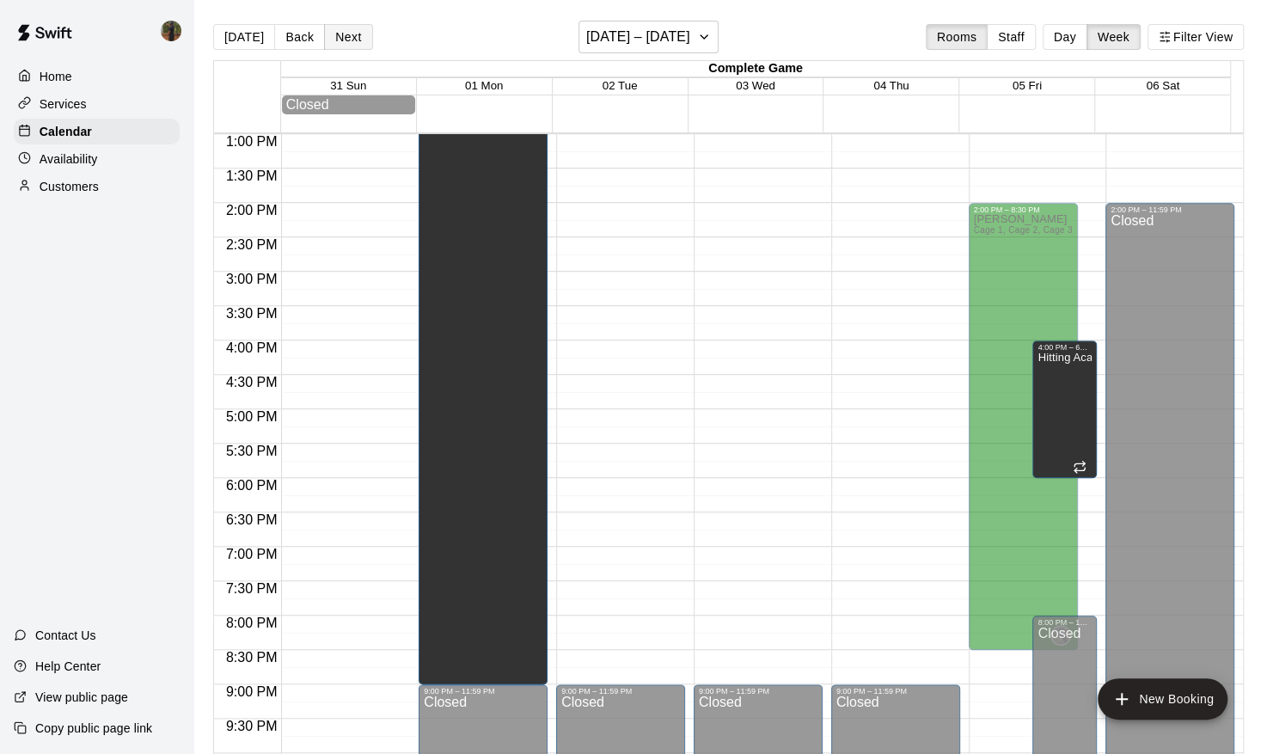
click at [340, 41] on button "Next" at bounding box center [348, 37] width 48 height 26
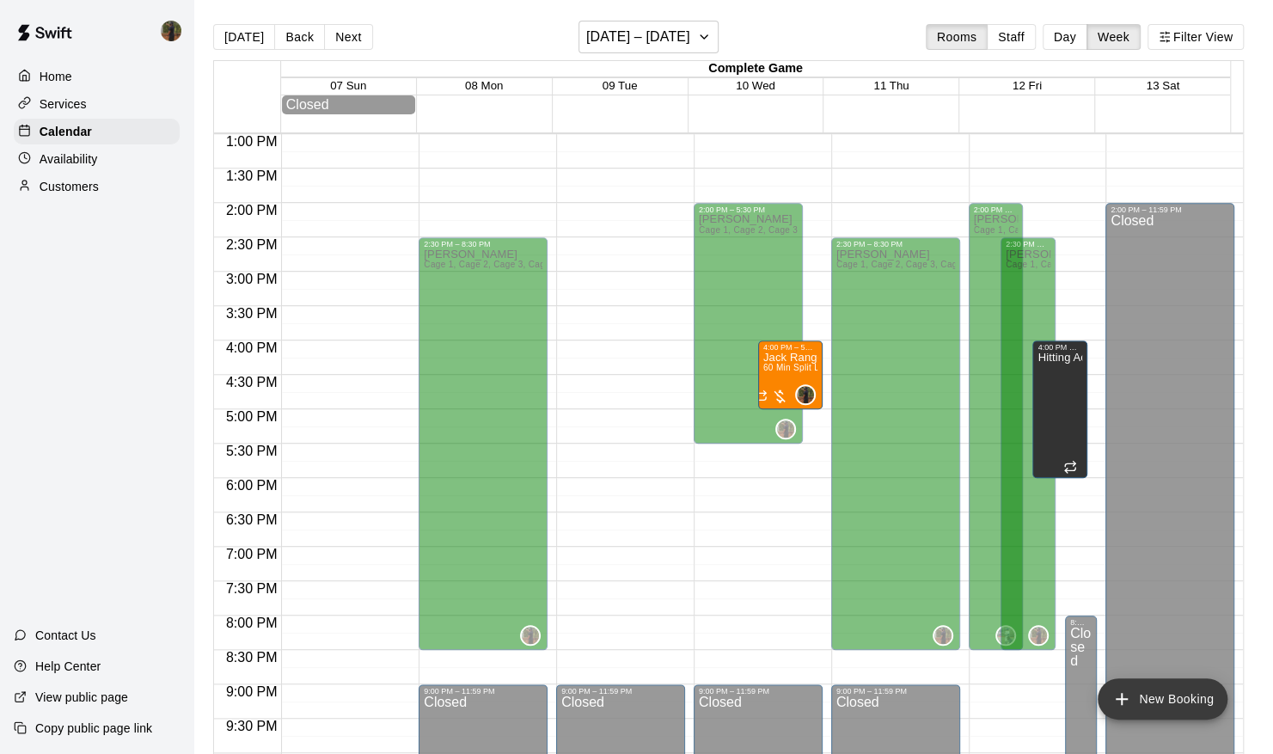
click at [1115, 704] on icon "add" at bounding box center [1121, 698] width 21 height 21
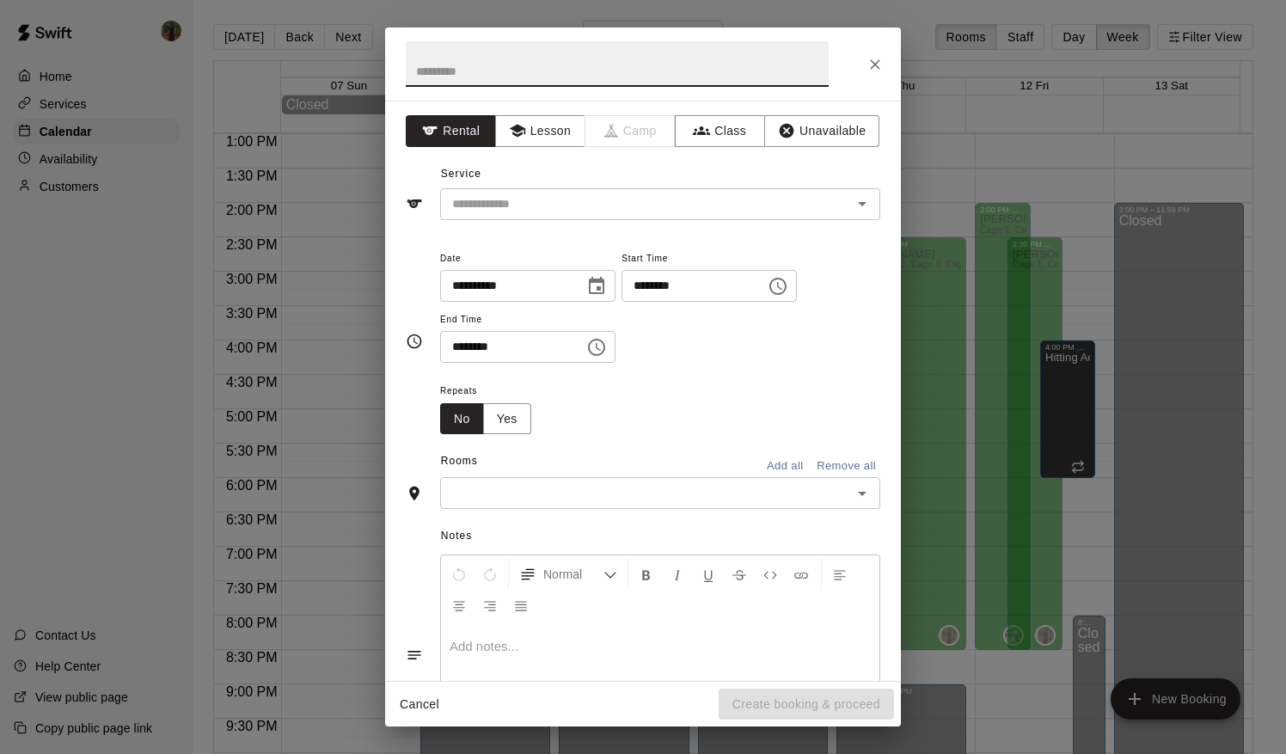
click at [607, 291] on icon "Choose date, selected date is Sep 8, 2025" at bounding box center [596, 286] width 21 height 21
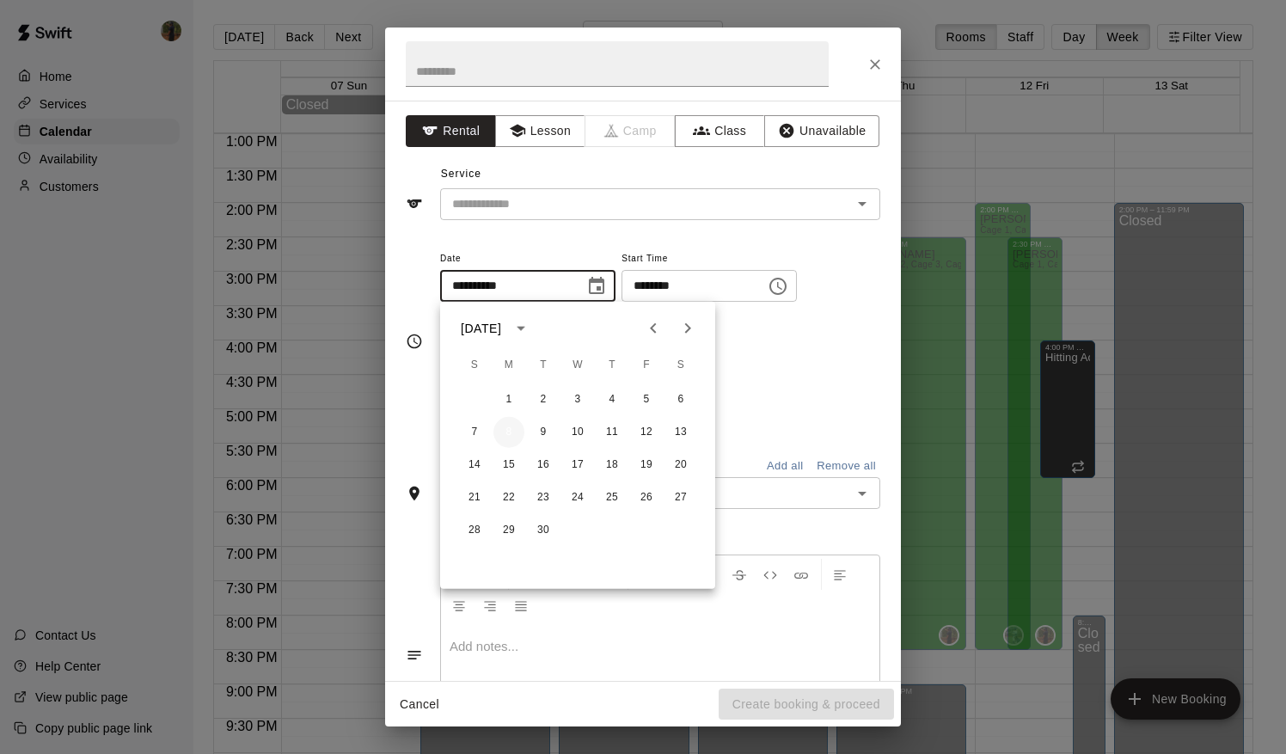
click at [514, 430] on button "8" at bounding box center [508, 432] width 31 height 31
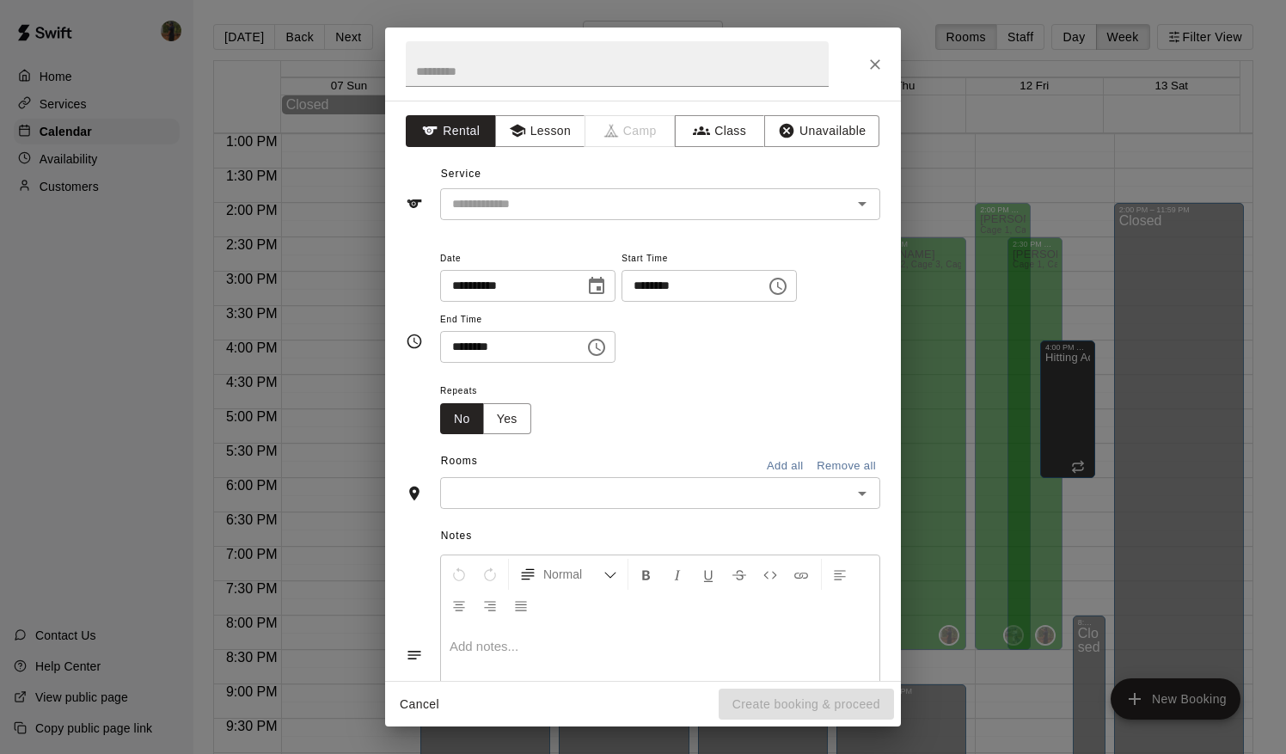
click at [657, 287] on input "********" at bounding box center [687, 286] width 132 height 32
type input "********"
click at [454, 347] on input "********" at bounding box center [506, 347] width 132 height 32
type input "********"
click at [648, 483] on input "text" at bounding box center [645, 492] width 401 height 21
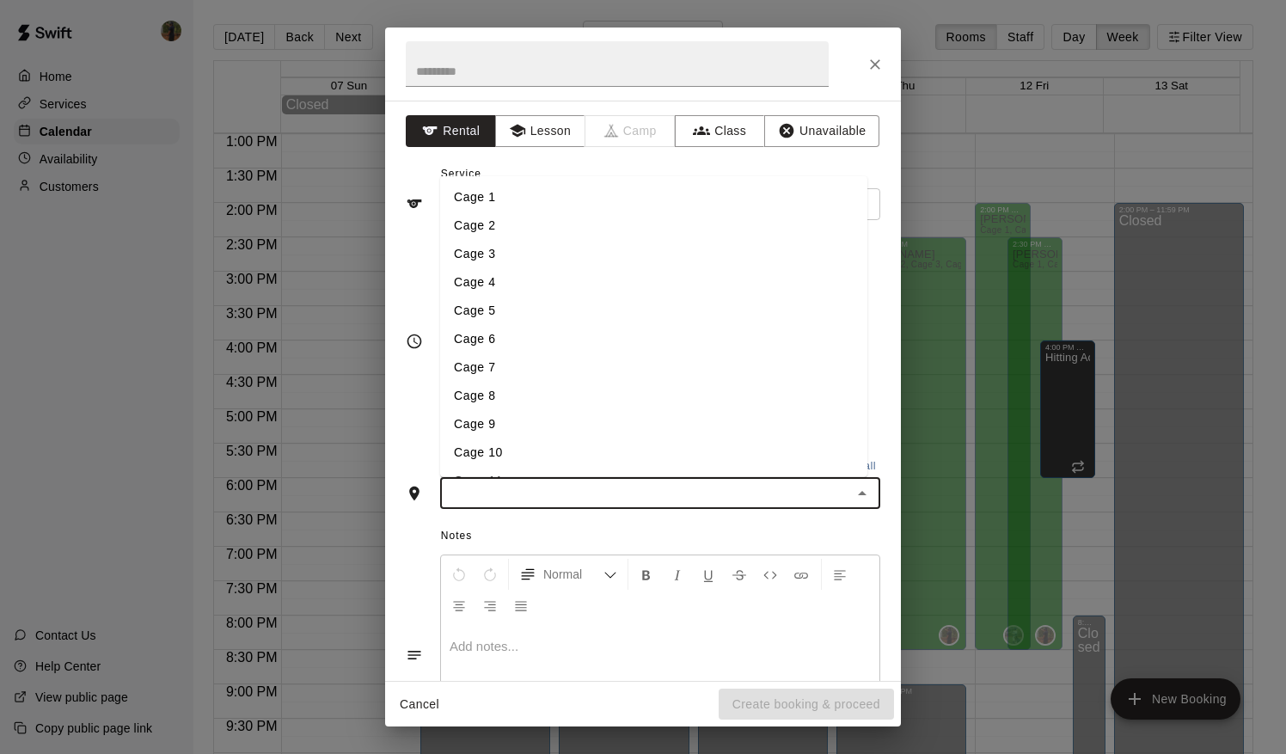
click at [508, 199] on li "Cage 1" at bounding box center [653, 196] width 427 height 28
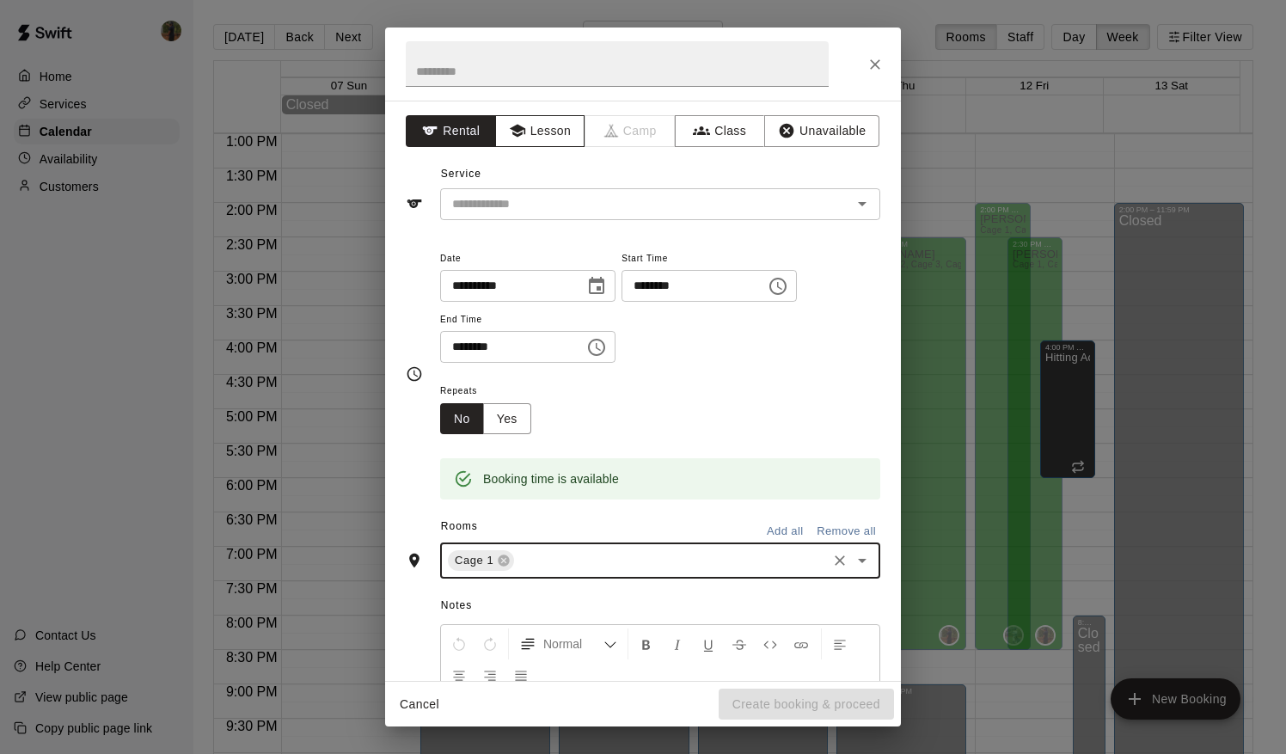
click at [555, 127] on button "Lesson" at bounding box center [540, 131] width 90 height 32
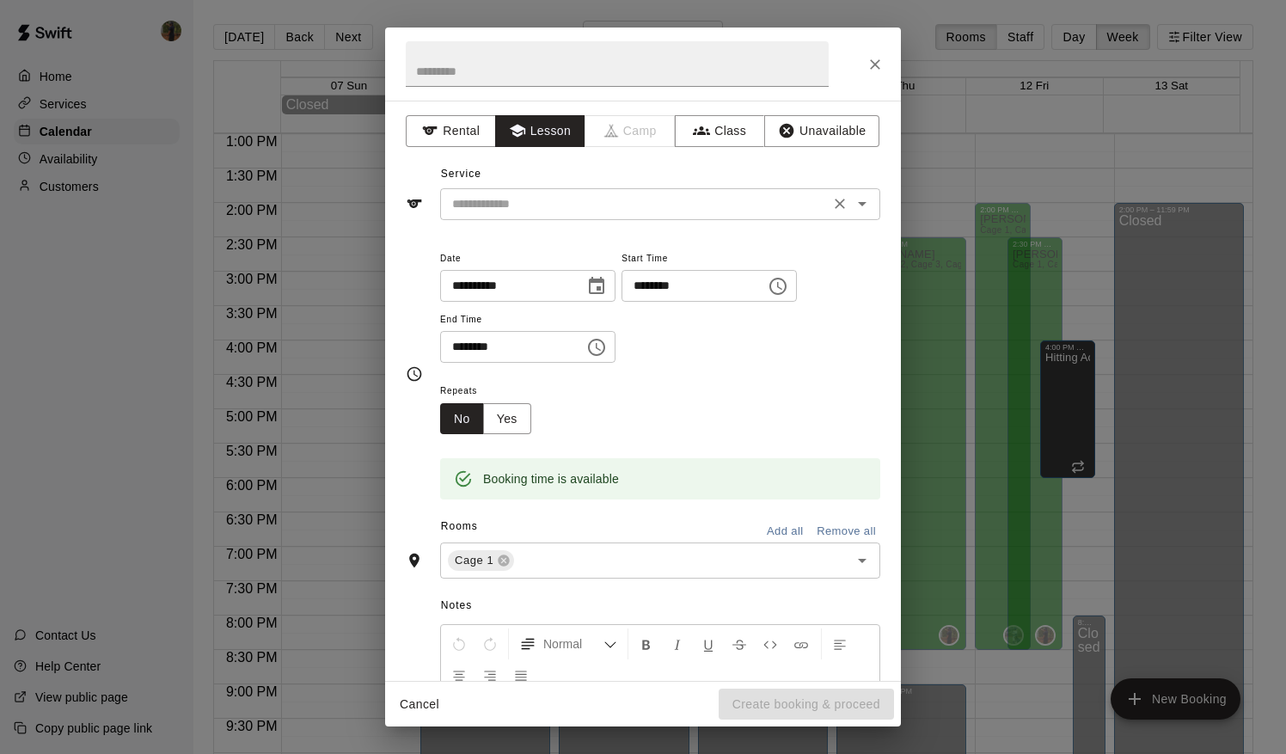
click at [564, 198] on input "text" at bounding box center [634, 203] width 379 height 21
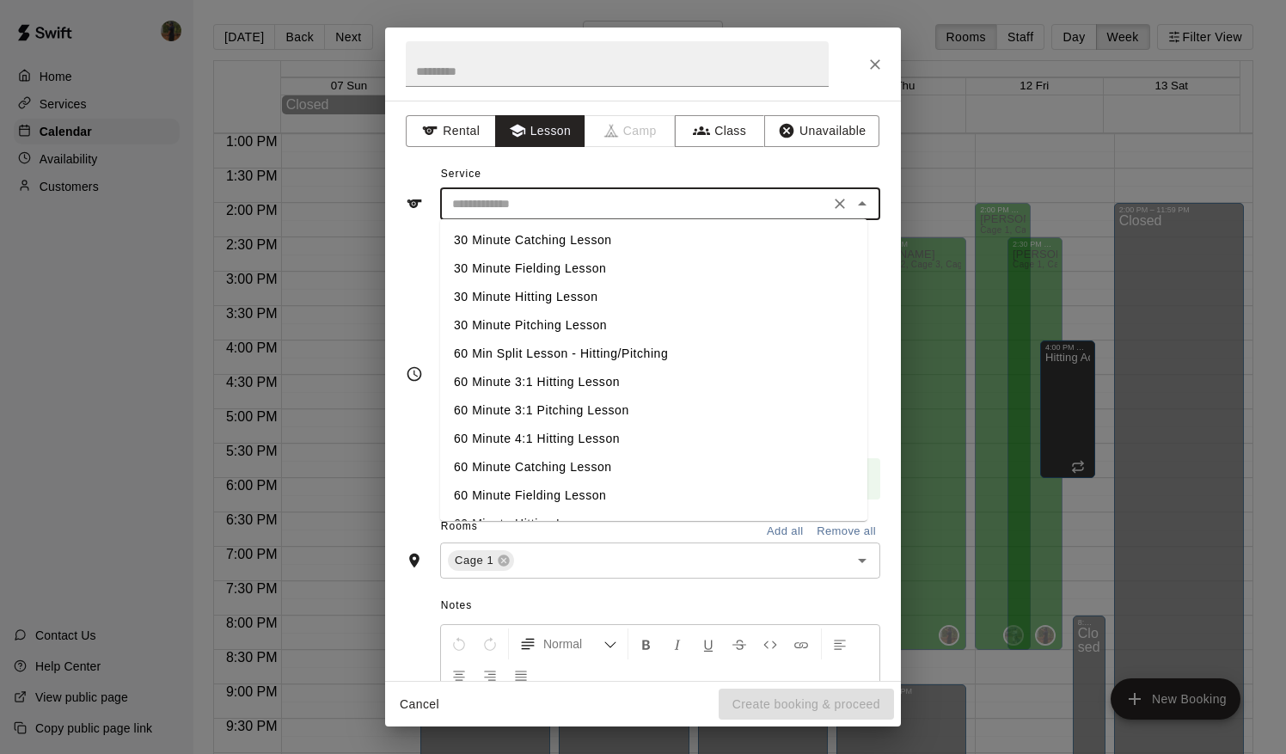
click at [583, 358] on li "60 Min Split Lesson - Hitting/Pitching" at bounding box center [653, 354] width 427 height 28
type input "**********"
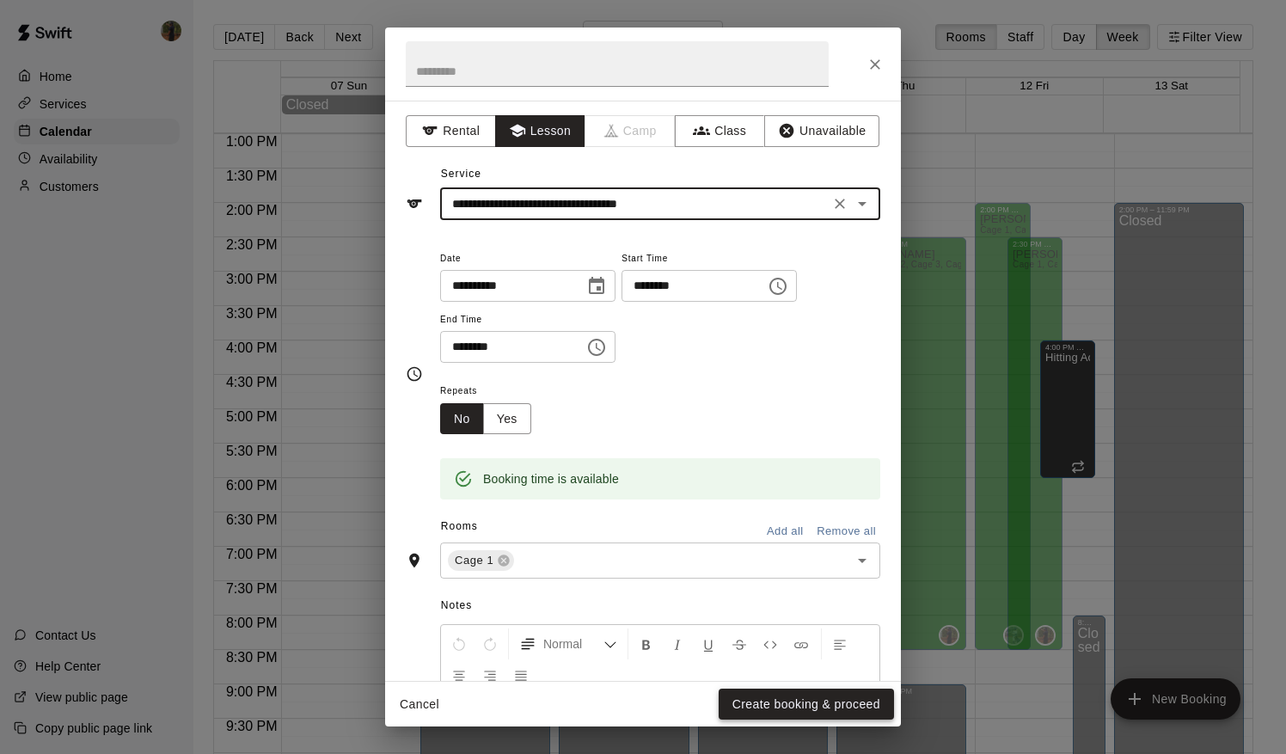
click at [822, 701] on button "Create booking & proceed" at bounding box center [806, 704] width 175 height 32
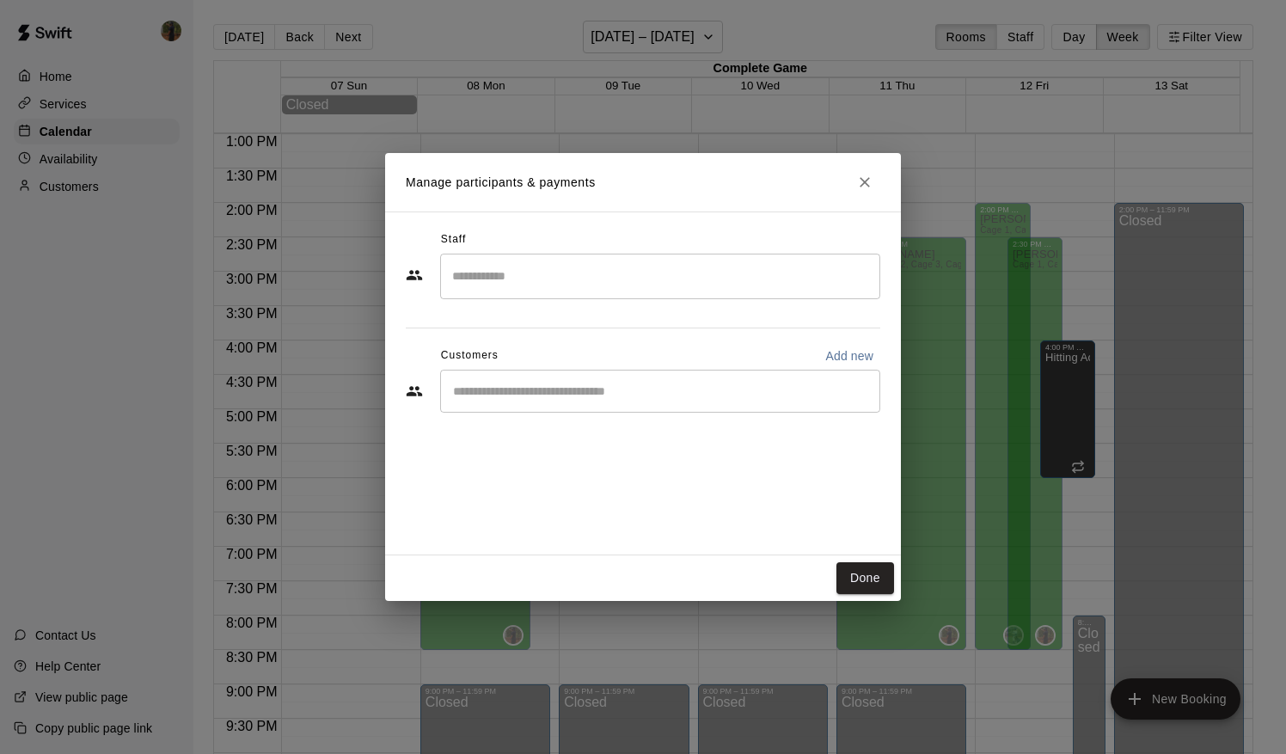
click at [563, 280] on input "Search staff" at bounding box center [660, 276] width 425 height 30
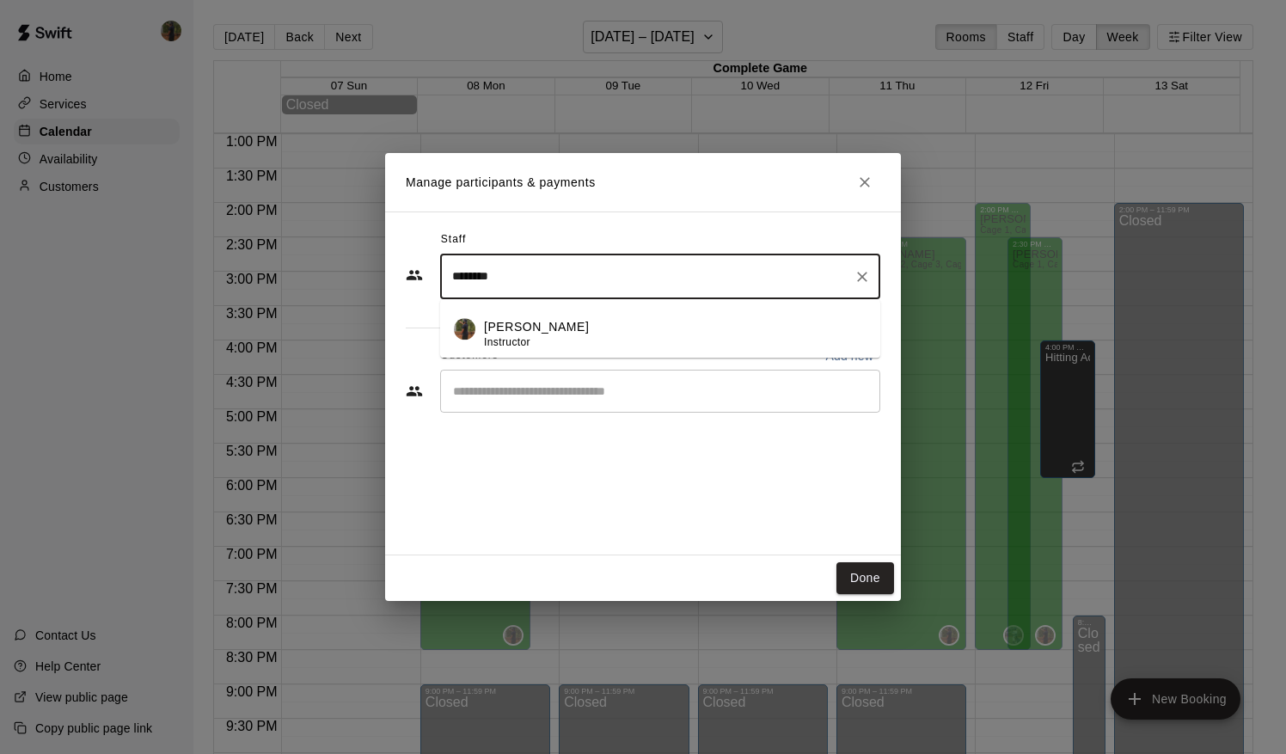
click at [507, 324] on p "[PERSON_NAME]" at bounding box center [536, 327] width 105 height 18
type input "********"
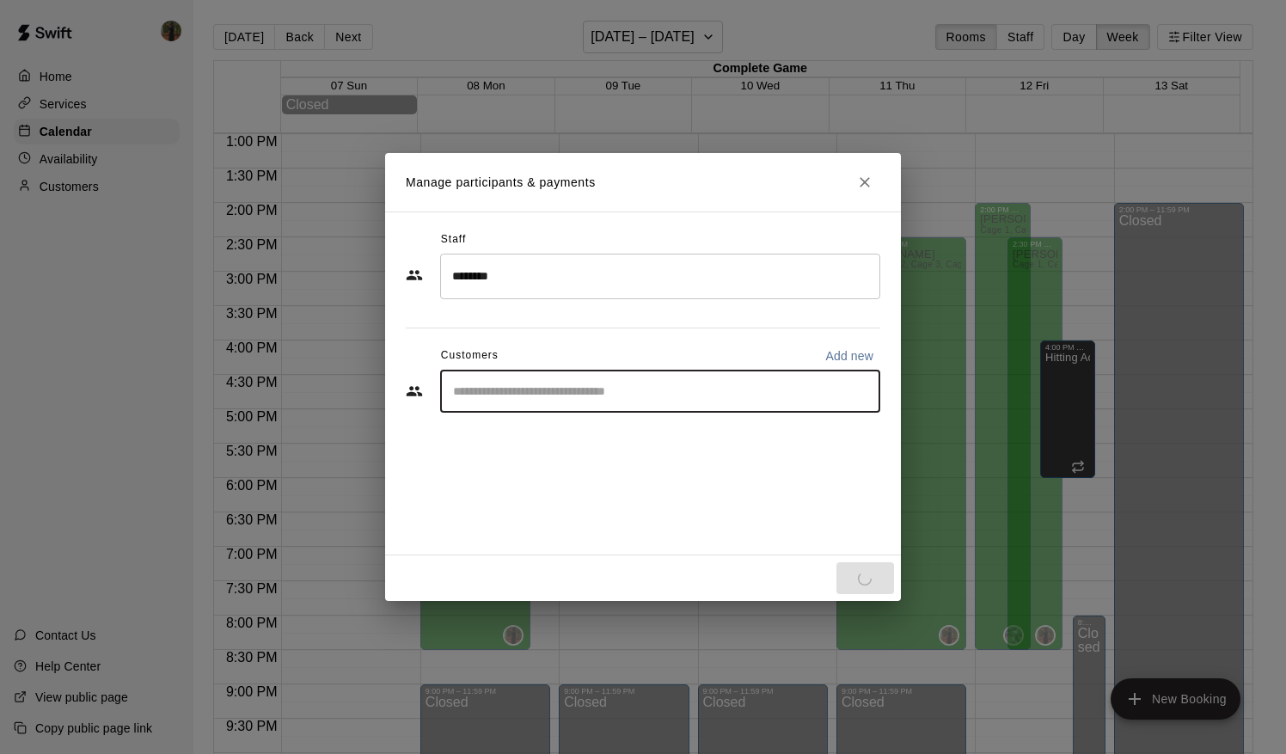
click at [498, 397] on input "Start typing to search customers..." at bounding box center [660, 390] width 425 height 17
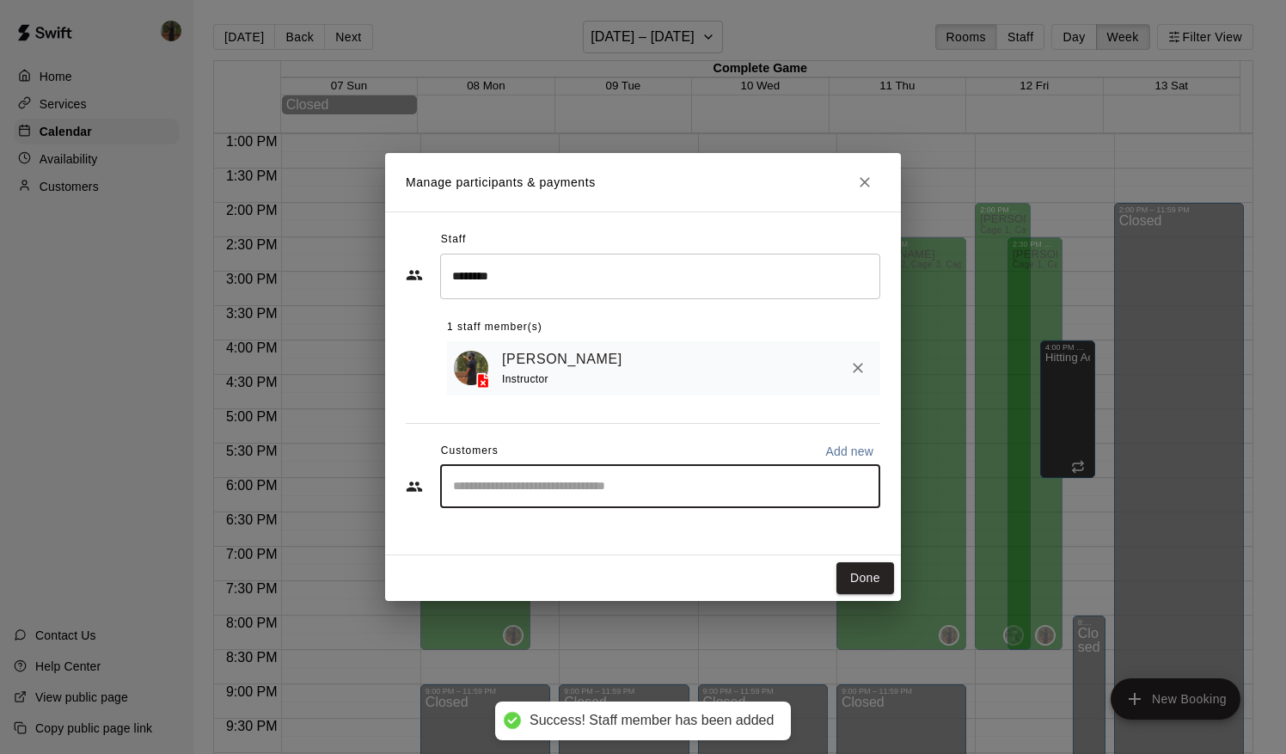
click at [523, 493] on input "Start typing to search customers..." at bounding box center [660, 486] width 425 height 17
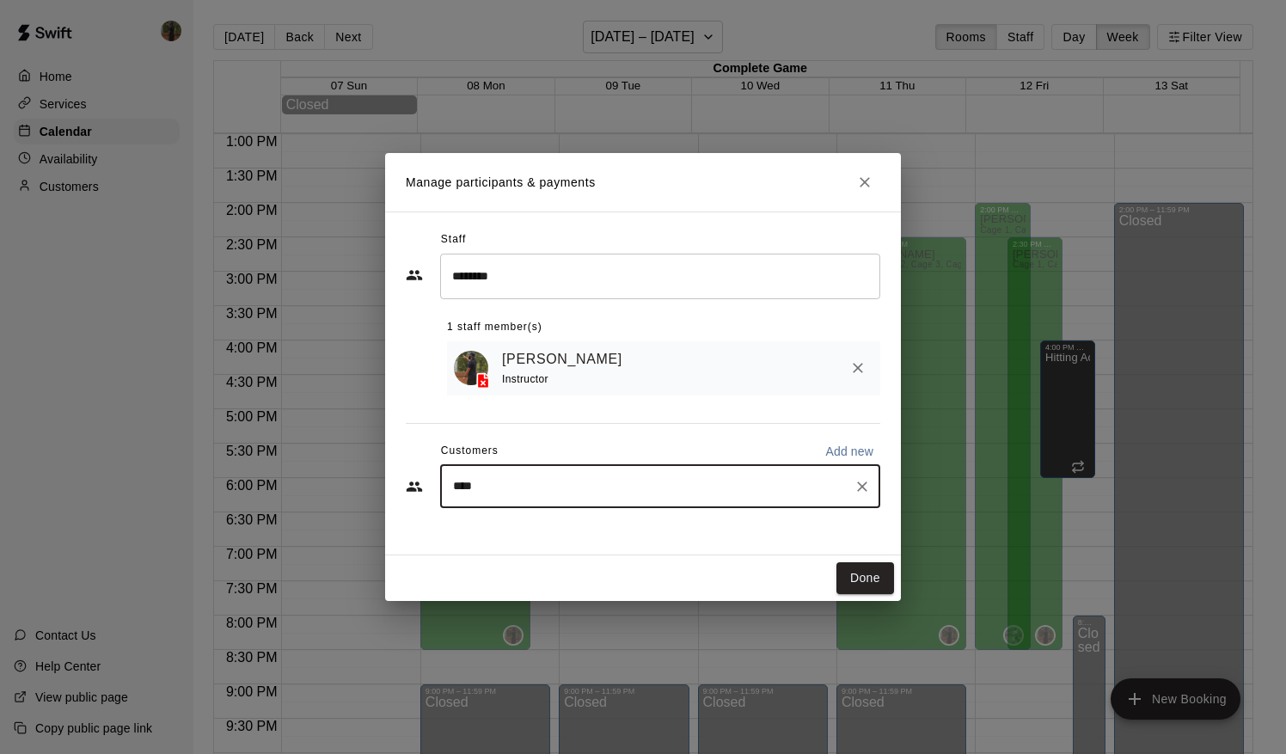
type input "*****"
click at [516, 530] on p "[PERSON_NAME]" at bounding box center [540, 528] width 105 height 18
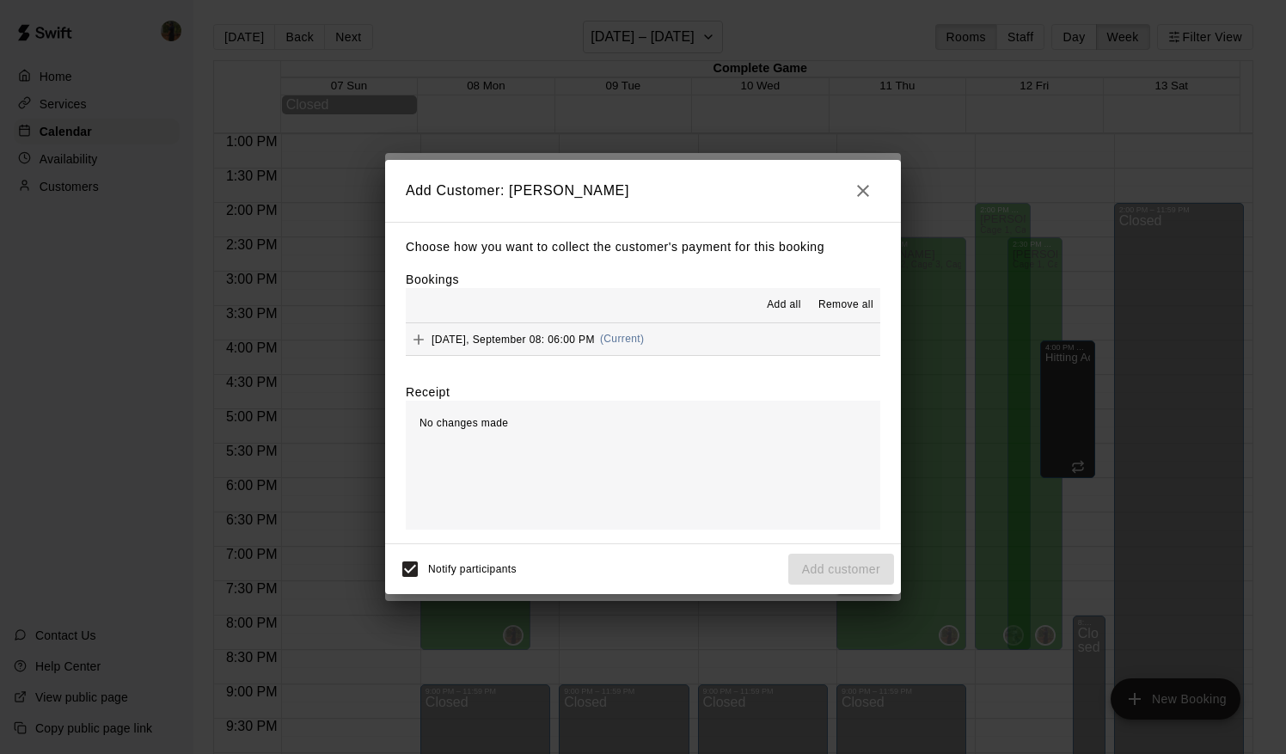
click at [775, 299] on span "Add all" at bounding box center [784, 305] width 34 height 17
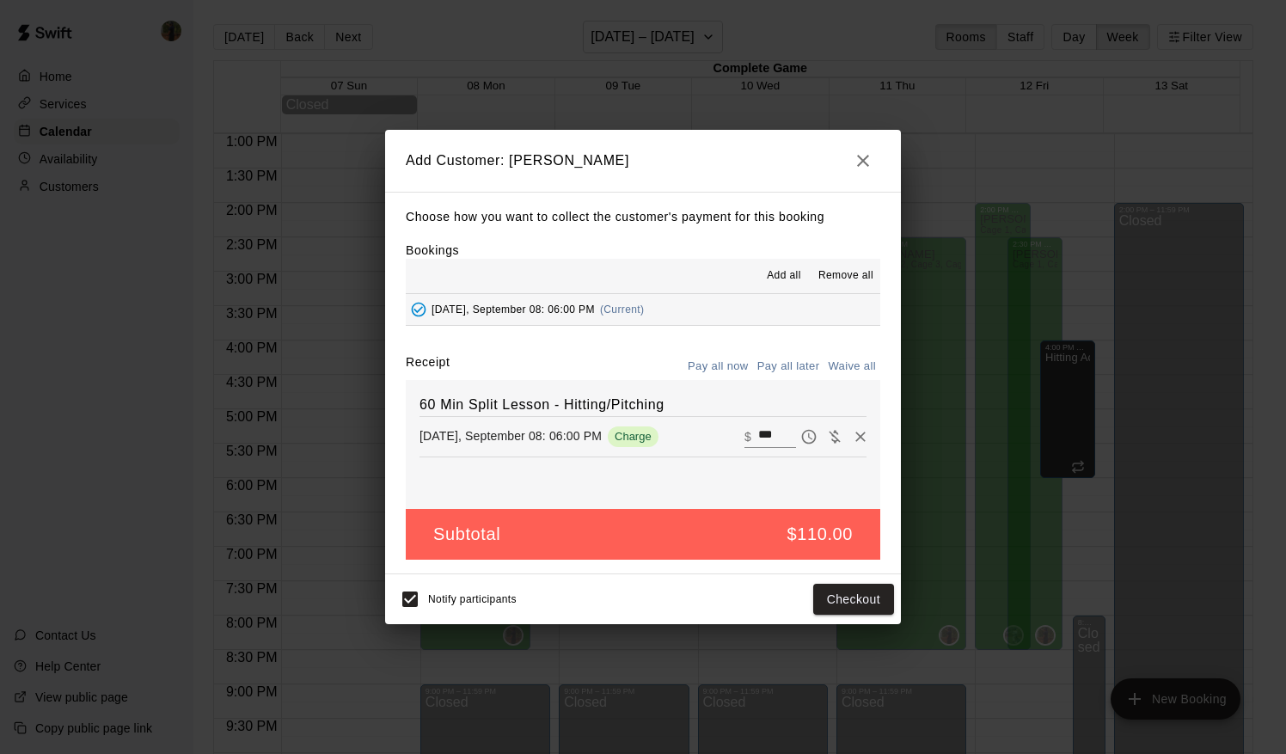
click at [780, 361] on button "Pay all later" at bounding box center [788, 366] width 71 height 27
click at [854, 599] on button "Add customer" at bounding box center [841, 600] width 106 height 32
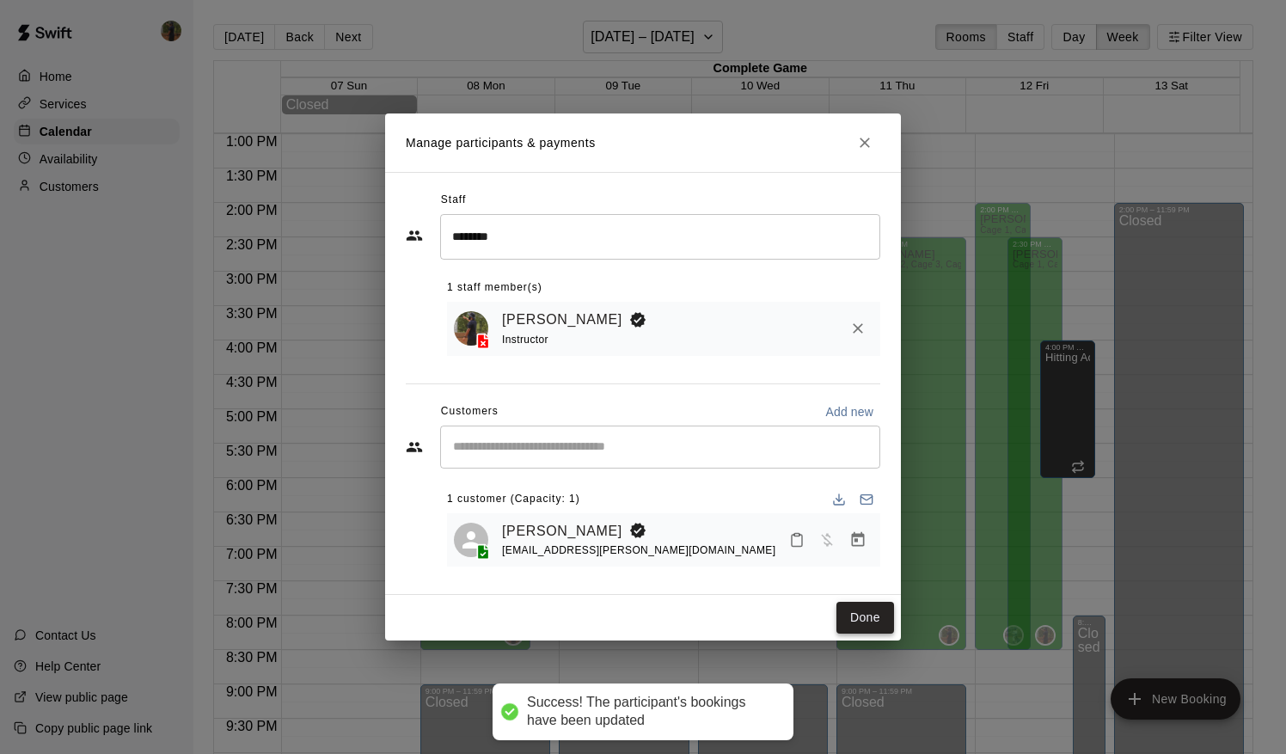
click at [860, 620] on button "Done" at bounding box center [865, 618] width 58 height 32
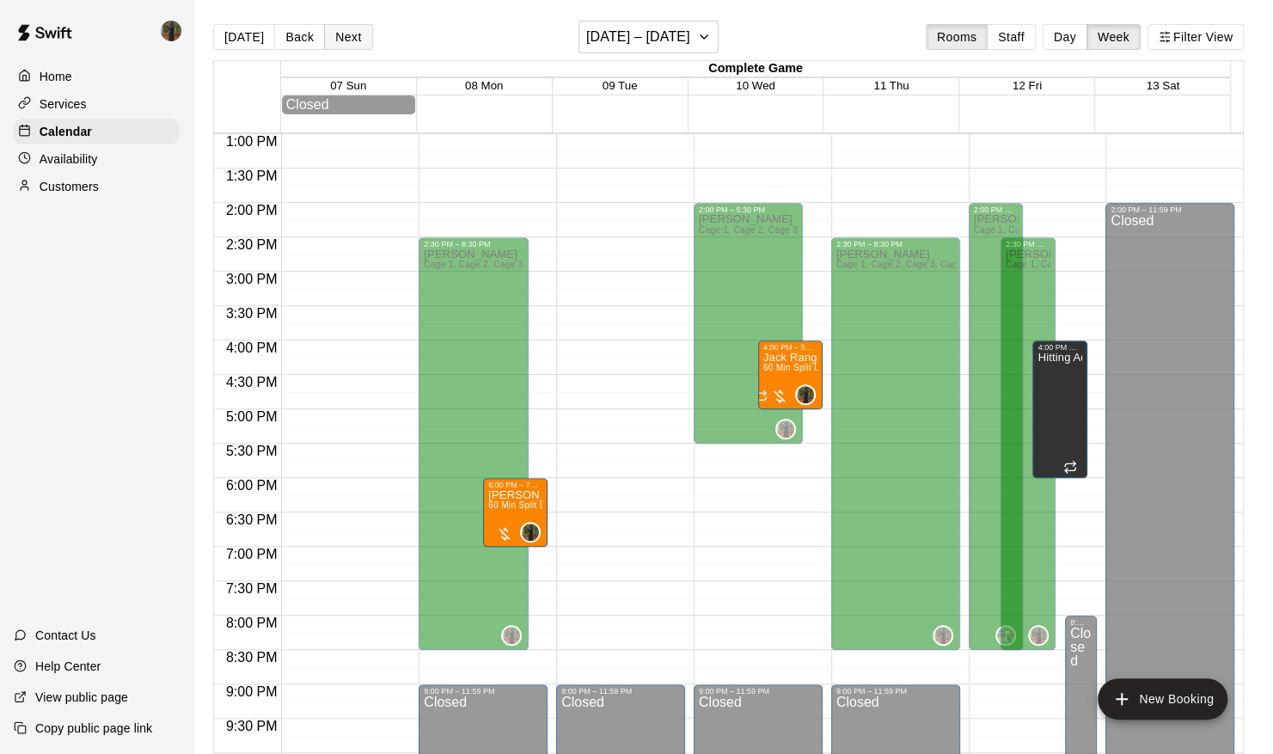
click at [346, 29] on button "Next" at bounding box center [348, 37] width 48 height 26
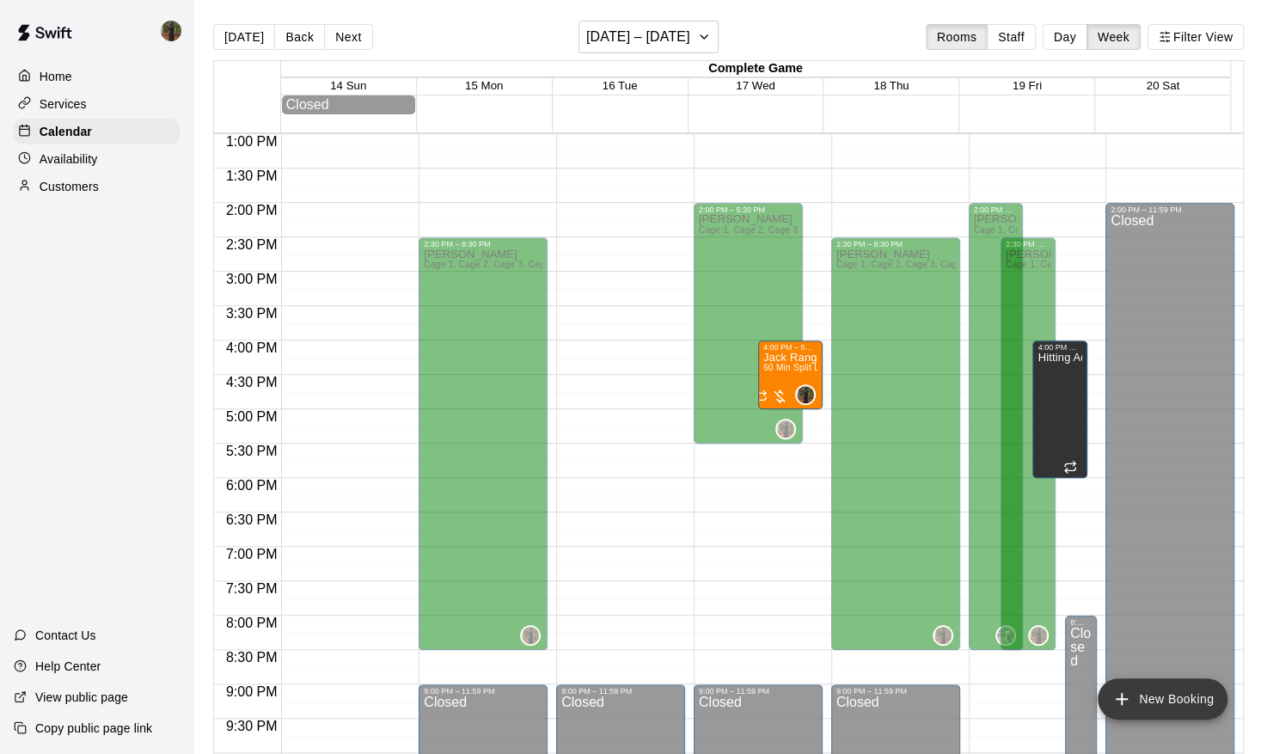
click at [1131, 707] on icon "add" at bounding box center [1121, 698] width 21 height 21
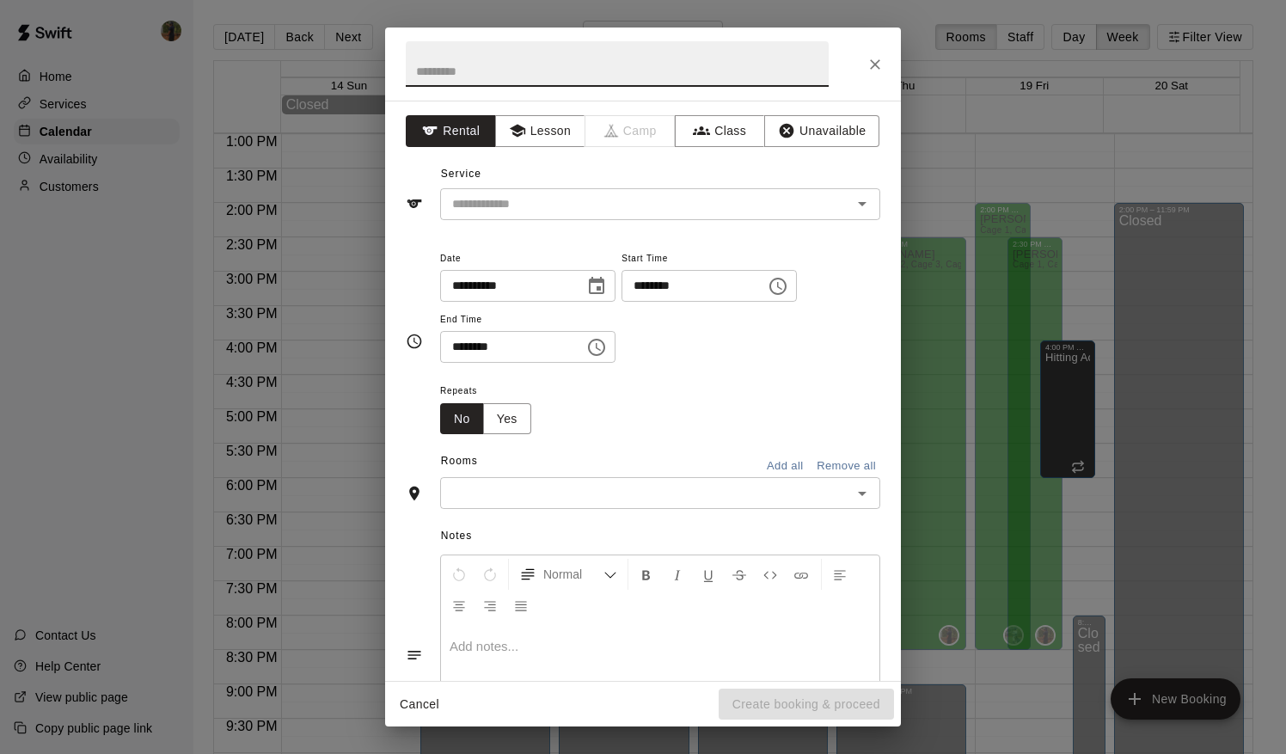
click at [614, 280] on button "Choose date, selected date is Sep 15, 2025" at bounding box center [596, 286] width 34 height 34
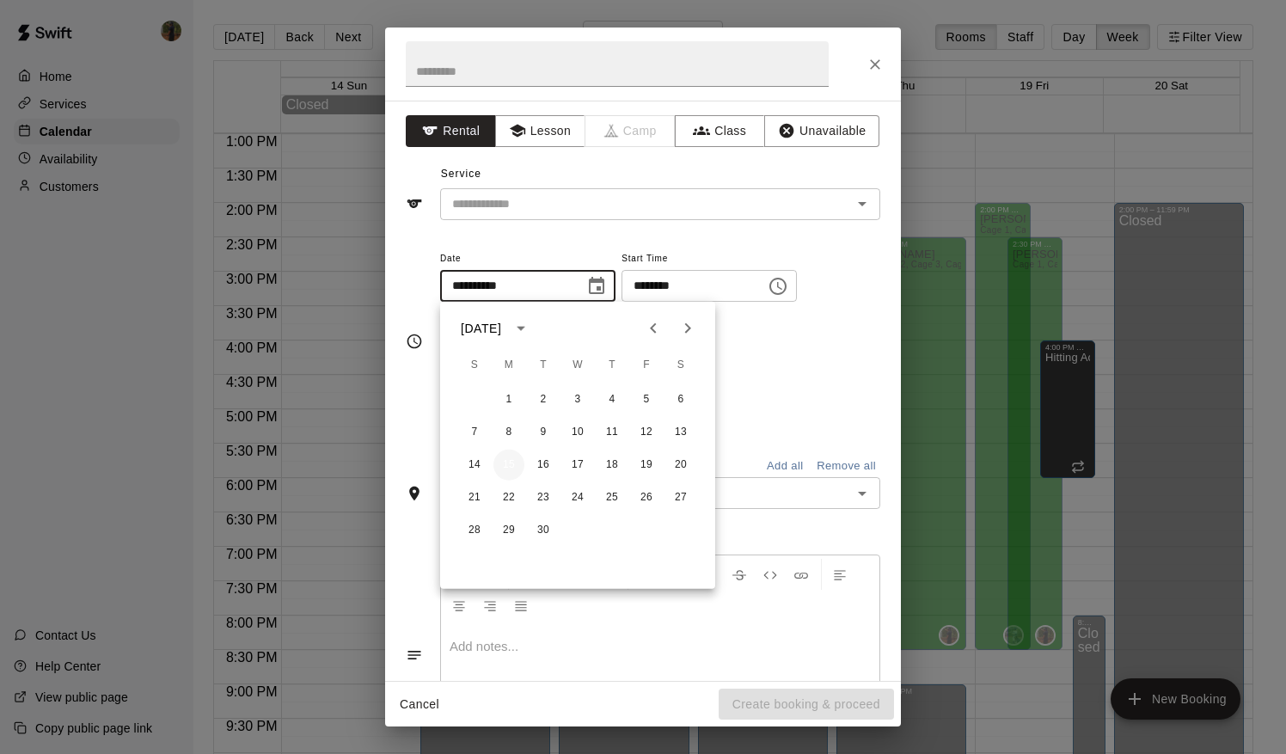
click at [506, 468] on button "15" at bounding box center [508, 465] width 31 height 31
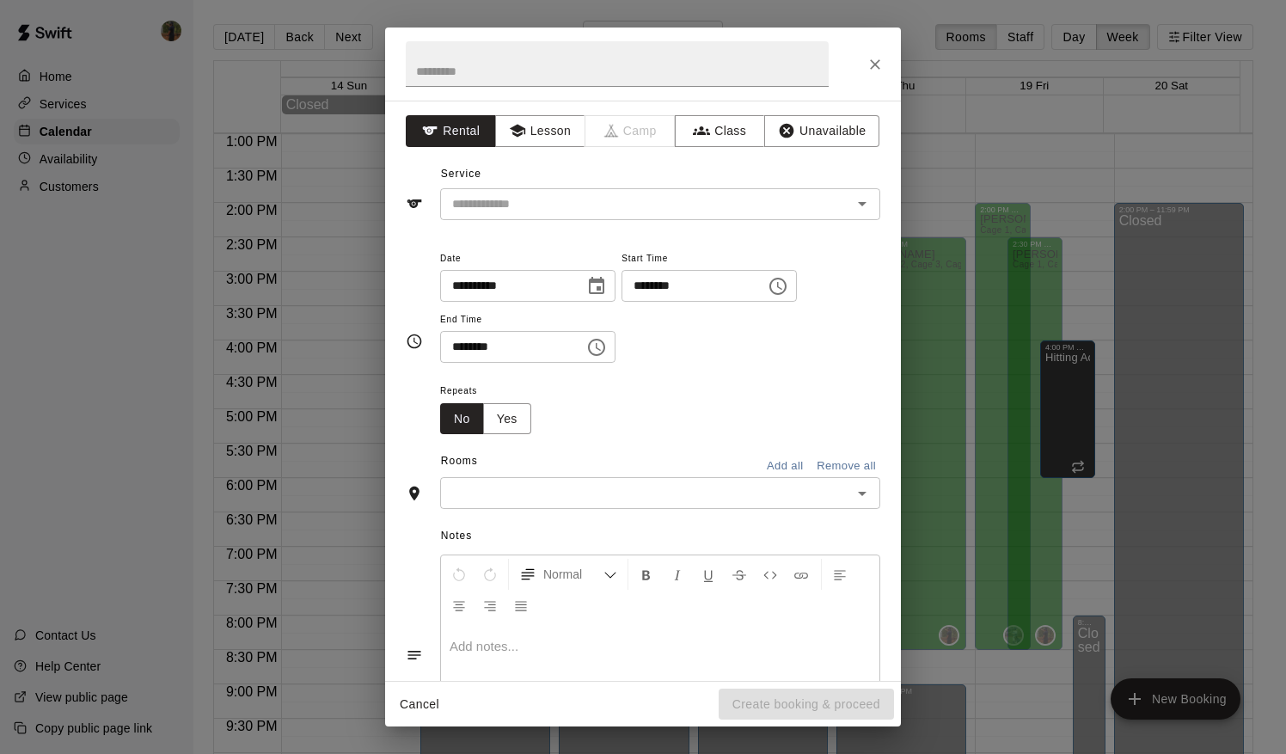
click at [669, 294] on input "********" at bounding box center [687, 286] width 132 height 32
click at [652, 284] on input "********" at bounding box center [687, 286] width 132 height 32
type input "********"
click at [466, 345] on input "********" at bounding box center [506, 347] width 132 height 32
type input "********"
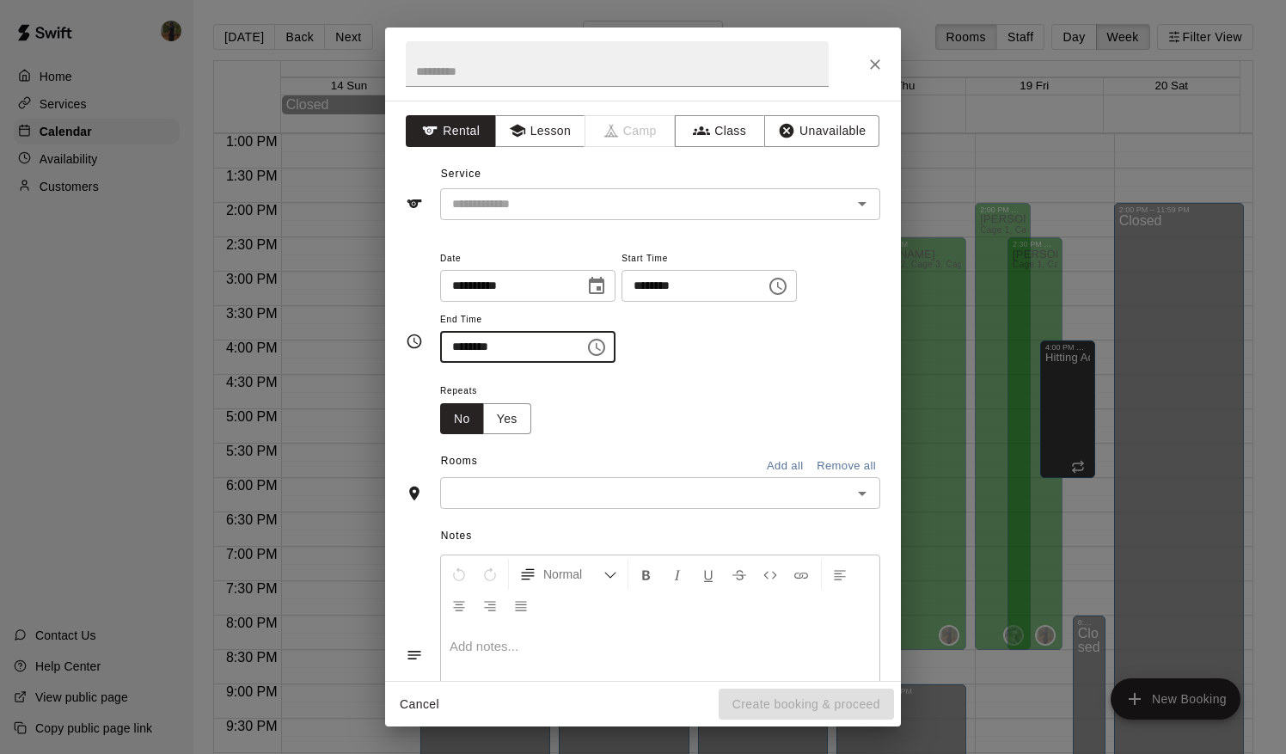
click at [593, 483] on input "text" at bounding box center [645, 492] width 401 height 21
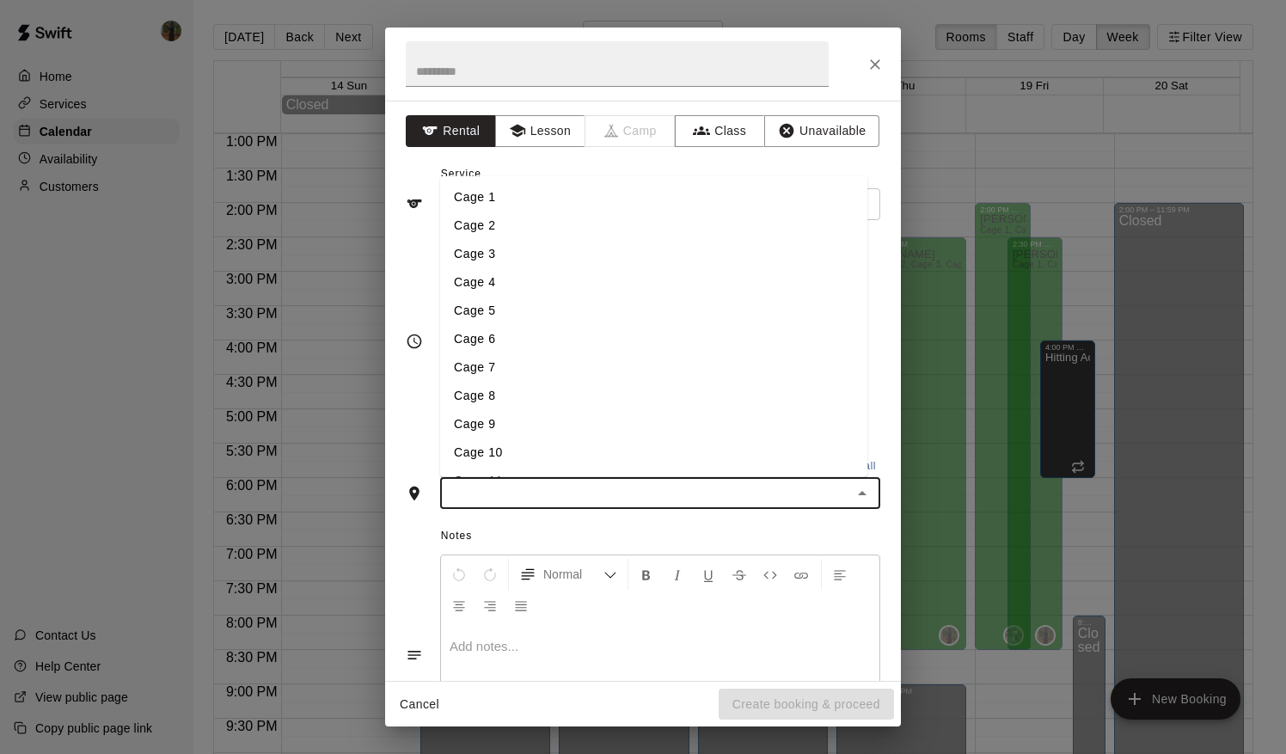
click at [493, 190] on li "Cage 1" at bounding box center [653, 196] width 427 height 28
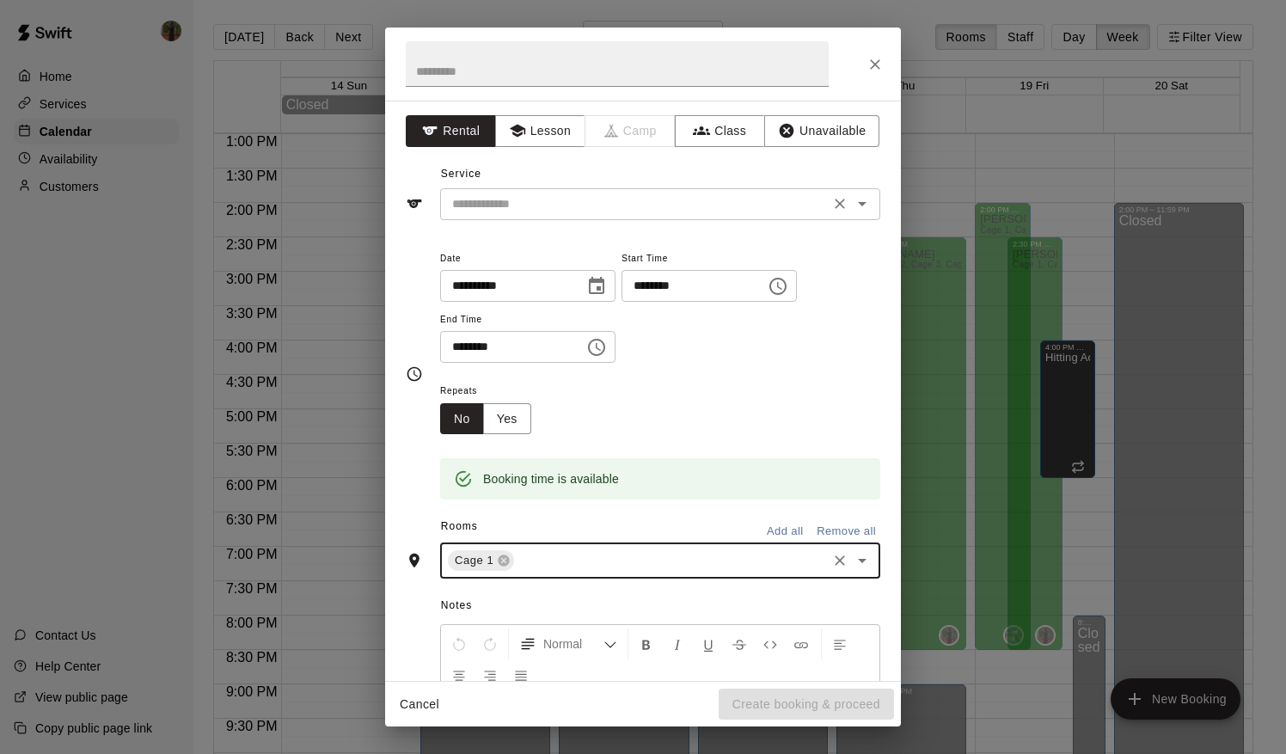
click at [541, 211] on input "text" at bounding box center [634, 203] width 379 height 21
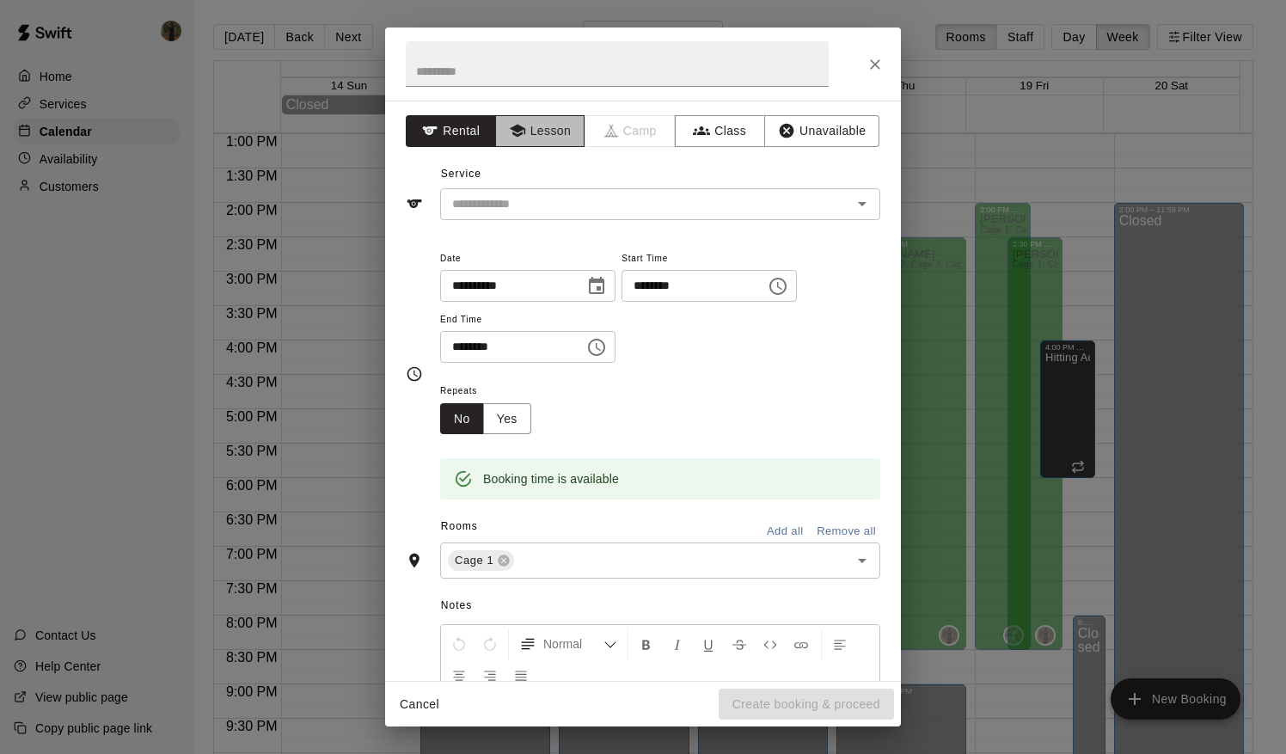
click at [537, 126] on button "Lesson" at bounding box center [540, 131] width 90 height 32
click at [570, 211] on input "text" at bounding box center [634, 203] width 379 height 21
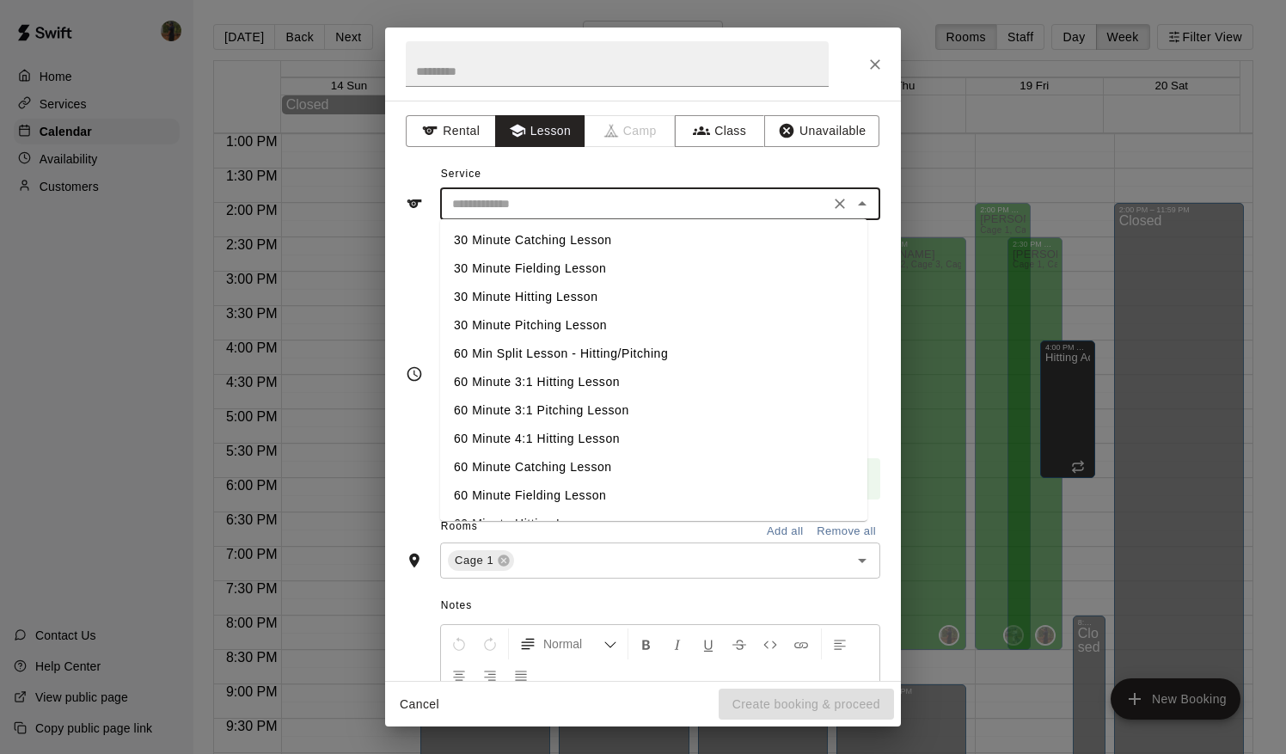
click at [593, 352] on li "60 Min Split Lesson - Hitting/Pitching" at bounding box center [653, 354] width 427 height 28
type input "**********"
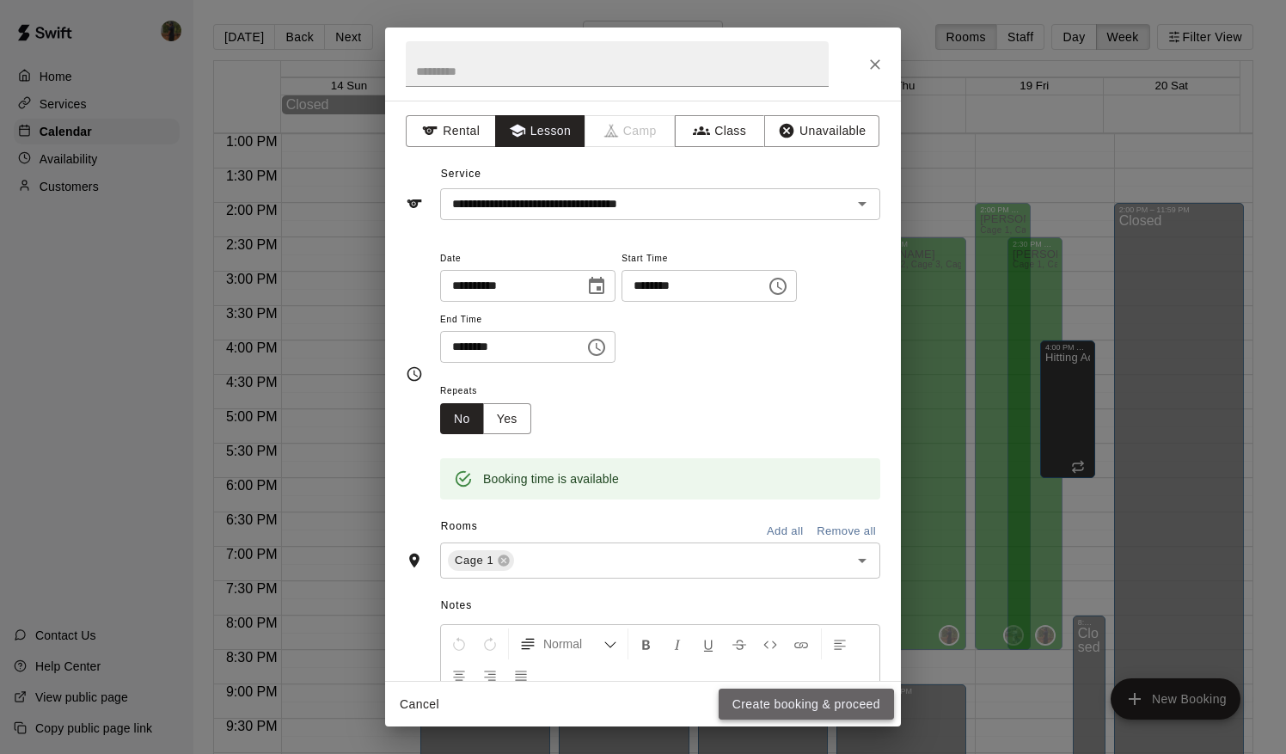
click at [791, 707] on button "Create booking & proceed" at bounding box center [806, 704] width 175 height 32
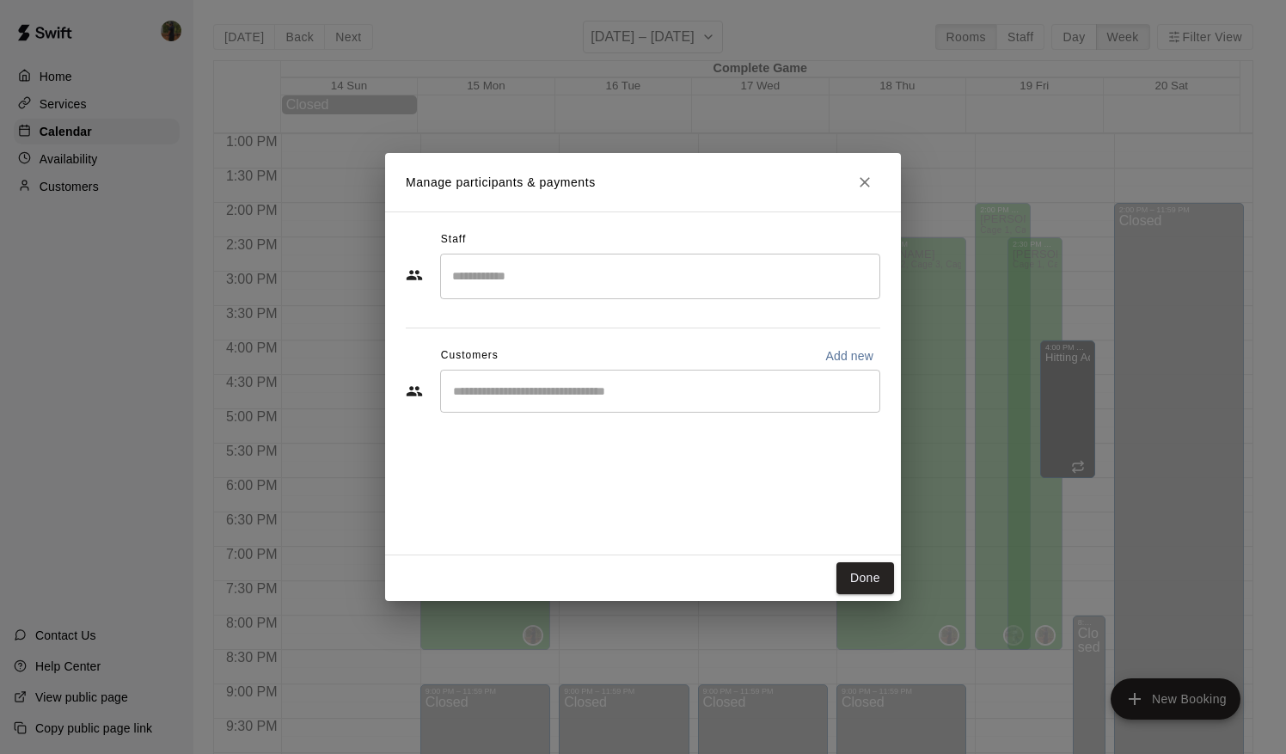
click at [516, 272] on input "Search staff" at bounding box center [660, 276] width 425 height 30
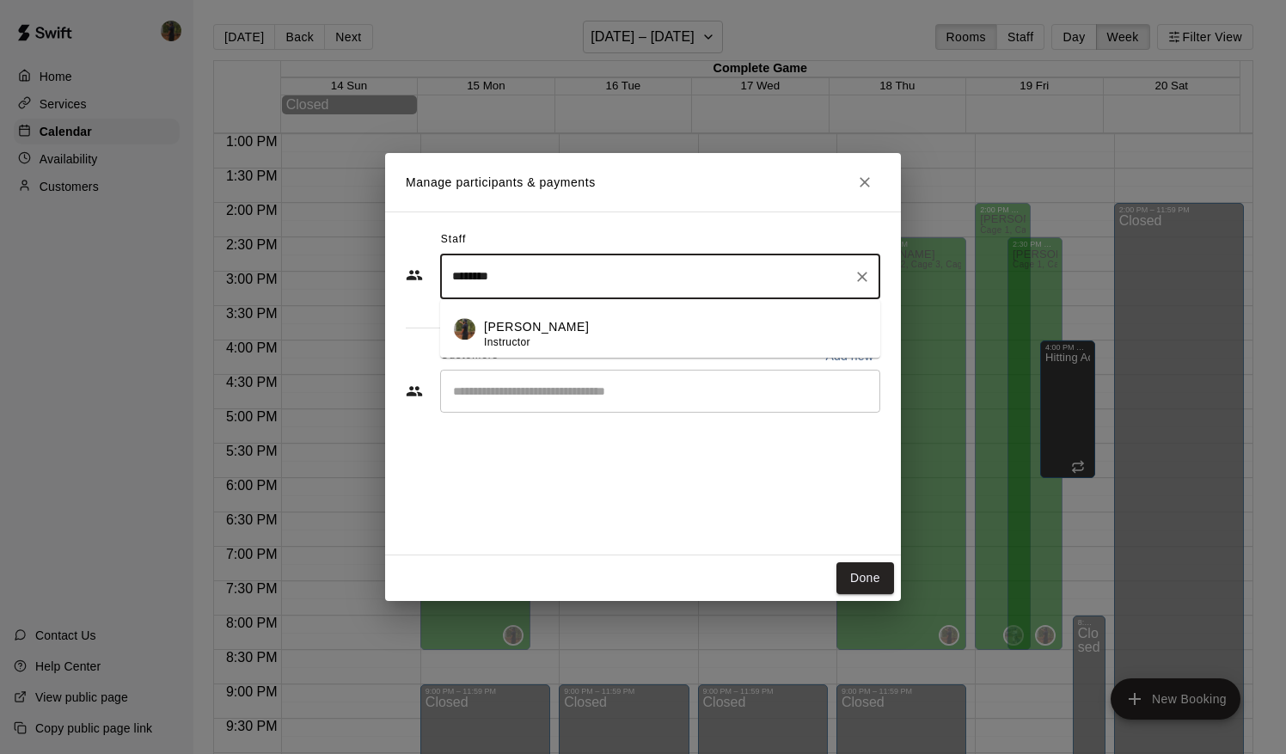
click at [493, 339] on span "Instructor" at bounding box center [507, 342] width 46 height 12
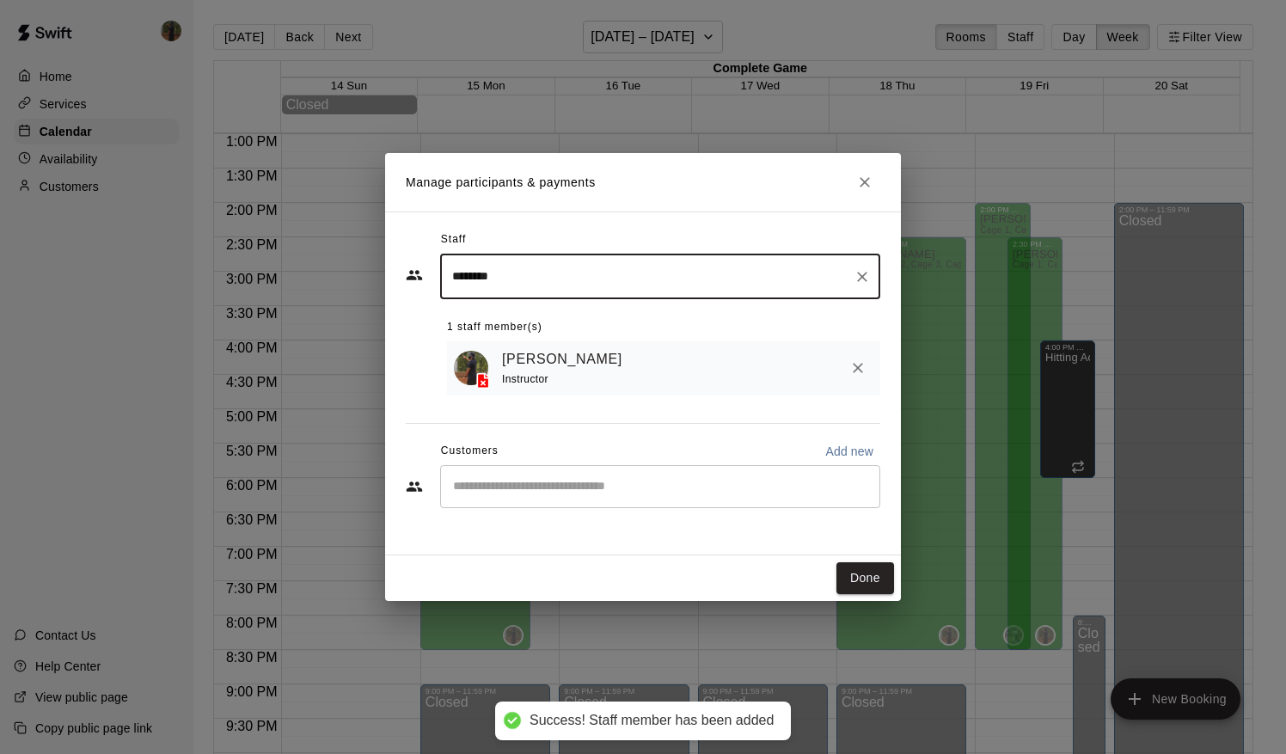
type input "********"
click at [500, 393] on div "[PERSON_NAME] Instructor" at bounding box center [663, 368] width 433 height 54
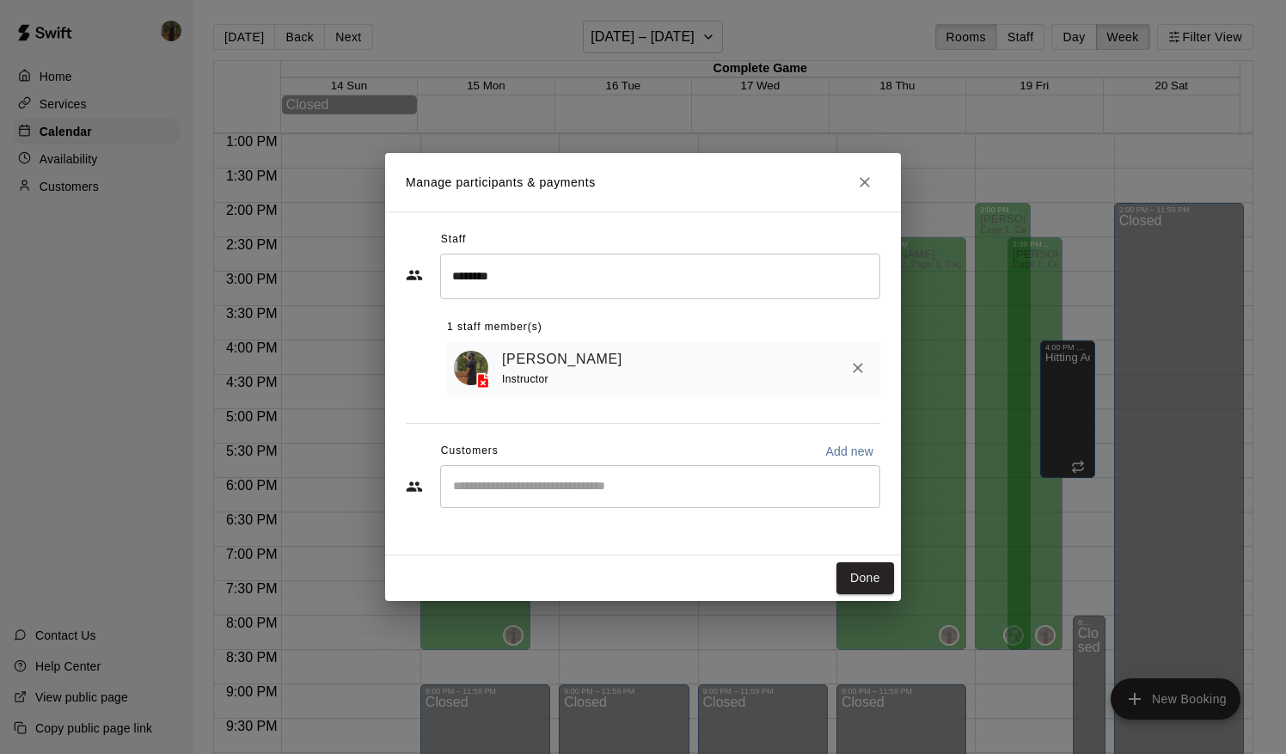
click at [499, 474] on div "​" at bounding box center [660, 486] width 440 height 43
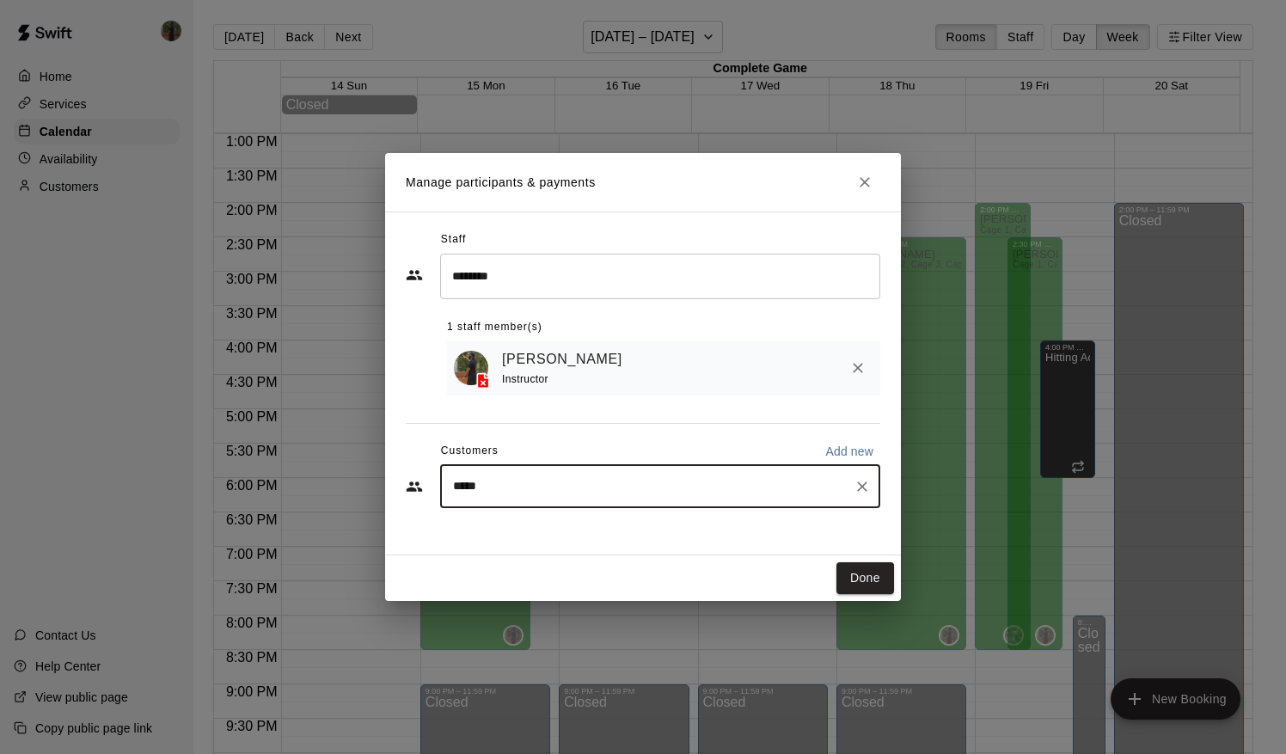
type input "******"
click at [514, 543] on span "[EMAIL_ADDRESS][PERSON_NAME][DOMAIN_NAME]" at bounding box center [624, 547] width 273 height 12
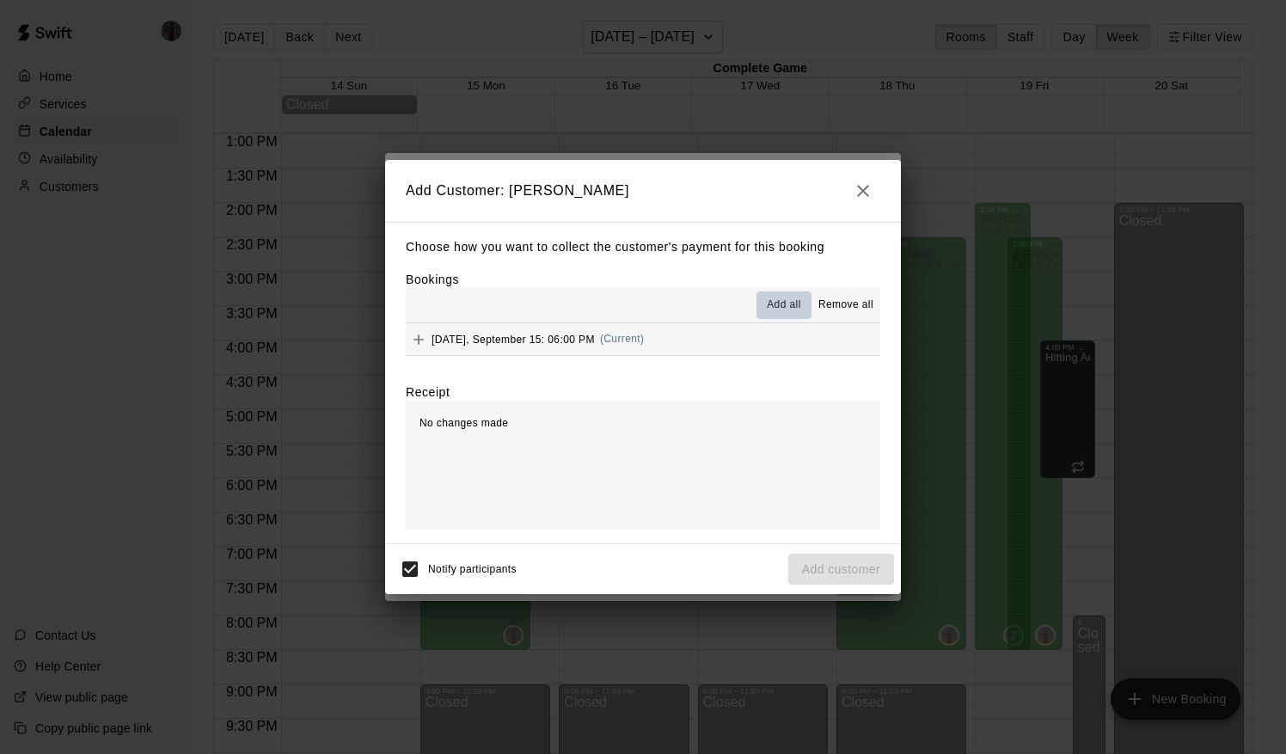
click at [779, 309] on span "Add all" at bounding box center [784, 305] width 34 height 17
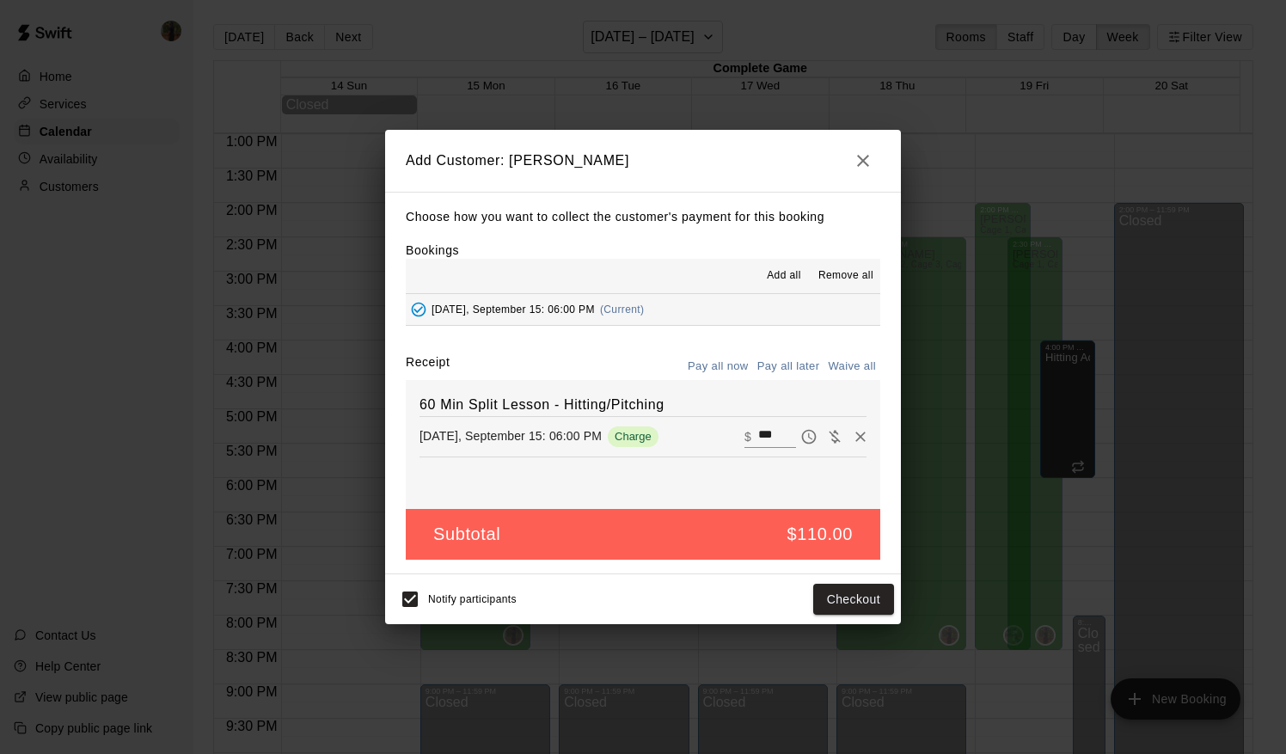
click at [787, 364] on button "Pay all later" at bounding box center [788, 366] width 71 height 27
click at [839, 596] on button "Add customer" at bounding box center [841, 600] width 106 height 32
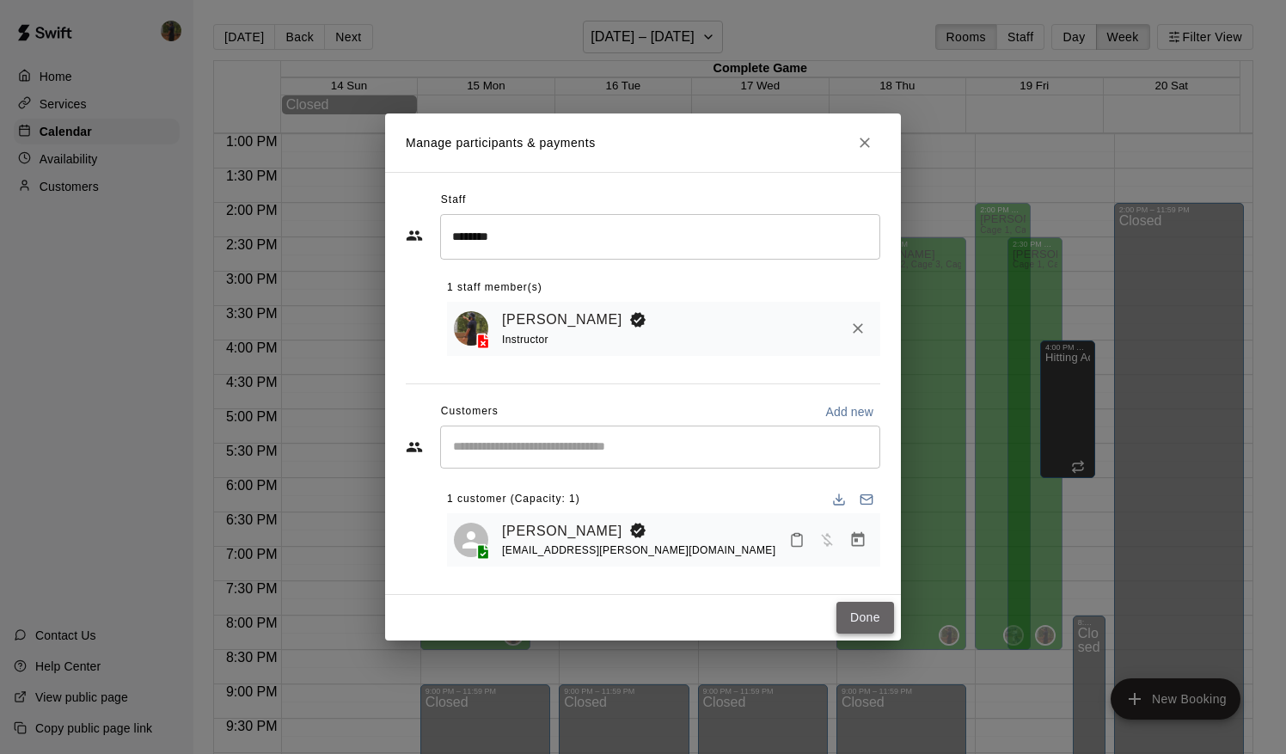
click at [861, 620] on button "Done" at bounding box center [865, 618] width 58 height 32
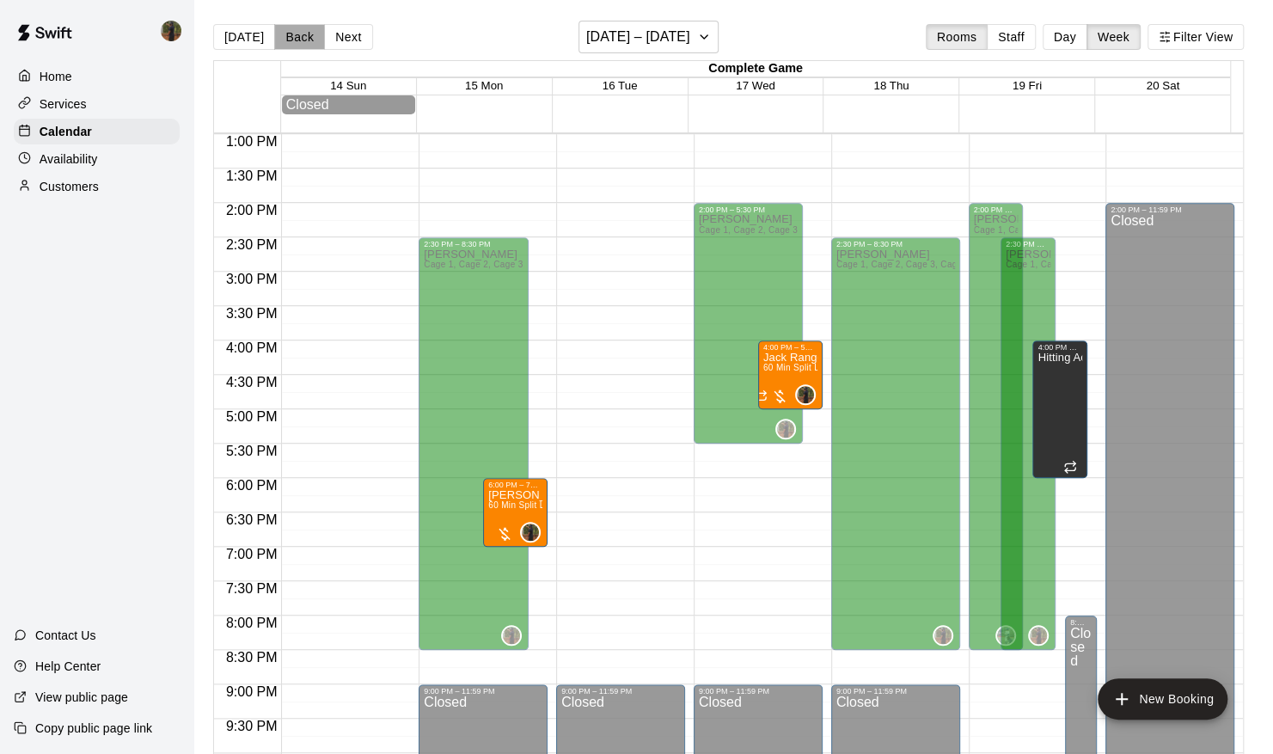
click at [315, 46] on button "Back" at bounding box center [299, 37] width 51 height 26
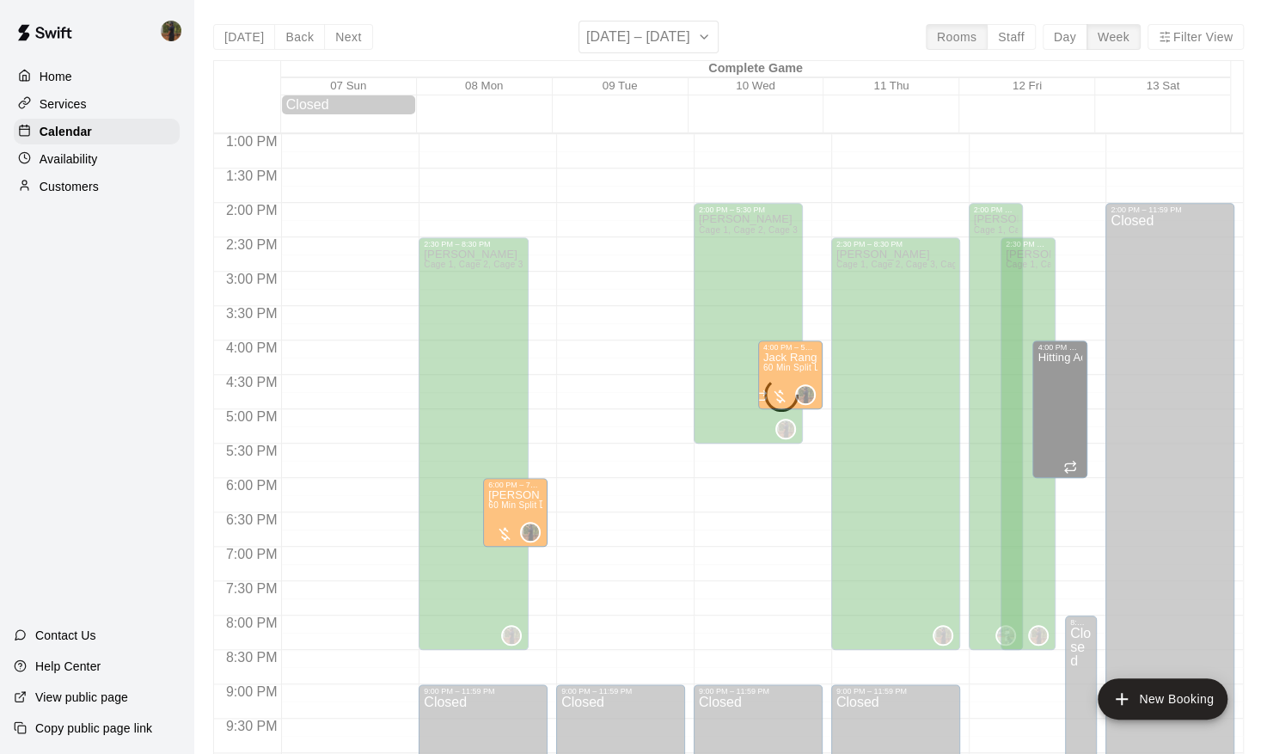
click at [337, 45] on div "[DATE] Back Next [DATE] – [DATE] Rooms Staff Day Week Filter View Complete Game…" at bounding box center [728, 398] width 1031 height 754
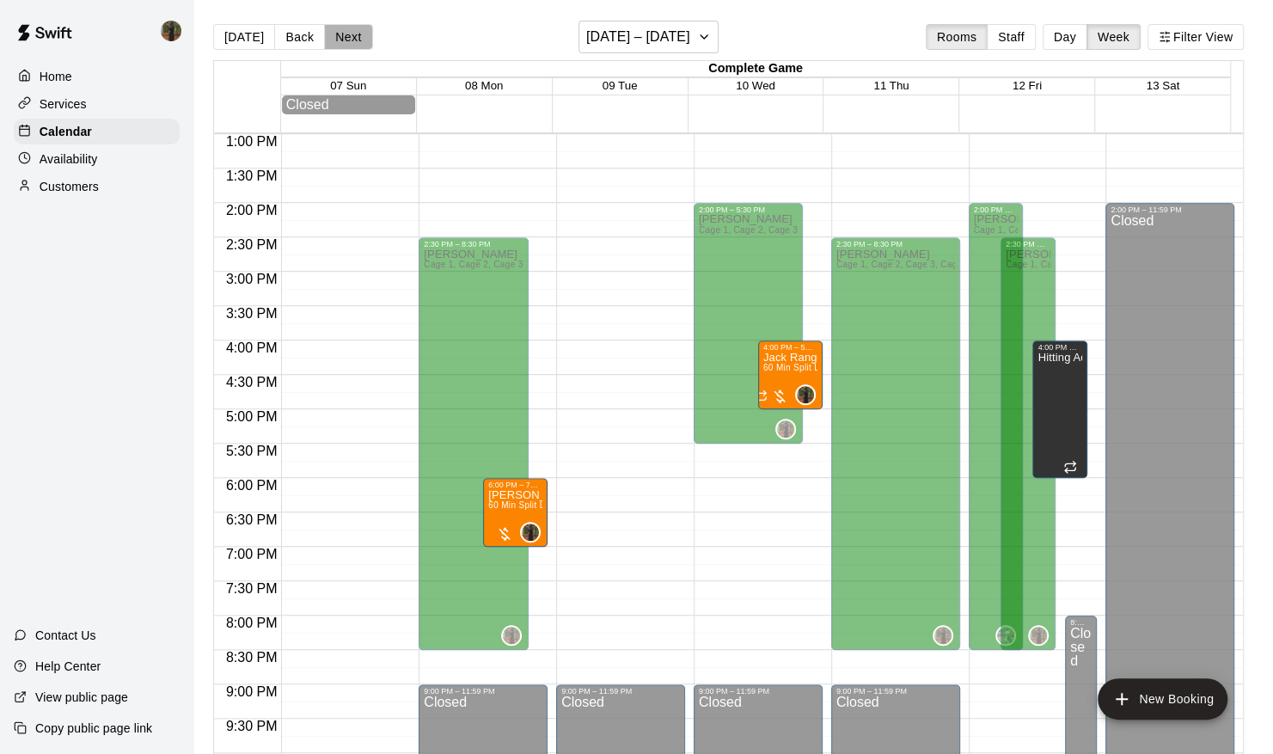
click at [337, 45] on button "Next" at bounding box center [348, 37] width 48 height 26
click at [325, 29] on button "Next" at bounding box center [348, 37] width 48 height 26
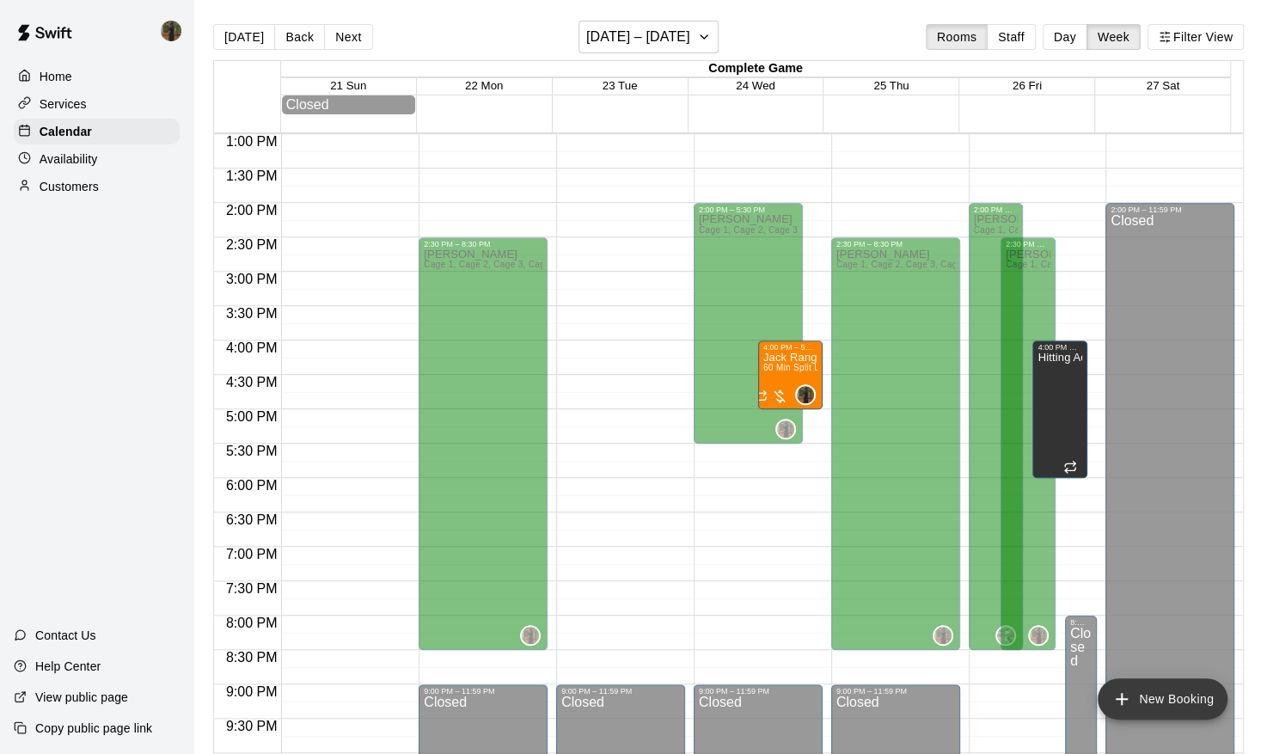
click at [1126, 703] on icon "add" at bounding box center [1121, 698] width 21 height 21
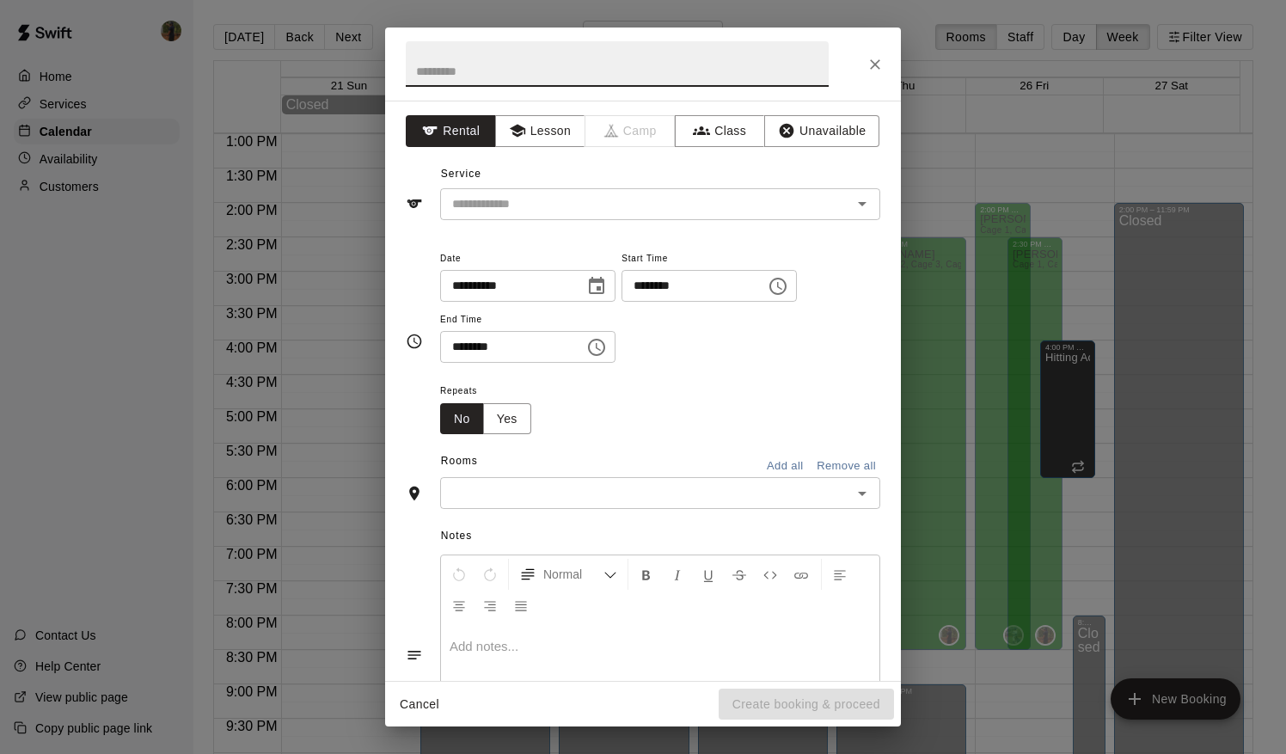
click at [604, 285] on icon "Choose date, selected date is Sep 22, 2025" at bounding box center [596, 285] width 15 height 17
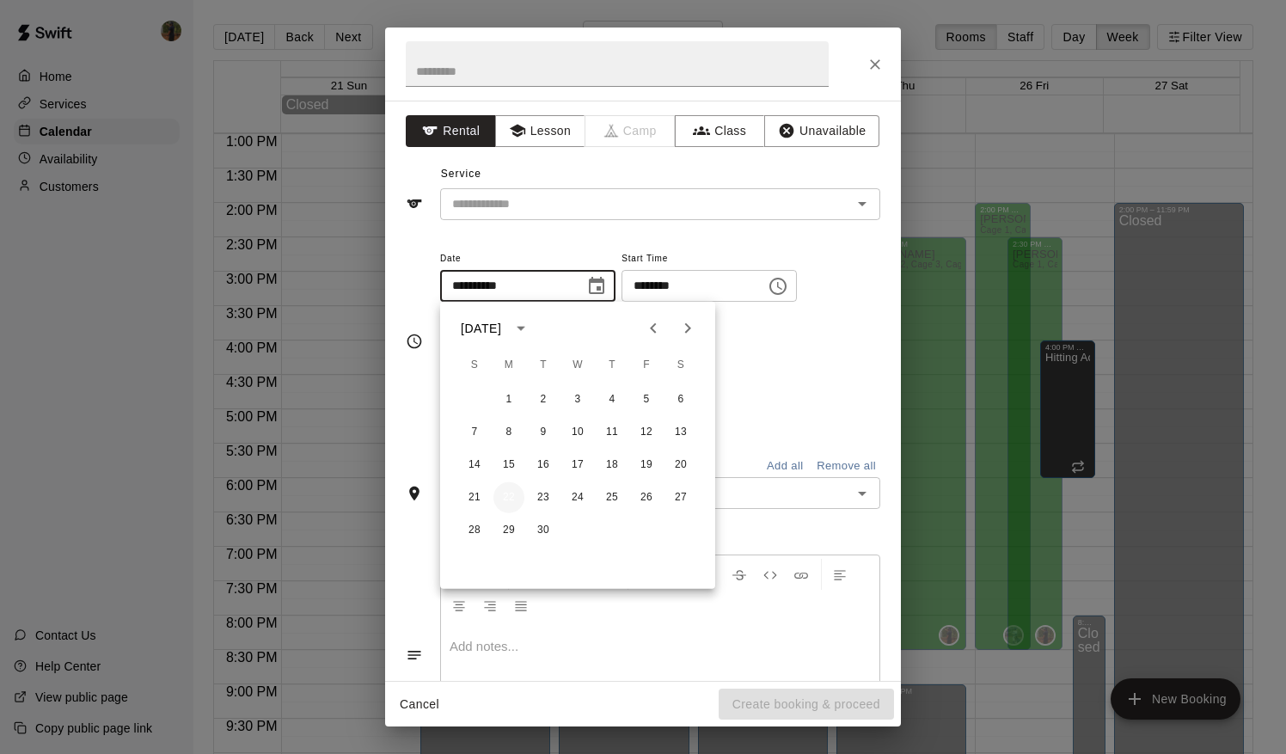
click at [516, 493] on button "22" at bounding box center [508, 497] width 31 height 31
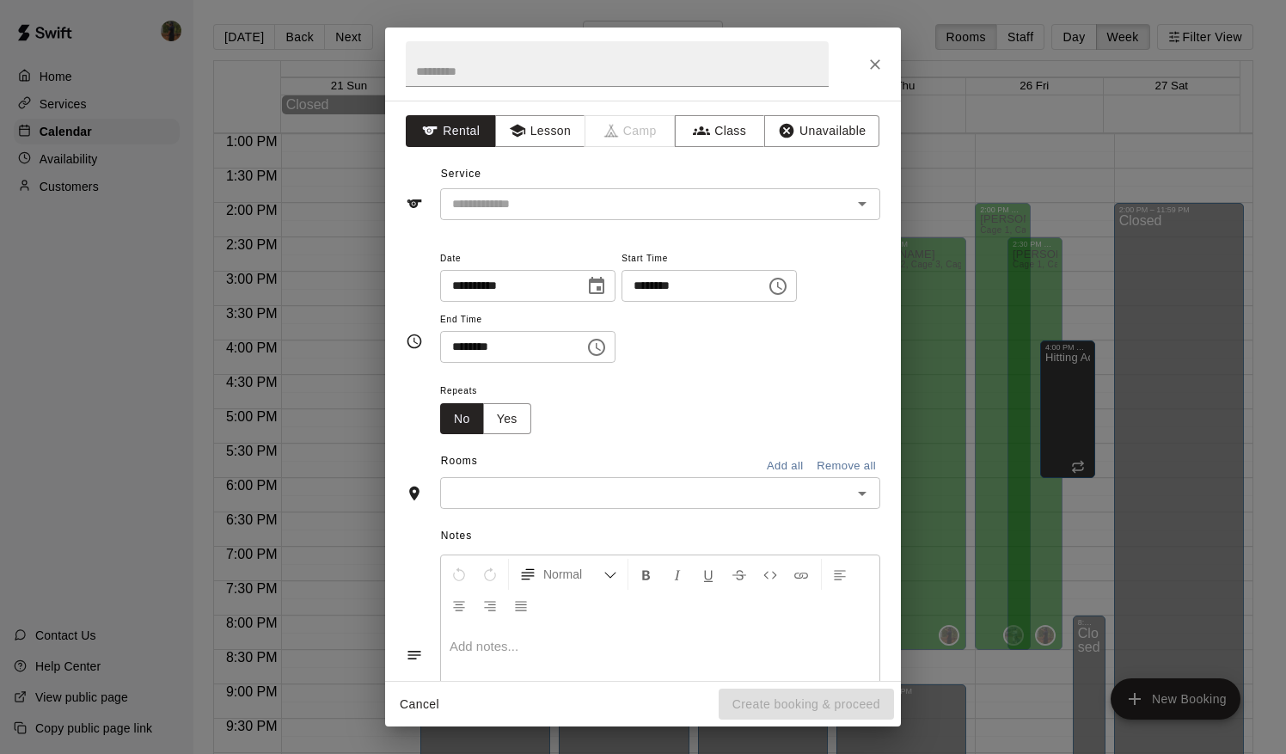
click at [660, 277] on input "********" at bounding box center [687, 286] width 132 height 32
type input "********"
click at [450, 346] on input "********" at bounding box center [506, 347] width 132 height 32
type input "********"
click at [537, 492] on input "text" at bounding box center [645, 492] width 401 height 21
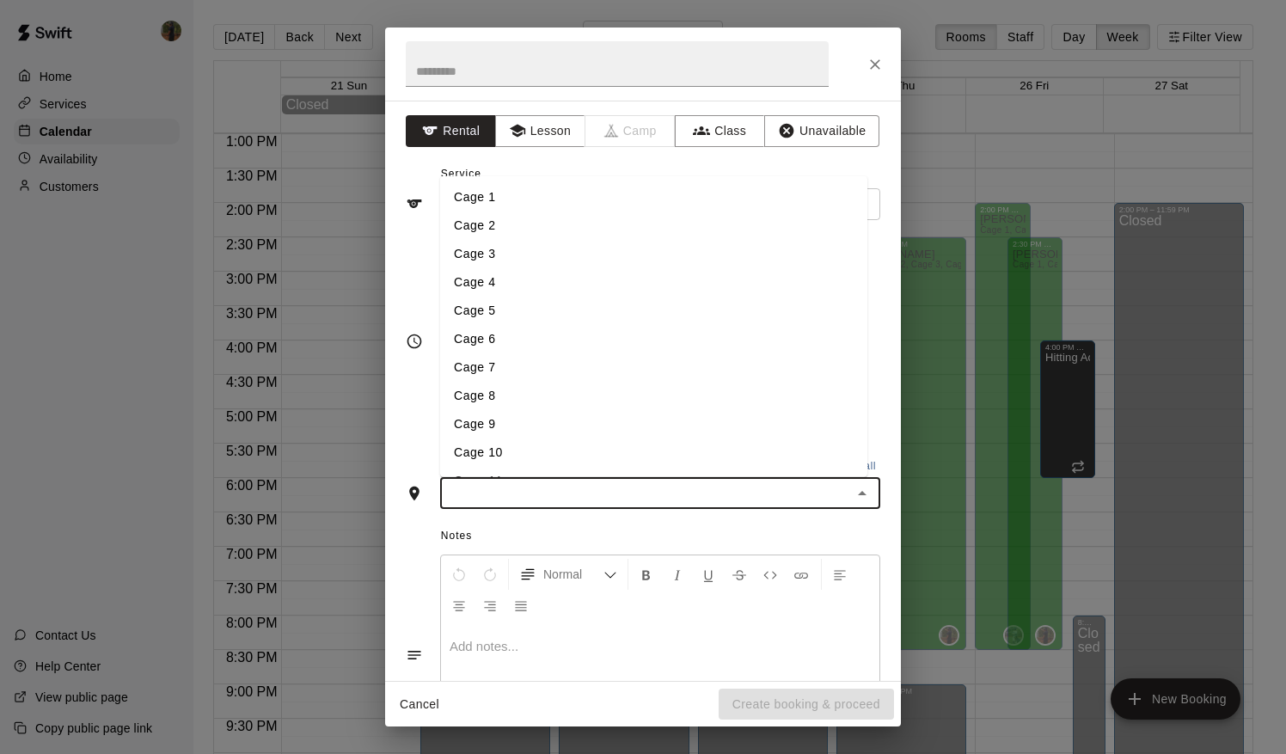
click at [483, 175] on ul "Cage 1 Cage 2 Cage 3 Cage 4 Cage 5 Cage 6 Cage 7 Cage 8 Cage 9 Cage 10 Cage 11 …" at bounding box center [653, 326] width 427 height 302
click at [485, 189] on li "Cage 1" at bounding box center [653, 196] width 427 height 28
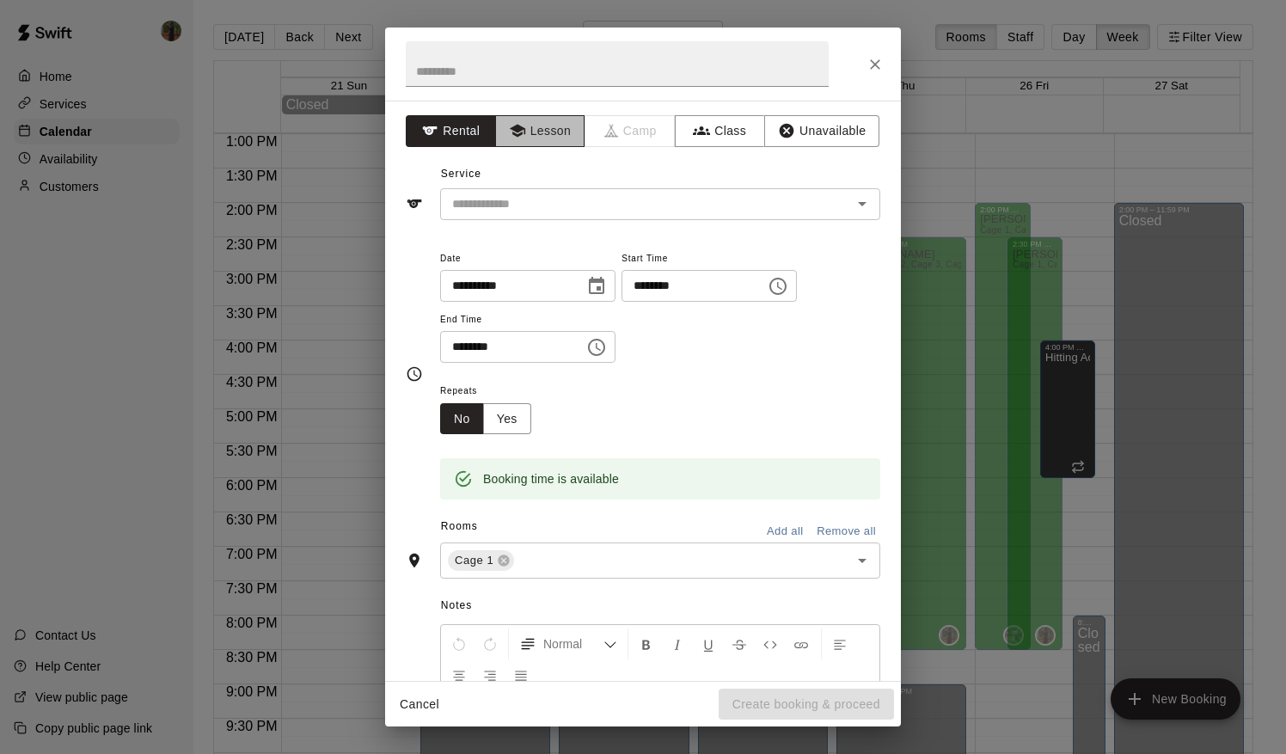
click at [528, 134] on button "Lesson" at bounding box center [540, 131] width 90 height 32
click at [545, 201] on input "text" at bounding box center [634, 203] width 379 height 21
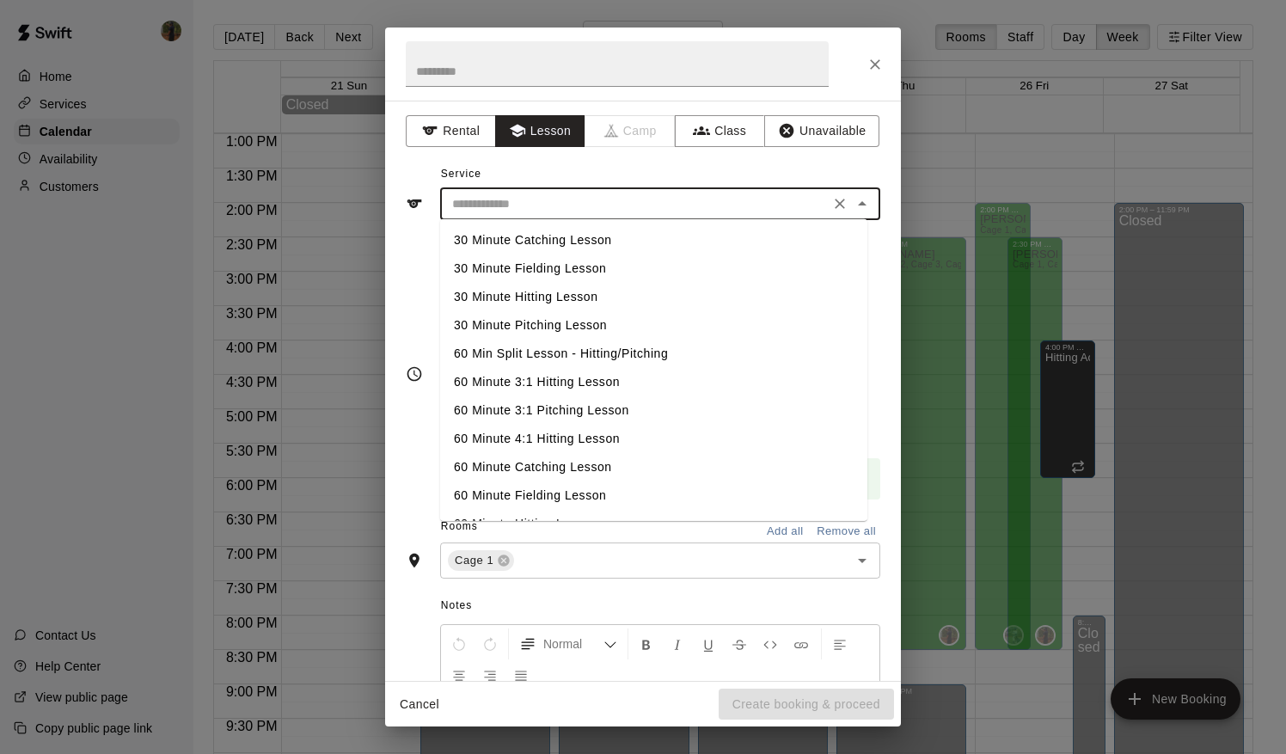
click at [585, 358] on li "60 Min Split Lesson - Hitting/Pitching" at bounding box center [653, 354] width 427 height 28
type input "**********"
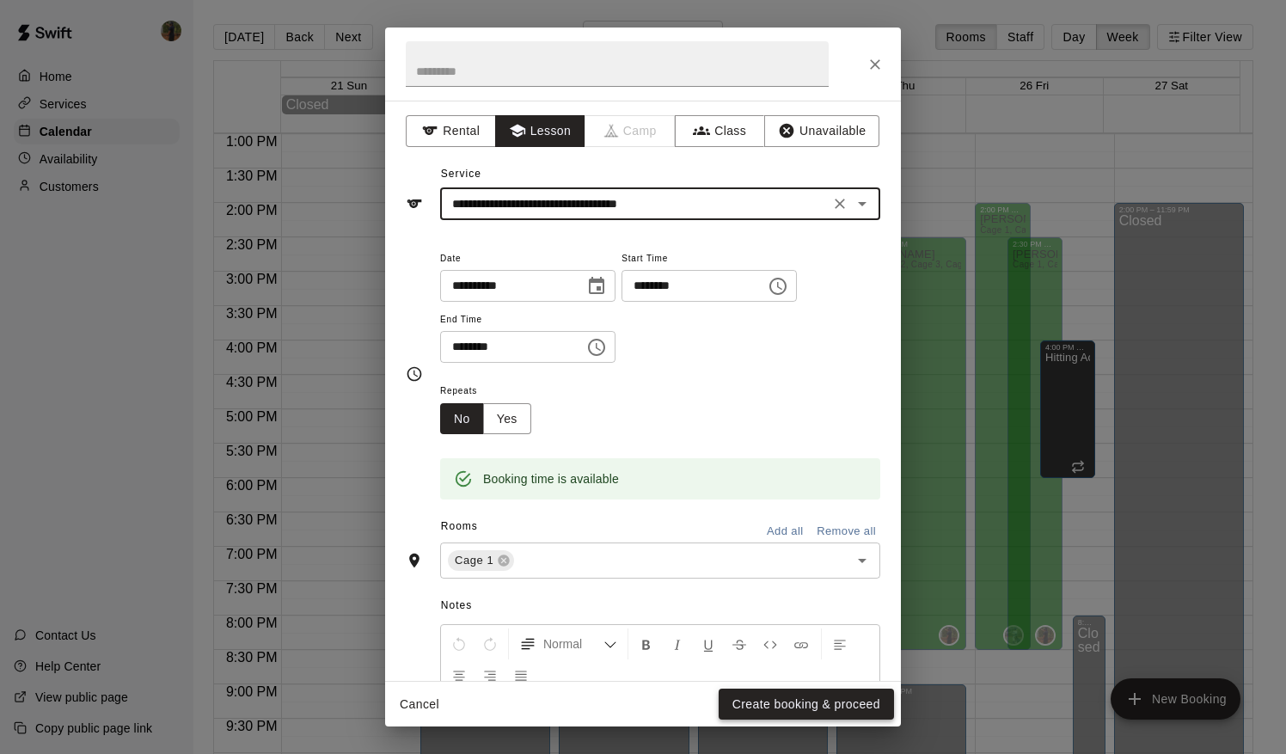
click at [785, 703] on button "Create booking & proceed" at bounding box center [806, 704] width 175 height 32
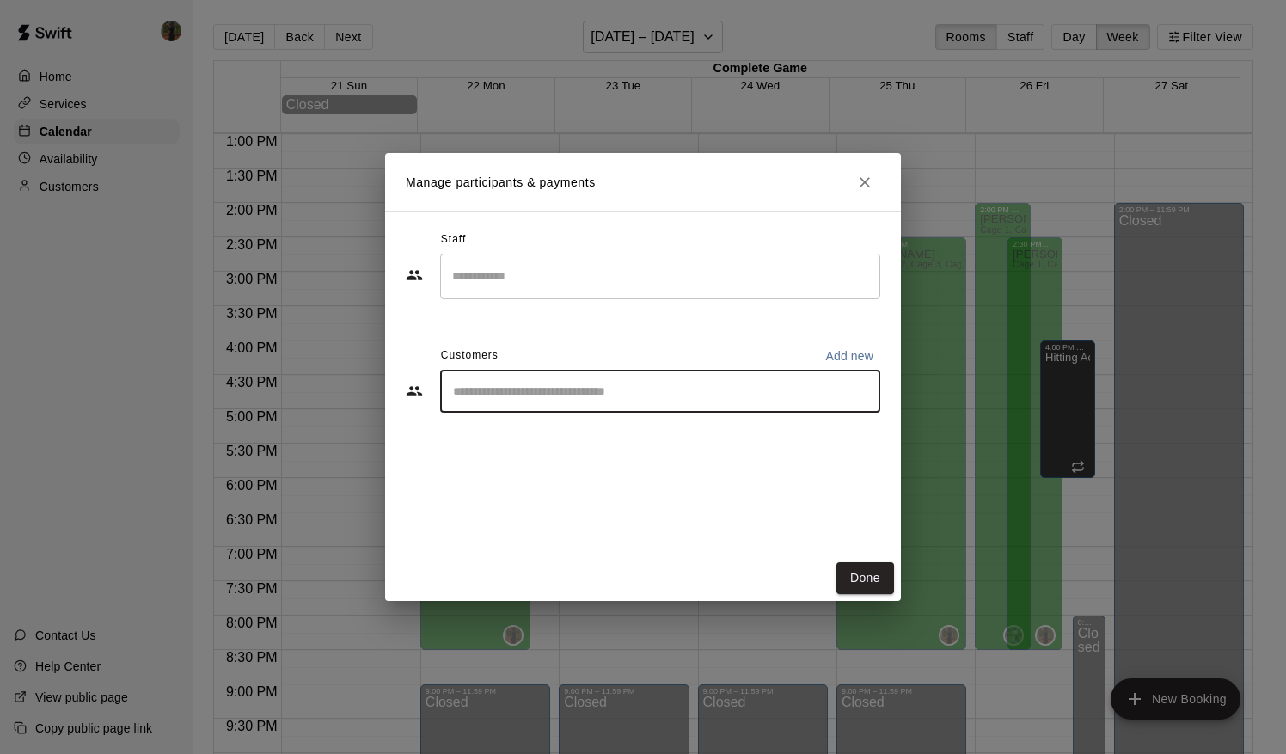
click at [676, 391] on input "Start typing to search customers..." at bounding box center [660, 390] width 425 height 17
click at [595, 278] on input "Search staff" at bounding box center [660, 276] width 425 height 30
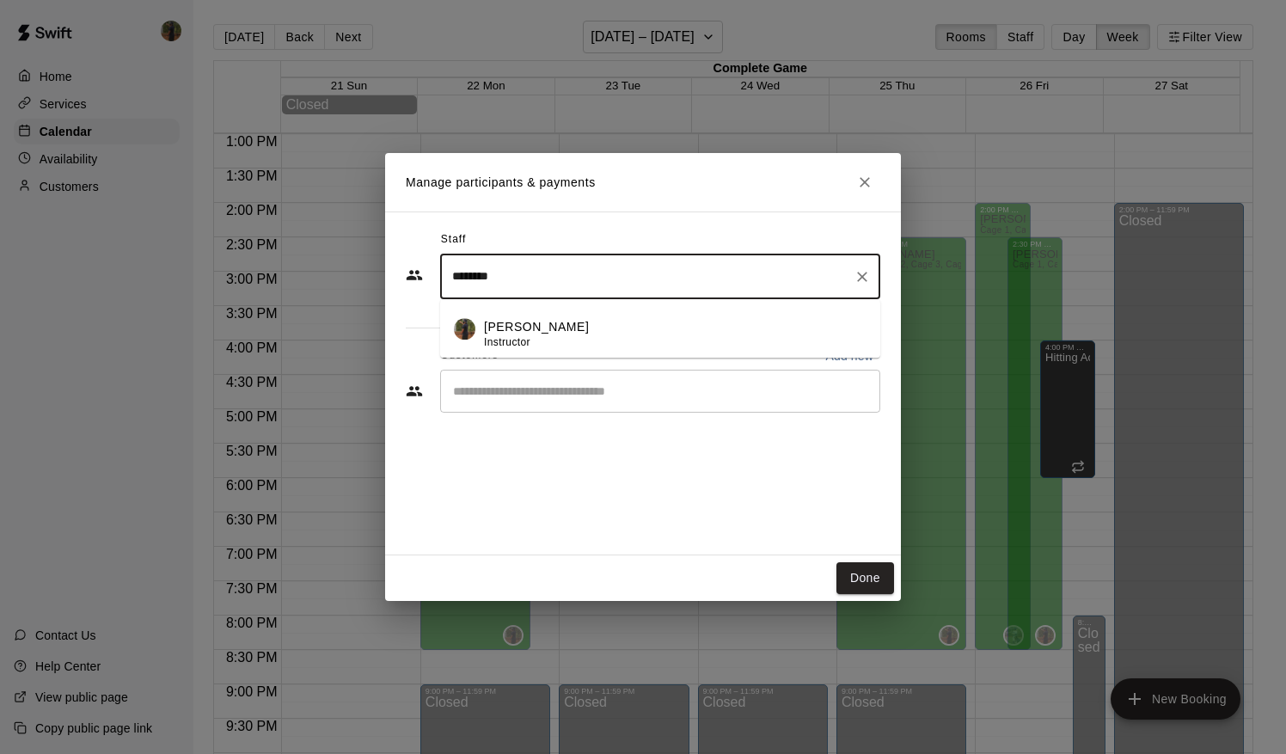
click at [546, 320] on p "[PERSON_NAME]" at bounding box center [536, 327] width 105 height 18
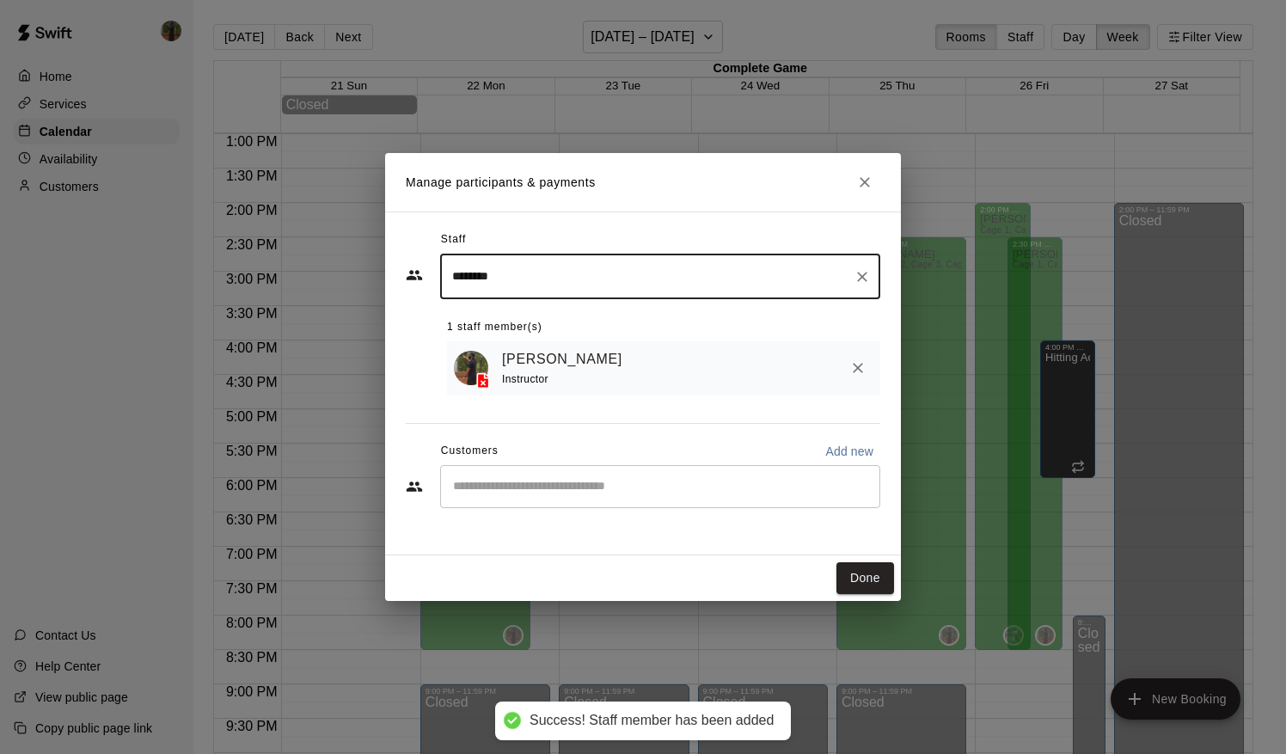
type input "********"
click at [505, 491] on input "Start typing to search customers..." at bounding box center [660, 486] width 425 height 17
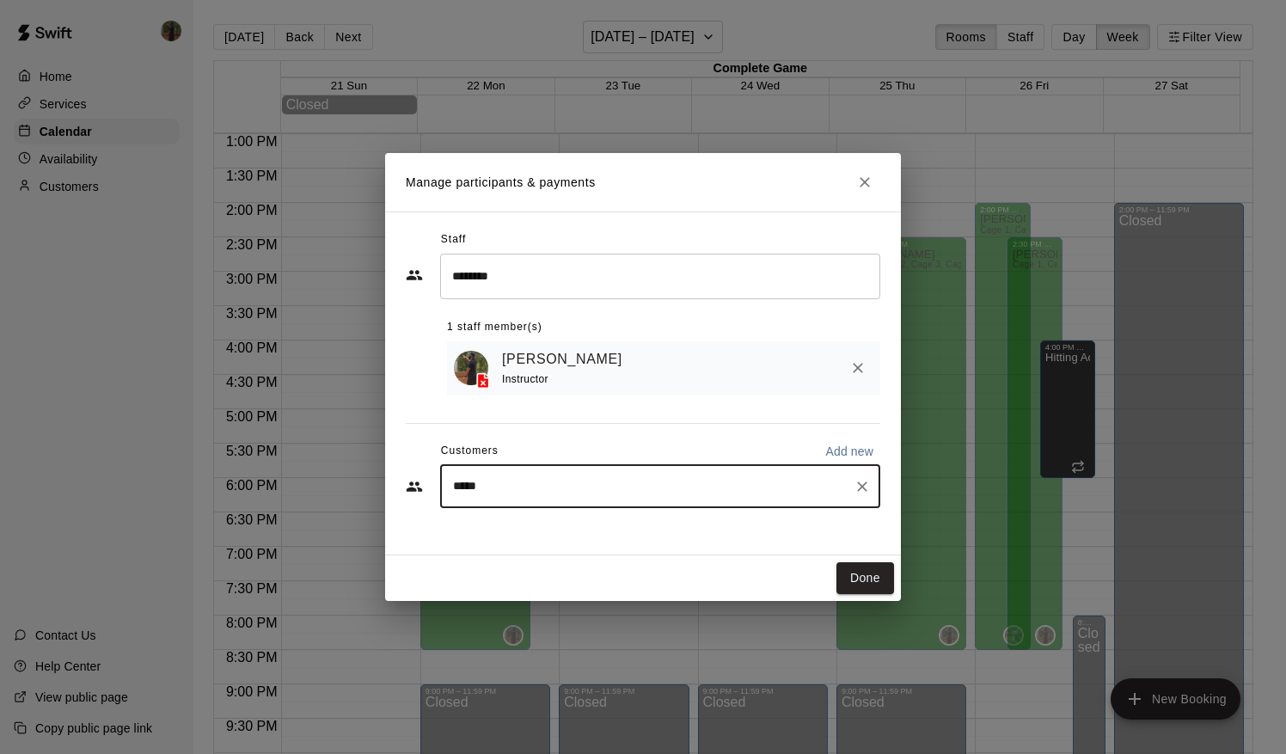
type input "******"
click at [517, 546] on span "[EMAIL_ADDRESS][PERSON_NAME][DOMAIN_NAME]" at bounding box center [624, 547] width 273 height 12
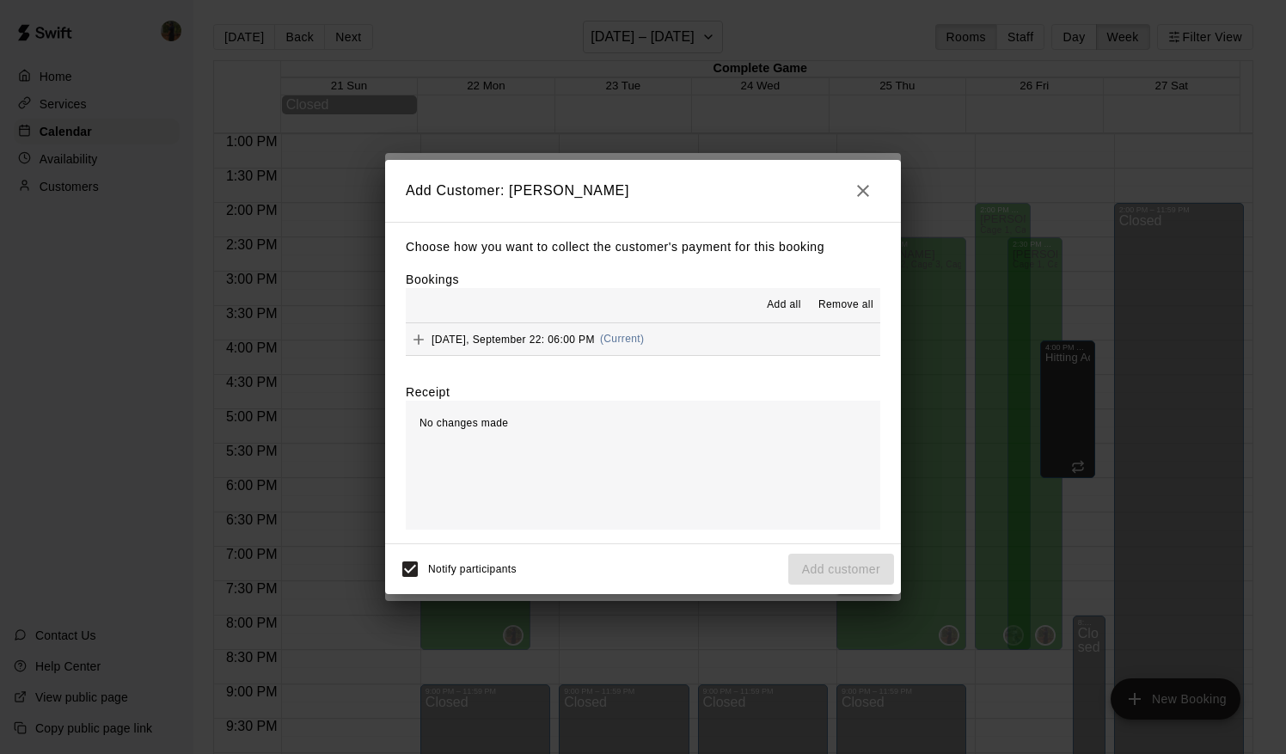
click at [794, 303] on span "Add all" at bounding box center [784, 305] width 34 height 17
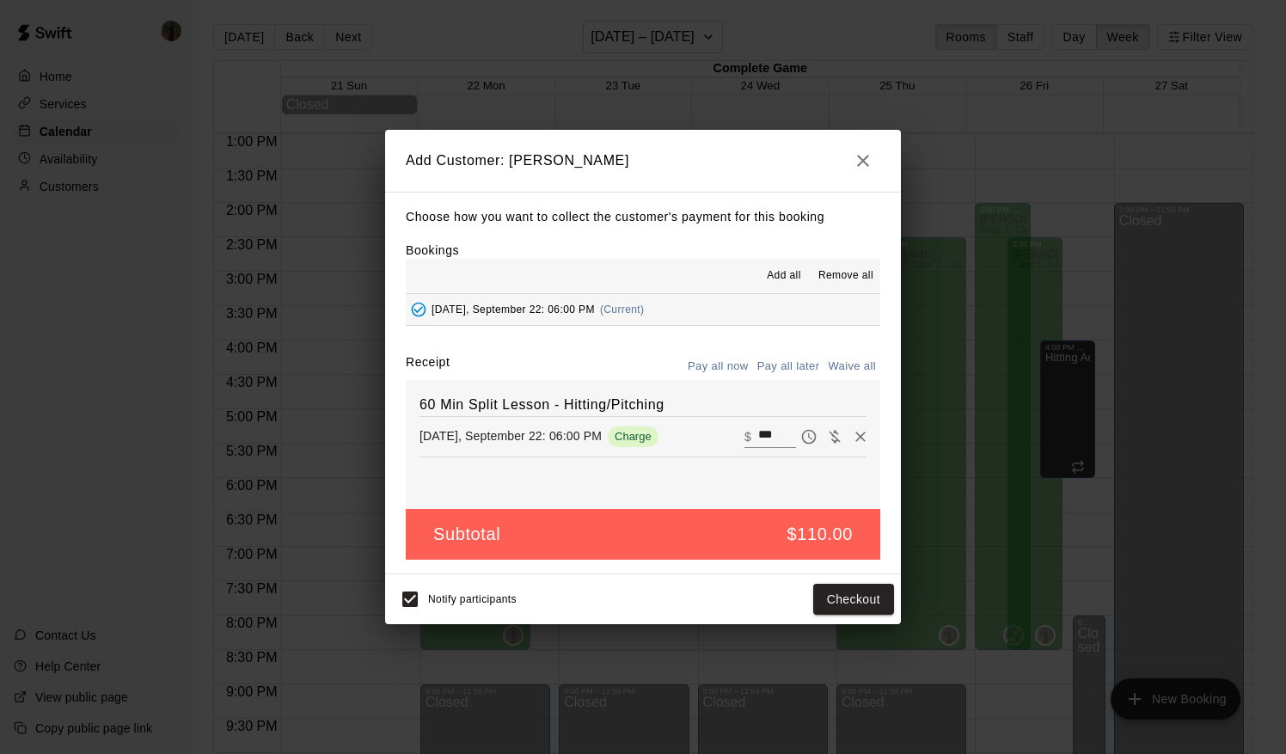
click at [789, 368] on button "Pay all later" at bounding box center [788, 366] width 71 height 27
click at [840, 585] on button "Add customer" at bounding box center [841, 600] width 106 height 32
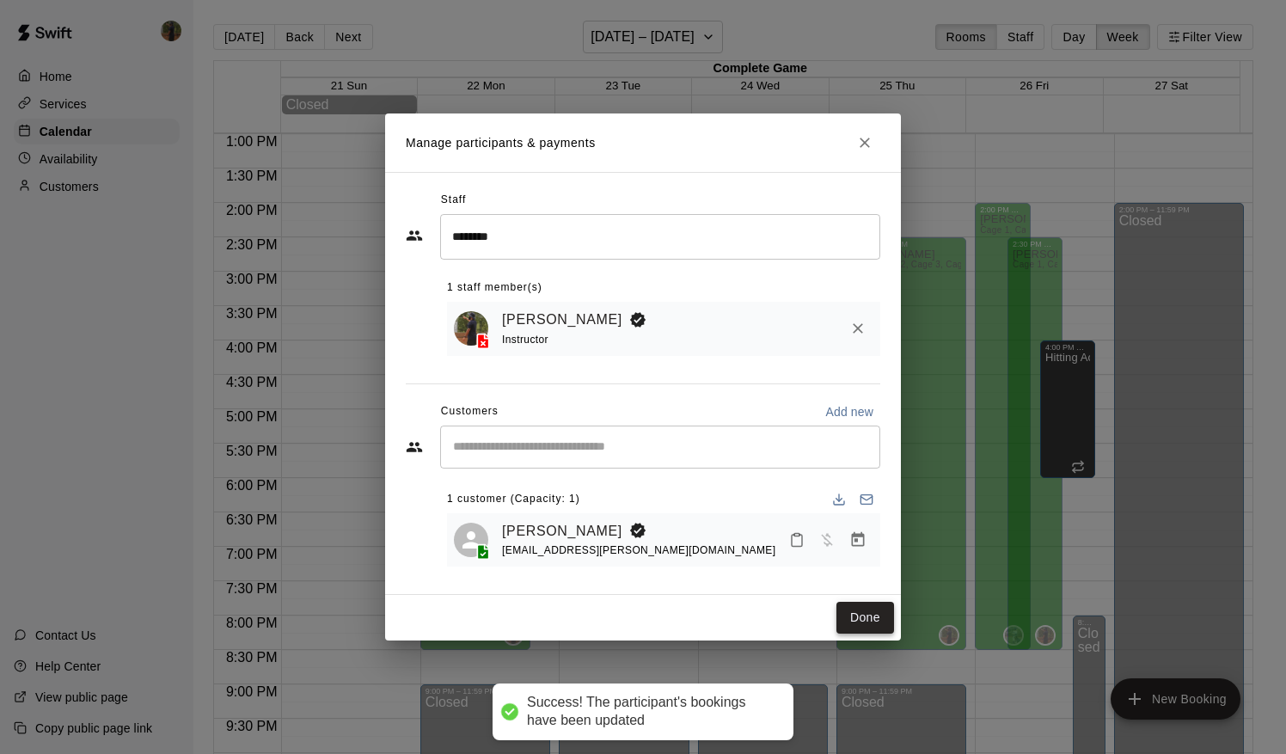
click at [865, 622] on button "Done" at bounding box center [865, 618] width 58 height 32
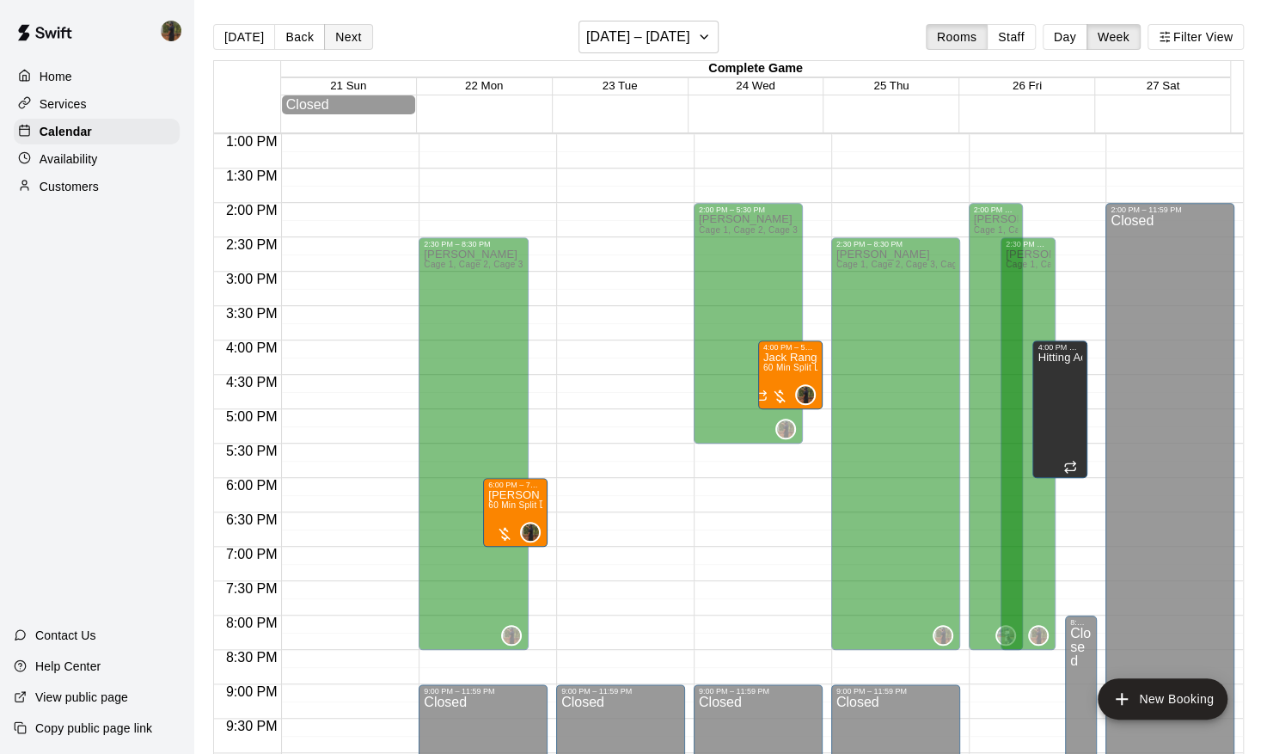
click at [339, 28] on button "Next" at bounding box center [348, 37] width 48 height 26
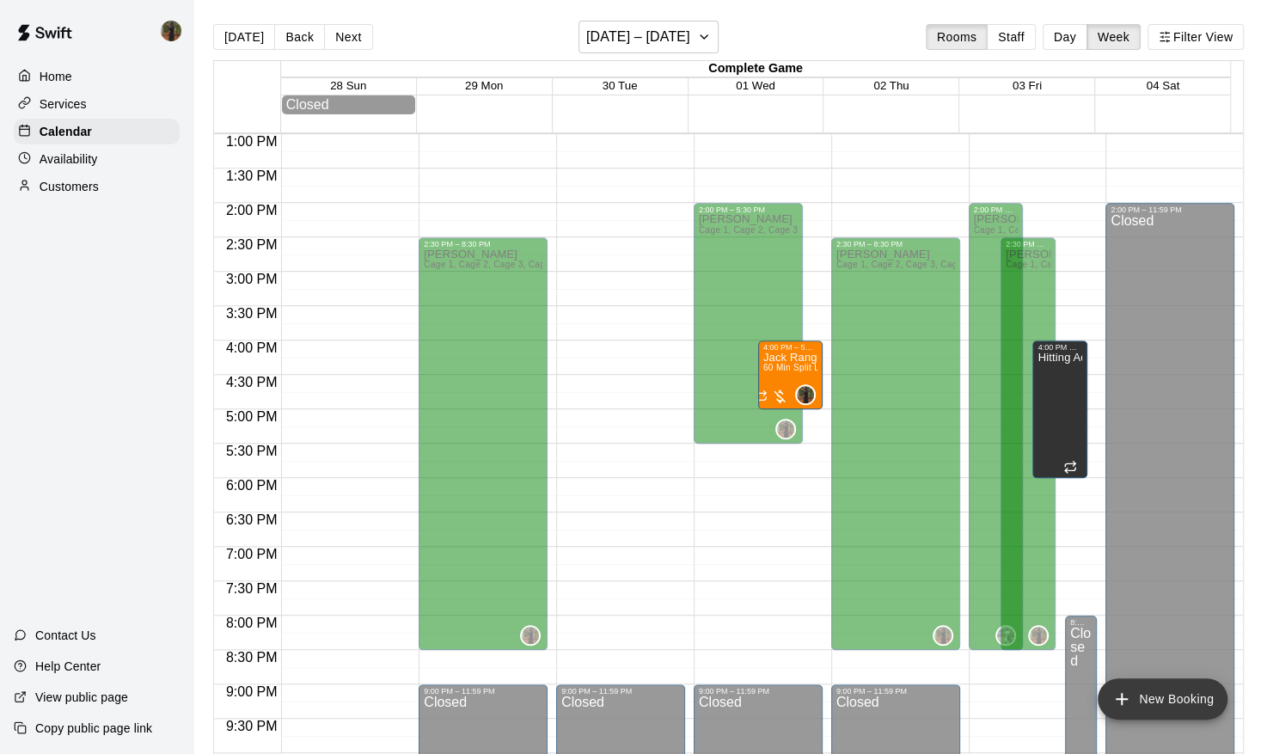
click at [1134, 702] on button "New Booking" at bounding box center [1163, 698] width 130 height 41
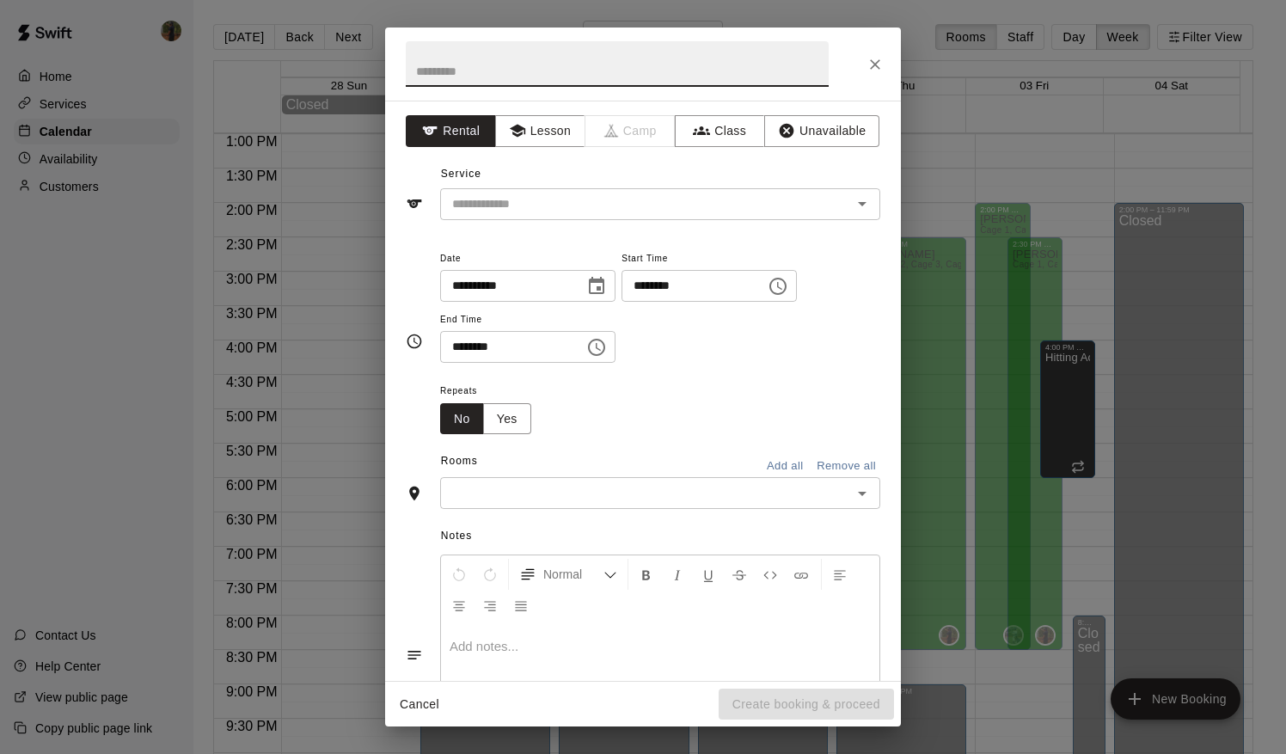
click at [652, 280] on input "********" at bounding box center [687, 286] width 132 height 32
type input "********"
click at [459, 343] on input "********" at bounding box center [506, 347] width 132 height 32
type input "********"
click at [521, 488] on input "text" at bounding box center [645, 492] width 401 height 21
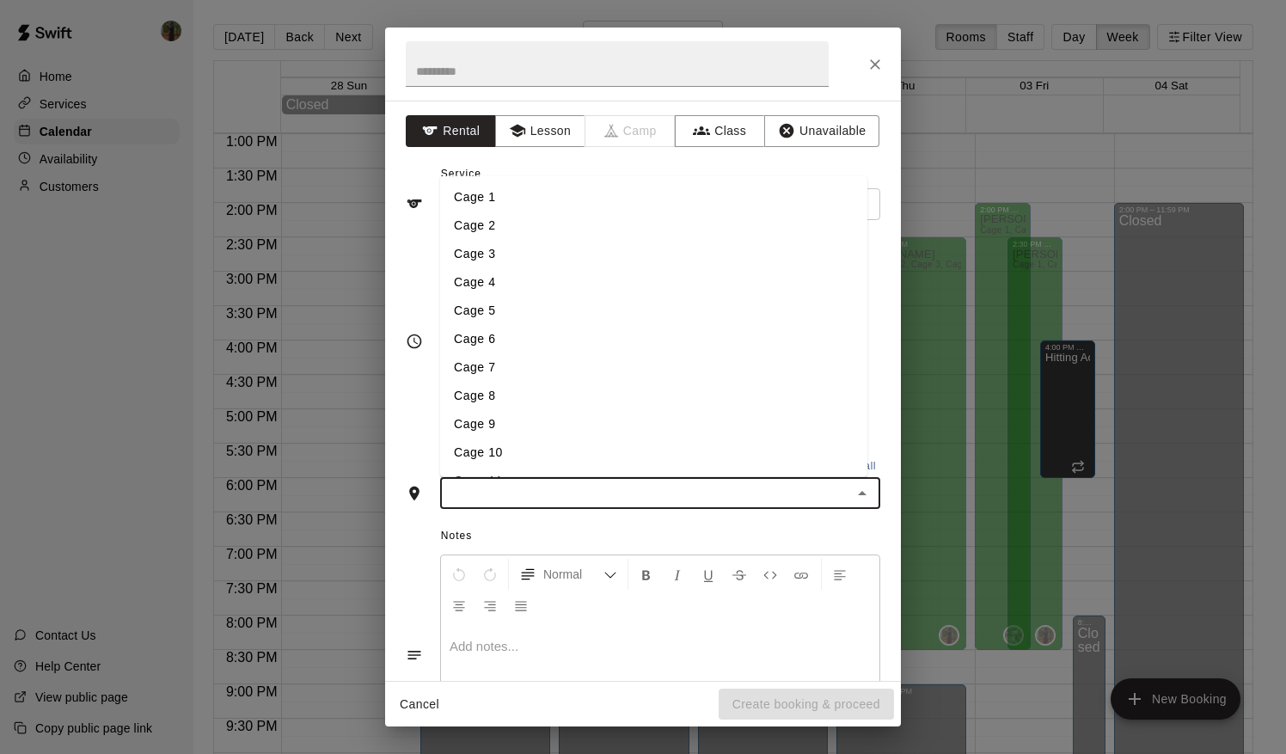
click at [517, 197] on li "Cage 1" at bounding box center [653, 196] width 427 height 28
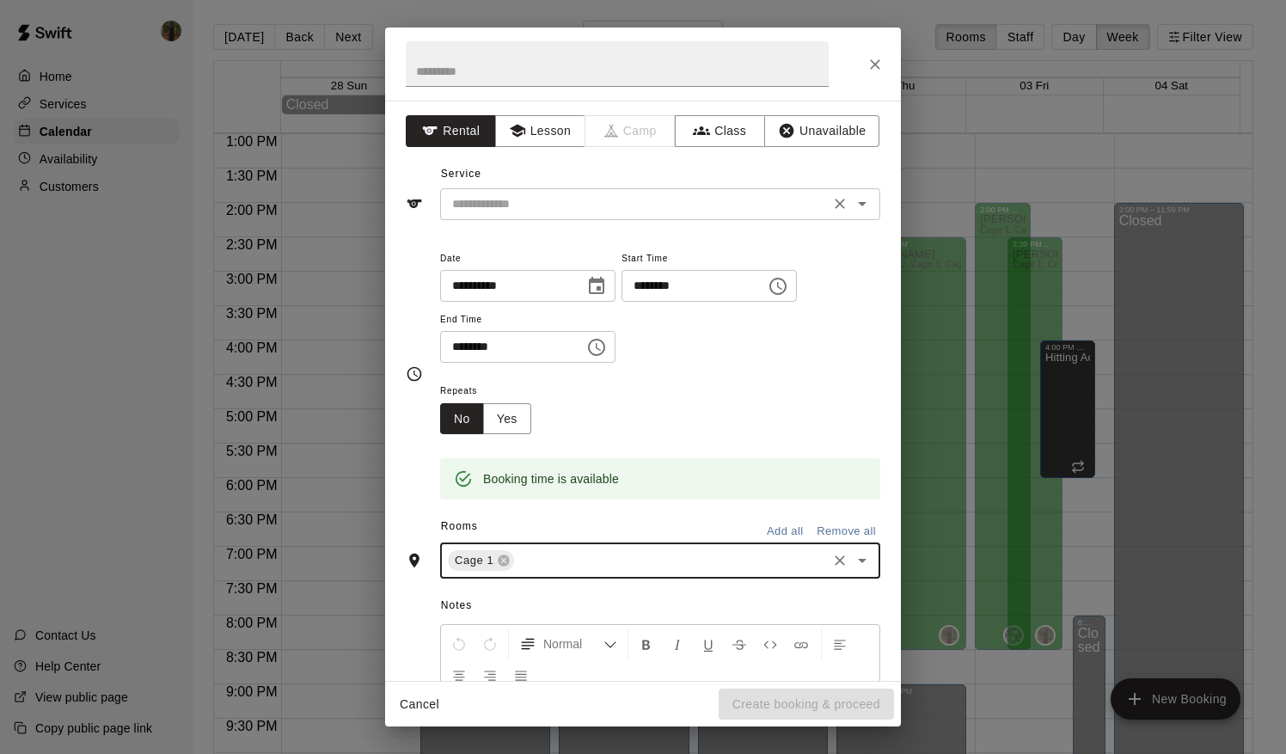
click at [558, 206] on input "text" at bounding box center [634, 203] width 379 height 21
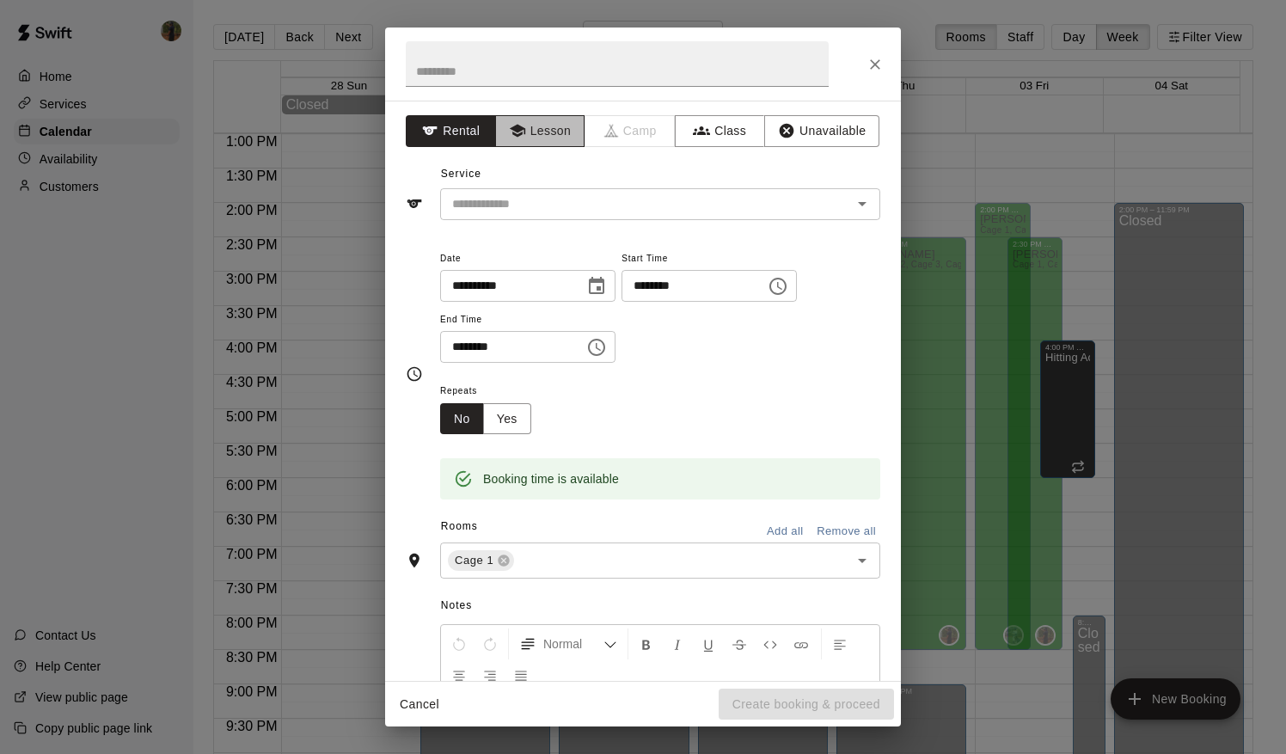
click at [523, 115] on button "Lesson" at bounding box center [540, 131] width 90 height 32
click at [554, 226] on div "**********" at bounding box center [643, 391] width 516 height 580
click at [567, 209] on input "text" at bounding box center [634, 203] width 379 height 21
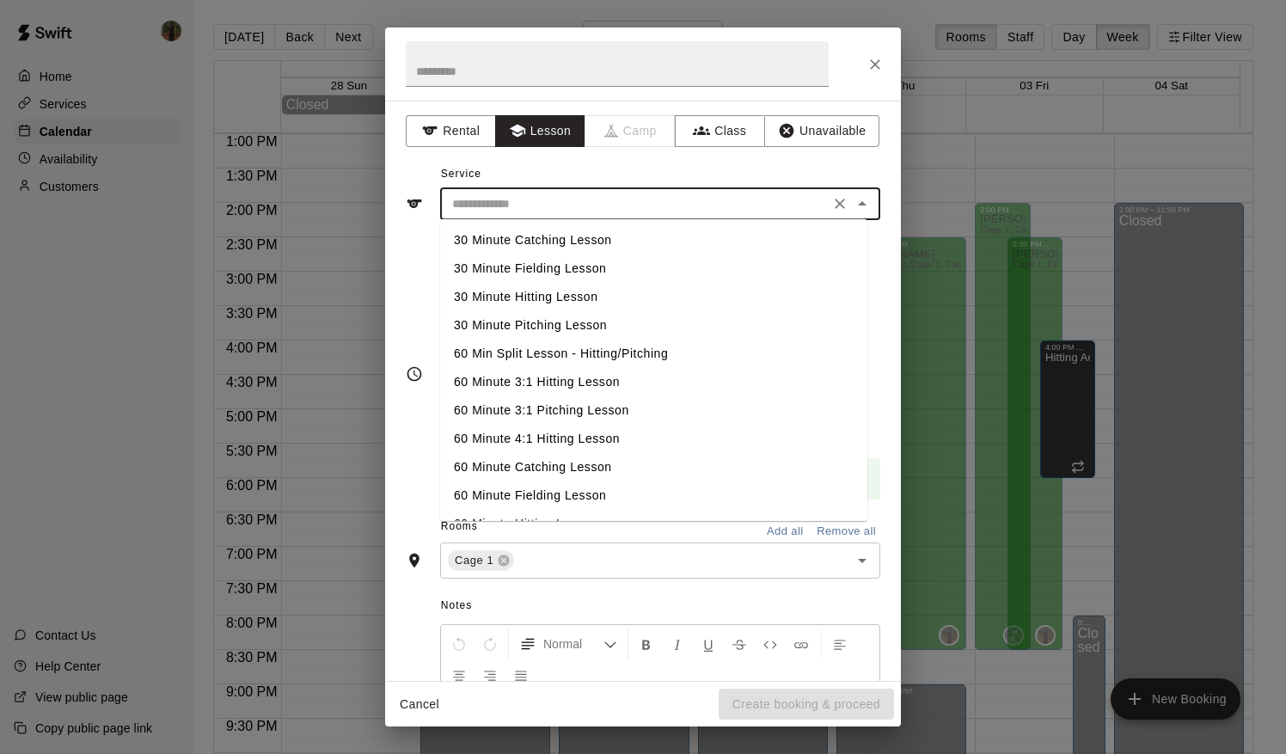
click at [590, 358] on li "60 Min Split Lesson - Hitting/Pitching" at bounding box center [653, 354] width 427 height 28
type input "**********"
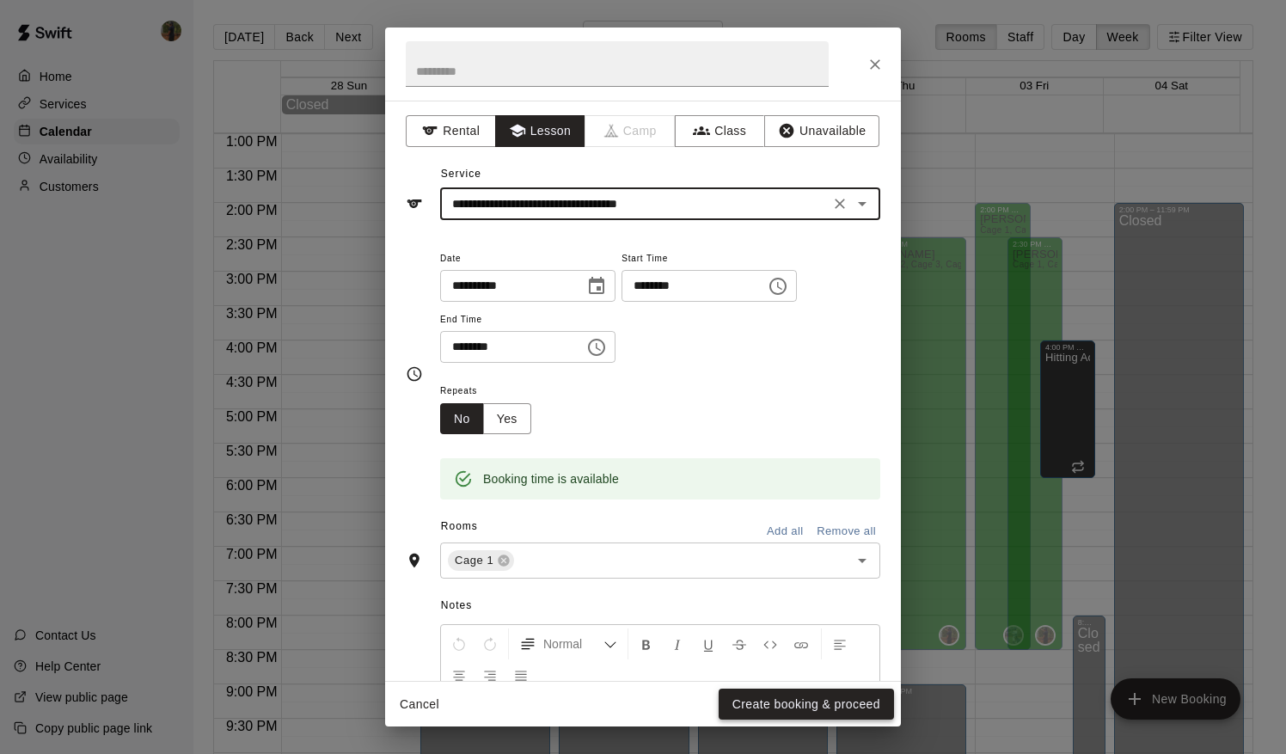
click at [799, 705] on button "Create booking & proceed" at bounding box center [806, 704] width 175 height 32
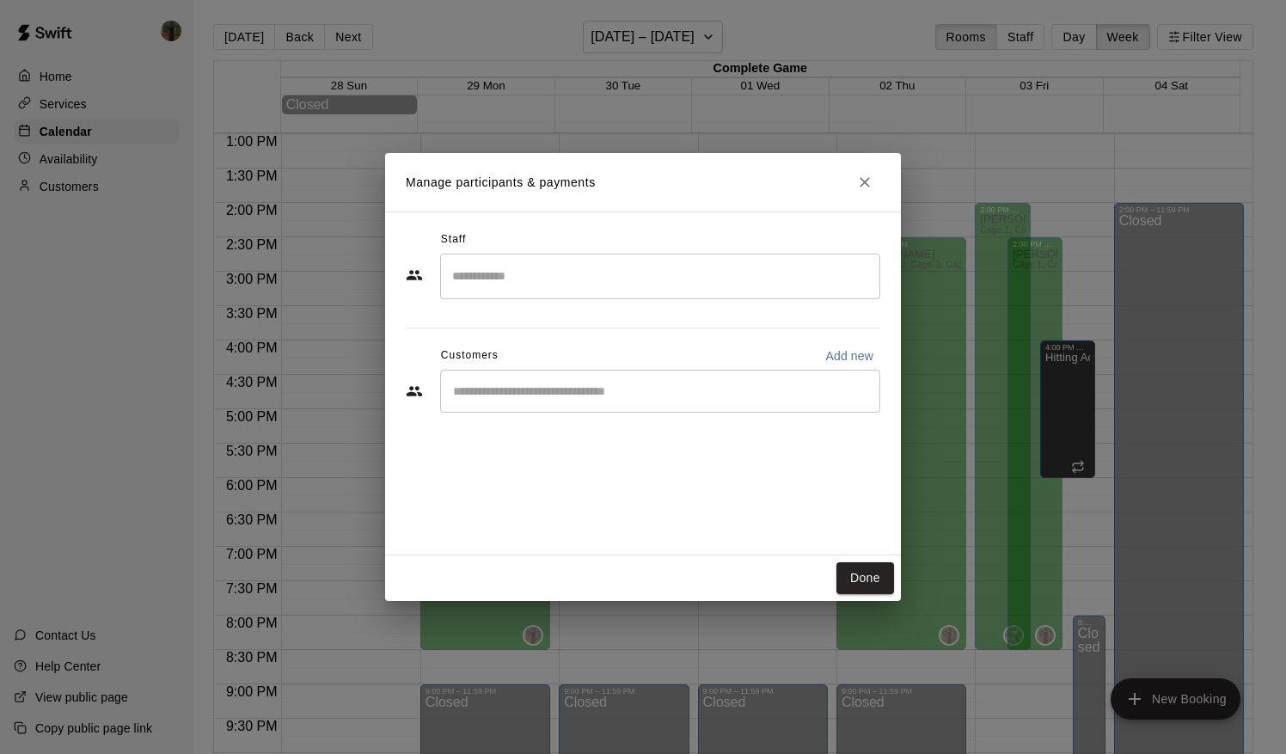
click at [602, 283] on input "Search staff" at bounding box center [660, 276] width 425 height 30
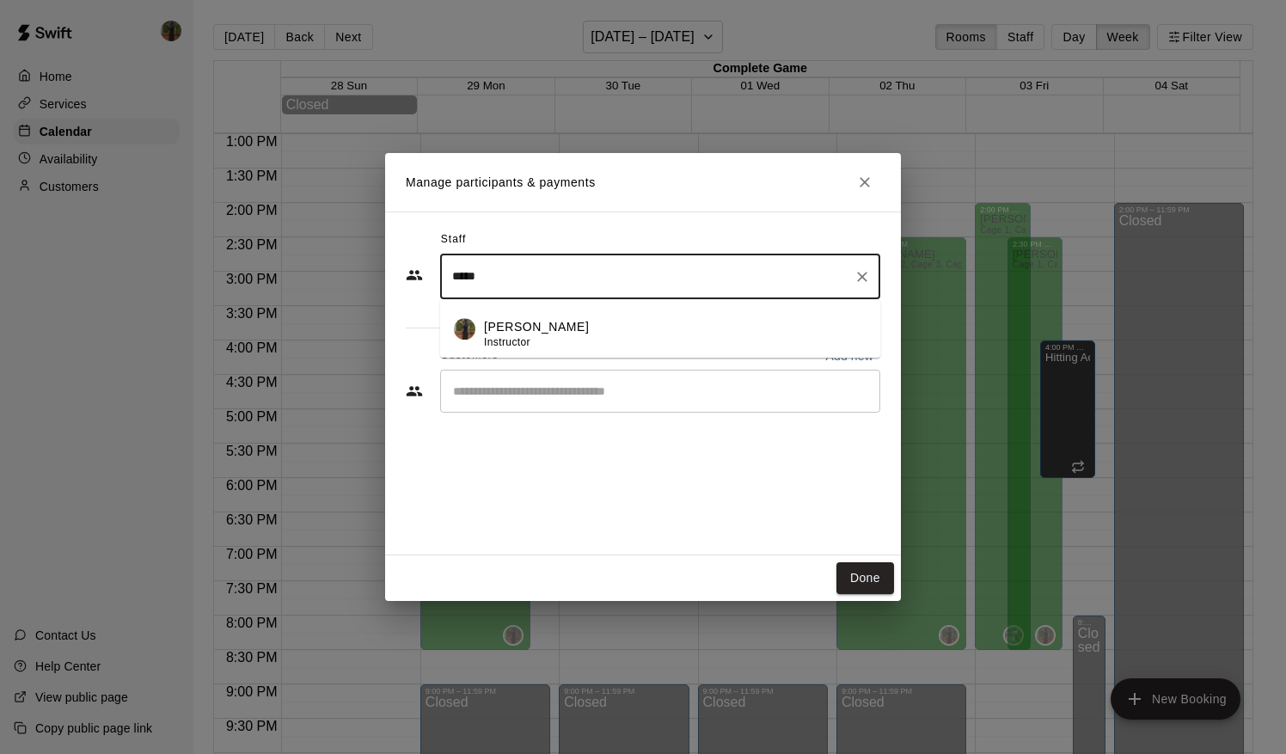
click at [505, 332] on div "[PERSON_NAME] Instructor" at bounding box center [536, 335] width 105 height 34
type input "*****"
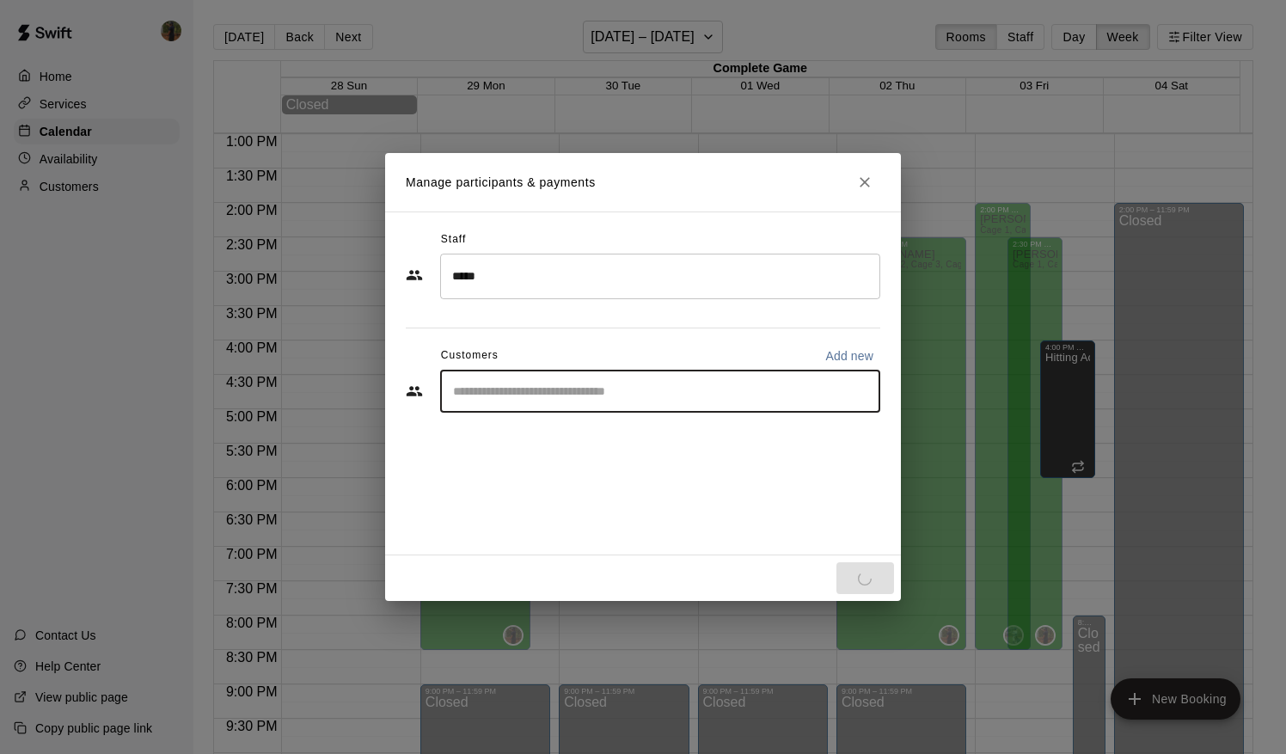
click at [504, 387] on input "Start typing to search customers..." at bounding box center [660, 390] width 425 height 17
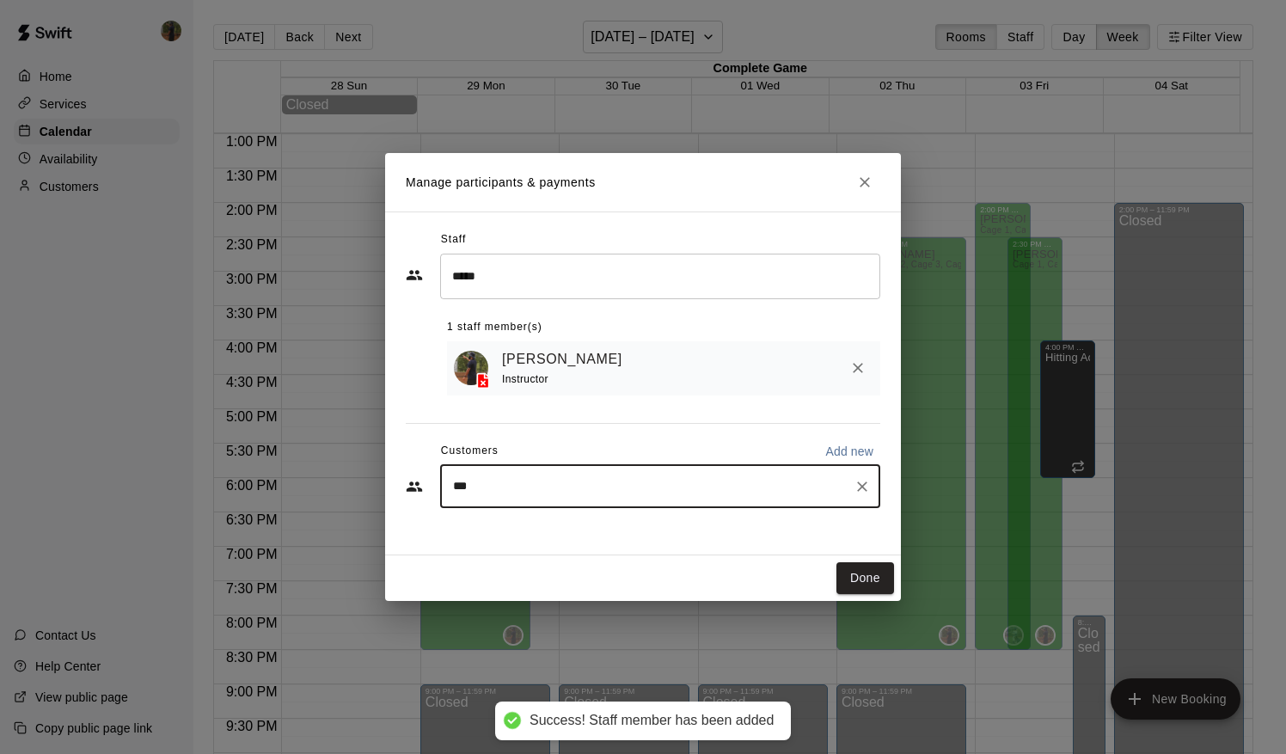
type input "****"
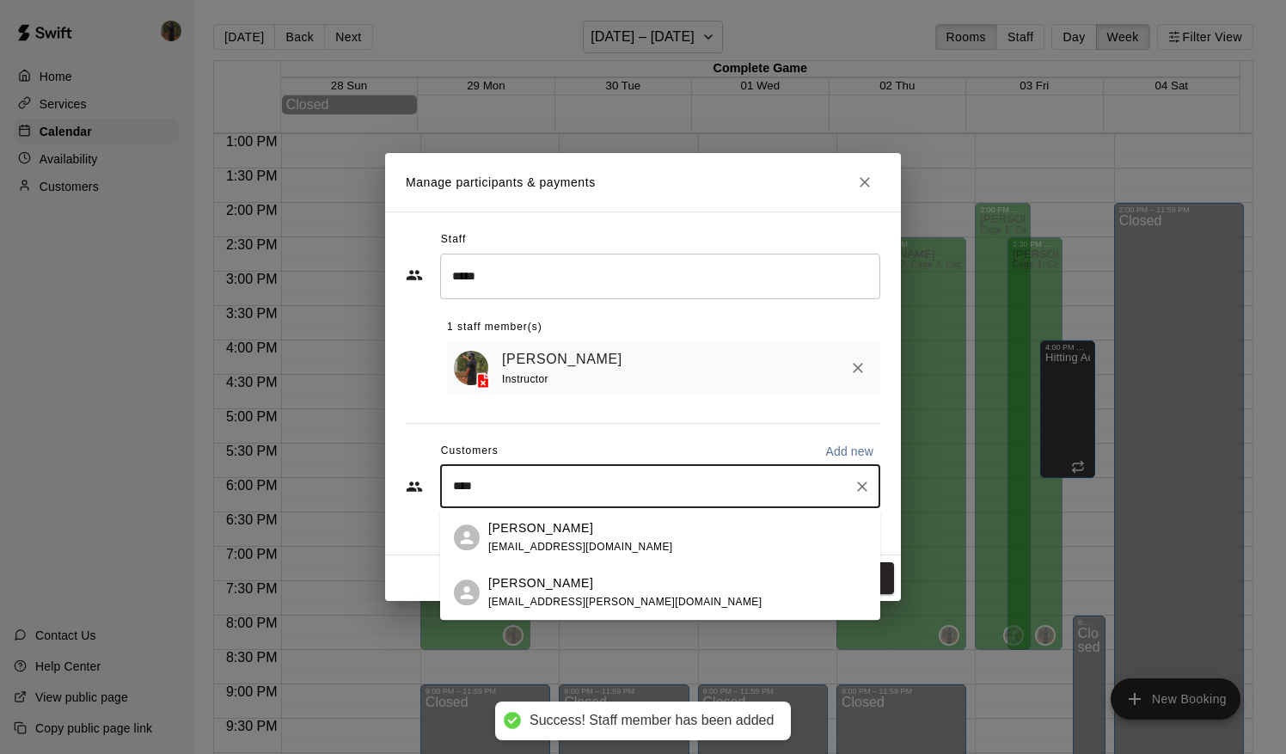
click at [530, 591] on p "[PERSON_NAME]" at bounding box center [540, 583] width 105 height 18
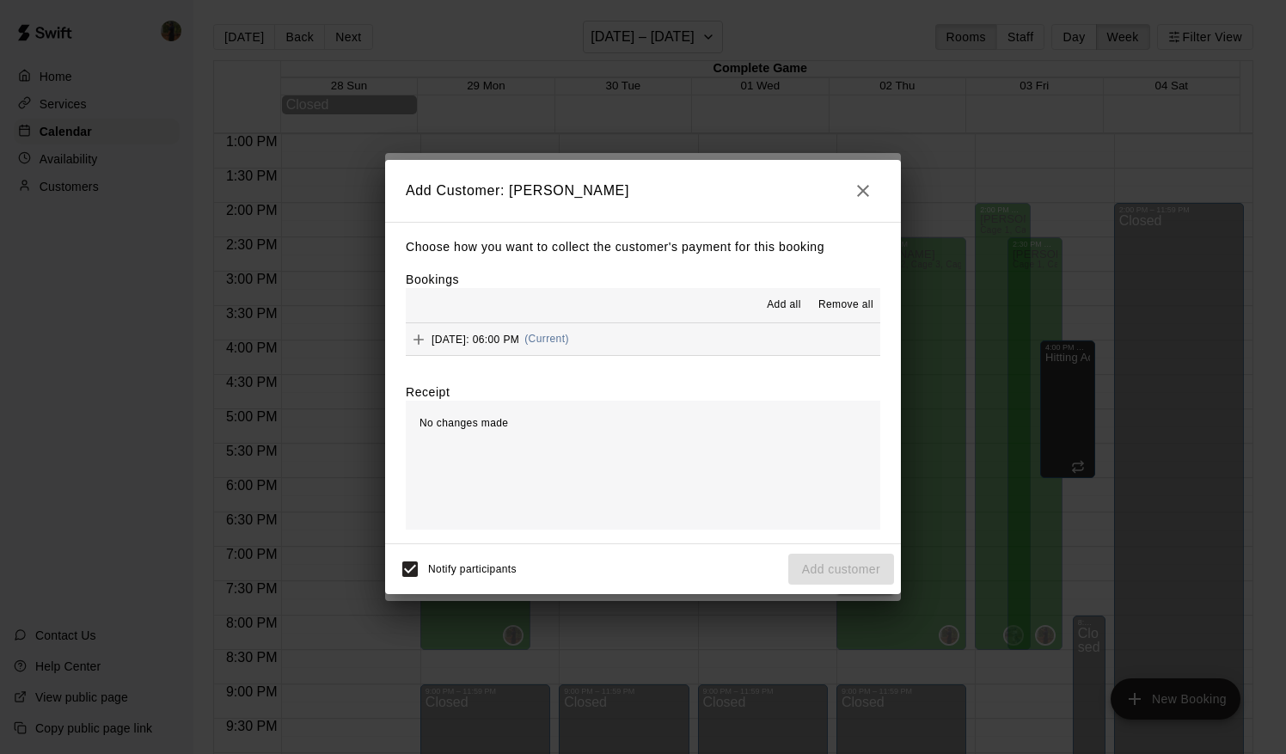
click at [780, 296] on button "Add all" at bounding box center [783, 305] width 55 height 28
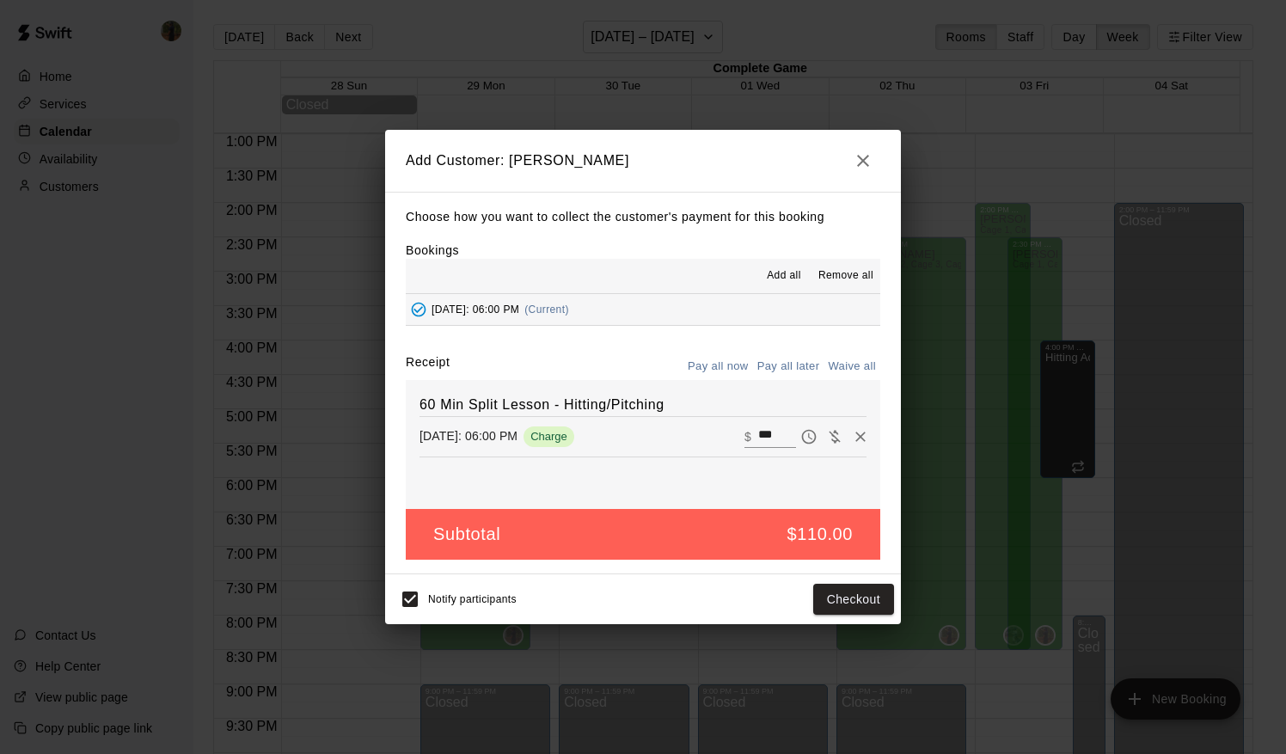
click at [757, 377] on button "Pay all later" at bounding box center [788, 366] width 71 height 27
click at [870, 591] on button "Add customer" at bounding box center [841, 600] width 106 height 32
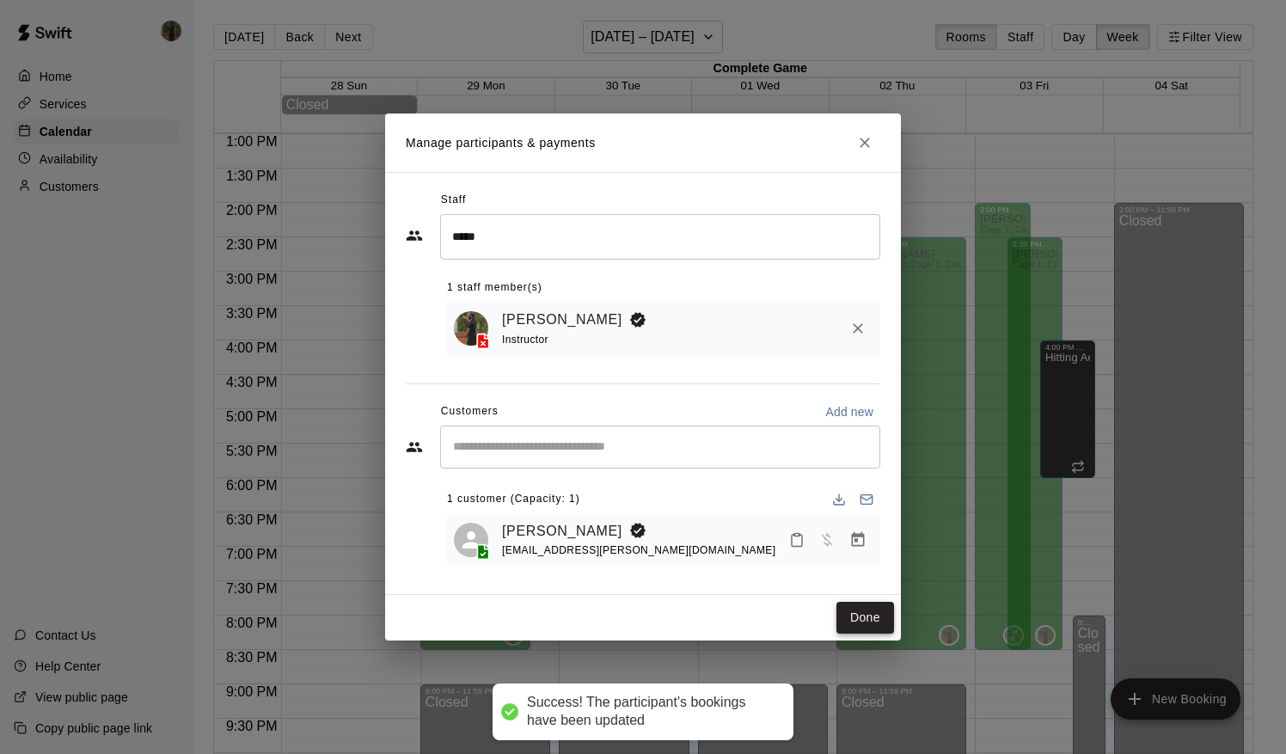
click at [856, 615] on button "Done" at bounding box center [865, 618] width 58 height 32
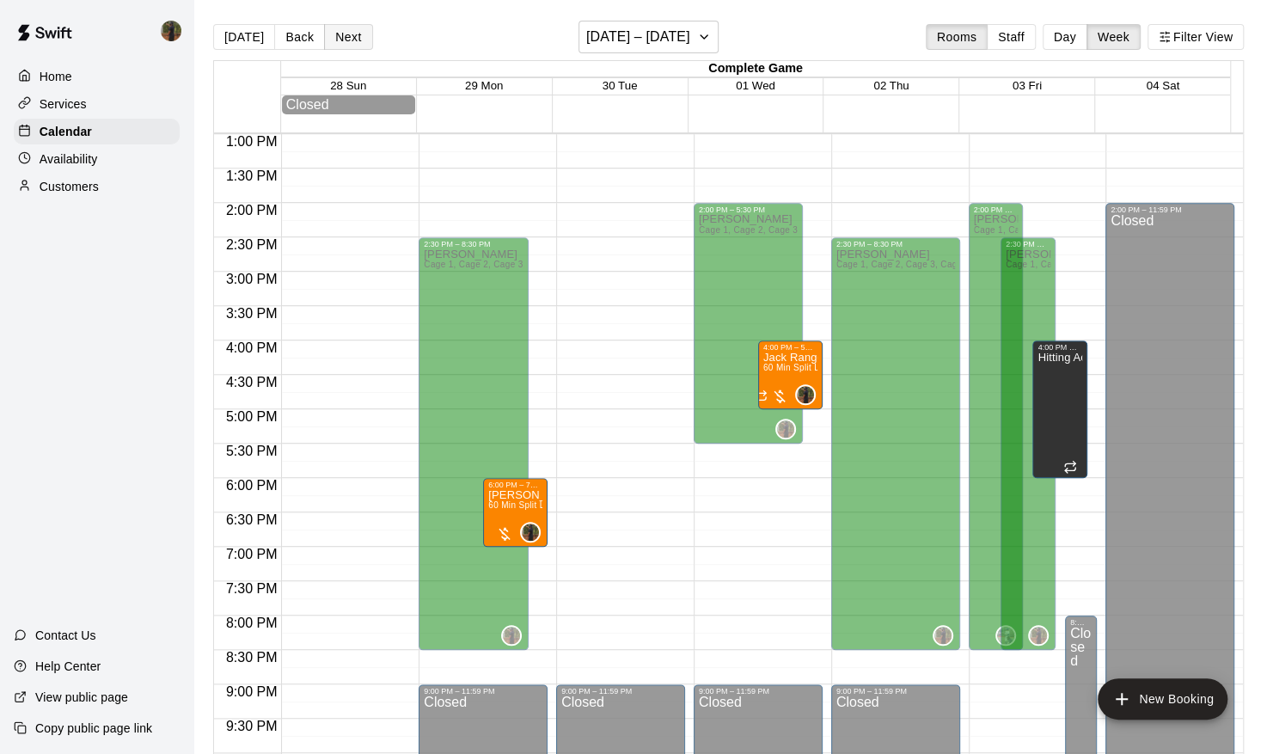
click at [329, 43] on button "Next" at bounding box center [348, 37] width 48 height 26
